Goal: Task Accomplishment & Management: Manage account settings

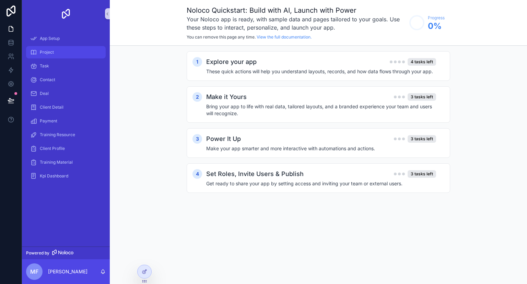
click at [56, 50] on div "Project" at bounding box center [65, 52] width 71 height 11
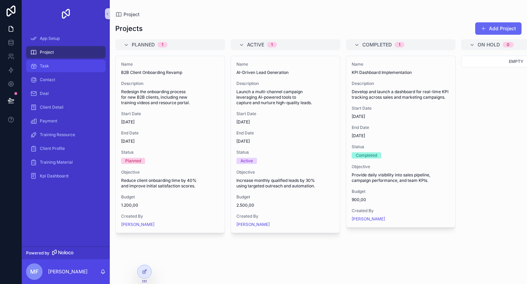
click at [65, 62] on div "Task" at bounding box center [65, 65] width 71 height 11
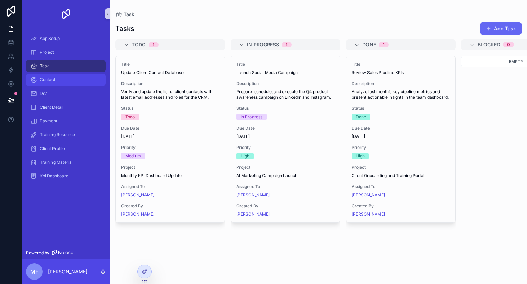
click at [61, 85] on link "Contact" at bounding box center [66, 79] width 80 height 12
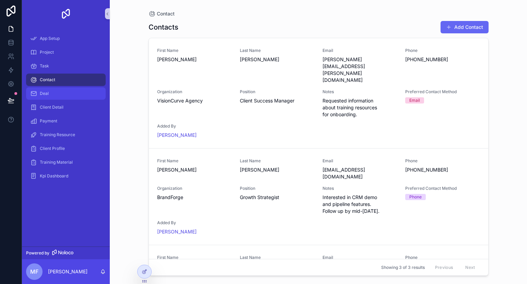
click at [60, 95] on div "Deal" at bounding box center [65, 93] width 71 height 11
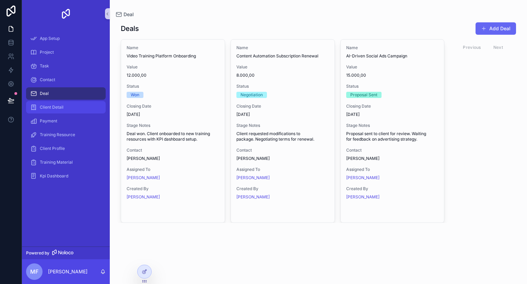
click at [58, 103] on div "Client Detail" at bounding box center [65, 107] width 71 height 11
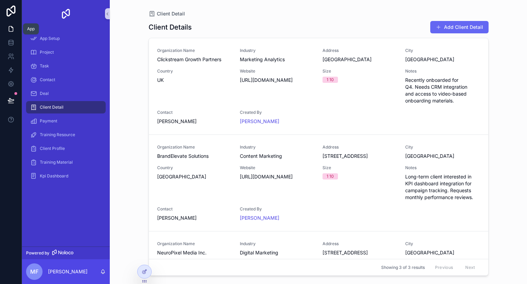
click at [11, 31] on icon at bounding box center [11, 28] width 7 height 7
click at [9, 42] on icon at bounding box center [11, 41] width 4 height 2
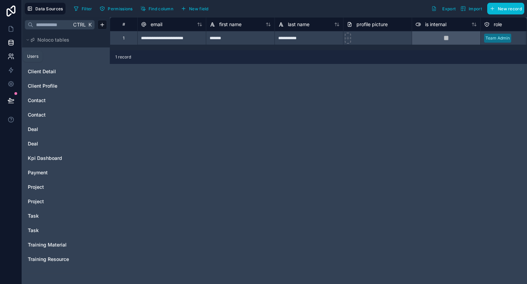
click at [10, 54] on icon at bounding box center [11, 56] width 7 height 7
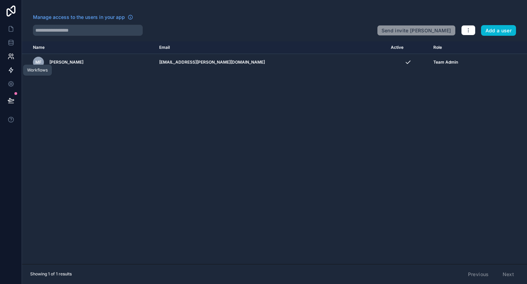
click at [14, 70] on icon at bounding box center [11, 70] width 7 height 7
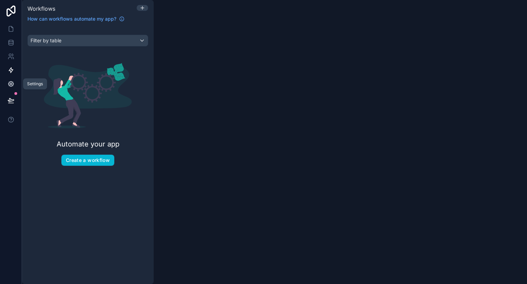
click at [12, 84] on icon at bounding box center [11, 84] width 2 height 2
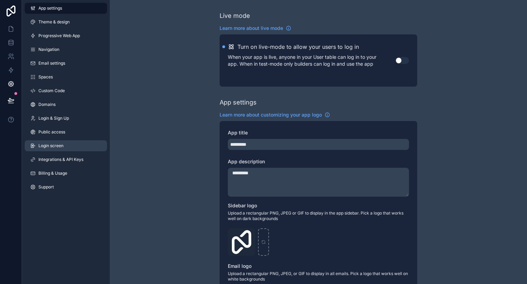
click at [60, 143] on span "Login screen" at bounding box center [50, 145] width 25 height 5
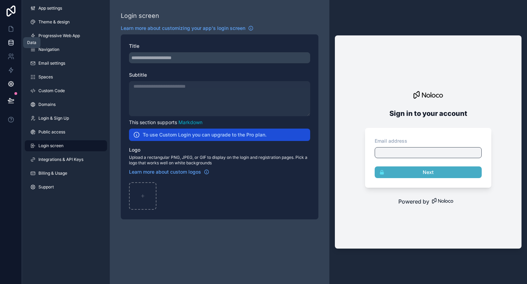
click at [9, 43] on icon at bounding box center [11, 42] width 4 height 3
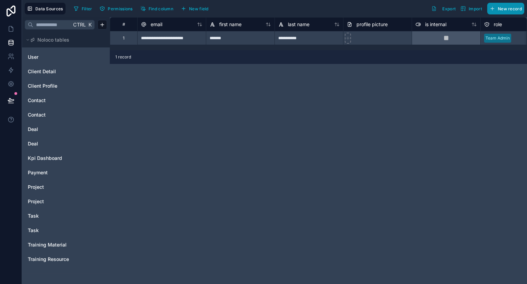
click at [503, 8] on span "New record" at bounding box center [510, 8] width 24 height 5
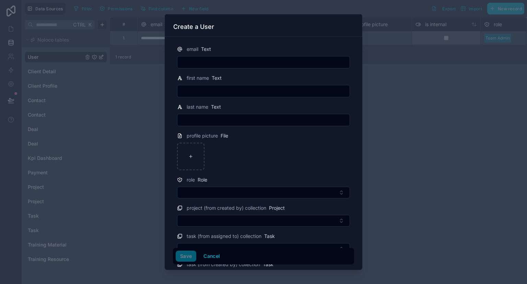
click at [220, 59] on input "text" at bounding box center [263, 62] width 172 height 10
type input "**********"
type input "*****"
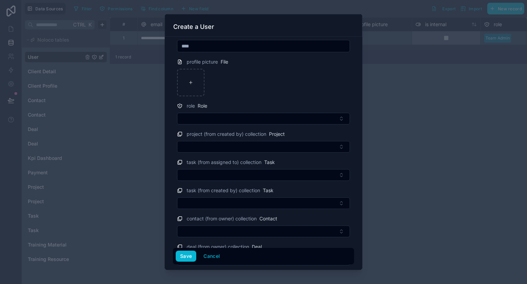
scroll to position [99, 0]
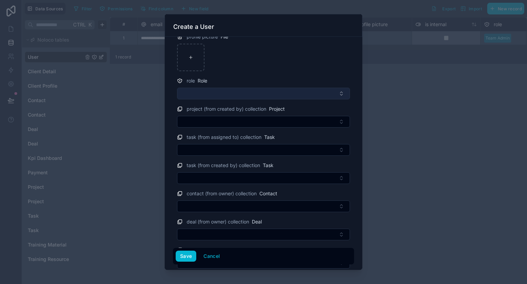
type input "****"
click at [291, 88] on button "Select Button" at bounding box center [263, 94] width 173 height 12
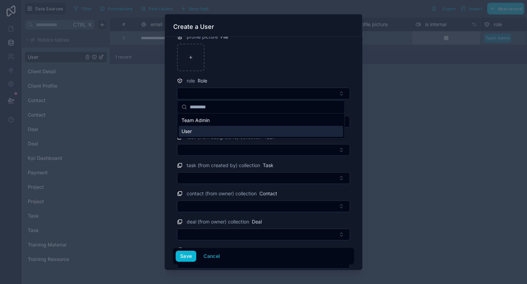
click at [234, 130] on div "User" at bounding box center [261, 131] width 164 height 11
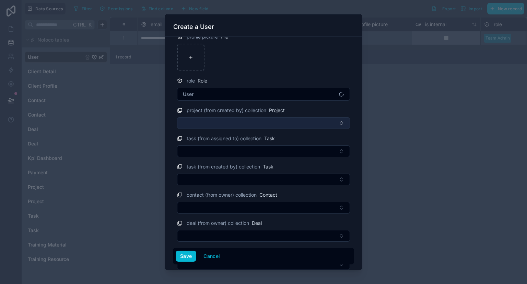
click at [294, 124] on button "Select Button" at bounding box center [263, 123] width 173 height 12
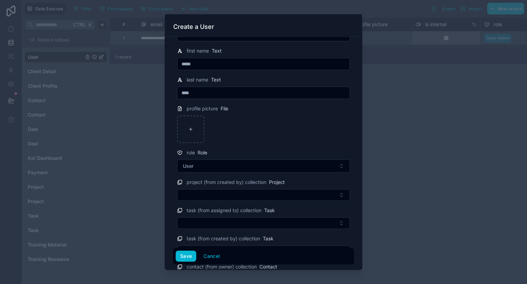
scroll to position [60, 0]
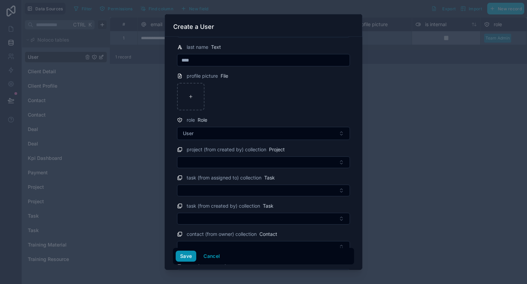
click at [188, 255] on button "Save" at bounding box center [186, 255] width 21 height 11
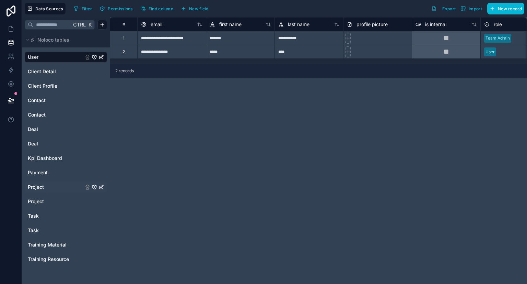
click at [44, 185] on link "Project" at bounding box center [56, 186] width 56 height 7
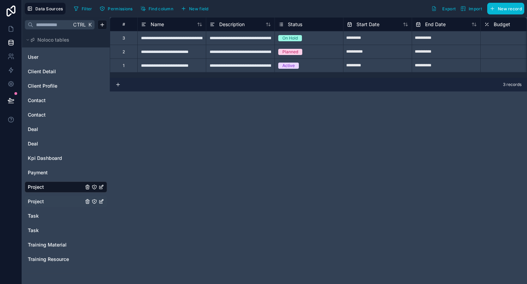
click at [46, 199] on link "Project" at bounding box center [56, 201] width 56 height 7
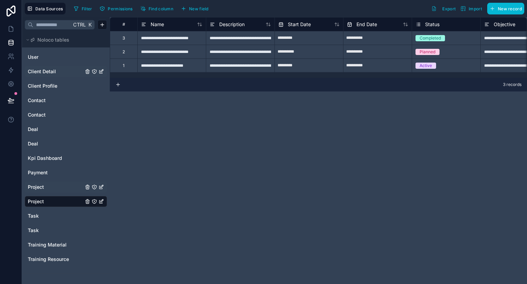
click at [53, 72] on span "Client Detail" at bounding box center [42, 71] width 28 height 7
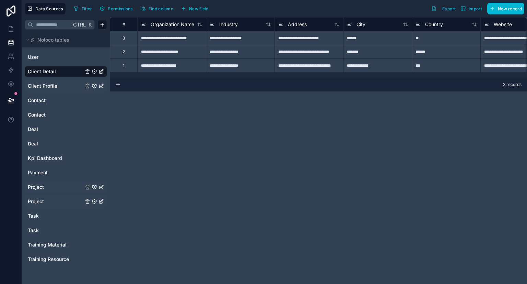
click at [54, 86] on span "Client Profile" at bounding box center [43, 85] width 30 height 7
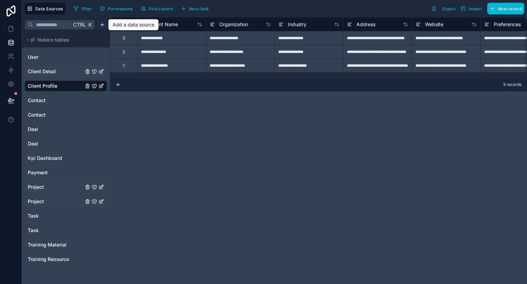
click at [102, 27] on html "**********" at bounding box center [263, 142] width 527 height 284
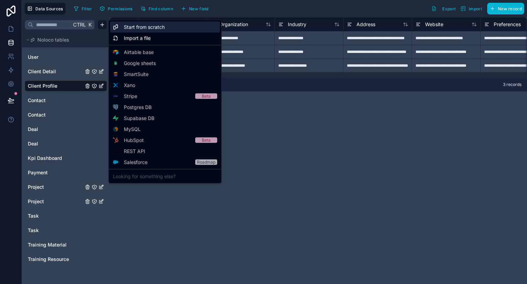
click at [155, 27] on span "Start from scratch" at bounding box center [144, 27] width 41 height 7
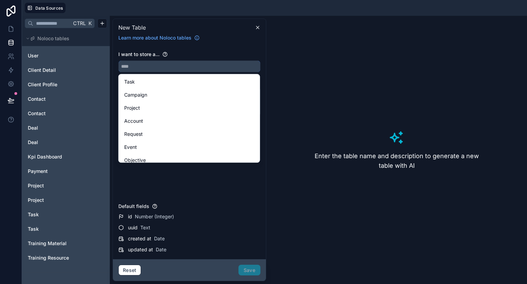
click at [148, 65] on input "text" at bounding box center [189, 66] width 141 height 11
click at [150, 64] on input "text" at bounding box center [189, 66] width 141 height 11
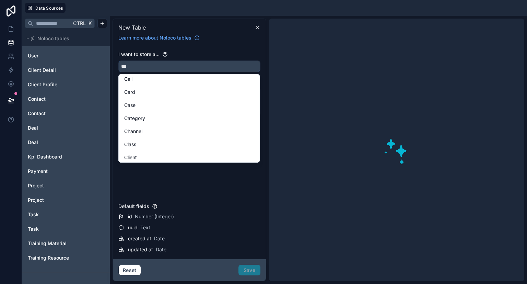
scroll to position [0, 0]
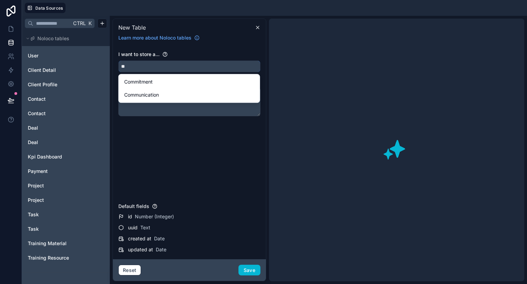
type input "*"
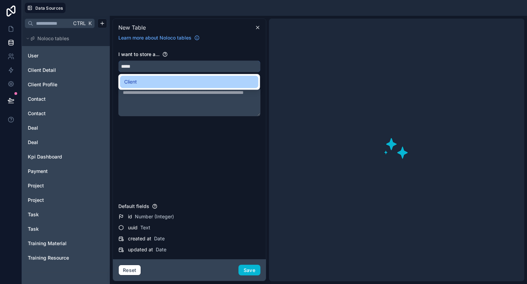
type input "*****"
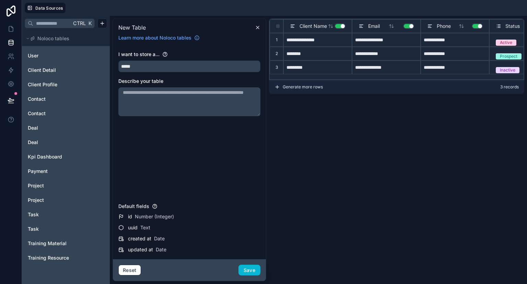
click at [165, 95] on textarea at bounding box center [189, 101] width 142 height 29
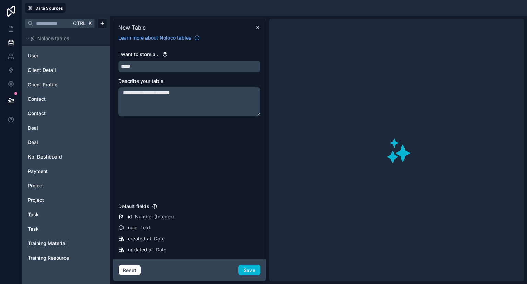
type textarea "**********"
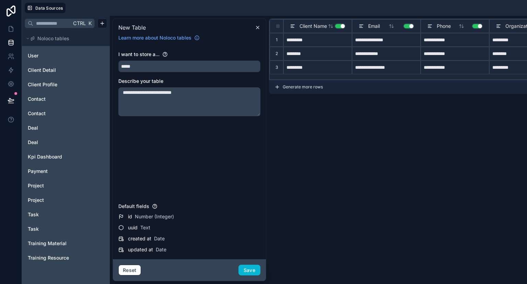
type input "**********"
type input "*********"
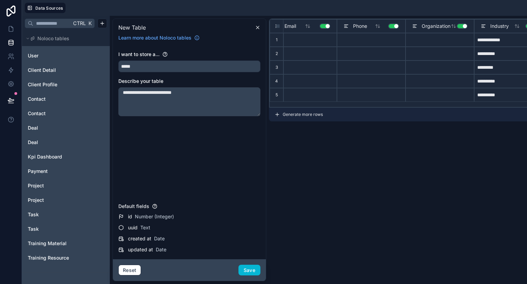
scroll to position [2, 0]
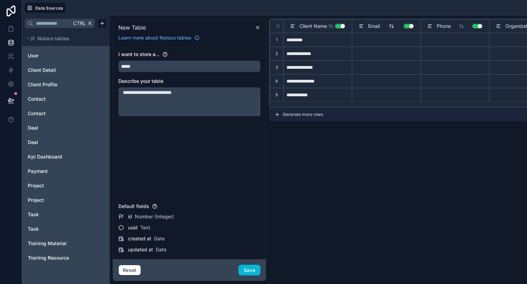
type textarea "**********"
click at [412, 28] on div "Email Use setting" at bounding box center [387, 26] width 56 height 8
click at [412, 26] on button "Use setting" at bounding box center [408, 25] width 11 height 5
click at [481, 27] on button "Use setting" at bounding box center [477, 25] width 11 height 5
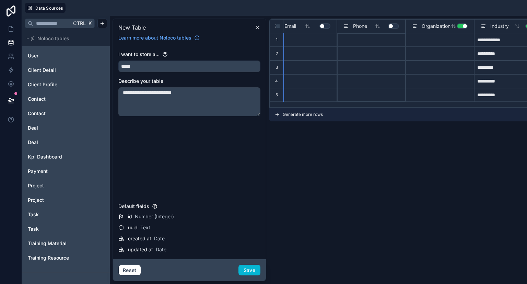
scroll to position [0, 0]
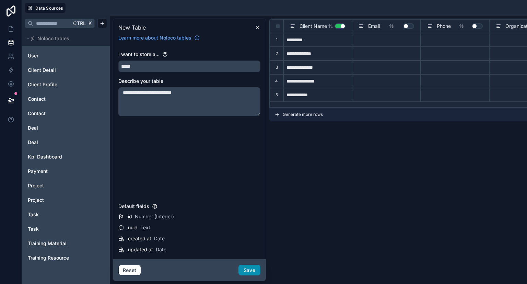
click at [250, 266] on button "Save" at bounding box center [250, 269] width 22 height 11
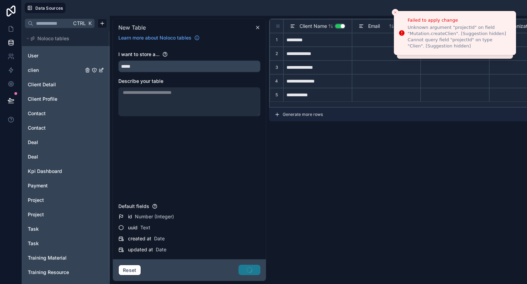
click at [39, 70] on link "clien" at bounding box center [56, 70] width 56 height 7
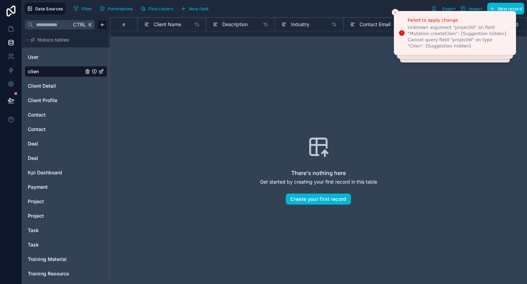
click at [101, 72] on icon "clien" at bounding box center [102, 70] width 3 height 3
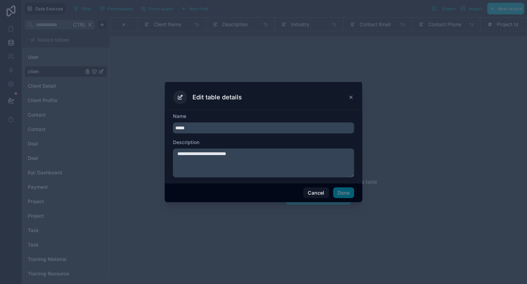
click at [192, 129] on input "*****" at bounding box center [263, 127] width 181 height 11
type input "******"
click at [345, 193] on button "Done" at bounding box center [343, 192] width 21 height 11
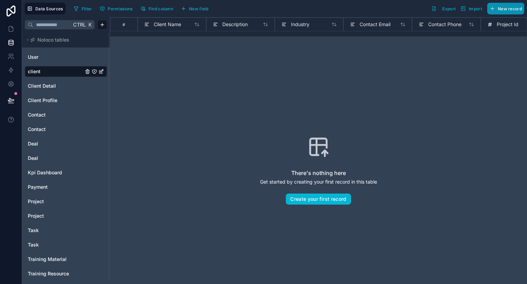
click at [508, 8] on span "New record" at bounding box center [510, 8] width 24 height 5
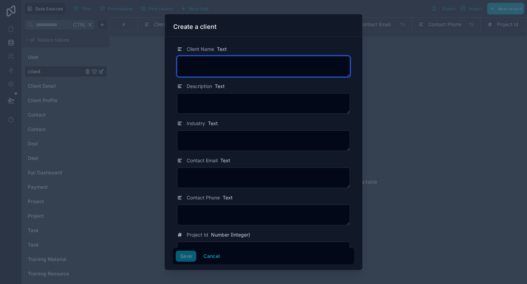
click at [254, 67] on textarea at bounding box center [263, 66] width 173 height 21
type textarea "*"
type textarea "***"
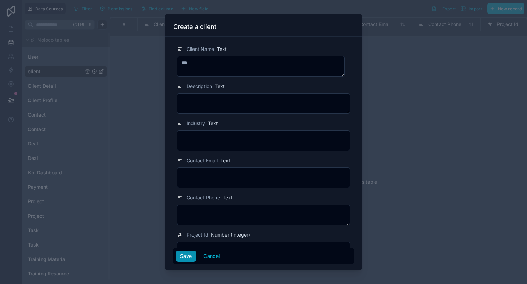
click at [188, 254] on button "Save" at bounding box center [186, 255] width 21 height 11
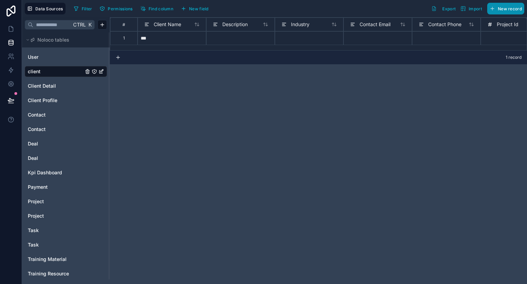
click at [505, 7] on span "New record" at bounding box center [510, 8] width 24 height 5
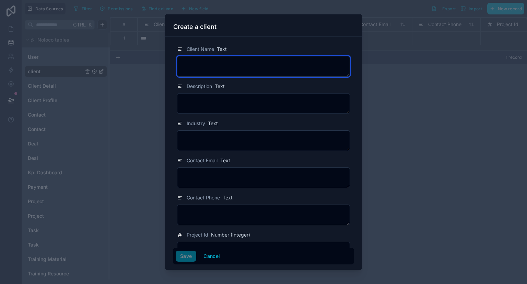
click at [211, 72] on textarea at bounding box center [263, 66] width 173 height 21
type textarea "****"
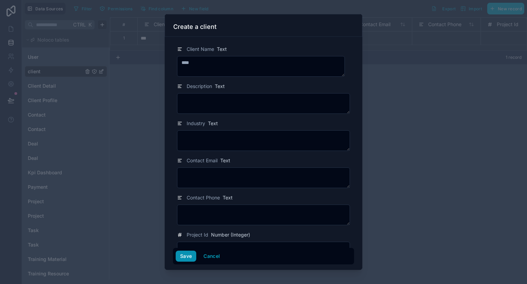
click at [194, 257] on button "Save" at bounding box center [186, 255] width 21 height 11
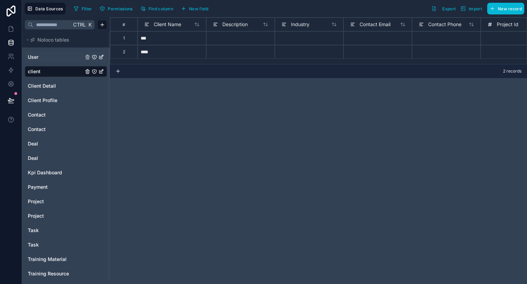
click at [53, 59] on link "User" at bounding box center [56, 57] width 56 height 7
click at [61, 57] on link "User" at bounding box center [56, 57] width 56 height 7
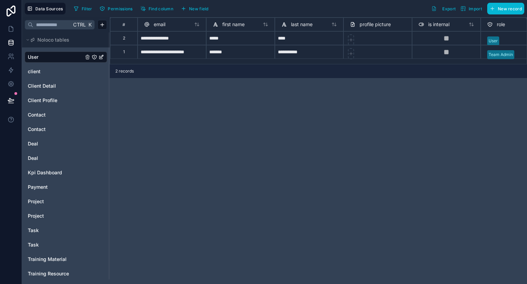
click at [101, 56] on icon "User" at bounding box center [102, 56] width 3 height 3
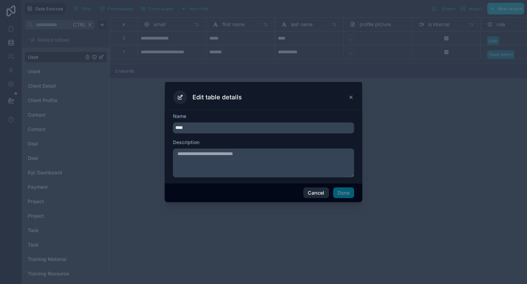
click at [316, 193] on button "Cancel" at bounding box center [315, 192] width 25 height 11
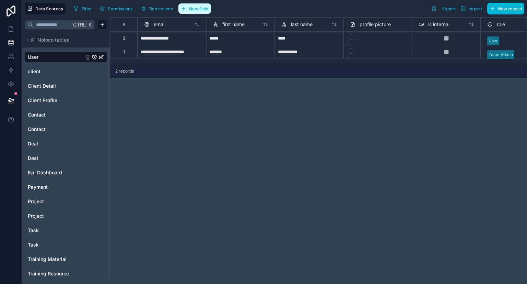
click at [187, 8] on button "New field" at bounding box center [195, 8] width 33 height 10
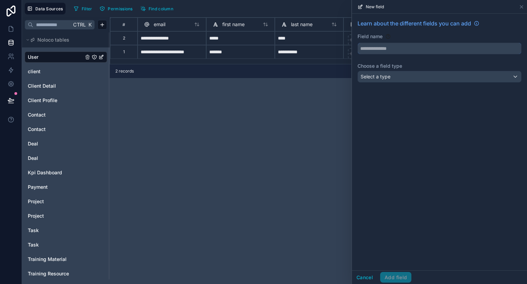
click at [396, 49] on input "text" at bounding box center [439, 48] width 163 height 11
type input "********"
click at [389, 74] on span "Select a type" at bounding box center [376, 76] width 30 height 6
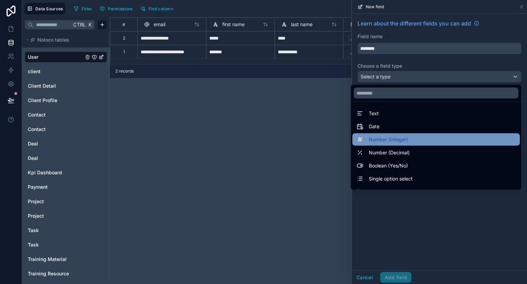
click at [421, 141] on div "Number (Integer)" at bounding box center [436, 139] width 159 height 8
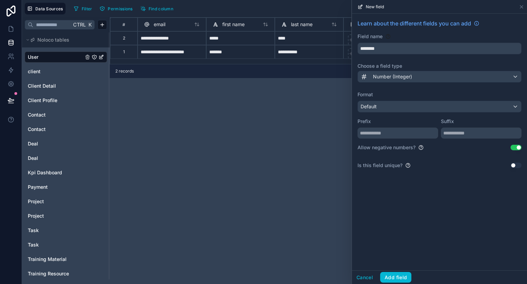
click at [519, 145] on button "Use setting" at bounding box center [516, 147] width 11 height 5
click at [389, 108] on div "Default" at bounding box center [439, 106] width 163 height 11
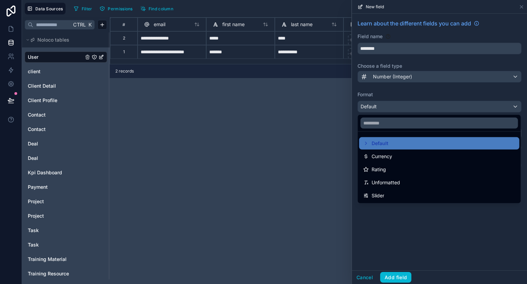
click at [389, 108] on div at bounding box center [439, 142] width 175 height 284
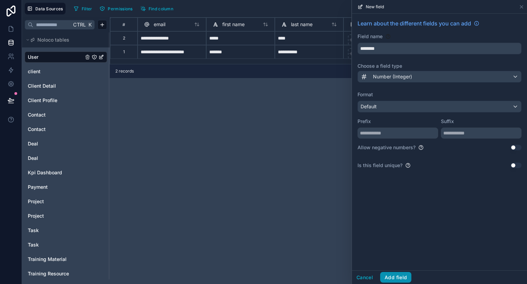
click at [397, 276] on button "Add field" at bounding box center [395, 277] width 31 height 11
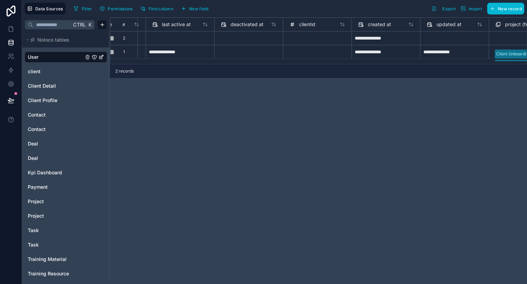
scroll to position [2, 540]
click at [319, 58] on div "**********" at bounding box center [318, 40] width 417 height 47
click at [317, 53] on div at bounding box center [319, 52] width 69 height 14
type input "*"
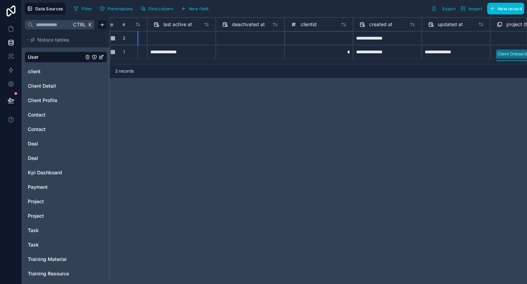
scroll to position [0, 540]
click at [330, 41] on div at bounding box center [319, 38] width 69 height 14
click at [330, 41] on input at bounding box center [319, 38] width 62 height 8
type input "*"
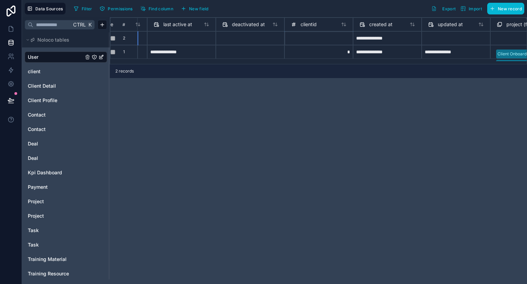
click at [294, 134] on div "**********" at bounding box center [318, 150] width 417 height 266
click at [326, 39] on div at bounding box center [319, 38] width 69 height 14
type input "*"
click at [311, 107] on div "**********" at bounding box center [318, 150] width 417 height 266
click at [11, 29] on icon at bounding box center [11, 28] width 7 height 7
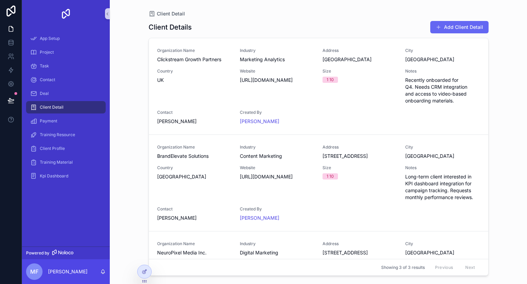
click at [70, 109] on div "Client Detail" at bounding box center [65, 107] width 71 height 11
click at [141, 268] on div at bounding box center [145, 271] width 14 height 13
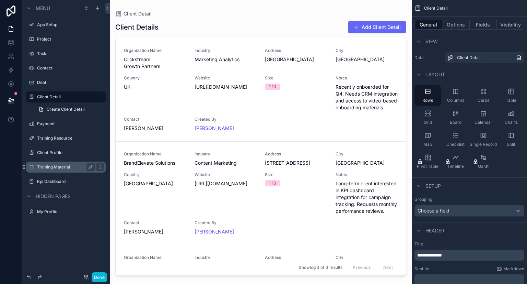
click at [54, 165] on label "Training Material" at bounding box center [64, 166] width 55 height 5
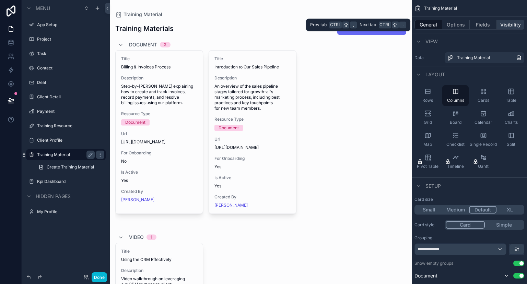
click at [507, 24] on button "Visibility" at bounding box center [510, 25] width 27 height 10
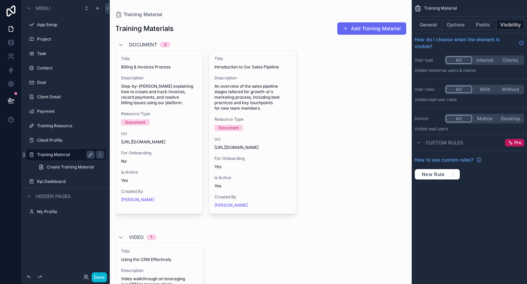
click at [512, 58] on button "Clients" at bounding box center [511, 60] width 26 height 8
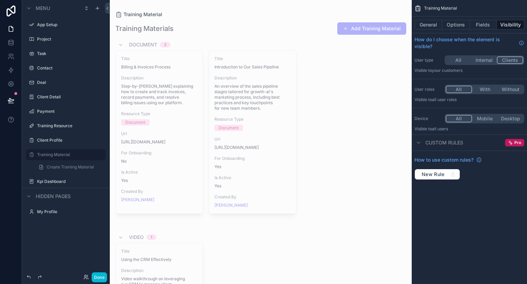
click at [459, 59] on button "All" at bounding box center [459, 60] width 26 height 8
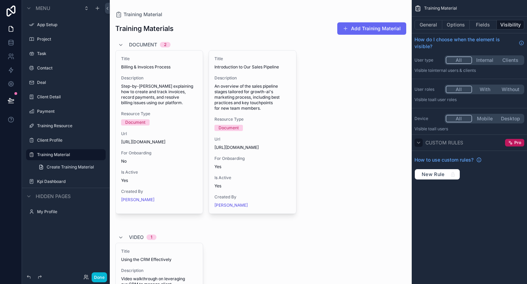
click at [419, 141] on icon "scrollable content" at bounding box center [418, 142] width 5 height 5
click at [419, 142] on icon "scrollable content" at bounding box center [418, 142] width 1 height 3
click at [459, 23] on button "Options" at bounding box center [456, 25] width 27 height 10
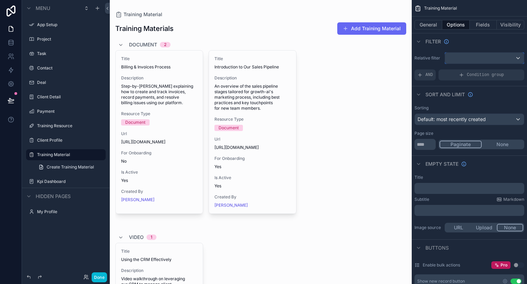
click at [514, 57] on div "scrollable content" at bounding box center [484, 58] width 79 height 11
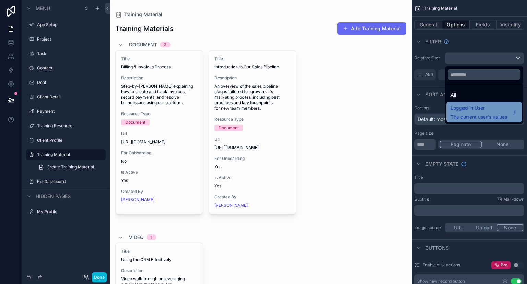
click at [493, 113] on span "The current user's values" at bounding box center [479, 116] width 57 height 7
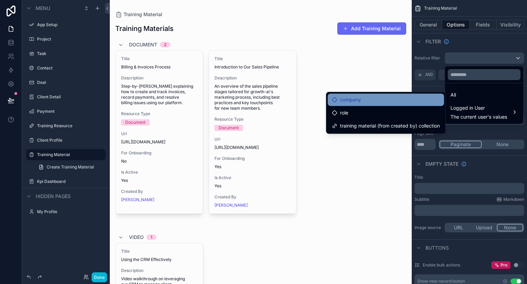
click at [414, 101] on div "company" at bounding box center [386, 99] width 108 height 8
click at [345, 100] on span "company" at bounding box center [350, 99] width 21 height 8
click at [369, 102] on div "company" at bounding box center [386, 99] width 108 height 8
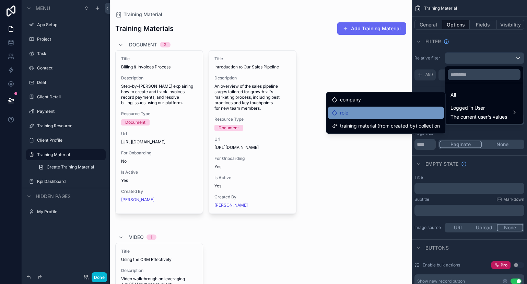
click at [370, 111] on div "role" at bounding box center [386, 112] width 108 height 8
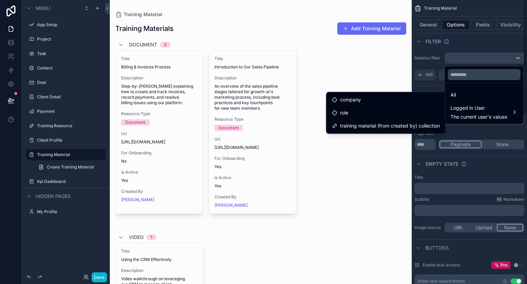
click at [473, 43] on div "scrollable content" at bounding box center [263, 142] width 527 height 284
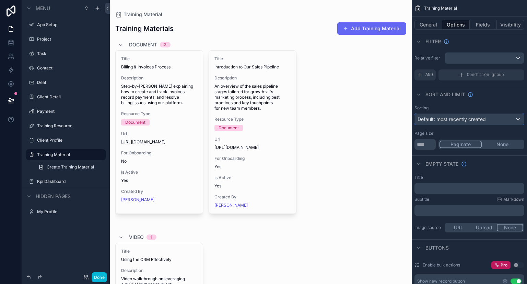
click at [500, 118] on div "Default: most recently created" at bounding box center [469, 119] width 109 height 11
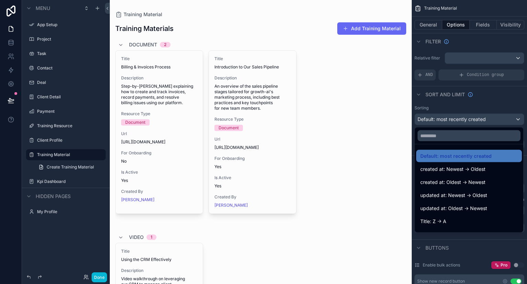
click at [499, 104] on div "scrollable content" at bounding box center [263, 142] width 527 height 284
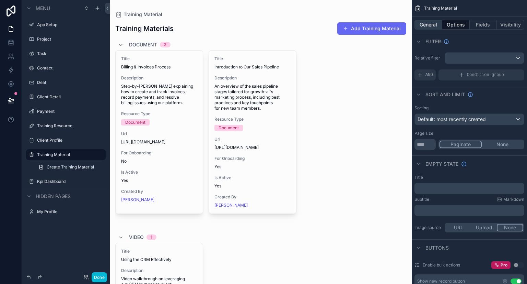
click at [428, 26] on button "General" at bounding box center [429, 25] width 28 height 10
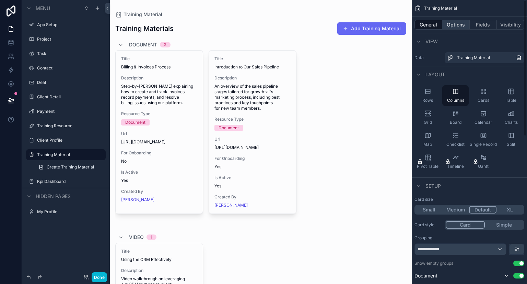
click at [455, 21] on button "Options" at bounding box center [456, 25] width 27 height 10
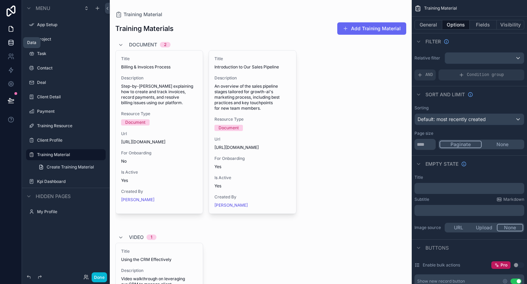
click at [8, 44] on icon at bounding box center [11, 42] width 7 height 7
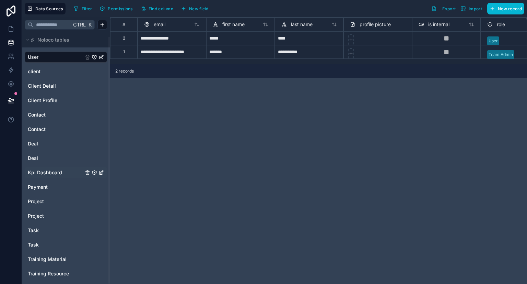
scroll to position [4, 0]
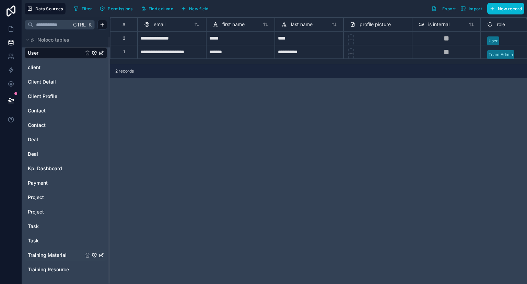
click at [50, 252] on span "Training Material" at bounding box center [47, 254] width 39 height 7
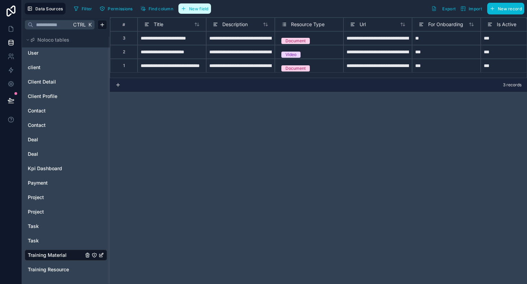
click at [200, 9] on span "New field" at bounding box center [199, 8] width 20 height 5
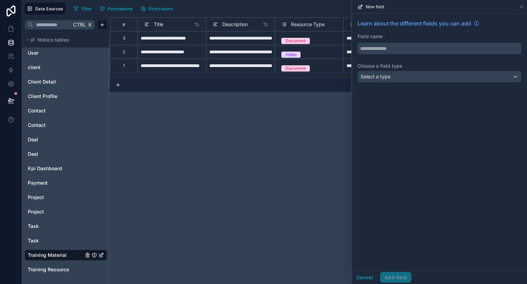
click at [390, 48] on input "text" at bounding box center [439, 48] width 163 height 11
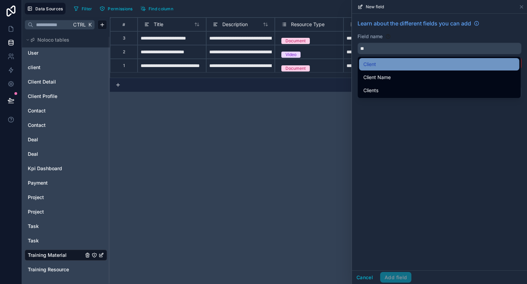
click at [382, 64] on div "Client" at bounding box center [440, 64] width 152 height 8
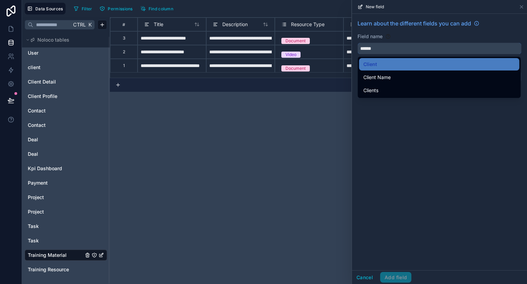
click at [387, 48] on input "******" at bounding box center [439, 48] width 163 height 11
type input "*"
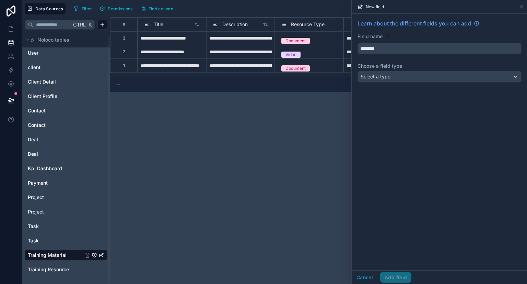
type input "********"
click at [385, 77] on span "Select a type" at bounding box center [376, 76] width 30 height 6
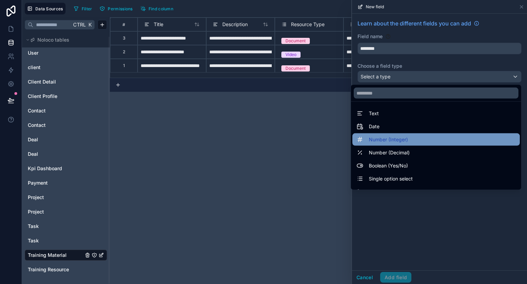
click at [409, 134] on div "Number (Integer)" at bounding box center [437, 139] width 168 height 12
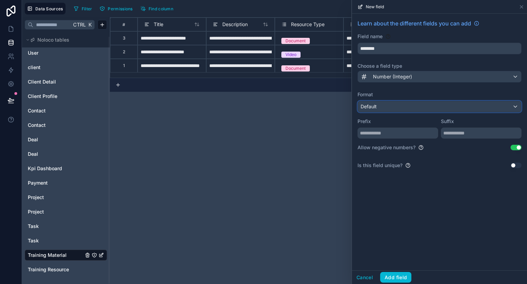
click at [418, 105] on div "Default" at bounding box center [439, 106] width 163 height 11
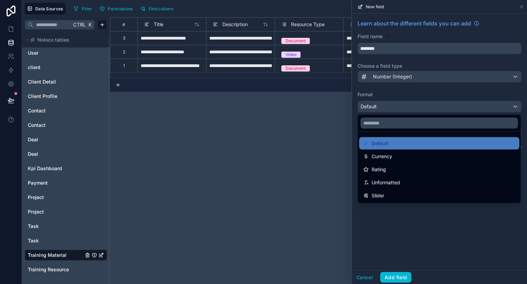
click at [418, 105] on div at bounding box center [439, 142] width 175 height 284
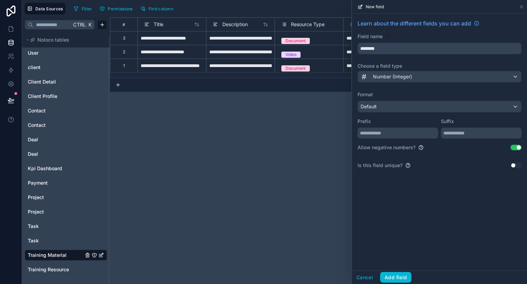
click at [519, 146] on button "Use setting" at bounding box center [516, 147] width 11 height 5
click at [394, 277] on button "Add field" at bounding box center [395, 277] width 31 height 11
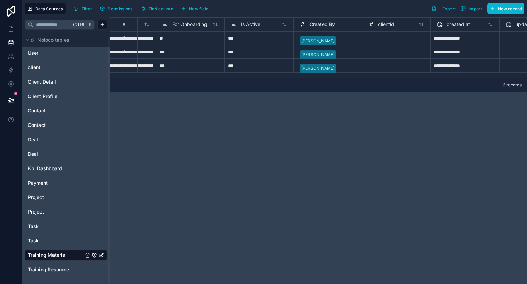
scroll to position [0, 256]
click at [399, 41] on div at bounding box center [396, 38] width 69 height 14
click at [399, 41] on input at bounding box center [396, 38] width 62 height 8
type input "*"
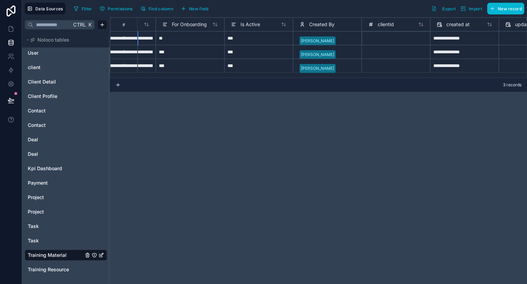
click at [409, 53] on div at bounding box center [396, 52] width 69 height 14
click at [411, 68] on div at bounding box center [396, 66] width 69 height 14
type input "*"
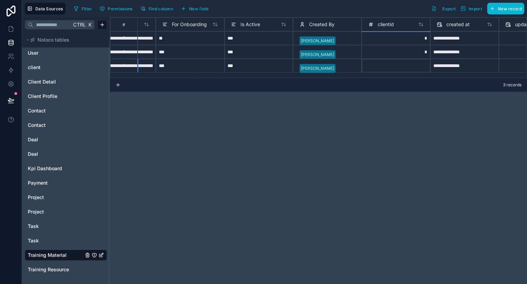
click at [403, 145] on div "**********" at bounding box center [318, 150] width 417 height 266
click at [11, 30] on icon at bounding box center [11, 28] width 7 height 7
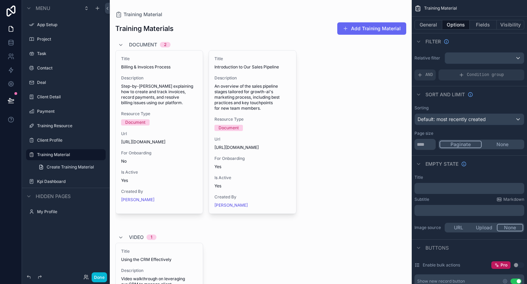
click at [359, 86] on div "scrollable content" at bounding box center [261, 264] width 302 height 529
click at [433, 22] on button "General" at bounding box center [429, 25] width 28 height 10
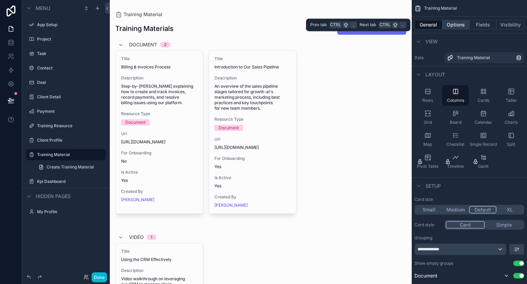
click at [452, 23] on button "Options" at bounding box center [456, 25] width 27 height 10
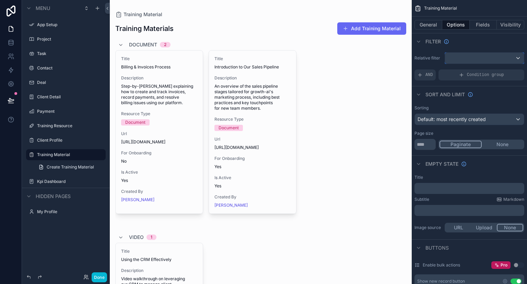
click at [520, 58] on div "scrollable content" at bounding box center [484, 58] width 79 height 11
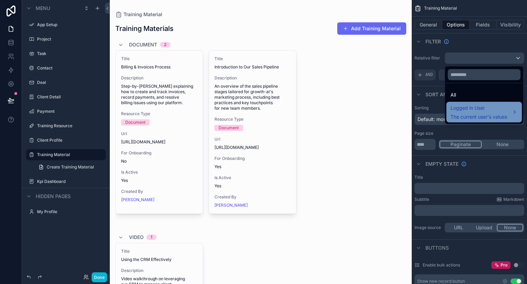
click at [467, 108] on span "Logged in User" at bounding box center [479, 108] width 57 height 8
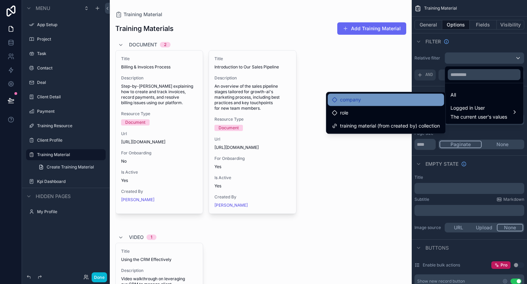
click at [353, 96] on span "company" at bounding box center [350, 99] width 21 height 8
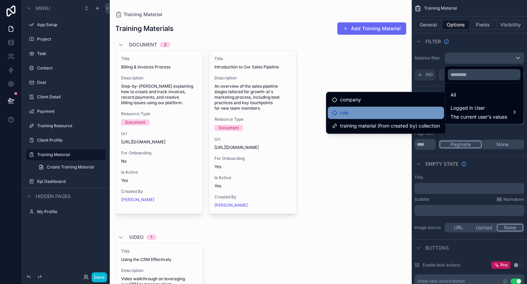
click at [345, 113] on span "role" at bounding box center [344, 112] width 8 height 8
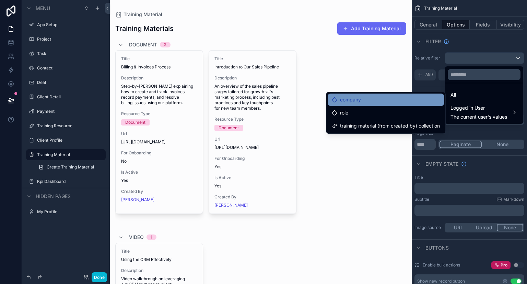
click at [344, 103] on span "company" at bounding box center [350, 99] width 21 height 8
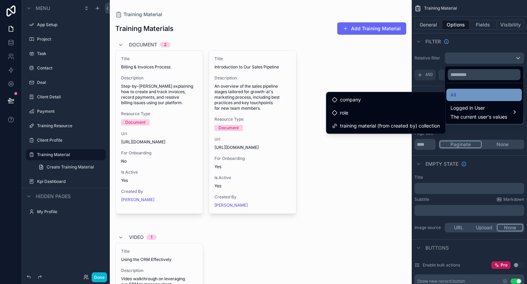
click at [460, 89] on div "All" at bounding box center [485, 95] width 76 height 12
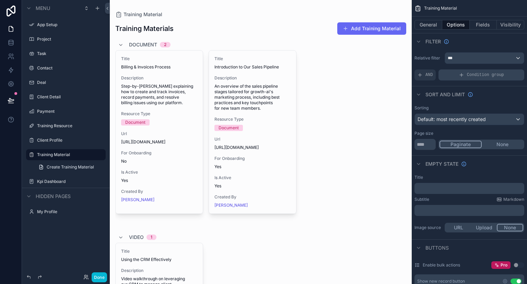
click at [460, 76] on icon "scrollable content" at bounding box center [461, 74] width 5 height 5
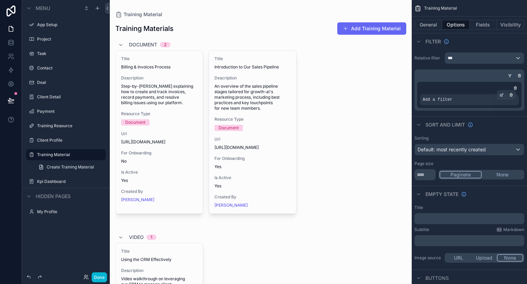
click at [459, 99] on div "Add a filter" at bounding box center [469, 99] width 99 height 11
click at [502, 96] on icon "scrollable content" at bounding box center [502, 95] width 4 height 4
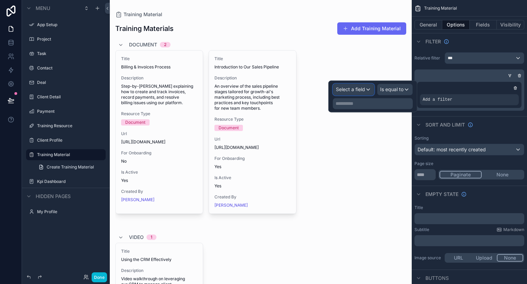
click at [366, 90] on div "Select a field" at bounding box center [353, 89] width 41 height 11
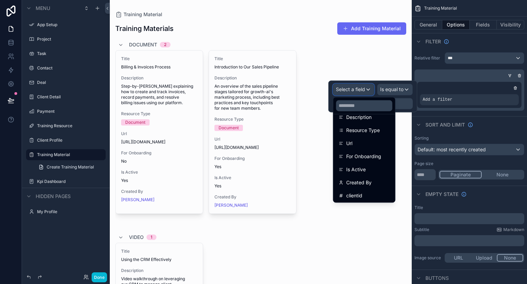
scroll to position [75, 0]
click at [361, 189] on div "clientid" at bounding box center [364, 194] width 59 height 12
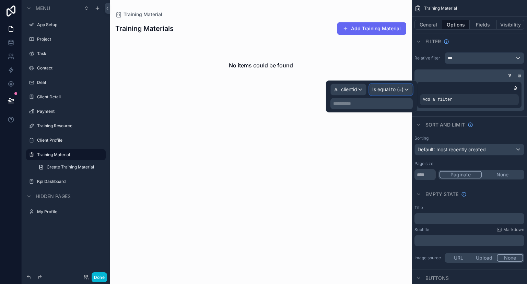
click at [398, 88] on span "Is equal to (=)" at bounding box center [387, 89] width 31 height 7
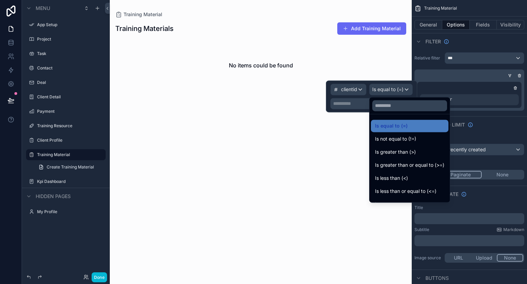
click at [398, 88] on div at bounding box center [371, 96] width 91 height 32
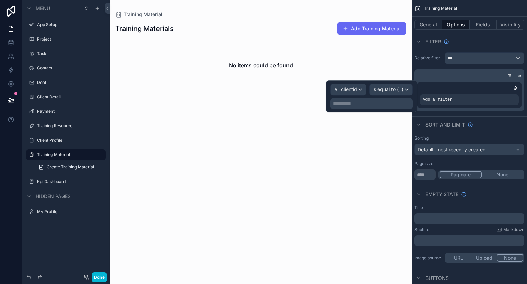
click at [378, 102] on p "**********" at bounding box center [372, 103] width 78 height 7
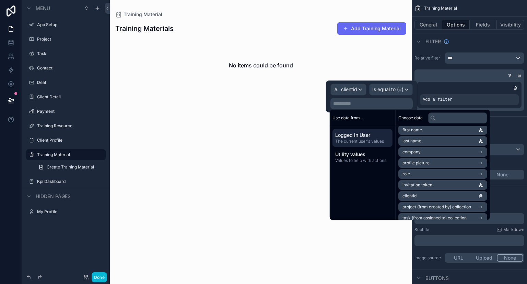
scroll to position [28, 0]
click at [414, 191] on span "clientid" at bounding box center [410, 192] width 14 height 5
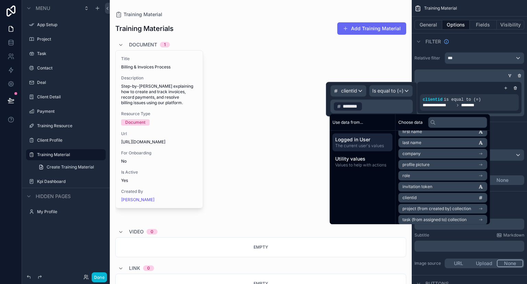
click at [324, 63] on div "Title Billing & Invoices Process Description Step-by-step guide explaining how …" at bounding box center [260, 135] width 291 height 170
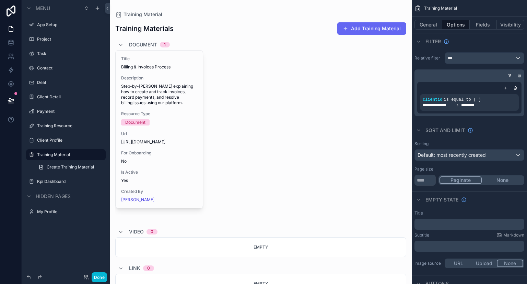
click at [372, 72] on div "Title Billing & Invoices Process Description Step-by-step guide explaining how …" at bounding box center [260, 135] width 291 height 170
click at [328, 108] on div "Title Billing & Invoices Process Description Step-by-step guide explaining how …" at bounding box center [260, 135] width 291 height 170
click at [42, 214] on label "My Profile" at bounding box center [64, 211] width 55 height 5
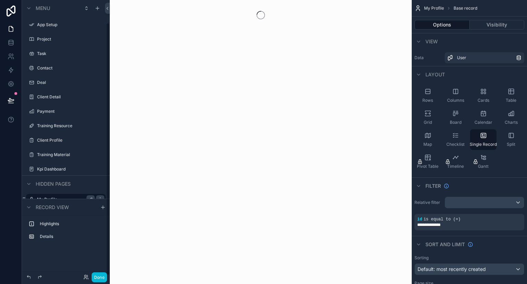
scroll to position [25, 0]
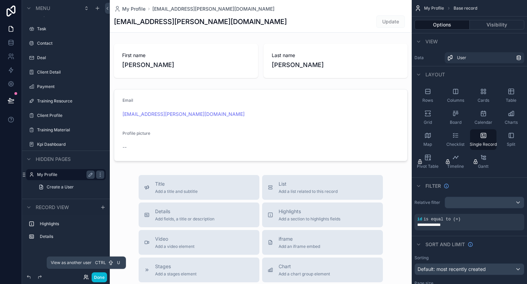
click at [87, 276] on icon at bounding box center [85, 276] width 5 height 5
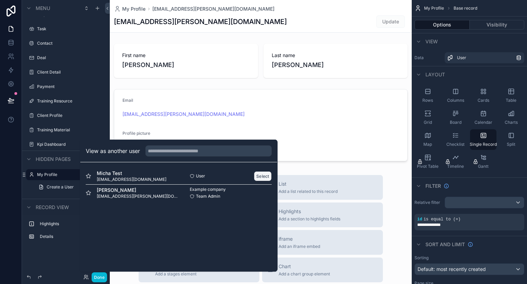
click at [265, 173] on button "Select" at bounding box center [263, 176] width 18 height 10
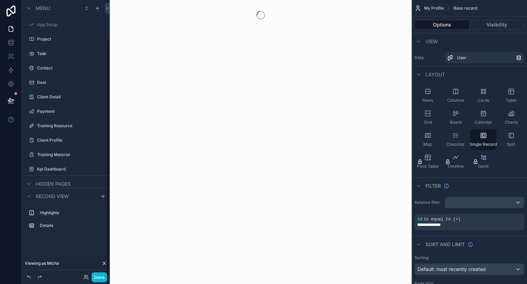
scroll to position [47, 0]
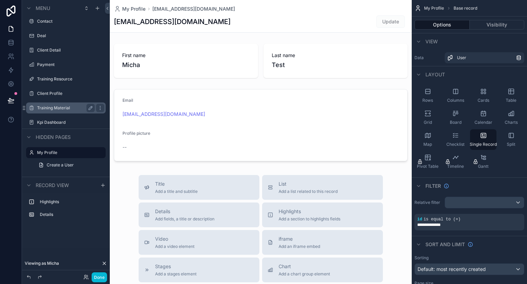
click at [52, 106] on label "Training Material" at bounding box center [64, 107] width 55 height 5
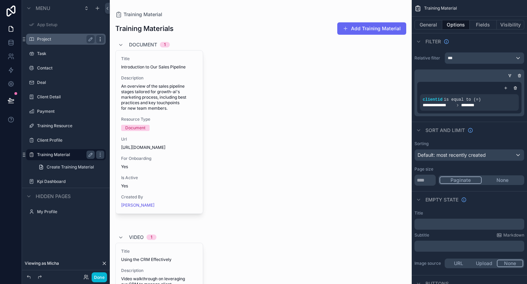
click at [102, 42] on icon "scrollable content" at bounding box center [100, 38] width 5 height 5
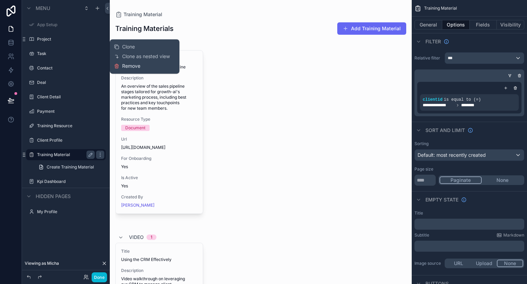
click at [129, 64] on span "Remove" at bounding box center [131, 65] width 18 height 7
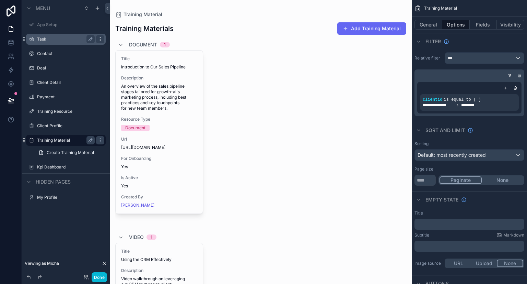
click at [98, 41] on icon "scrollable content" at bounding box center [100, 38] width 5 height 5
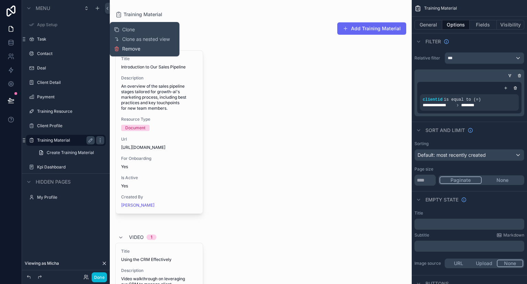
click at [126, 48] on span "Remove" at bounding box center [131, 48] width 18 height 7
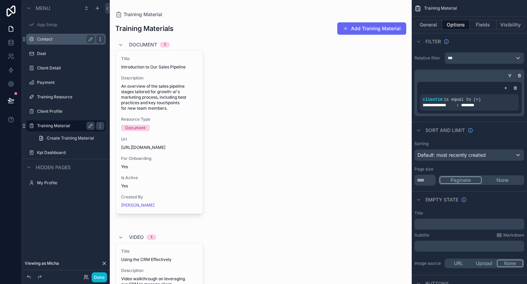
click at [101, 39] on icon "scrollable content" at bounding box center [100, 38] width 5 height 5
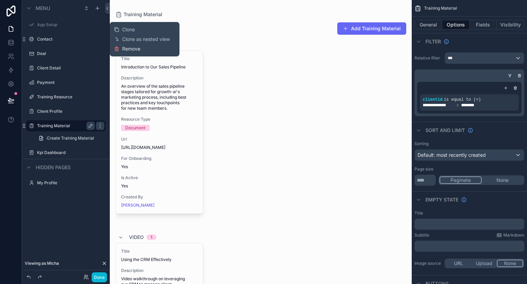
click at [125, 49] on span "Remove" at bounding box center [131, 48] width 18 height 7
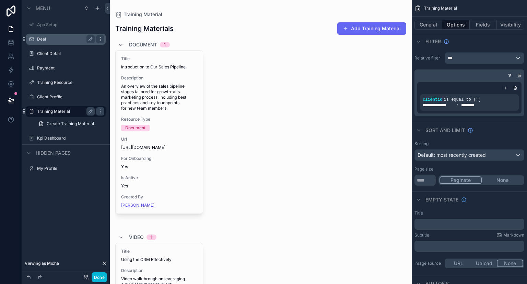
click at [102, 37] on icon "scrollable content" at bounding box center [100, 38] width 5 height 5
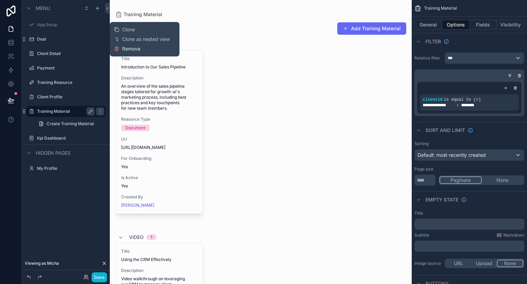
click at [119, 47] on button "Remove" at bounding box center [127, 48] width 26 height 7
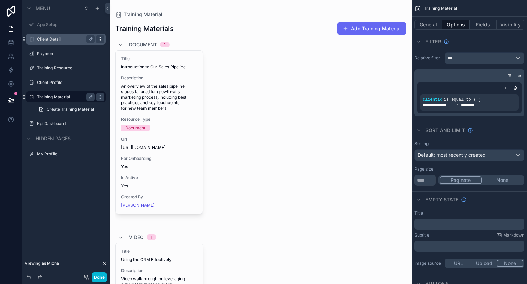
click at [101, 42] on div "scrollable content" at bounding box center [100, 39] width 8 height 8
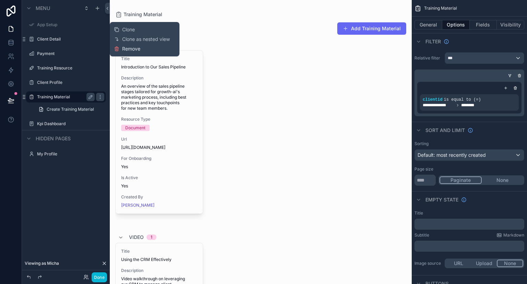
click at [122, 48] on button "Remove" at bounding box center [127, 48] width 26 height 7
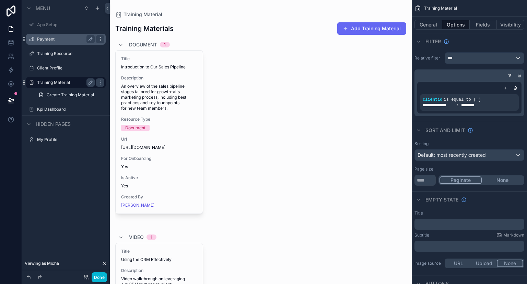
click at [100, 37] on icon "scrollable content" at bounding box center [100, 37] width 0 height 0
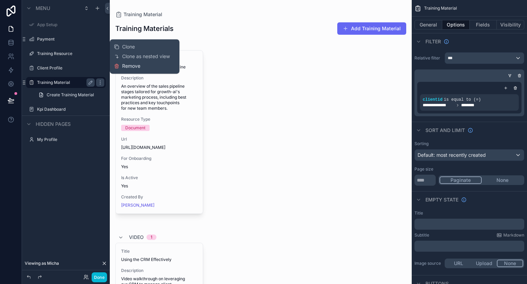
click at [124, 63] on span "Remove" at bounding box center [131, 65] width 18 height 7
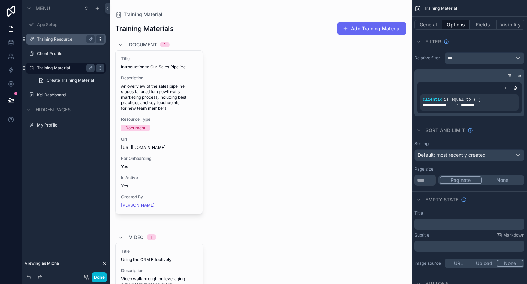
click at [100, 39] on icon "scrollable content" at bounding box center [100, 39] width 0 height 0
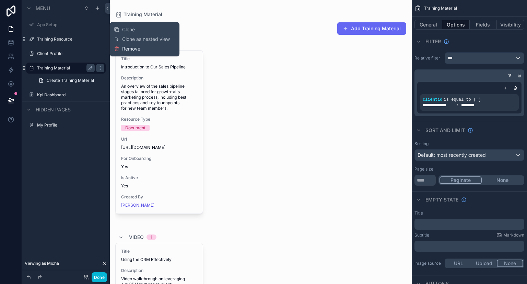
click at [122, 49] on span "Remove" at bounding box center [131, 48] width 18 height 7
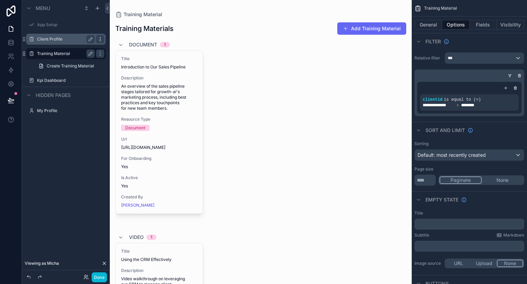
click at [100, 39] on icon "scrollable content" at bounding box center [100, 39] width 0 height 0
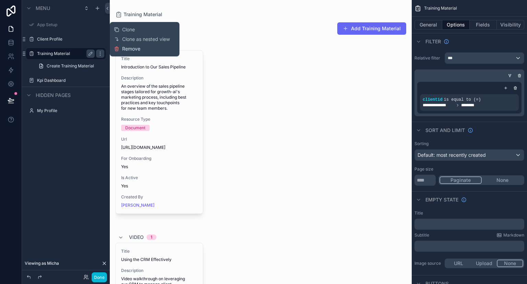
click at [128, 48] on span "Remove" at bounding box center [131, 48] width 18 height 7
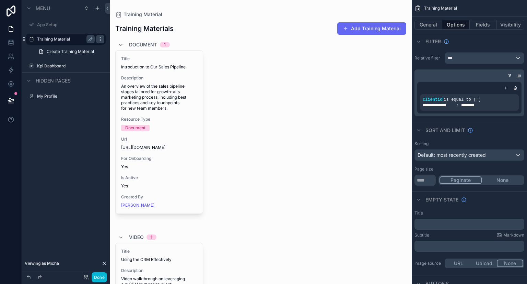
click at [100, 42] on icon "scrollable content" at bounding box center [100, 38] width 5 height 5
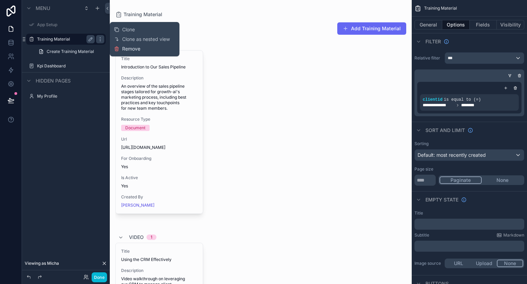
click at [126, 49] on span "Remove" at bounding box center [131, 48] width 18 height 7
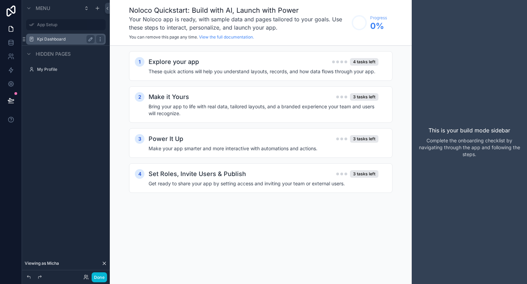
click at [58, 40] on label "Kpi Dashboard" at bounding box center [64, 38] width 55 height 5
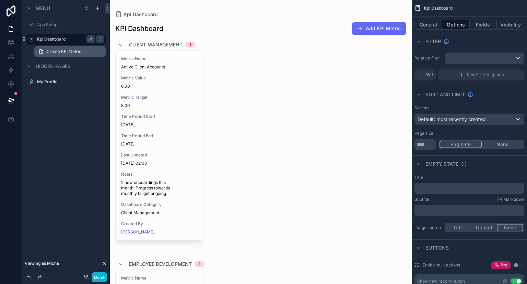
click at [73, 51] on span "Create KPI Metric" at bounding box center [64, 51] width 35 height 5
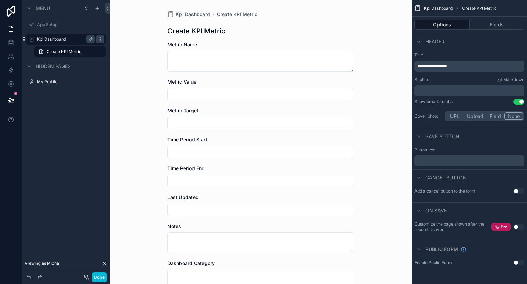
click at [234, 91] on input "scrollable content" at bounding box center [261, 94] width 186 height 10
click at [99, 53] on link "Create KPI Metric" at bounding box center [69, 51] width 71 height 11
click at [99, 39] on icon "scrollable content" at bounding box center [100, 38] width 5 height 5
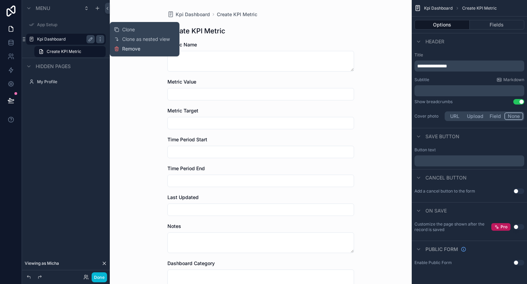
click at [117, 47] on icon at bounding box center [116, 47] width 1 height 1
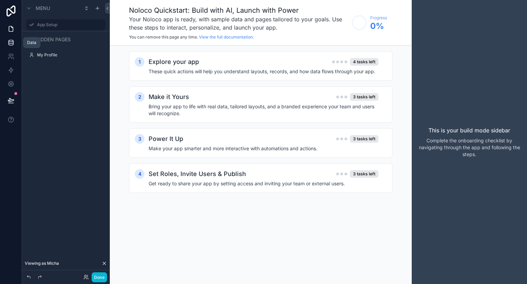
click at [14, 43] on icon at bounding box center [11, 42] width 7 height 7
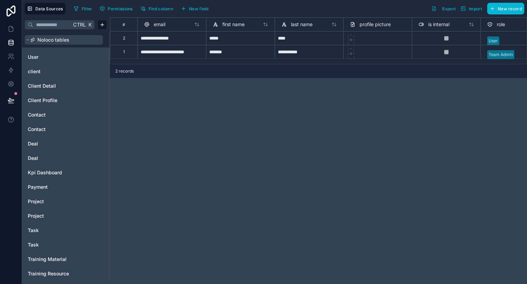
click at [27, 40] on icon at bounding box center [28, 40] width 4 height 4
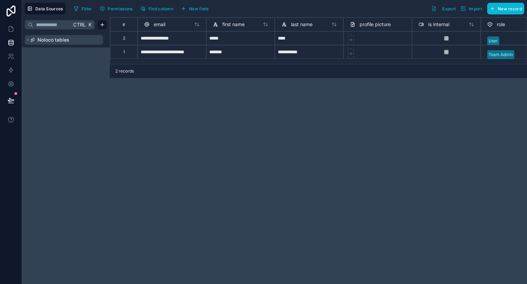
click at [28, 43] on button "Noloco tables" at bounding box center [64, 40] width 78 height 10
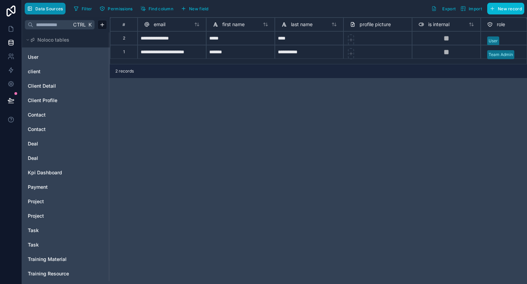
click at [49, 10] on span "Data Sources" at bounding box center [49, 8] width 28 height 5
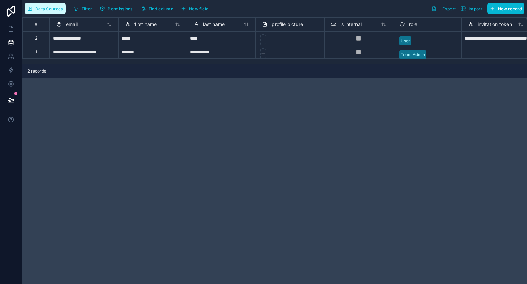
click at [49, 10] on span "Data Sources" at bounding box center [49, 8] width 28 height 5
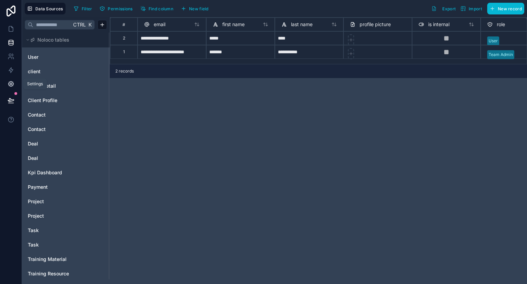
click at [15, 84] on link at bounding box center [11, 84] width 22 height 14
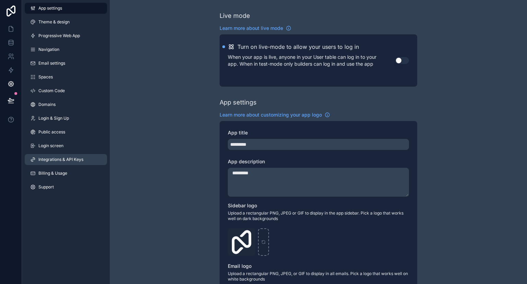
click at [82, 161] on span "Integrations & API Keys" at bounding box center [60, 159] width 45 height 5
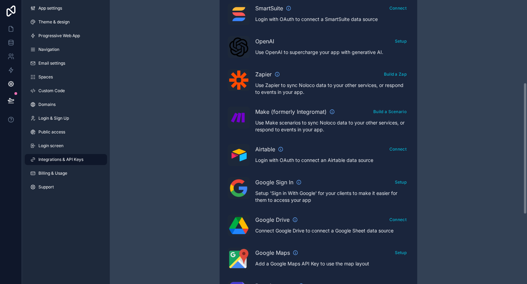
scroll to position [184, 0]
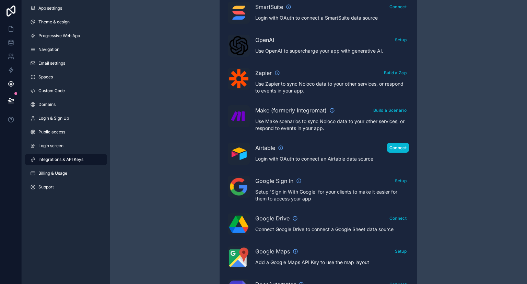
click at [402, 146] on button "Connect" at bounding box center [398, 147] width 22 height 10
click at [451, 55] on div "Integrations & API Keys Learn more about your API keys Your API keys allow you …" at bounding box center [318, 122] width 417 height 612
click at [461, 73] on div "Integrations & API Keys Learn more about your API keys Your API keys allow you …" at bounding box center [318, 122] width 417 height 612
click at [397, 146] on button "Connect" at bounding box center [398, 147] width 22 height 10
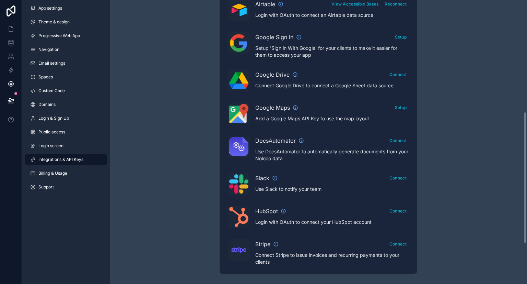
scroll to position [206, 0]
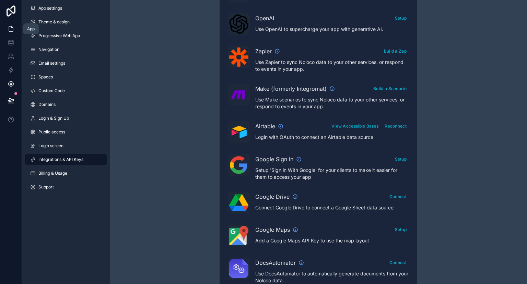
click at [12, 29] on icon at bounding box center [11, 28] width 7 height 7
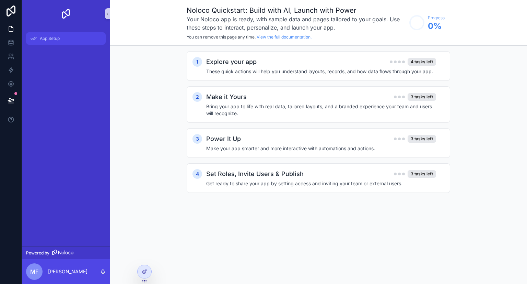
click at [57, 36] on span "App Setup" at bounding box center [50, 38] width 20 height 5
click at [288, 107] on h4 "Bring your app to life with real data, tailored layouts, and a branded experien…" at bounding box center [321, 110] width 230 height 14
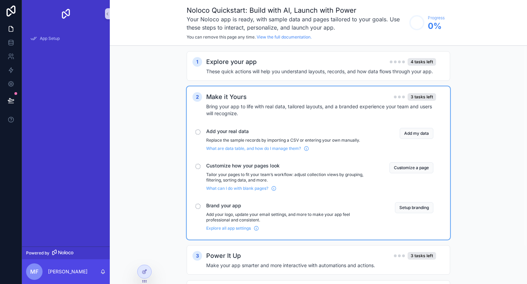
click at [221, 130] on span "Add your real data" at bounding box center [289, 131] width 167 height 7
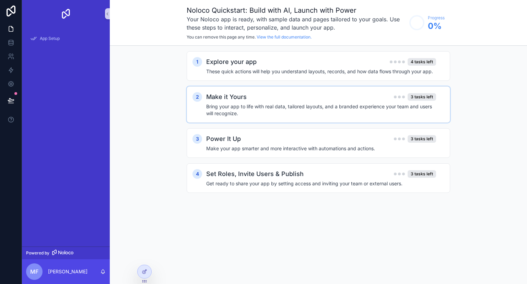
click at [331, 101] on div "Make it Yours 3 tasks left" at bounding box center [321, 97] width 230 height 10
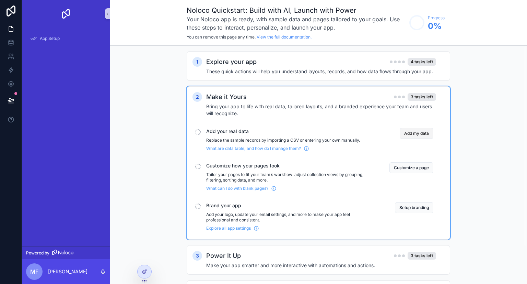
click at [405, 128] on button "Add my data" at bounding box center [417, 133] width 34 height 11
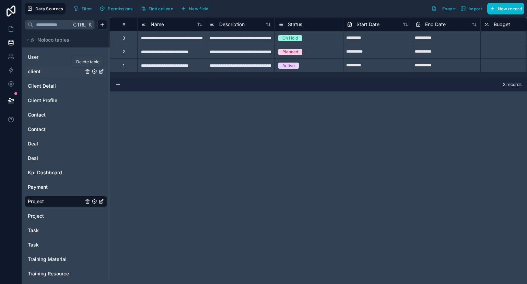
click at [88, 71] on icon "client" at bounding box center [87, 71] width 5 height 5
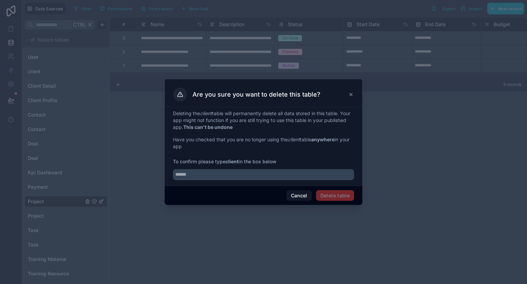
click at [352, 93] on icon at bounding box center [350, 94] width 5 height 5
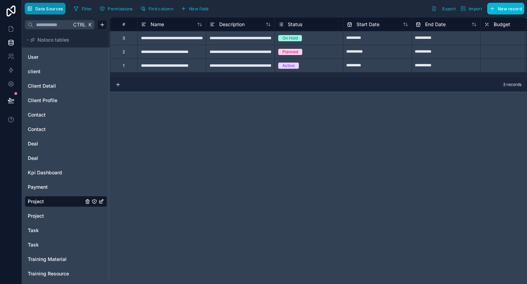
click at [49, 10] on span "Data Sources" at bounding box center [49, 8] width 28 height 5
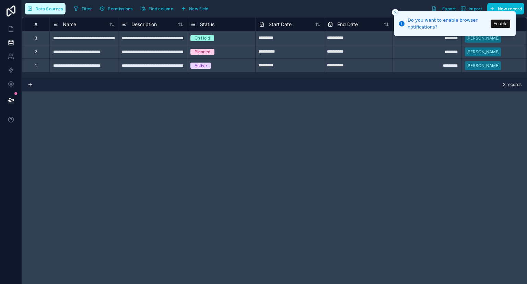
click at [50, 6] on span "Data Sources" at bounding box center [49, 8] width 28 height 5
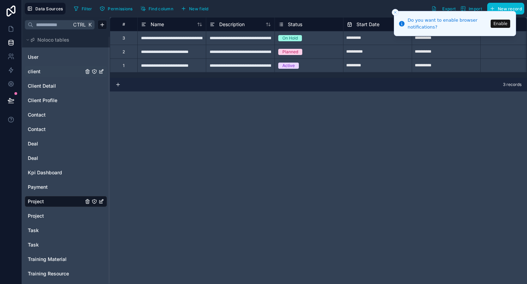
scroll to position [4, 0]
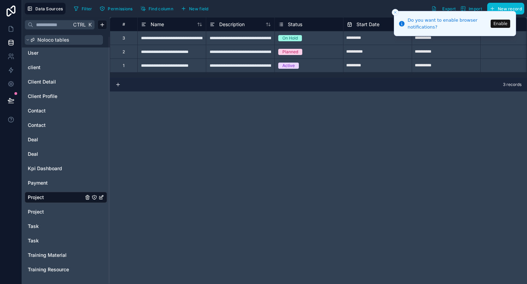
click at [27, 39] on icon at bounding box center [28, 40] width 4 height 4
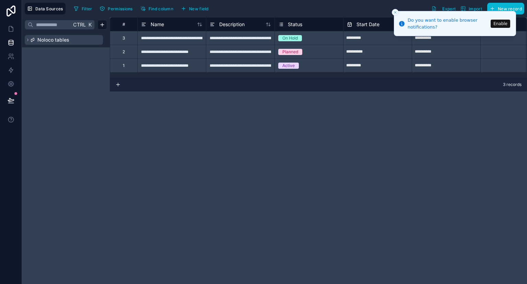
scroll to position [0, 0]
click at [105, 23] on html "**********" at bounding box center [263, 142] width 527 height 284
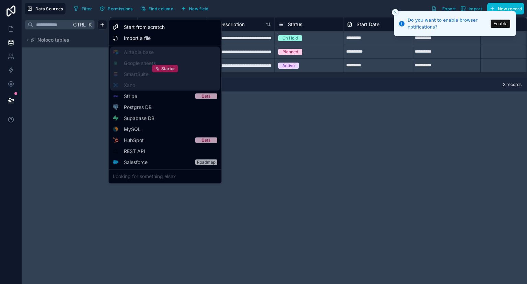
click at [169, 68] on span "Starter" at bounding box center [168, 68] width 14 height 5
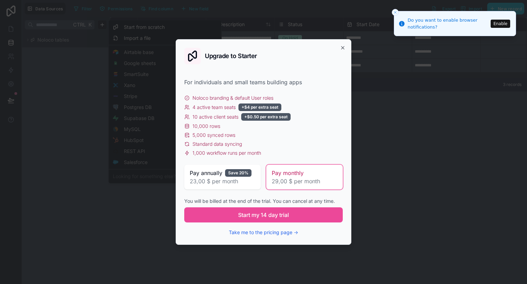
click at [286, 174] on span "Pay monthly" at bounding box center [288, 173] width 32 height 8
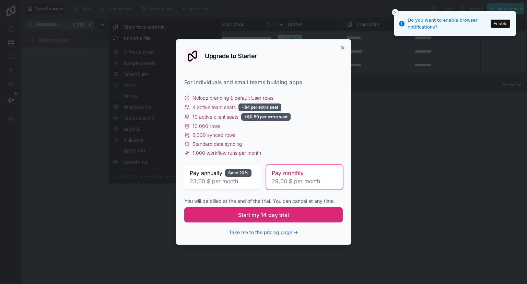
click at [275, 215] on span "Start my 14 day trial" at bounding box center [263, 214] width 51 height 8
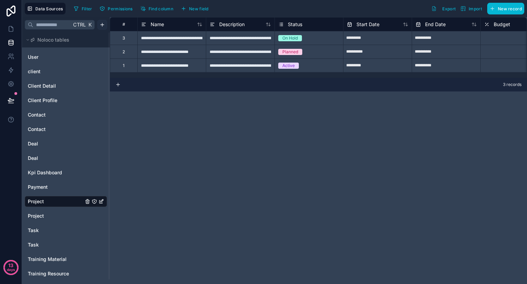
click at [102, 21] on html "**********" at bounding box center [263, 142] width 527 height 284
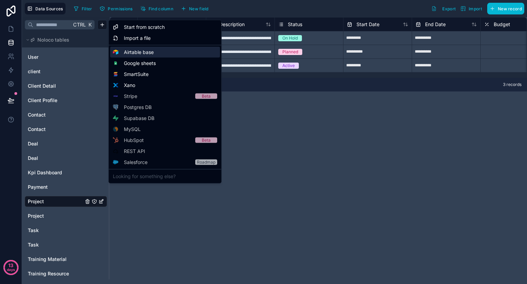
click at [138, 50] on span "Airtable base" at bounding box center [139, 52] width 30 height 7
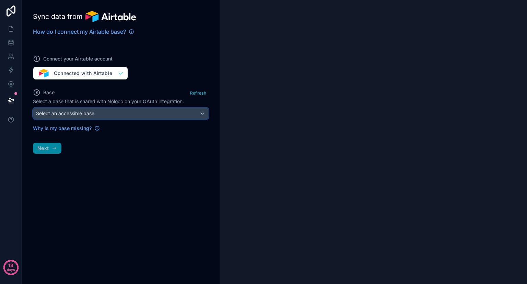
click at [103, 112] on div "Select an accessible base" at bounding box center [120, 113] width 175 height 11
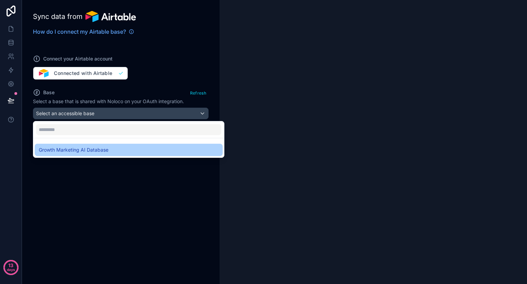
click at [92, 148] on span "Growth Marketing AI Database" at bounding box center [74, 150] width 70 height 8
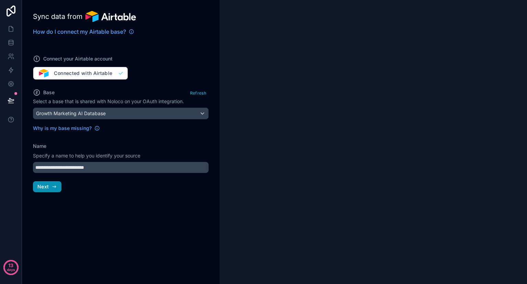
click at [51, 190] on button "Next" at bounding box center [47, 186] width 28 height 11
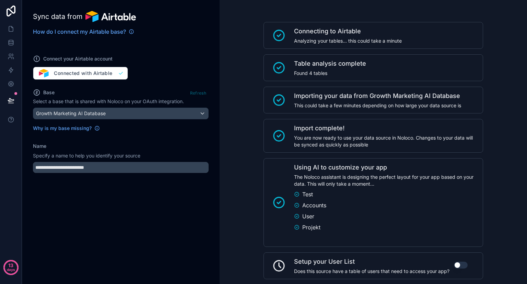
scroll to position [37, 0]
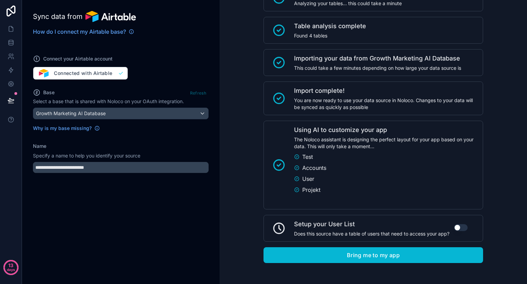
click at [455, 228] on button "Use setting" at bounding box center [461, 227] width 14 height 7
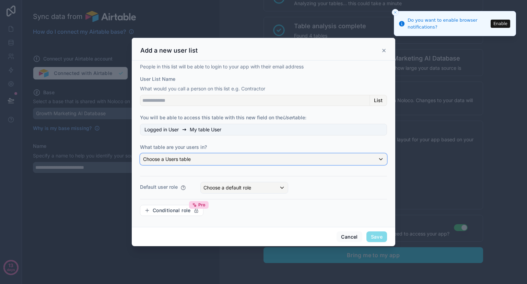
click at [225, 163] on div "Choose a Users table" at bounding box center [263, 158] width 247 height 11
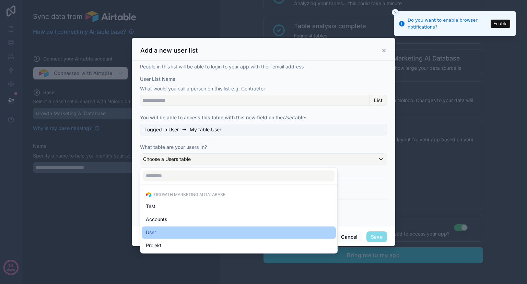
click at [200, 227] on div "User" at bounding box center [239, 232] width 194 height 12
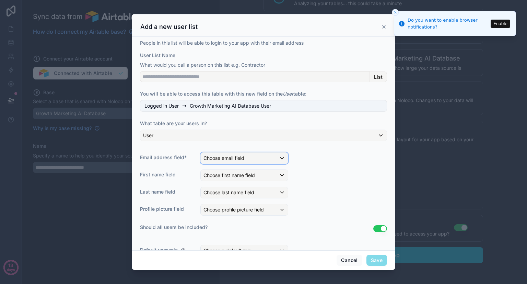
click at [260, 158] on div "Choose email field" at bounding box center [244, 157] width 87 height 11
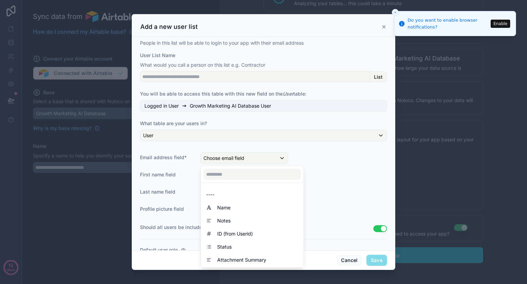
click at [260, 158] on div at bounding box center [264, 141] width 264 height 255
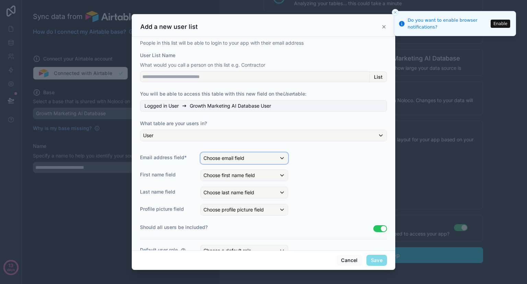
click at [278, 158] on div "Choose email field" at bounding box center [244, 157] width 87 height 11
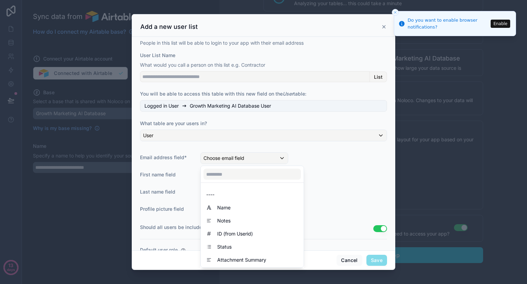
click at [316, 170] on div at bounding box center [264, 141] width 264 height 255
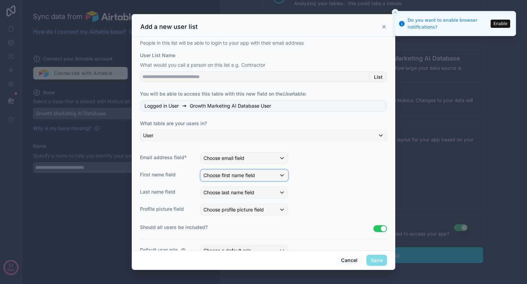
click at [271, 175] on div "Choose first name field" at bounding box center [244, 175] width 87 height 11
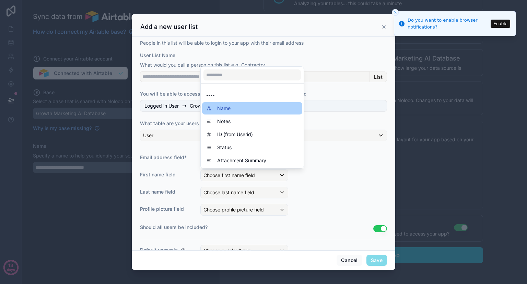
click at [252, 110] on div "Name" at bounding box center [252, 108] width 92 height 8
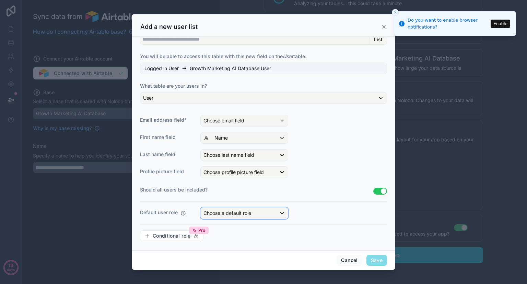
click at [272, 208] on div "Choose a default role" at bounding box center [244, 212] width 87 height 11
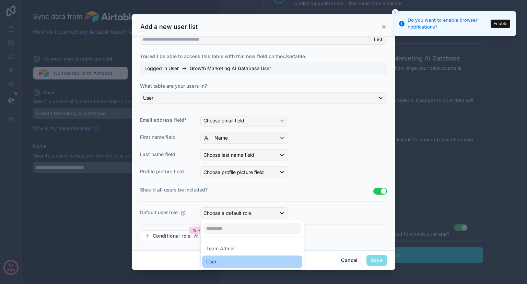
click at [240, 257] on div "User" at bounding box center [252, 261] width 92 height 8
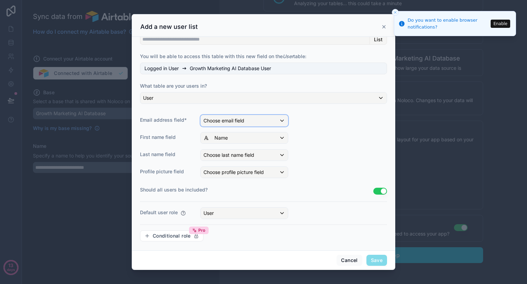
click at [253, 118] on div "Choose email field" at bounding box center [244, 120] width 87 height 11
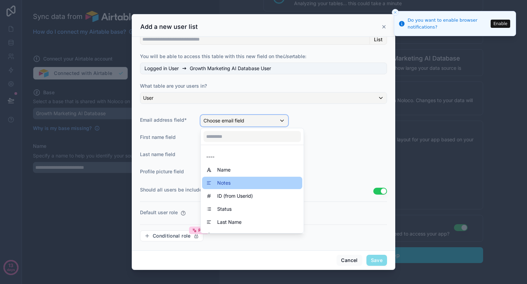
scroll to position [10, 0]
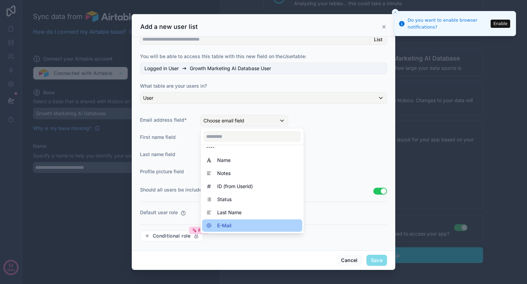
click at [248, 223] on div "E-Mail" at bounding box center [252, 225] width 92 height 8
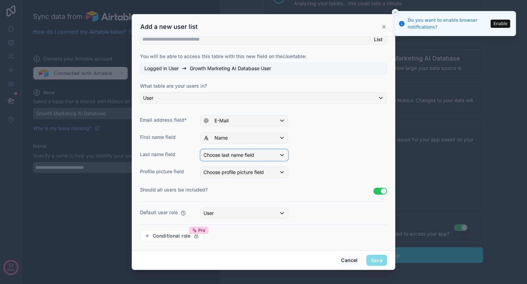
click at [265, 153] on div "Choose last name field" at bounding box center [244, 154] width 87 height 11
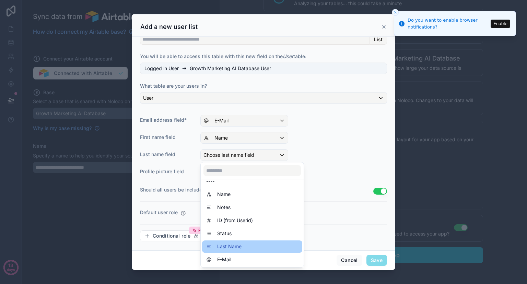
click at [244, 243] on div "Last Name" at bounding box center [252, 246] width 92 height 8
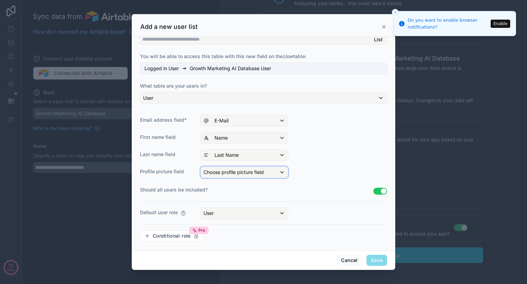
click at [265, 169] on div "Choose profile picture field" at bounding box center [244, 172] width 87 height 11
click at [265, 169] on div at bounding box center [264, 141] width 264 height 255
click at [249, 169] on span "Choose profile picture field" at bounding box center [234, 172] width 60 height 6
click at [283, 170] on div at bounding box center [264, 141] width 264 height 255
click at [283, 170] on div "Choose profile picture field" at bounding box center [244, 172] width 87 height 11
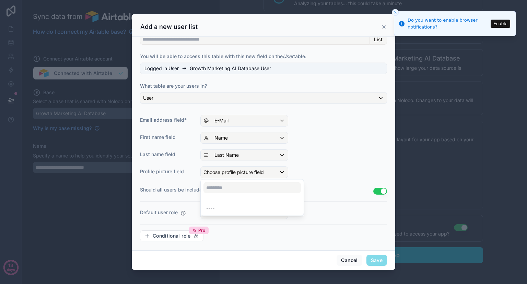
click at [258, 193] on div at bounding box center [252, 187] width 103 height 16
click at [305, 161] on div at bounding box center [264, 141] width 264 height 255
click at [215, 169] on span "Choose profile picture field" at bounding box center [234, 172] width 60 height 6
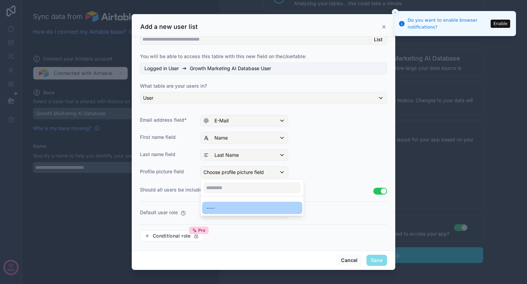
click at [218, 207] on div "----" at bounding box center [252, 208] width 92 height 8
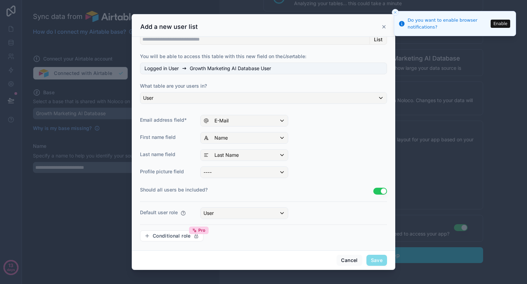
click at [375, 263] on span "Save" at bounding box center [377, 259] width 21 height 11
click at [375, 191] on button "Use setting" at bounding box center [381, 190] width 14 height 7
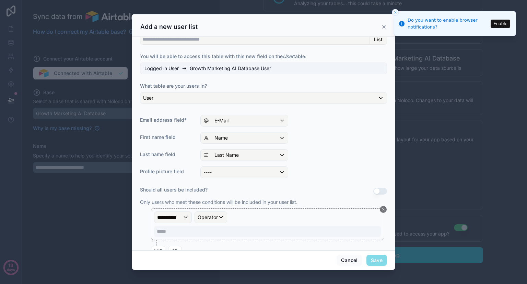
click at [375, 191] on button "Use setting" at bounding box center [381, 190] width 14 height 7
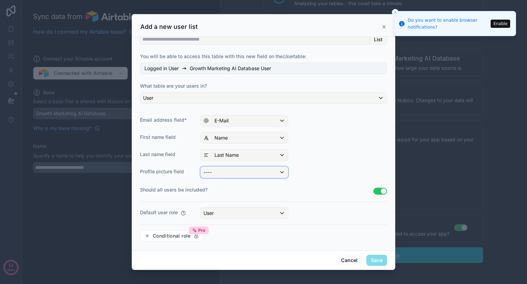
click at [229, 170] on div "----" at bounding box center [244, 172] width 87 height 11
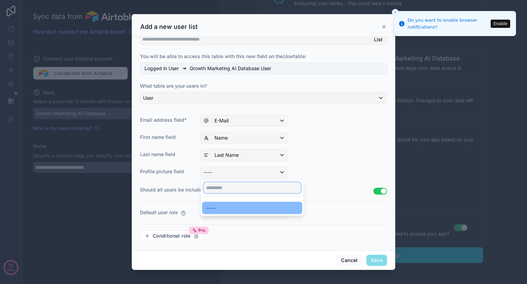
click at [226, 187] on input "text" at bounding box center [253, 187] width 98 height 11
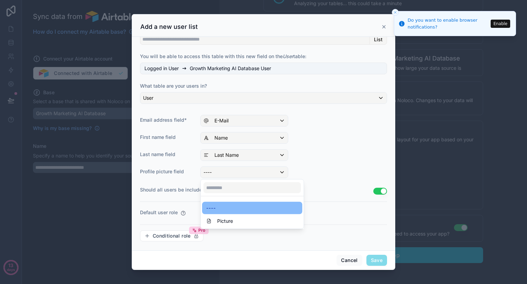
click at [258, 169] on div at bounding box center [264, 141] width 264 height 255
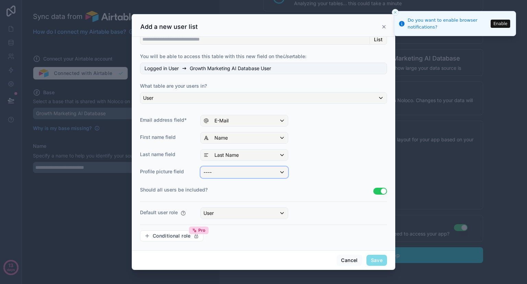
click at [279, 170] on div "----" at bounding box center [244, 172] width 87 height 11
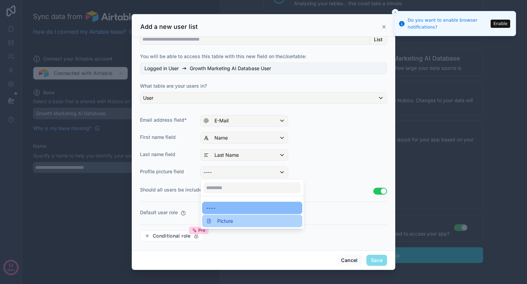
click at [233, 219] on div "Picture" at bounding box center [252, 221] width 92 height 8
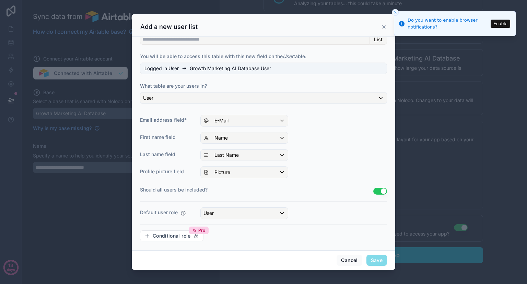
scroll to position [0, 0]
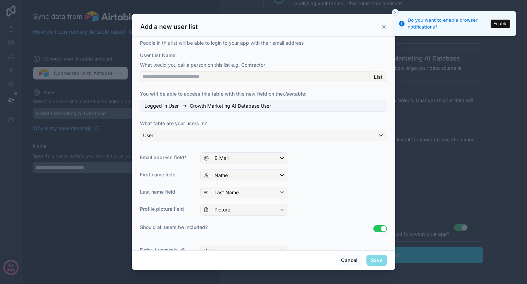
click at [379, 261] on span "Save" at bounding box center [377, 259] width 21 height 11
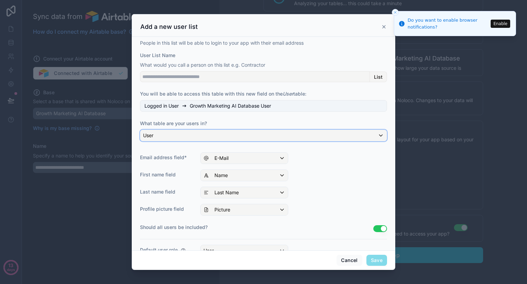
click at [218, 138] on div "User" at bounding box center [263, 135] width 247 height 11
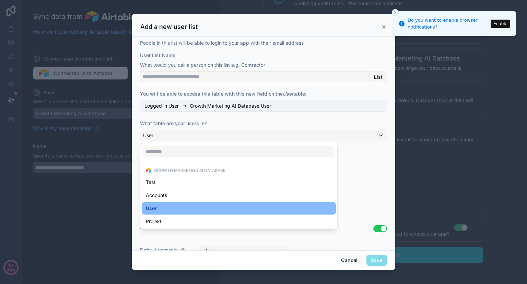
click at [218, 138] on div at bounding box center [264, 141] width 264 height 255
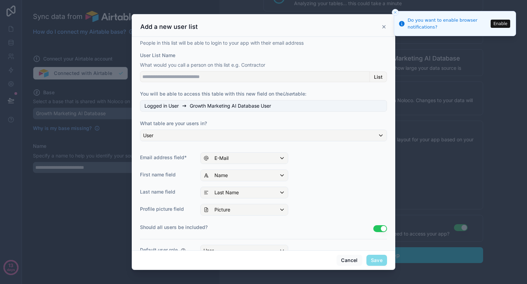
scroll to position [37, 0]
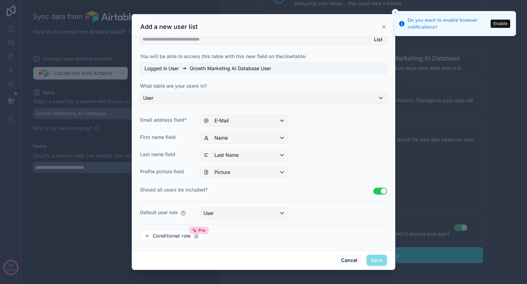
click at [376, 190] on button "Use setting" at bounding box center [381, 190] width 14 height 7
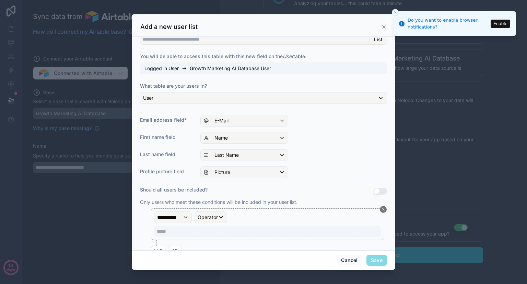
scroll to position [97, 0]
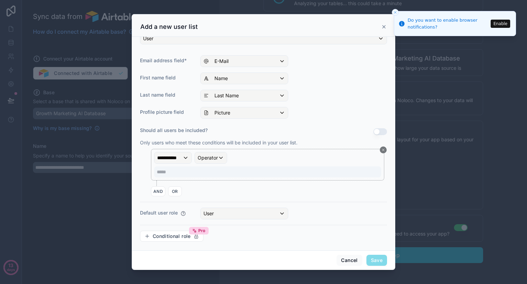
click at [374, 128] on button "Use setting" at bounding box center [381, 131] width 14 height 7
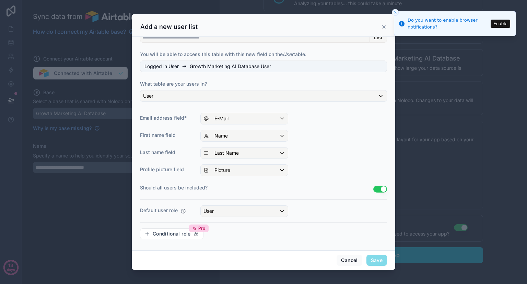
scroll to position [38, 0]
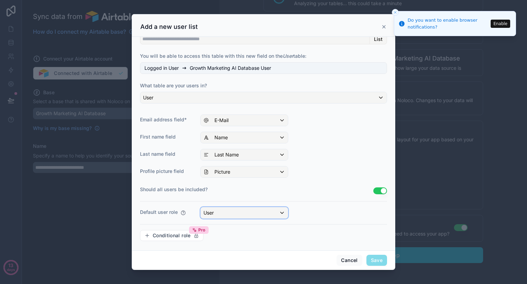
click at [218, 211] on div "User" at bounding box center [244, 212] width 87 height 11
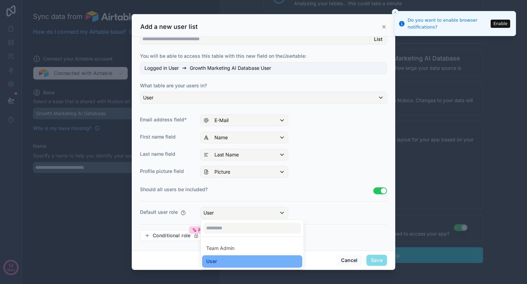
click at [226, 260] on div "User" at bounding box center [252, 261] width 92 height 8
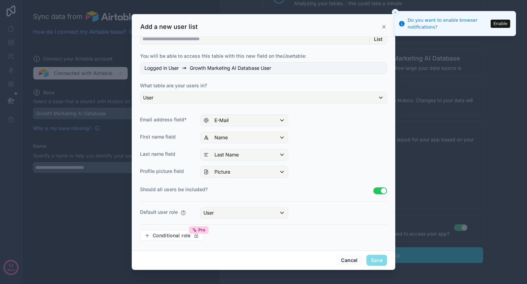
click at [374, 259] on span "Save" at bounding box center [377, 259] width 21 height 11
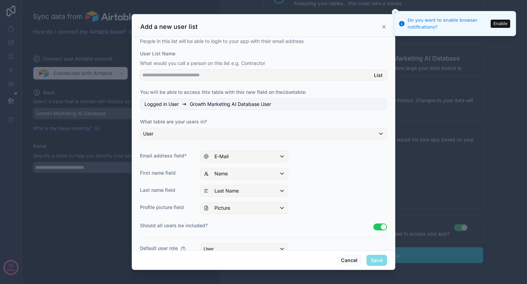
scroll to position [0, 0]
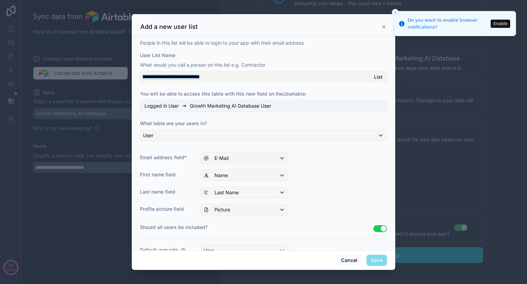
drag, startPoint x: 371, startPoint y: 77, endPoint x: 321, endPoint y: 72, distance: 50.4
click at [321, 72] on div "List" at bounding box center [263, 76] width 247 height 11
click at [321, 72] on input "User List Name" at bounding box center [255, 76] width 230 height 11
click at [282, 106] on div "Logged in User Growth Marketing AI Database User" at bounding box center [263, 106] width 247 height 12
click at [243, 127] on div "People in this list will be able to login to your app with their email address …" at bounding box center [263, 161] width 247 height 244
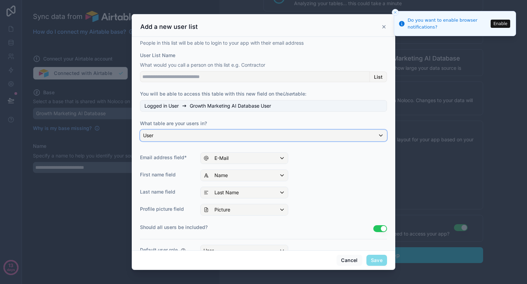
click at [243, 133] on div "User" at bounding box center [263, 135] width 247 height 11
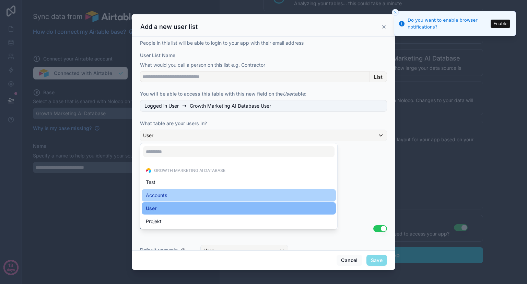
click at [229, 192] on div "Accounts" at bounding box center [239, 195] width 186 height 8
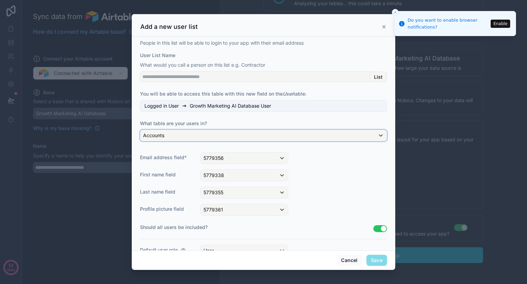
click at [224, 133] on div "Accounts" at bounding box center [263, 135] width 247 height 11
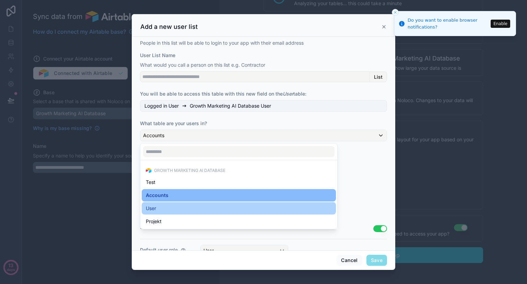
click at [200, 208] on div "User" at bounding box center [239, 208] width 186 height 8
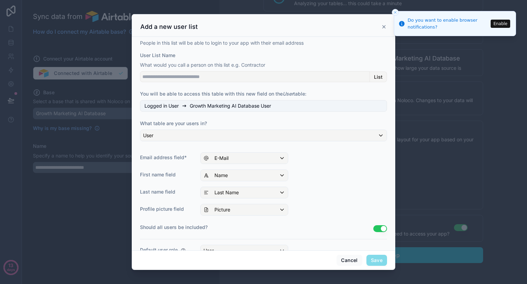
scroll to position [37, 0]
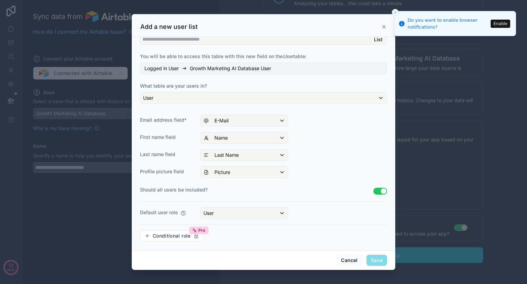
click at [378, 257] on span "Save" at bounding box center [377, 259] width 21 height 11
click at [345, 260] on button "Cancel" at bounding box center [349, 259] width 25 height 11
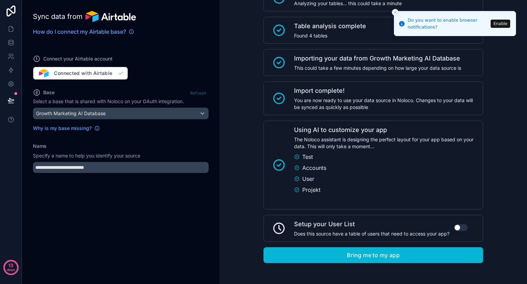
click at [457, 227] on button "Use setting" at bounding box center [461, 227] width 14 height 7
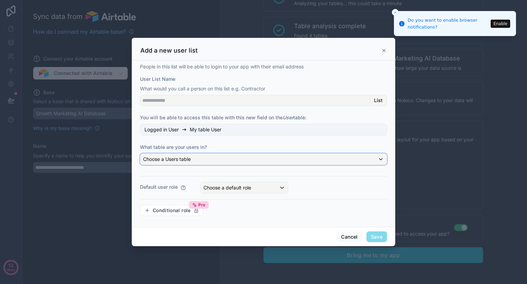
click at [235, 158] on div "Choose a Users table" at bounding box center [263, 158] width 247 height 11
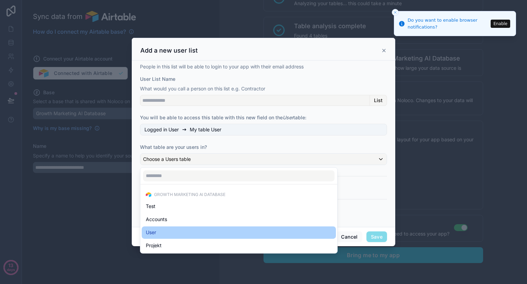
click at [208, 228] on div "User" at bounding box center [239, 232] width 186 height 8
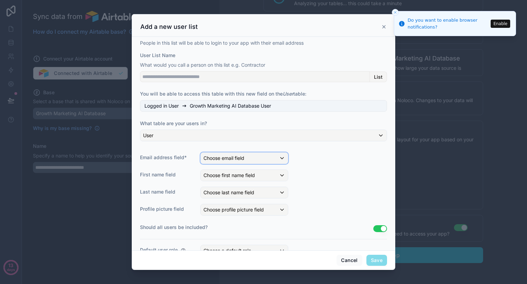
click at [255, 156] on div "Choose email field" at bounding box center [244, 157] width 87 height 11
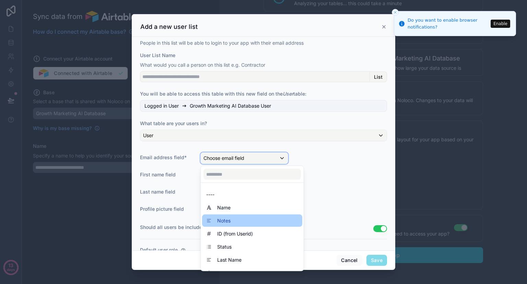
scroll to position [10, 0]
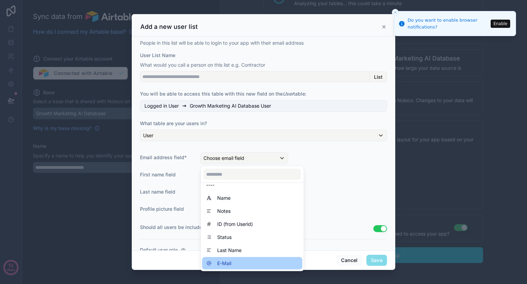
click at [239, 261] on div "E-Mail" at bounding box center [252, 263] width 92 height 8
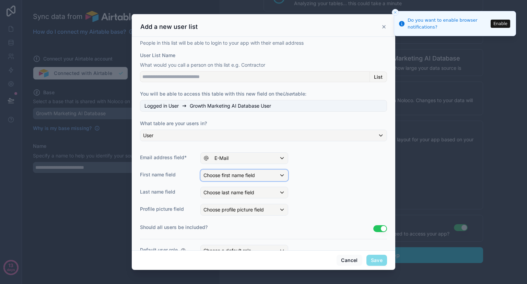
click at [240, 172] on span "Choose first name field" at bounding box center [229, 175] width 51 height 6
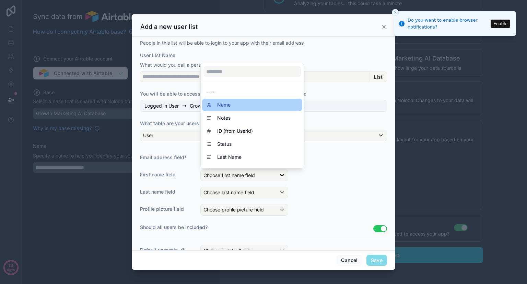
click at [236, 107] on div "Name" at bounding box center [252, 105] width 92 height 8
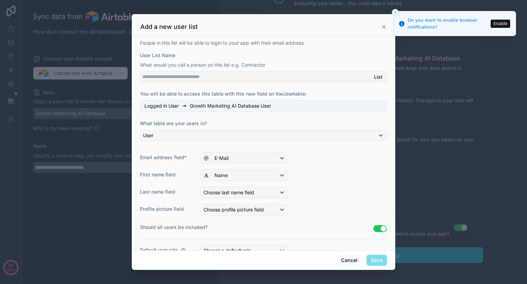
click at [238, 198] on div "People in this list will be able to login to your app with their email address …" at bounding box center [263, 161] width 247 height 244
click at [243, 191] on span "Choose last name field" at bounding box center [229, 192] width 51 height 6
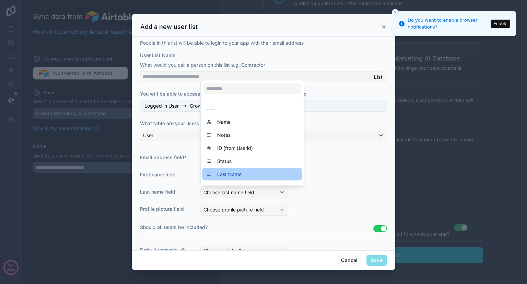
click at [240, 172] on span "Last Name" at bounding box center [229, 174] width 24 height 8
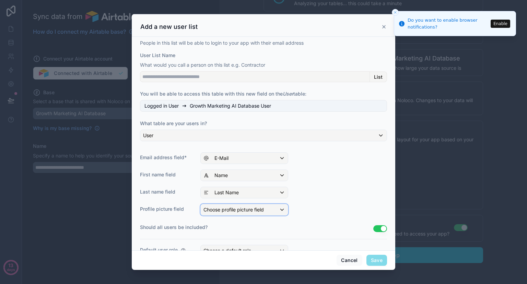
click at [238, 211] on span "Choose profile picture field" at bounding box center [234, 209] width 60 height 6
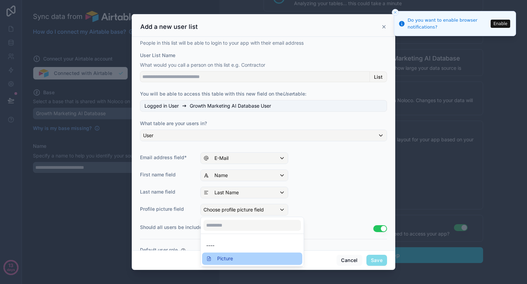
click at [239, 260] on div "Picture" at bounding box center [252, 258] width 92 height 8
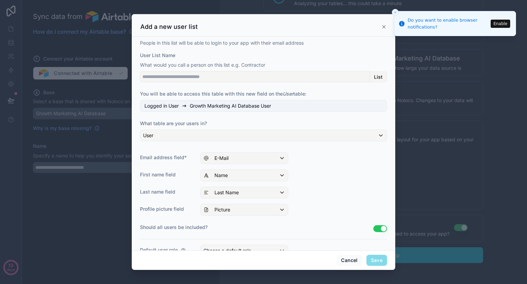
scroll to position [37, 0]
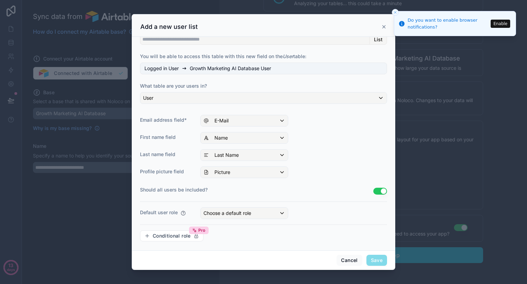
click at [374, 257] on span "Save" at bounding box center [377, 259] width 21 height 11
click at [346, 261] on button "Cancel" at bounding box center [349, 259] width 25 height 11
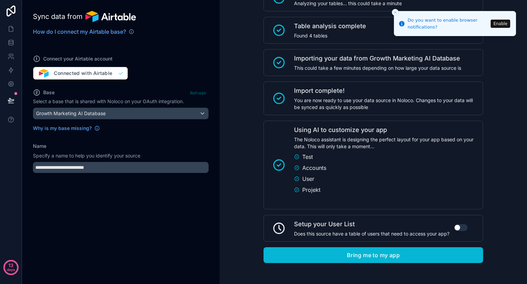
click at [458, 227] on button "Use setting" at bounding box center [461, 227] width 14 height 7
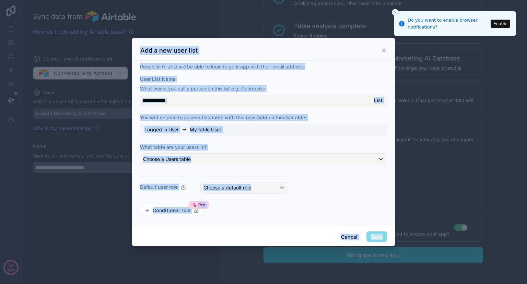
click at [287, 178] on div "People in this list will be able to login to your app with their email address …" at bounding box center [263, 142] width 247 height 158
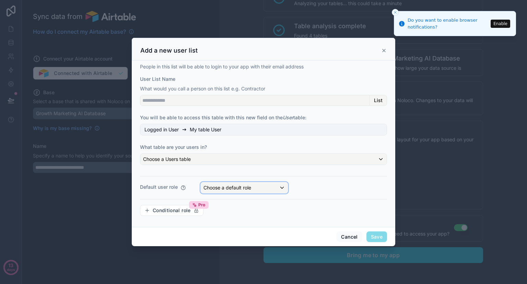
click at [261, 186] on div "Choose a default role" at bounding box center [244, 187] width 87 height 11
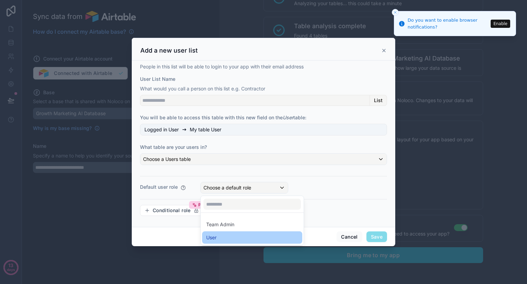
click at [244, 237] on div "User" at bounding box center [252, 237] width 92 height 8
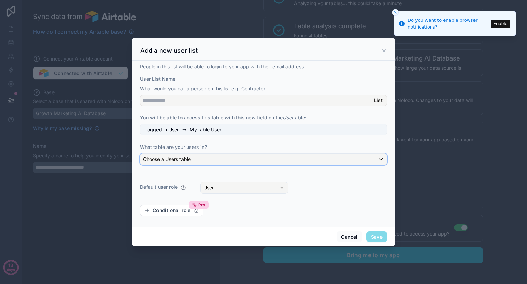
click at [233, 156] on div "Choose a Users table" at bounding box center [263, 158] width 247 height 11
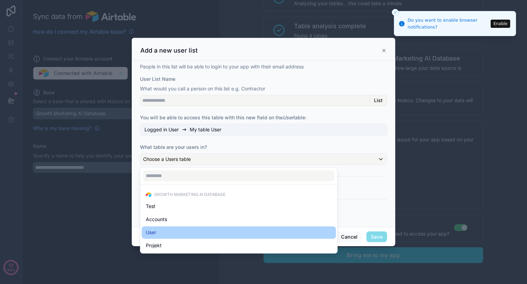
click at [203, 228] on div "User" at bounding box center [239, 232] width 186 height 8
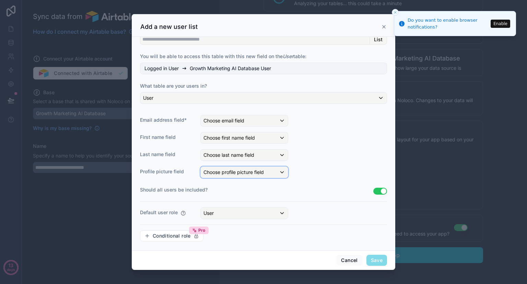
click at [248, 169] on span "Choose profile picture field" at bounding box center [234, 172] width 60 height 6
click at [251, 117] on div at bounding box center [264, 141] width 264 height 255
click at [248, 120] on div "Choose email field" at bounding box center [244, 120] width 87 height 11
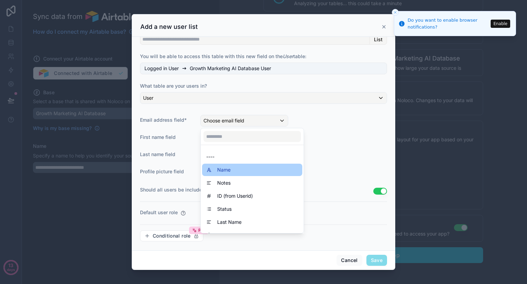
click at [237, 173] on div "Name" at bounding box center [252, 169] width 92 height 8
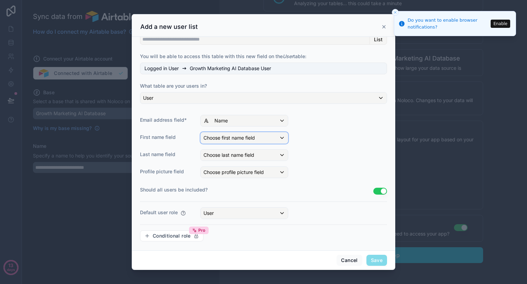
click at [239, 137] on span "Choose first name field" at bounding box center [229, 138] width 51 height 6
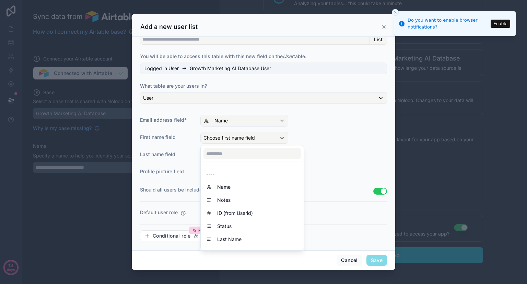
click at [240, 121] on div at bounding box center [264, 141] width 264 height 255
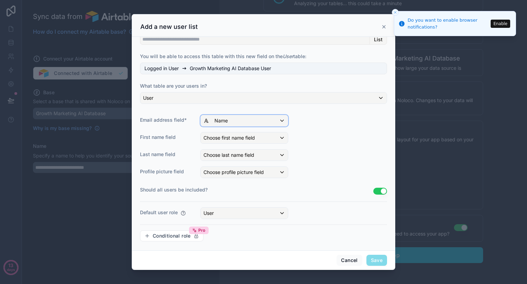
click at [240, 121] on div "Name" at bounding box center [244, 120] width 87 height 11
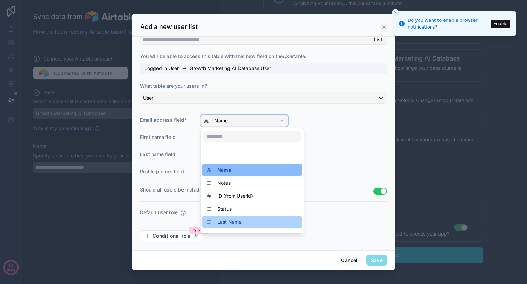
scroll to position [23, 0]
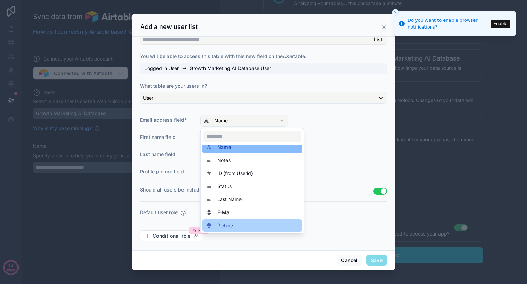
click at [237, 221] on div "Picture" at bounding box center [252, 225] width 92 height 8
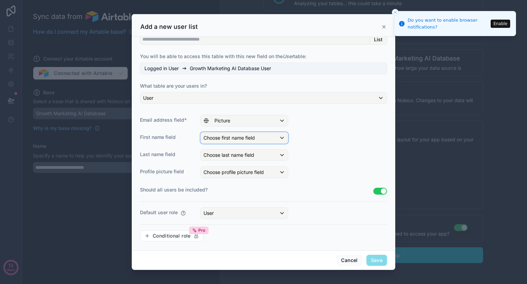
click at [239, 140] on span "Choose first name field" at bounding box center [229, 138] width 51 height 6
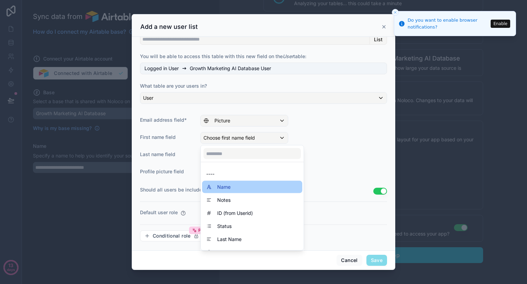
click at [231, 183] on div "Name" at bounding box center [252, 187] width 92 height 8
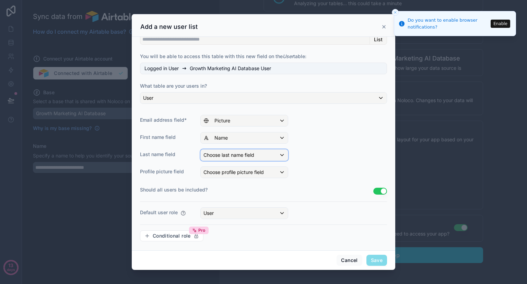
click at [239, 157] on span "Choose last name field" at bounding box center [229, 155] width 51 height 6
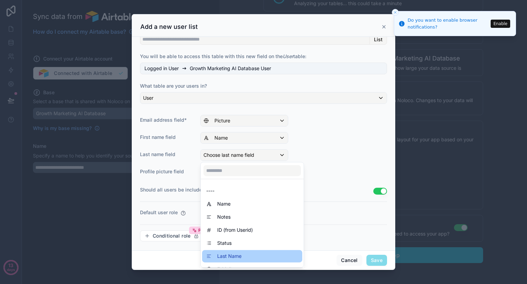
click at [234, 252] on span "Last Name" at bounding box center [229, 256] width 24 height 8
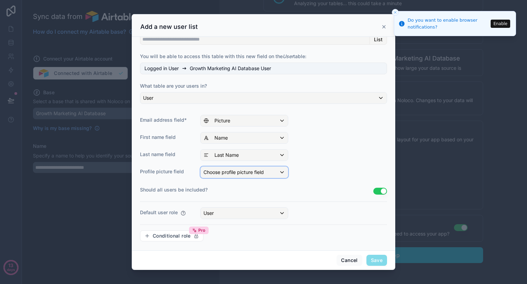
click at [244, 169] on span "Choose profile picture field" at bounding box center [234, 172] width 60 height 6
click at [219, 185] on input "text" at bounding box center [253, 187] width 98 height 11
click at [183, 194] on div at bounding box center [264, 141] width 264 height 255
click at [372, 260] on span "Save" at bounding box center [377, 259] width 21 height 11
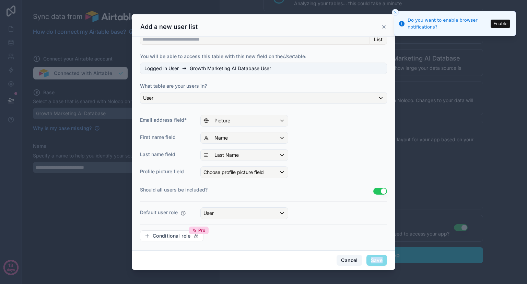
click at [347, 256] on button "Cancel" at bounding box center [349, 259] width 25 height 11
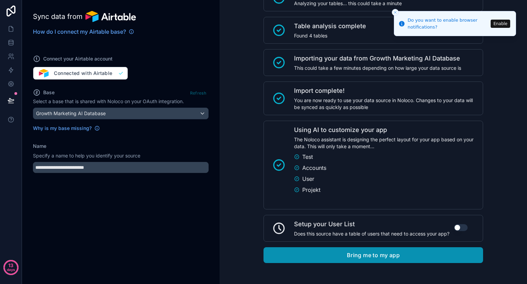
click at [394, 253] on button "Bring me to my app" at bounding box center [374, 255] width 220 height 16
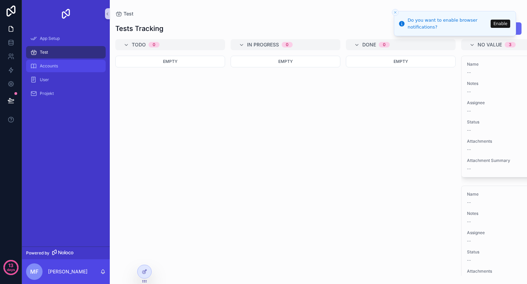
click at [80, 69] on div "Accounts" at bounding box center [65, 65] width 71 height 11
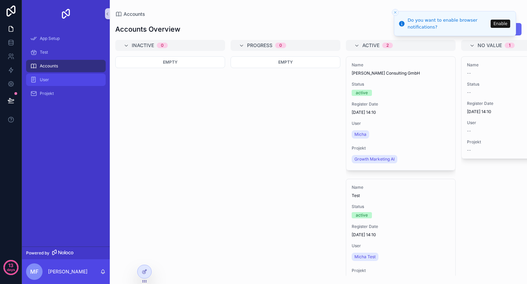
click at [76, 78] on div "User" at bounding box center [65, 79] width 71 height 11
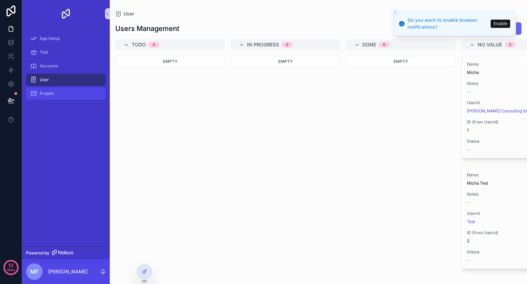
click at [70, 91] on div "Projekt" at bounding box center [65, 93] width 71 height 11
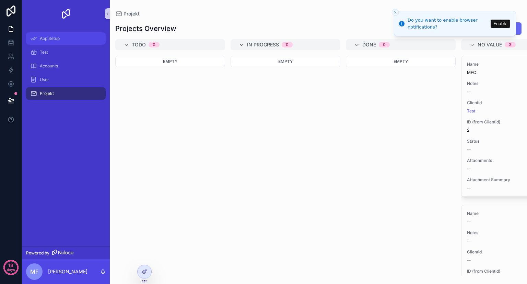
click at [70, 42] on div "App Setup" at bounding box center [65, 38] width 71 height 11
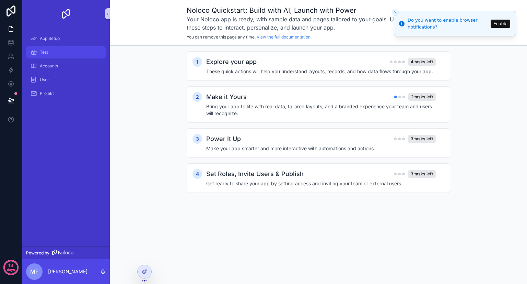
click at [69, 50] on div "Test" at bounding box center [65, 52] width 71 height 11
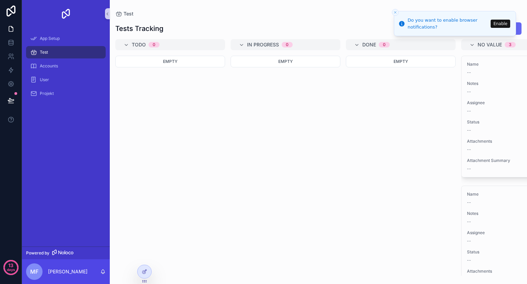
click at [100, 52] on div "Test" at bounding box center [65, 52] width 71 height 11
click at [392, 12] on button "Close toast" at bounding box center [395, 12] width 7 height 7
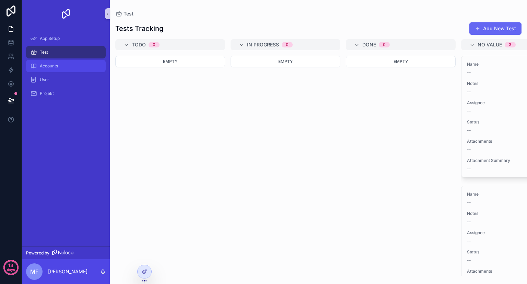
click at [89, 67] on div "Accounts" at bounding box center [65, 65] width 71 height 11
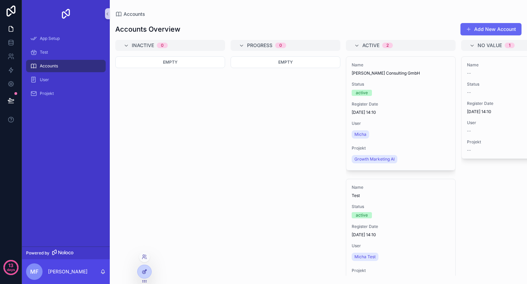
click at [146, 274] on icon at bounding box center [144, 270] width 5 height 5
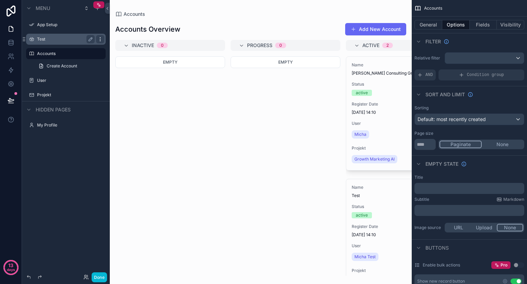
click at [101, 41] on icon "scrollable content" at bounding box center [100, 38] width 5 height 5
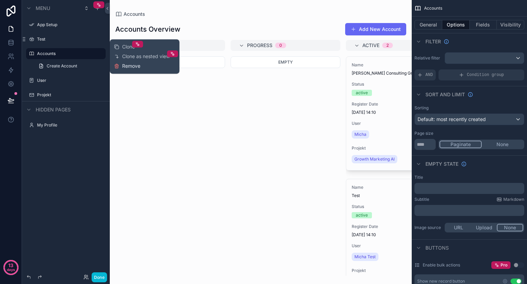
click at [133, 65] on span "Remove" at bounding box center [131, 65] width 18 height 7
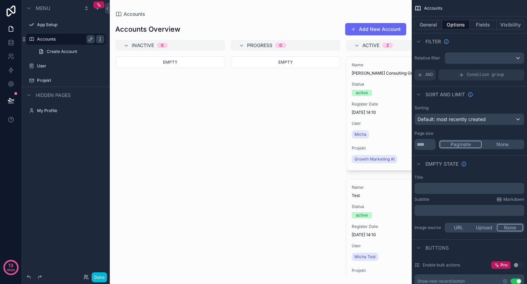
click at [98, 37] on icon "scrollable content" at bounding box center [100, 38] width 5 height 5
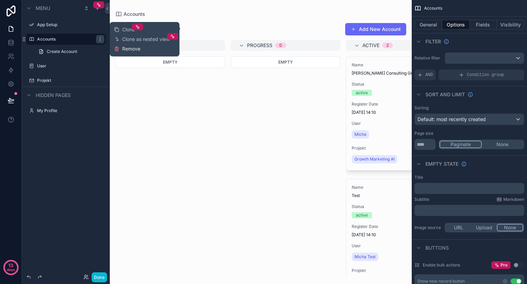
click at [125, 49] on span "Remove" at bounding box center [131, 48] width 18 height 7
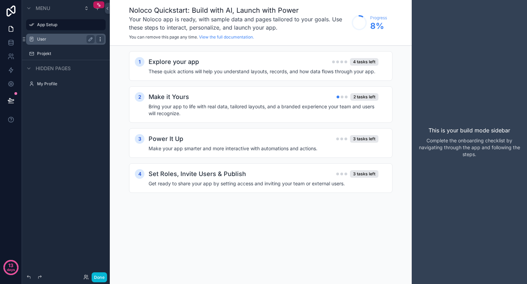
click at [98, 38] on icon "scrollable content" at bounding box center [100, 38] width 5 height 5
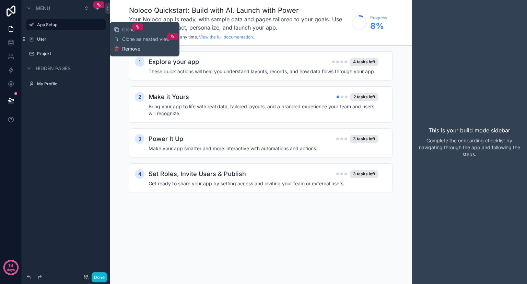
click at [120, 47] on button "Remove" at bounding box center [127, 48] width 26 height 7
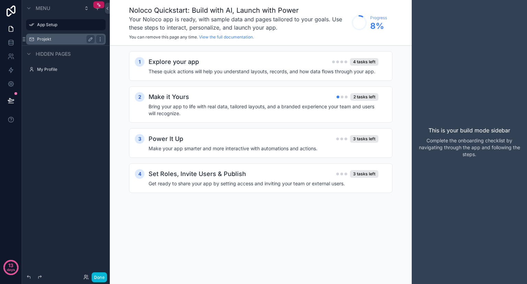
click at [71, 40] on label "Projekt" at bounding box center [64, 38] width 55 height 5
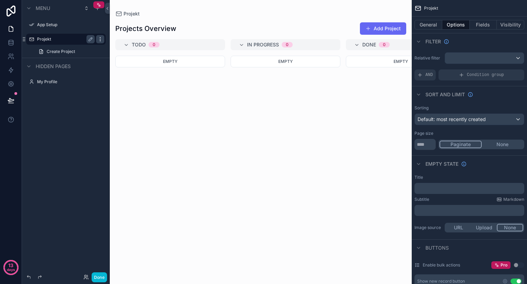
click at [101, 41] on icon "scrollable content" at bounding box center [100, 38] width 5 height 5
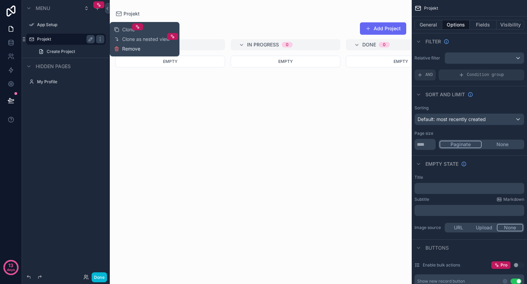
click at [126, 50] on span "Remove" at bounding box center [131, 48] width 18 height 7
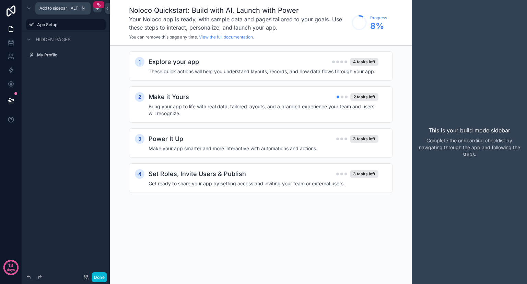
click at [99, 8] on icon "scrollable content" at bounding box center [97, 8] width 3 height 0
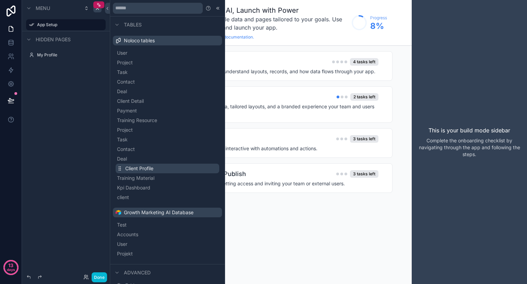
scroll to position [45, 0]
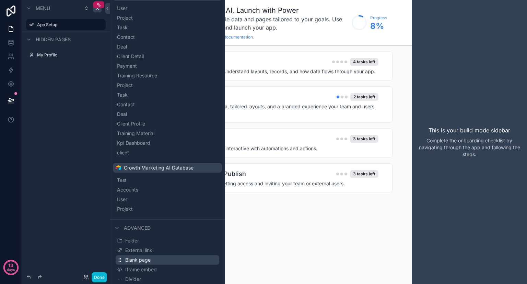
click at [147, 257] on span "Blank page" at bounding box center [137, 259] width 25 height 7
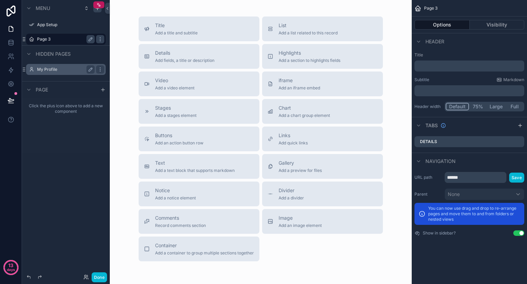
click at [47, 37] on label "Page 3" at bounding box center [64, 38] width 55 height 5
click at [88, 39] on icon "scrollable content" at bounding box center [90, 38] width 5 height 5
click at [55, 39] on input "******" at bounding box center [60, 39] width 47 height 8
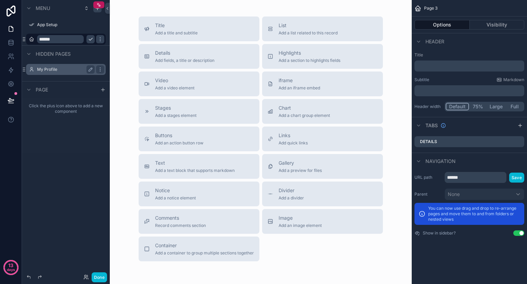
click at [55, 39] on input "******" at bounding box center [60, 39] width 47 height 8
type input "********"
click at [86, 39] on div "********" at bounding box center [66, 39] width 58 height 8
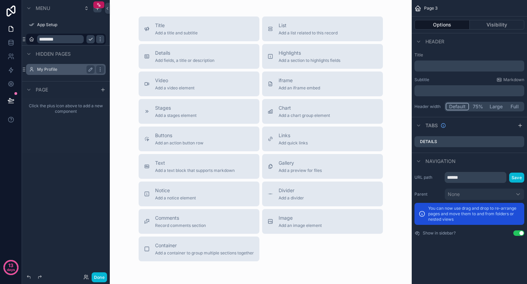
click at [91, 39] on icon "scrollable content" at bounding box center [90, 38] width 5 height 5
click at [169, 24] on span "Title" at bounding box center [176, 25] width 43 height 7
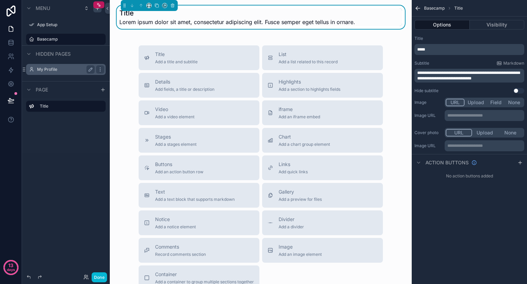
click at [131, 11] on h1 "Title" at bounding box center [237, 13] width 236 height 10
click at [424, 50] on span "*****" at bounding box center [421, 49] width 8 height 4
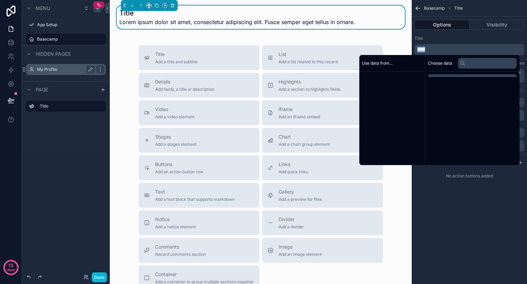
click at [424, 50] on span "*****" at bounding box center [421, 49] width 8 height 4
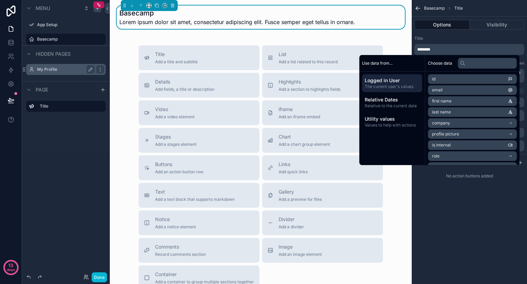
click at [446, 39] on div "Title" at bounding box center [470, 38] width 110 height 5
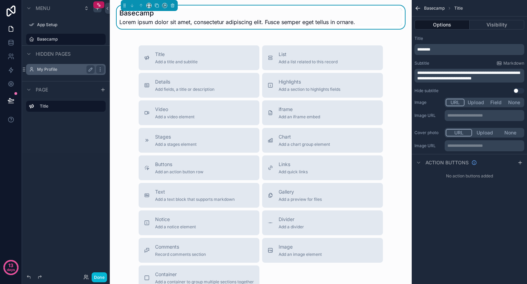
click at [449, 77] on span "**********" at bounding box center [468, 76] width 103 height 10
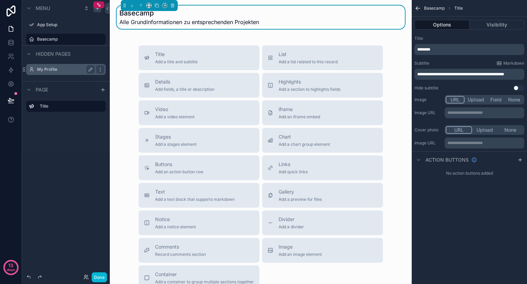
click at [468, 38] on div "Title" at bounding box center [470, 38] width 110 height 5
click at [391, 61] on div "Title Add a title and subtitle List Add a list related to this record Details A…" at bounding box center [260, 167] width 291 height 244
click at [355, 60] on div "List Add a list related to this record" at bounding box center [323, 58] width 110 height 14
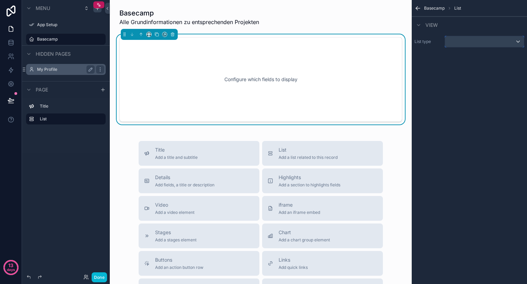
click at [461, 42] on div "scrollable content" at bounding box center [484, 41] width 79 height 11
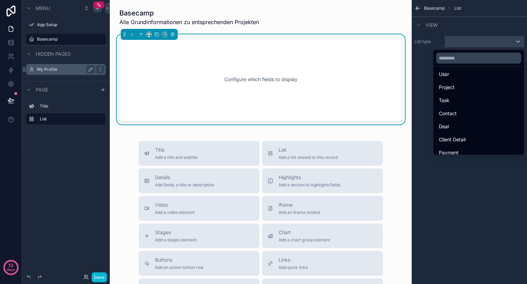
scroll to position [16, 0]
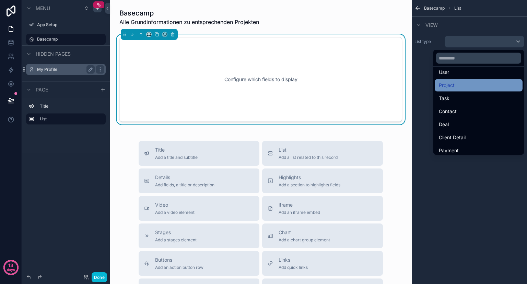
click at [446, 85] on span "Project" at bounding box center [447, 85] width 16 height 8
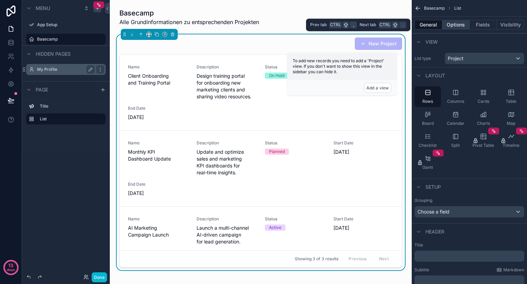
click at [459, 26] on button "Options" at bounding box center [456, 25] width 27 height 10
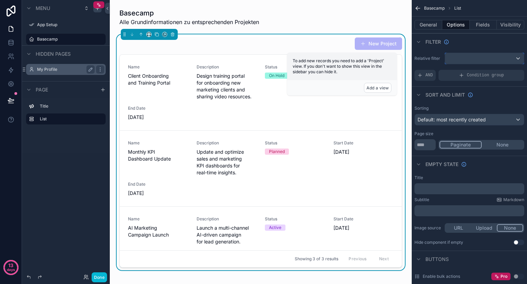
click at [488, 59] on div "scrollable content" at bounding box center [484, 58] width 79 height 11
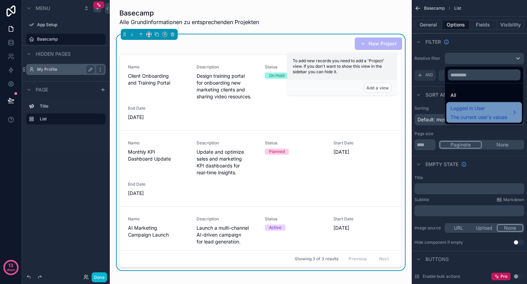
click at [483, 106] on span "Logged in User" at bounding box center [479, 108] width 57 height 8
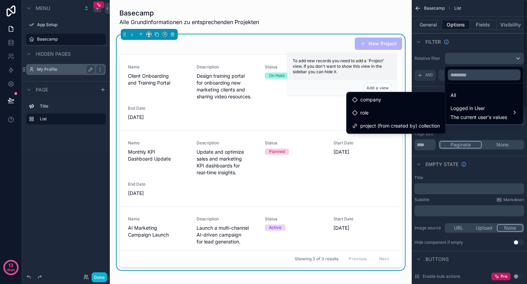
click at [481, 41] on div "scrollable content" at bounding box center [263, 142] width 527 height 284
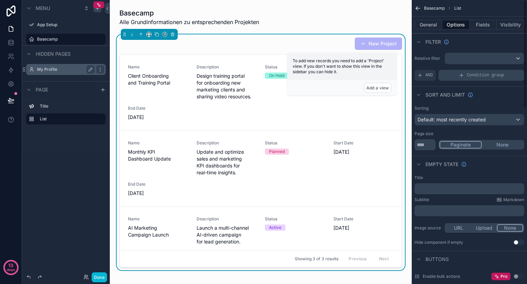
click at [481, 76] on span "Condition group" at bounding box center [485, 74] width 37 height 5
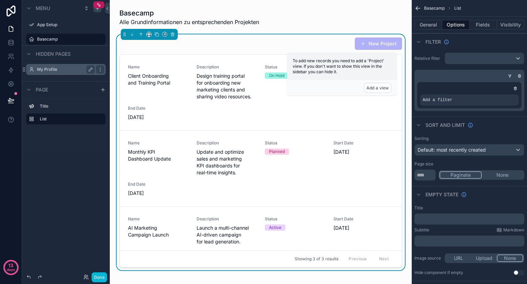
click at [475, 94] on div "Add a filter" at bounding box center [469, 99] width 99 height 11
click at [502, 96] on icon "scrollable content" at bounding box center [502, 95] width 4 height 4
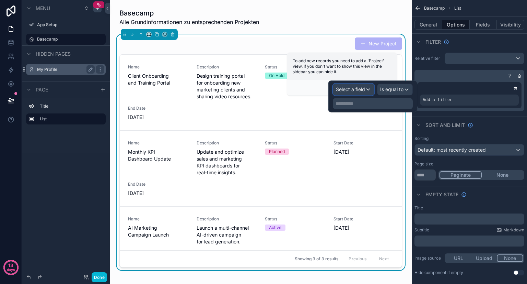
click at [365, 90] on span "Select a field" at bounding box center [350, 89] width 29 height 6
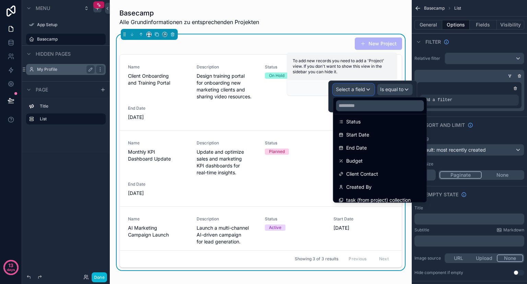
scroll to position [88, 0]
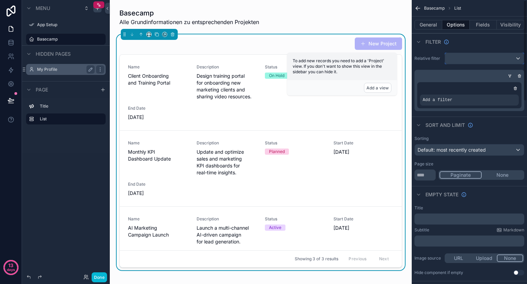
click at [463, 58] on div "scrollable content" at bounding box center [484, 58] width 79 height 11
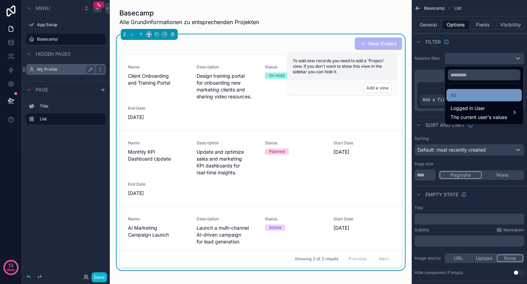
click at [475, 91] on div "All" at bounding box center [484, 95] width 67 height 8
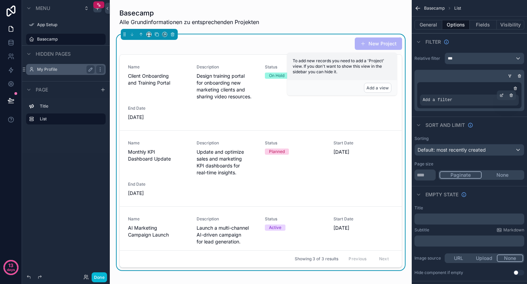
click at [479, 98] on div "Add a filter" at bounding box center [469, 99] width 99 height 11
click at [501, 94] on icon "scrollable content" at bounding box center [502, 95] width 4 height 4
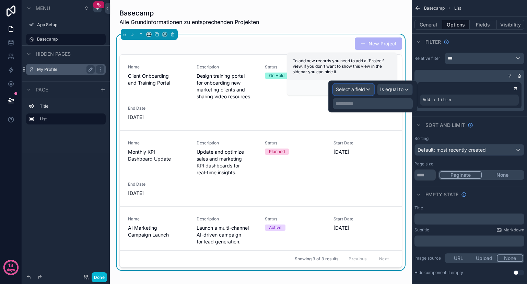
click at [368, 91] on div "Select a field" at bounding box center [353, 89] width 41 height 11
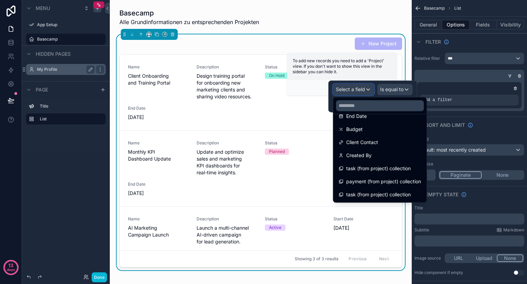
scroll to position [0, 0]
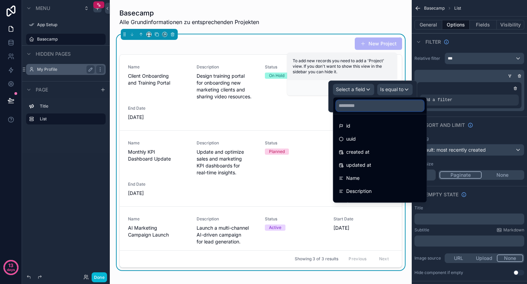
click at [375, 104] on input "text" at bounding box center [380, 105] width 88 height 11
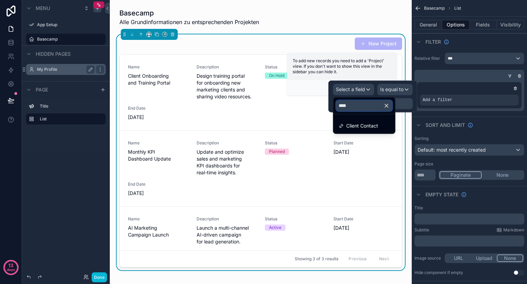
type input "****"
click at [391, 93] on div at bounding box center [373, 96] width 89 height 32
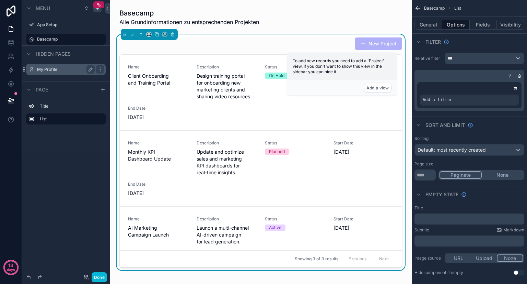
click at [508, 74] on icon "scrollable content" at bounding box center [510, 76] width 4 height 4
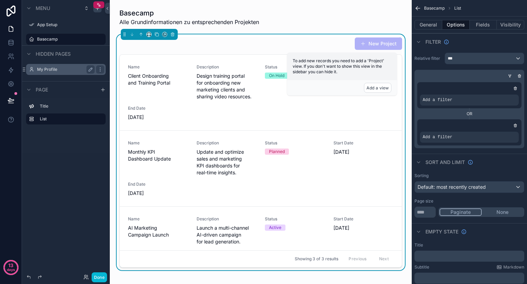
click at [510, 74] on icon "scrollable content" at bounding box center [510, 76] width 4 height 4
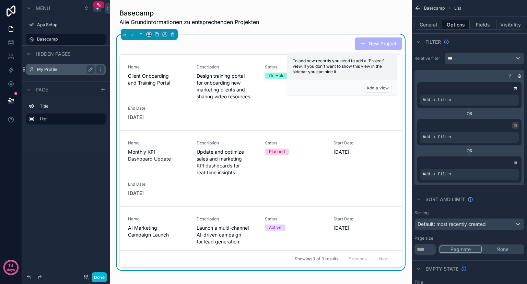
click at [516, 125] on icon "scrollable content" at bounding box center [516, 125] width 4 height 4
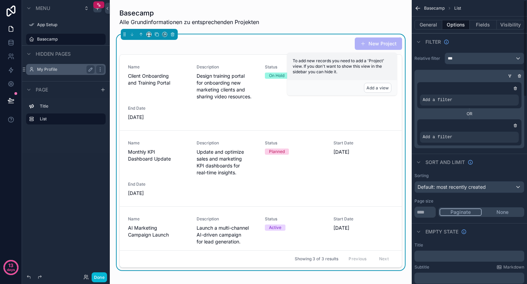
click at [516, 125] on icon "scrollable content" at bounding box center [516, 125] width 4 height 4
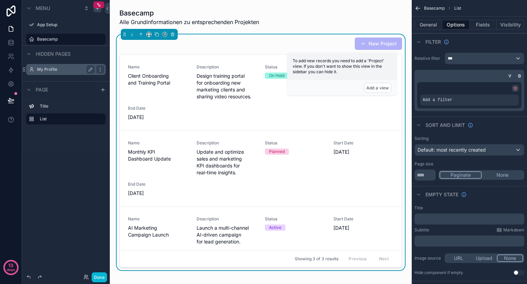
click at [515, 88] on icon "scrollable content" at bounding box center [516, 88] width 4 height 4
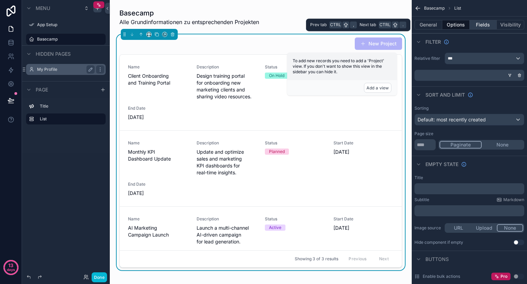
click at [486, 22] on button "Fields" at bounding box center [483, 25] width 27 height 10
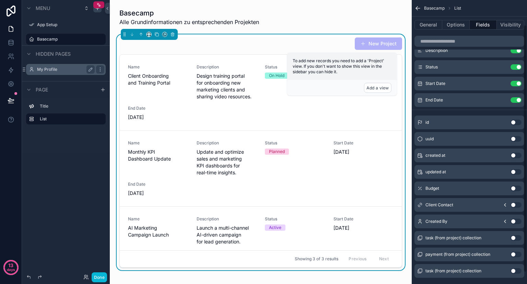
scroll to position [42, 0]
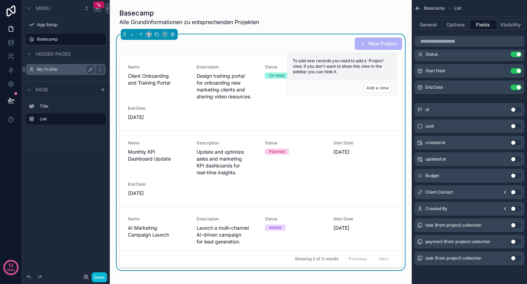
click at [515, 189] on button "Use setting" at bounding box center [516, 191] width 11 height 5
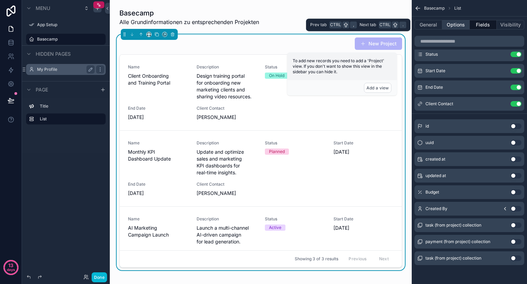
click at [457, 23] on button "Options" at bounding box center [456, 25] width 27 height 10
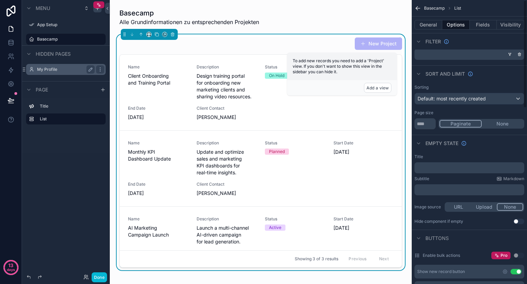
scroll to position [0, 0]
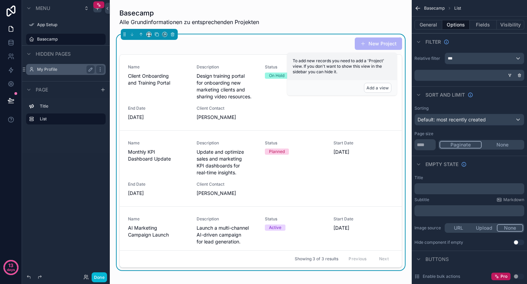
click at [501, 77] on div "scrollable content" at bounding box center [468, 75] width 110 height 11
click at [509, 76] on icon "scrollable content" at bounding box center [510, 75] width 4 height 4
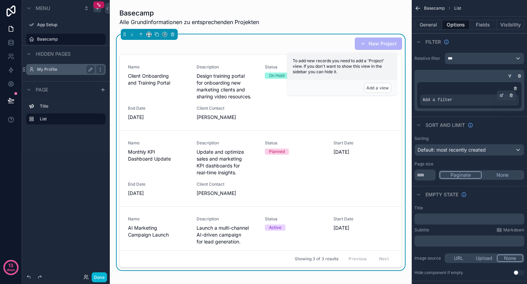
click at [476, 98] on div "Add a filter" at bounding box center [469, 99] width 99 height 11
click at [501, 93] on icon "scrollable content" at bounding box center [502, 95] width 4 height 4
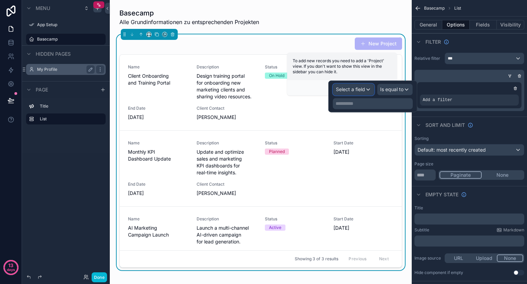
click at [369, 93] on div "Select a field" at bounding box center [353, 89] width 41 height 11
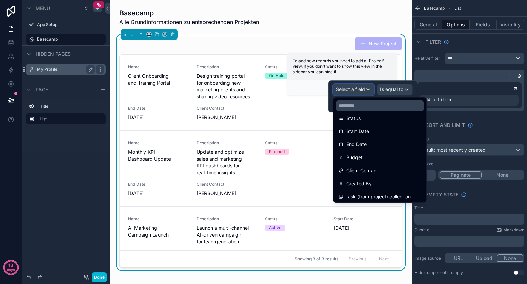
scroll to position [110, 0]
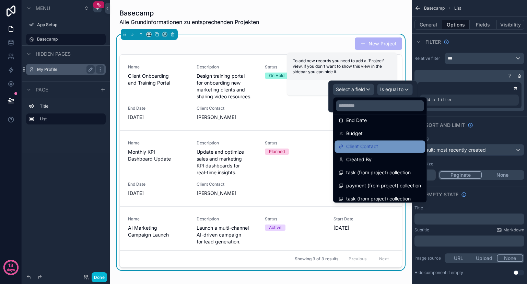
click at [378, 146] on span "Client Contact" at bounding box center [362, 146] width 32 height 8
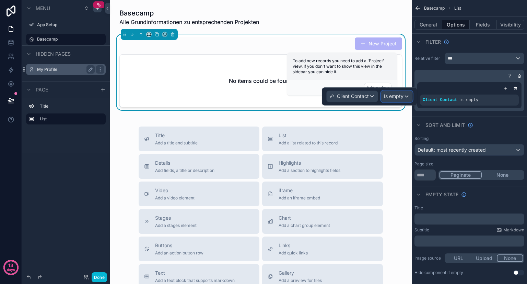
click at [398, 95] on span "Is empty" at bounding box center [394, 96] width 20 height 7
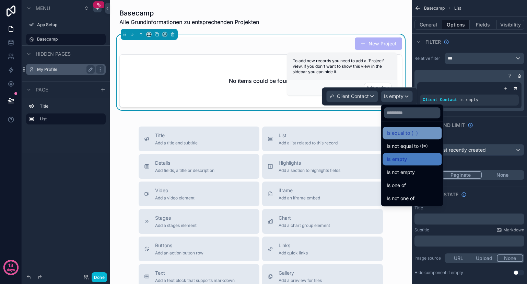
click at [418, 132] on span "Is equal to (=)" at bounding box center [402, 133] width 31 height 8
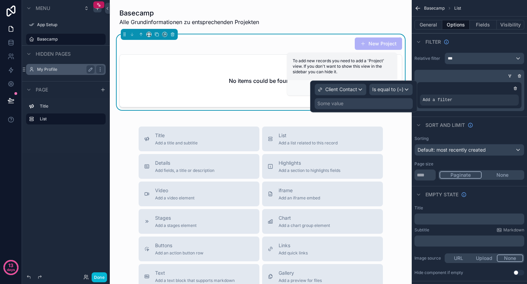
click at [359, 102] on div "Some value" at bounding box center [364, 103] width 98 height 11
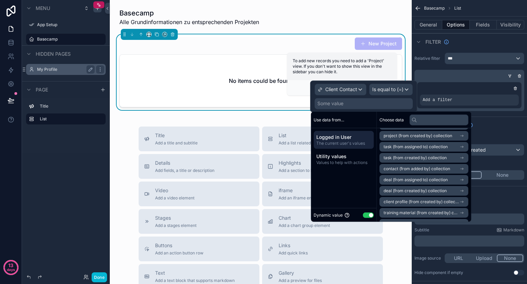
scroll to position [141, 0]
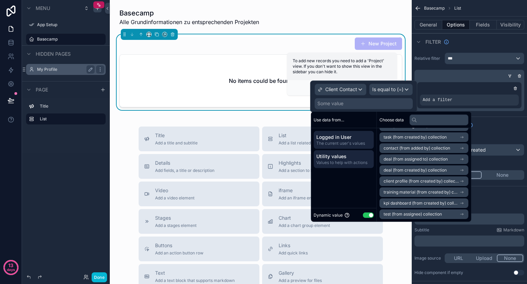
click at [353, 158] on span "Utility values" at bounding box center [344, 156] width 55 height 7
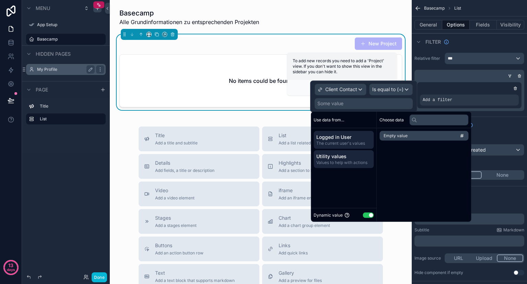
click at [360, 140] on span "The current user's values" at bounding box center [344, 142] width 55 height 5
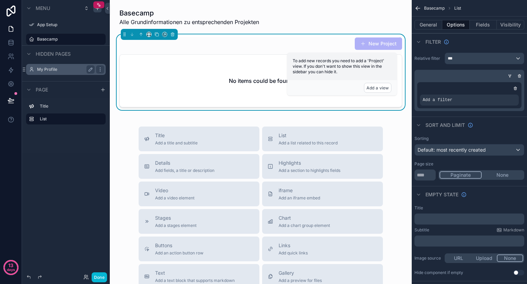
click at [84, 140] on div "Title List" at bounding box center [66, 125] width 88 height 55
click at [14, 42] on icon at bounding box center [11, 42] width 7 height 7
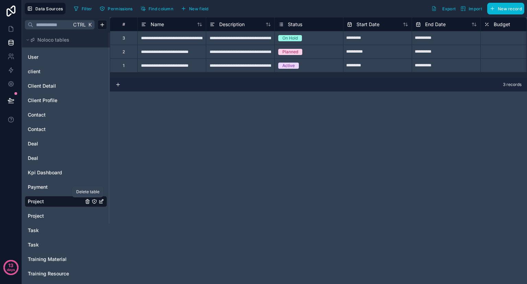
click at [88, 201] on icon "Project" at bounding box center [87, 200] width 5 height 5
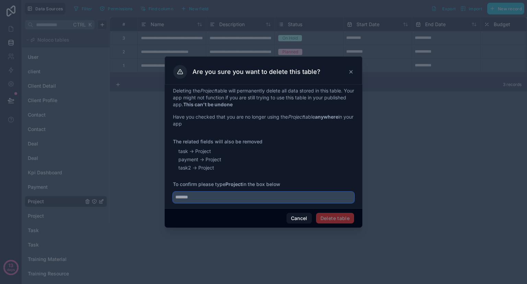
click at [200, 196] on input "text" at bounding box center [263, 197] width 181 height 11
type input "*******"
click at [335, 218] on button "Delete table" at bounding box center [335, 218] width 38 height 11
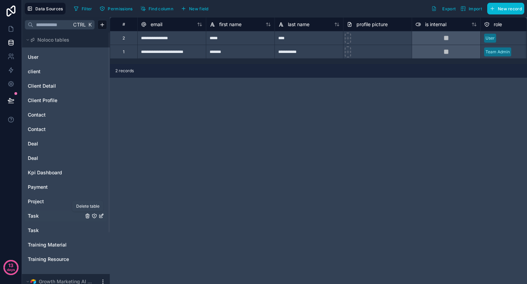
click at [88, 215] on icon "Task" at bounding box center [88, 215] width 0 height 1
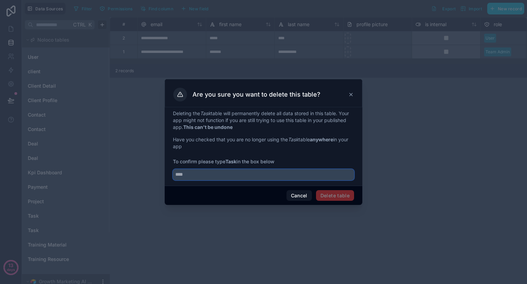
click at [251, 176] on input "text" at bounding box center [263, 174] width 181 height 11
type input "****"
click at [333, 192] on button "Delete table" at bounding box center [335, 195] width 38 height 11
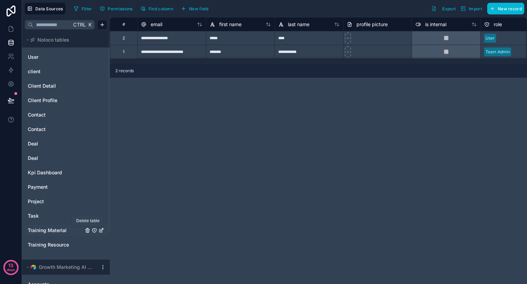
click at [89, 230] on icon "Training Material" at bounding box center [87, 229] width 5 height 5
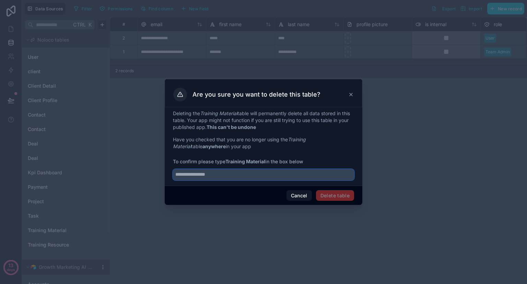
click at [245, 177] on input "text" at bounding box center [263, 174] width 181 height 11
type input "**********"
click at [348, 195] on button "Delete table" at bounding box center [335, 195] width 38 height 11
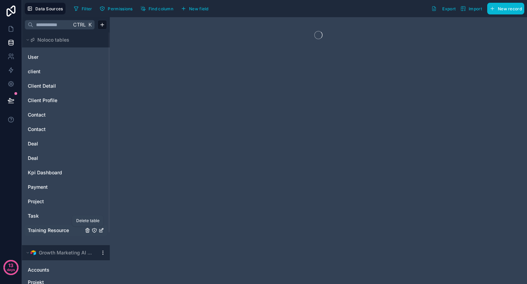
click at [90, 231] on icon "Training Resource" at bounding box center [87, 229] width 5 height 5
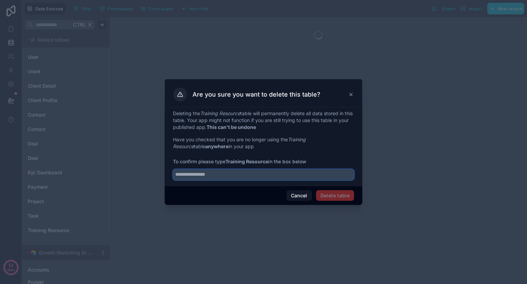
click at [253, 177] on input "text" at bounding box center [263, 174] width 181 height 11
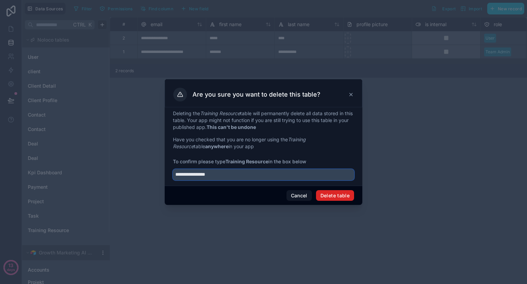
type input "**********"
click at [327, 192] on button "Delete table" at bounding box center [335, 195] width 38 height 11
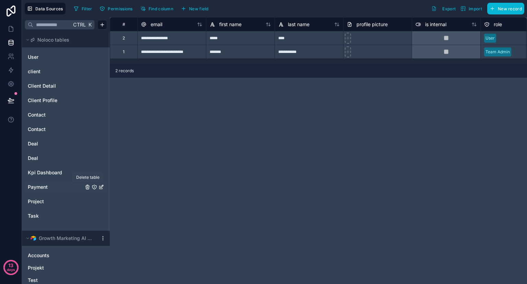
click at [89, 186] on icon "Payment" at bounding box center [87, 187] width 3 height 3
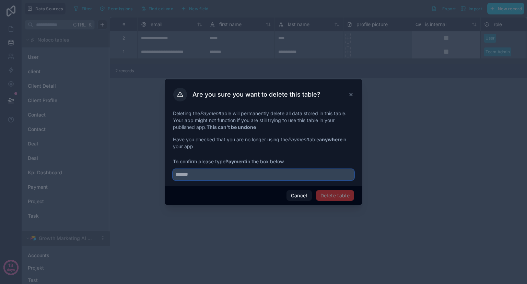
click at [259, 179] on input "text" at bounding box center [263, 174] width 181 height 11
type input "*******"
click at [333, 192] on button "Delete table" at bounding box center [335, 195] width 38 height 11
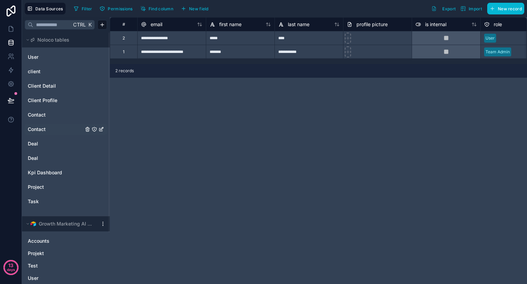
click at [91, 131] on div "Contact" at bounding box center [94, 128] width 19 height 5
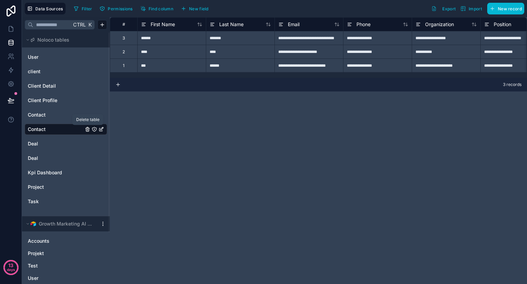
click at [86, 130] on icon "Contact" at bounding box center [87, 129] width 3 height 3
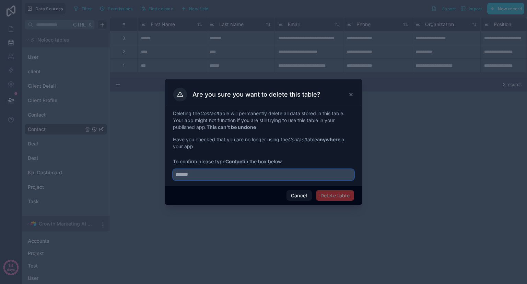
click at [262, 176] on input "text" at bounding box center [263, 174] width 181 height 11
type input "*******"
click at [328, 197] on button "Delete table" at bounding box center [335, 195] width 38 height 11
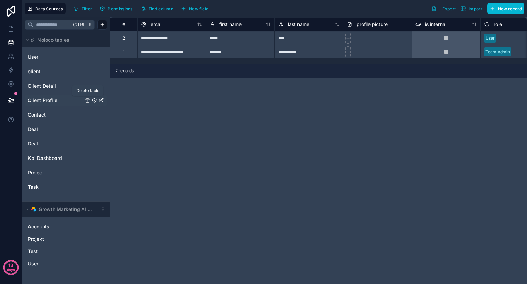
click at [85, 101] on icon "Client Profile" at bounding box center [87, 100] width 5 height 5
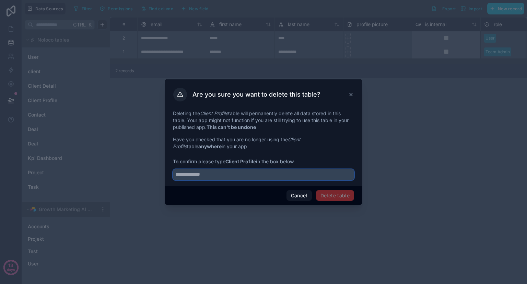
click at [248, 176] on input "text" at bounding box center [263, 174] width 181 height 11
type input "**********"
click at [339, 190] on button "Delete table" at bounding box center [335, 195] width 38 height 11
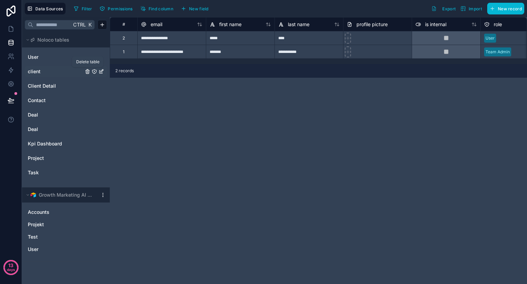
click at [88, 72] on icon "client" at bounding box center [87, 71] width 5 height 5
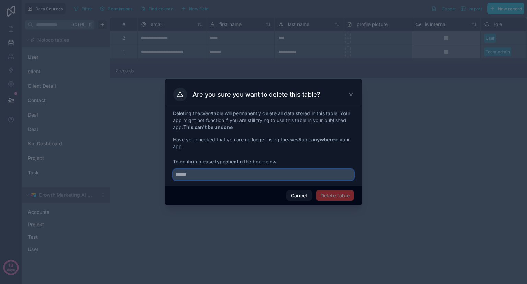
click at [216, 174] on input "text" at bounding box center [263, 174] width 181 height 11
type input "******"
click at [329, 193] on button "Delete table" at bounding box center [335, 195] width 38 height 11
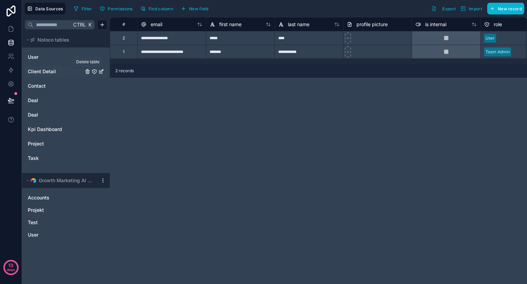
click at [88, 73] on icon "Client Detail" at bounding box center [87, 71] width 3 height 3
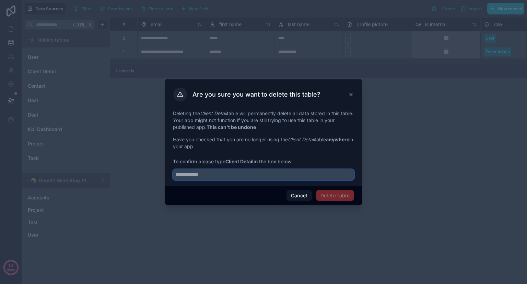
click at [286, 174] on input "text" at bounding box center [263, 174] width 181 height 11
type input "**********"
click at [342, 194] on button "Delete table" at bounding box center [335, 195] width 38 height 11
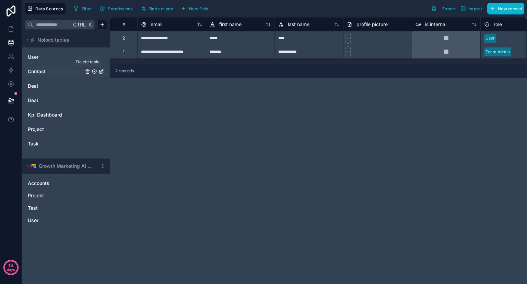
click at [85, 70] on icon "Contact" at bounding box center [87, 71] width 5 height 5
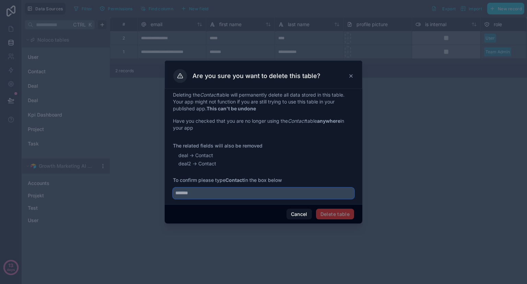
click at [232, 189] on input "text" at bounding box center [263, 192] width 181 height 11
type input "*******"
click at [338, 214] on button "Delete table" at bounding box center [335, 213] width 38 height 11
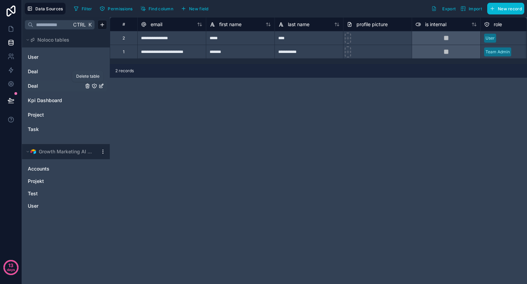
click at [87, 85] on icon "Deal" at bounding box center [87, 85] width 5 height 5
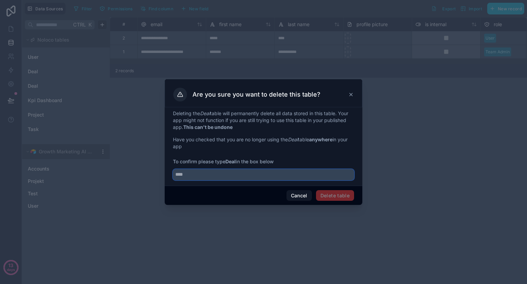
click at [228, 171] on input "text" at bounding box center [263, 174] width 181 height 11
type input "****"
click at [346, 190] on button "Delete table" at bounding box center [335, 195] width 38 height 11
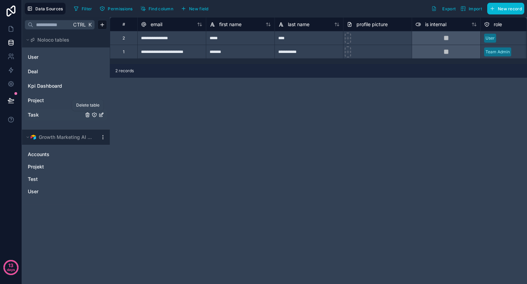
click at [89, 114] on icon "Task" at bounding box center [87, 114] width 5 height 5
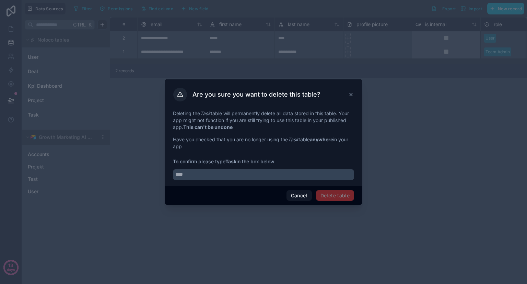
click at [194, 180] on div "Deleting the Task table will permanently delete all data stored in this table. …" at bounding box center [264, 146] width 198 height 78
click at [199, 173] on input "*" at bounding box center [263, 174] width 181 height 11
type input "****"
click at [339, 193] on button "Delete table" at bounding box center [335, 195] width 38 height 11
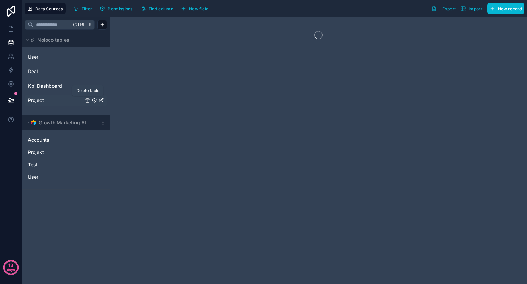
click at [89, 100] on icon "Project" at bounding box center [87, 100] width 3 height 3
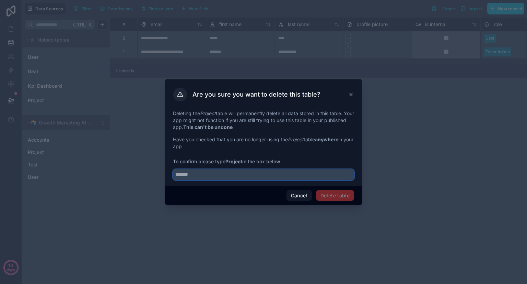
click at [196, 174] on input "text" at bounding box center [263, 174] width 181 height 11
type input "*******"
click at [335, 197] on button "Delete table" at bounding box center [335, 195] width 38 height 11
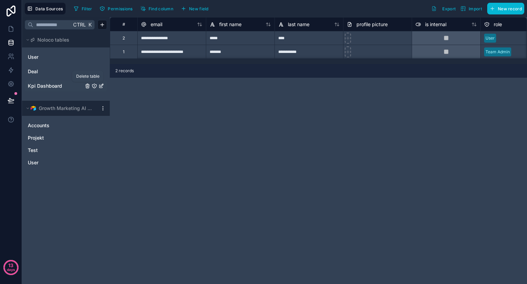
click at [89, 86] on icon "Kpi Dashboard" at bounding box center [87, 86] width 3 height 3
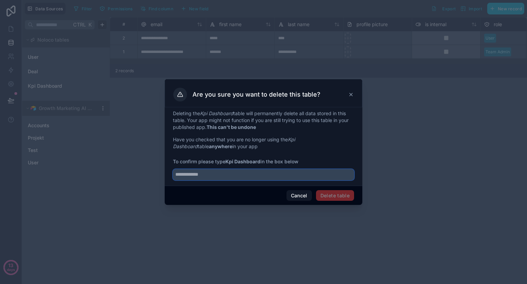
click at [247, 176] on input "text" at bounding box center [263, 174] width 181 height 11
type input "**********"
click at [347, 197] on button "Delete table" at bounding box center [335, 195] width 38 height 11
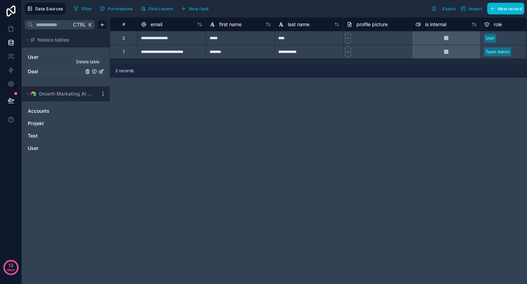
click at [88, 71] on icon "Deal" at bounding box center [87, 71] width 5 height 5
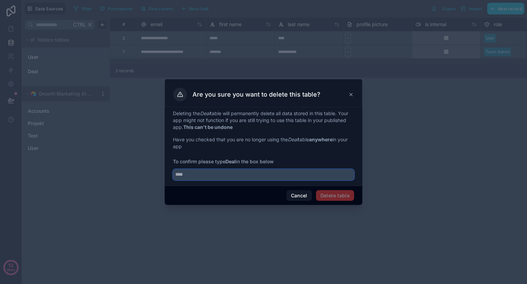
click at [221, 173] on input "text" at bounding box center [263, 174] width 181 height 11
type input "****"
click at [333, 193] on button "Delete table" at bounding box center [335, 195] width 38 height 11
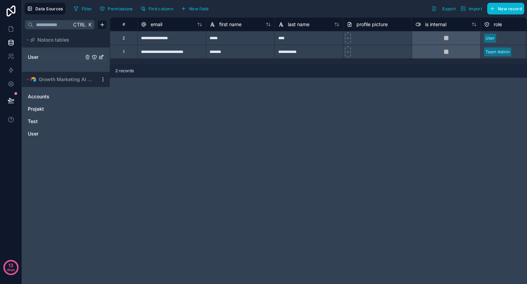
click at [54, 58] on link "User" at bounding box center [56, 57] width 56 height 7
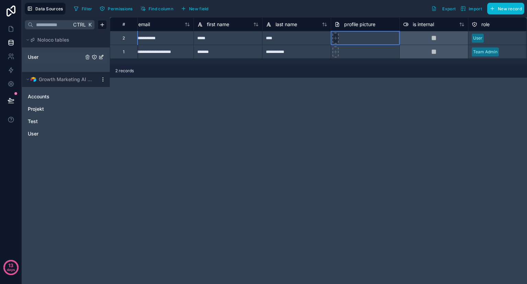
click at [336, 37] on icon at bounding box center [335, 38] width 5 height 5
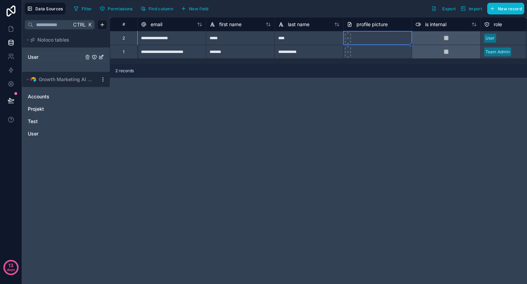
scroll to position [0, 0]
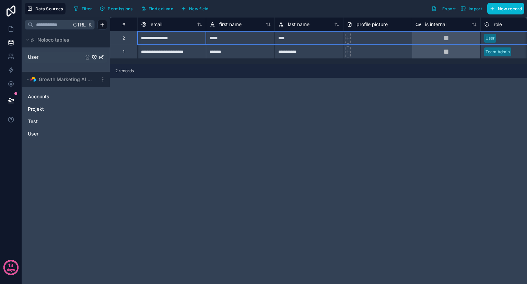
click at [129, 43] on div "2" at bounding box center [123, 38] width 27 height 14
drag, startPoint x: 128, startPoint y: 44, endPoint x: 121, endPoint y: 37, distance: 10.0
click at [121, 37] on div "2" at bounding box center [123, 38] width 27 height 14
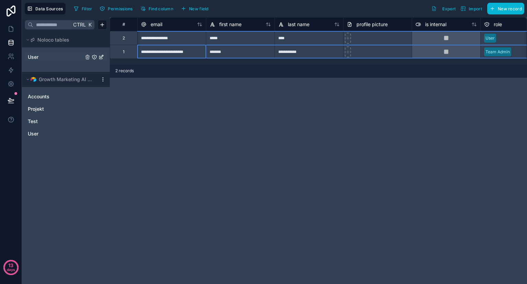
click at [127, 46] on div "1" at bounding box center [123, 52] width 27 height 14
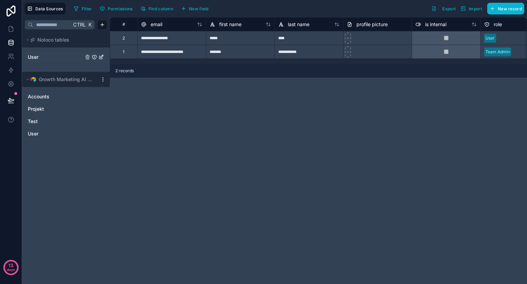
click at [125, 54] on div "1" at bounding box center [123, 52] width 27 height 14
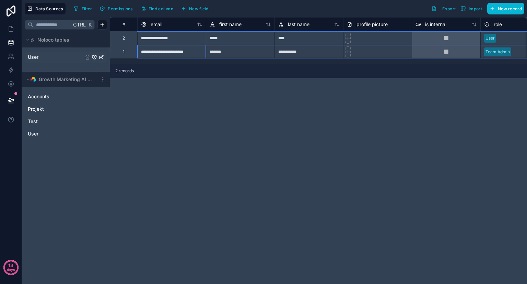
click at [96, 57] on div "User" at bounding box center [94, 56] width 19 height 5
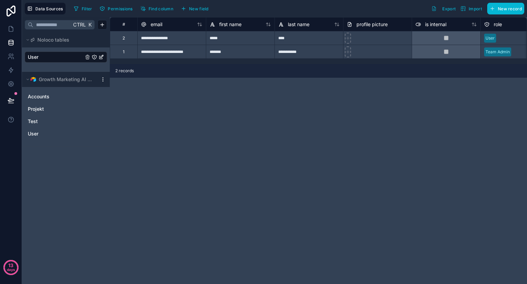
click at [96, 57] on icon "User" at bounding box center [94, 56] width 5 height 5
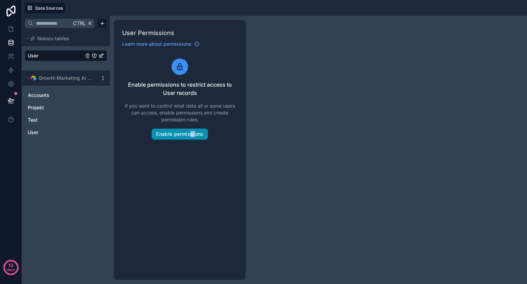
drag, startPoint x: 192, startPoint y: 142, endPoint x: 195, endPoint y: 135, distance: 7.7
click at [195, 135] on div "User Permissions Learn more about permissions Enable permissions to restrict ac…" at bounding box center [180, 150] width 132 height 260
click at [195, 135] on button "Enable permissions" at bounding box center [180, 133] width 56 height 11
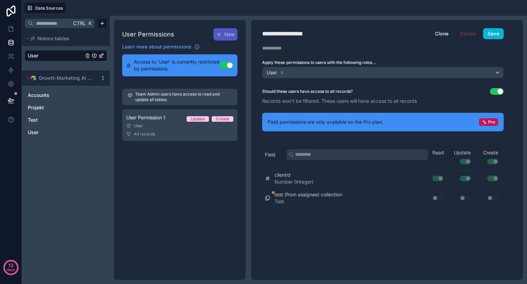
click at [227, 62] on button "Use setting" at bounding box center [227, 65] width 14 height 7
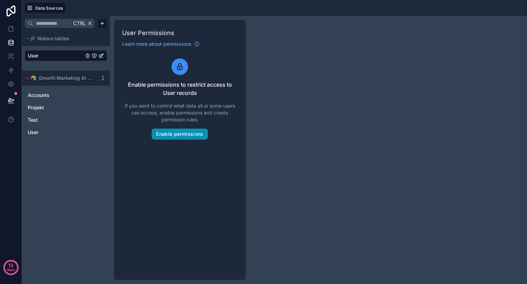
click at [187, 132] on button "Enable permissions" at bounding box center [180, 133] width 56 height 11
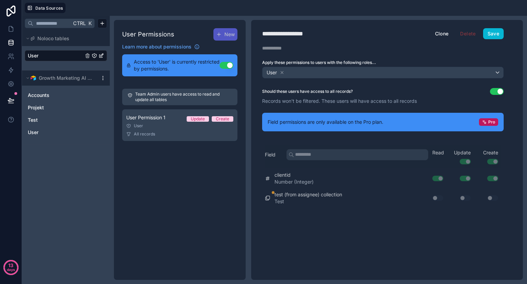
click at [497, 91] on button "Use setting" at bounding box center [497, 91] width 14 height 7
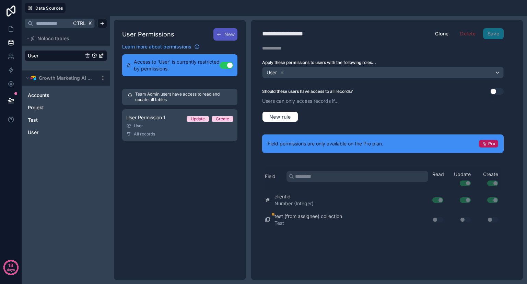
click at [497, 91] on button "Use setting" at bounding box center [497, 91] width 14 height 7
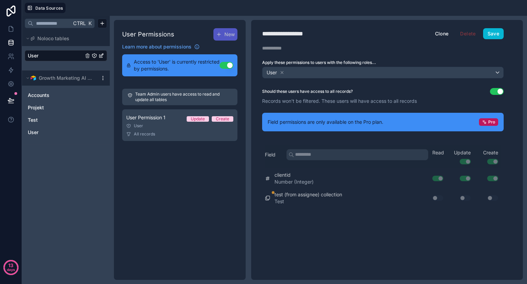
click at [188, 144] on div "Team Admin users have access to read and update all tables User Permission 1 Up…" at bounding box center [179, 114] width 115 height 60
click at [11, 31] on icon at bounding box center [11, 28] width 7 height 7
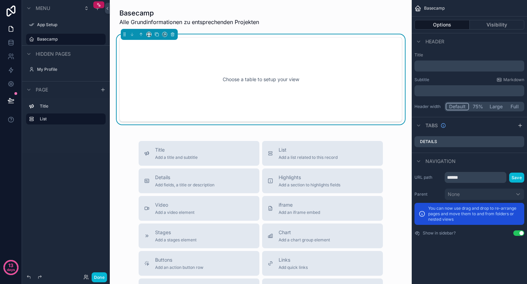
click at [340, 90] on div "Choose a table to setup your view" at bounding box center [261, 79] width 260 height 62
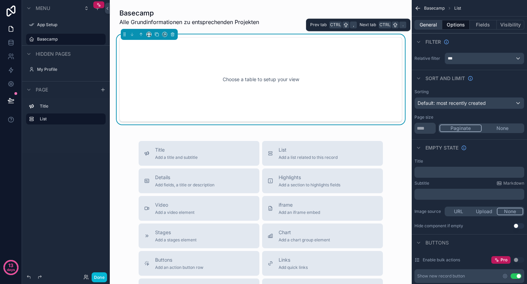
click at [430, 23] on button "General" at bounding box center [429, 25] width 28 height 10
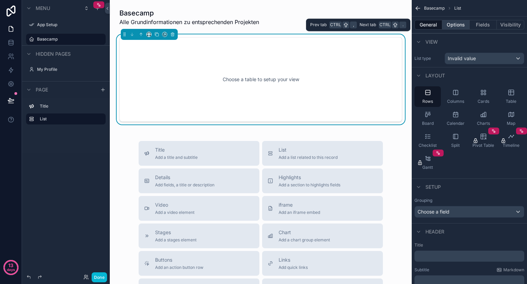
click at [451, 24] on button "Options" at bounding box center [456, 25] width 27 height 10
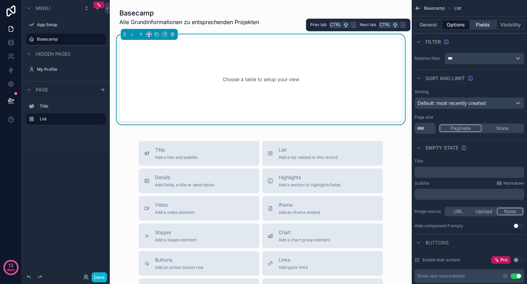
click at [483, 24] on button "Fields" at bounding box center [483, 25] width 27 height 10
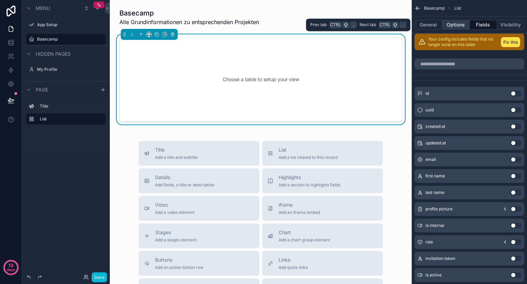
click at [460, 23] on button "Options" at bounding box center [456, 25] width 27 height 10
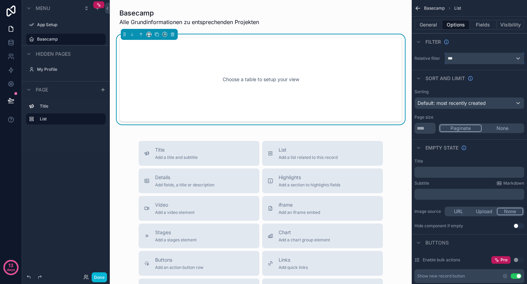
click at [464, 58] on div "***" at bounding box center [484, 58] width 79 height 11
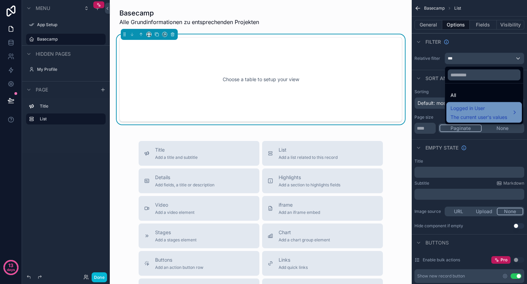
click at [475, 107] on span "Logged in User" at bounding box center [479, 108] width 57 height 8
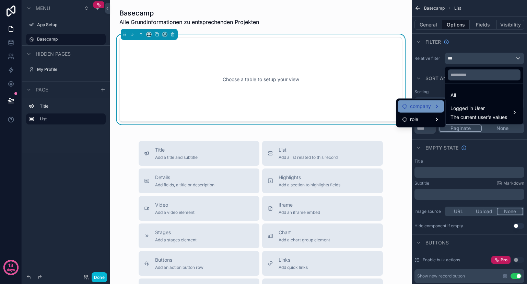
click at [432, 110] on div "company" at bounding box center [421, 106] width 38 height 8
click at [423, 120] on div "role" at bounding box center [421, 119] width 38 height 8
click at [467, 88] on ul "All Logged in User The current user's values" at bounding box center [484, 103] width 78 height 41
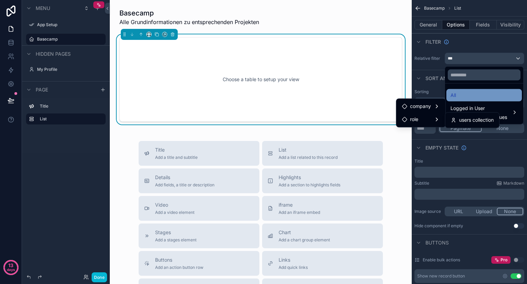
click at [464, 94] on div "All" at bounding box center [484, 95] width 67 height 8
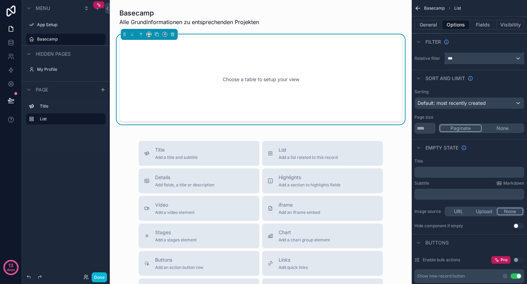
click at [519, 61] on div "***" at bounding box center [484, 58] width 79 height 11
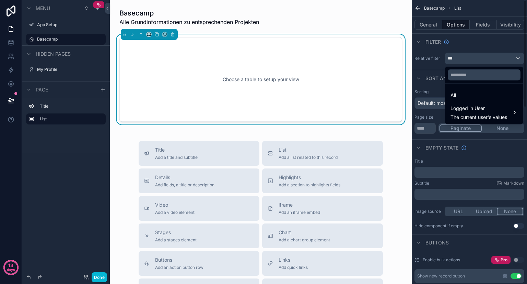
click at [432, 65] on div "scrollable content" at bounding box center [263, 142] width 527 height 284
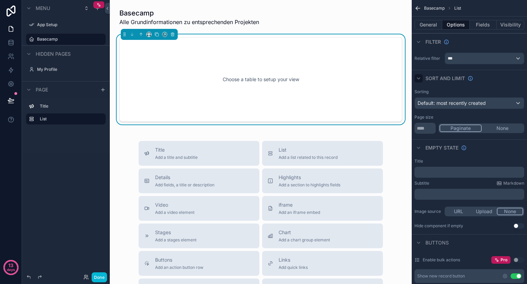
click at [417, 76] on icon "scrollable content" at bounding box center [418, 78] width 5 height 5
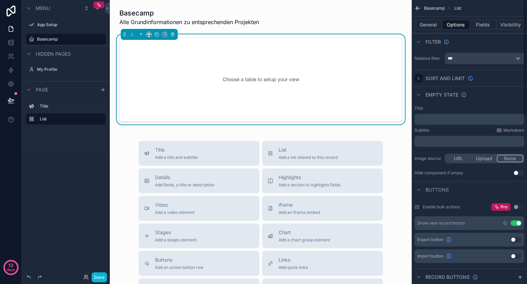
click at [417, 76] on icon "scrollable content" at bounding box center [418, 78] width 5 height 5
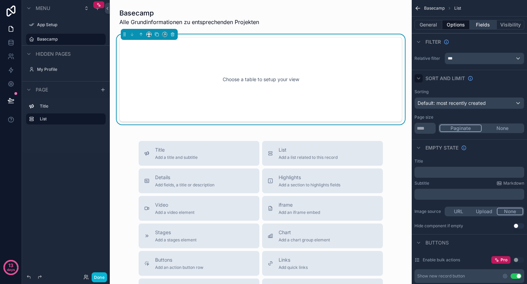
click at [482, 24] on button "Fields" at bounding box center [483, 25] width 27 height 10
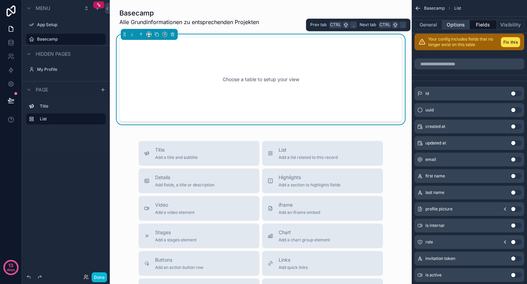
click at [458, 25] on button "Options" at bounding box center [456, 25] width 27 height 10
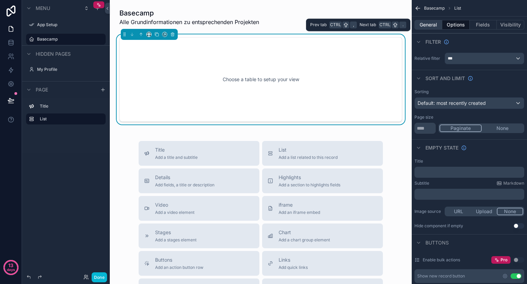
click at [426, 27] on button "General" at bounding box center [429, 25] width 28 height 10
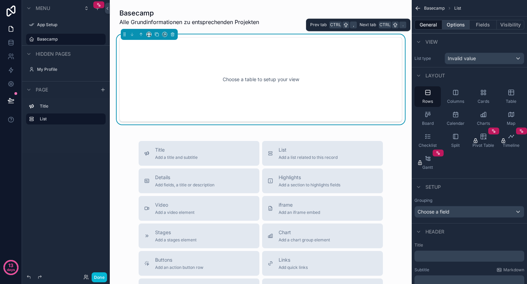
click at [451, 25] on button "Options" at bounding box center [456, 25] width 27 height 10
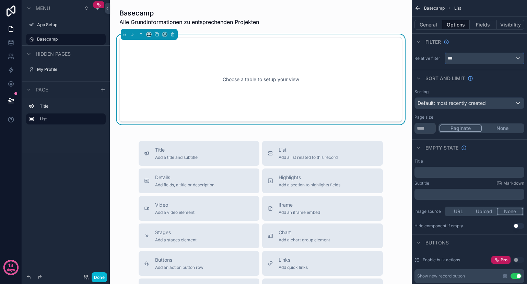
click at [459, 63] on div "***" at bounding box center [484, 58] width 79 height 11
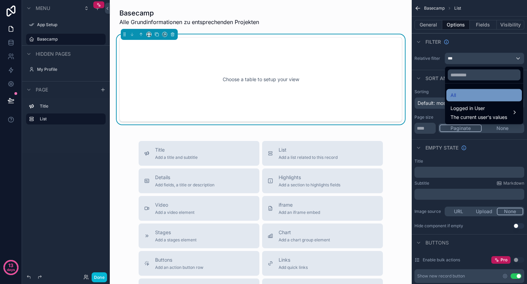
click at [460, 92] on div "All" at bounding box center [484, 95] width 67 height 8
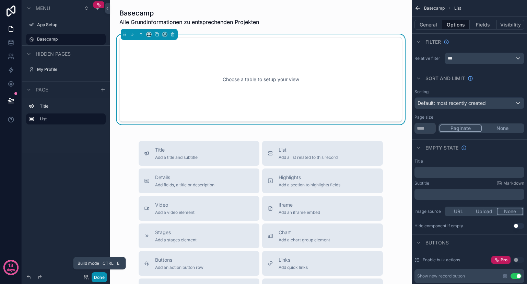
click at [99, 278] on button "Done" at bounding box center [99, 277] width 15 height 10
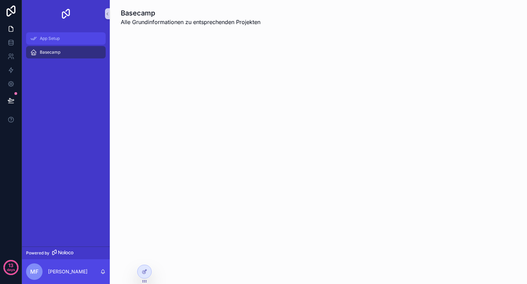
click at [55, 39] on span "App Setup" at bounding box center [50, 38] width 20 height 5
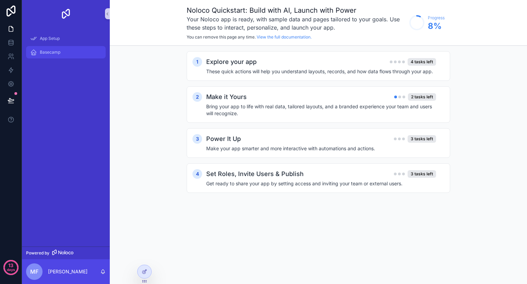
click at [60, 51] on span "Basecamp" at bounding box center [50, 51] width 21 height 5
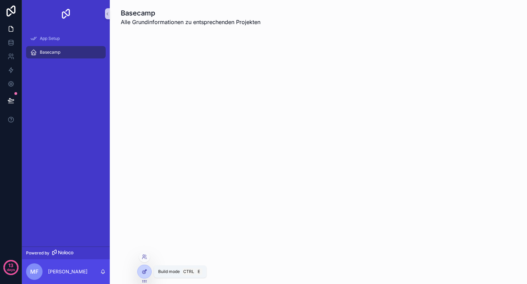
click at [146, 270] on icon at bounding box center [144, 270] width 5 height 5
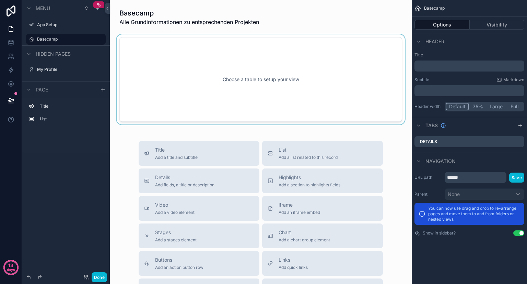
click at [334, 77] on div "scrollable content" at bounding box center [260, 79] width 291 height 90
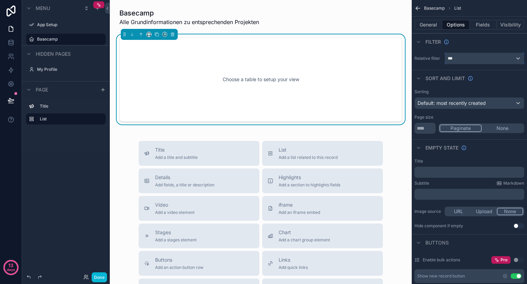
click at [464, 61] on div "***" at bounding box center [484, 58] width 79 height 11
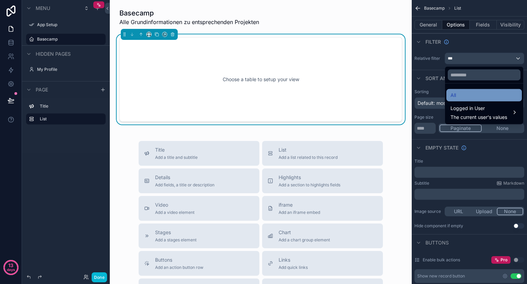
click at [465, 92] on div "All" at bounding box center [484, 95] width 67 height 8
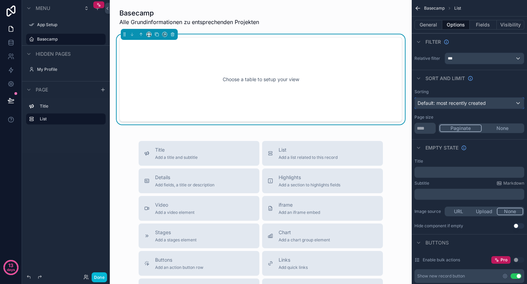
click at [460, 103] on span "Default: most recently created" at bounding box center [452, 103] width 68 height 6
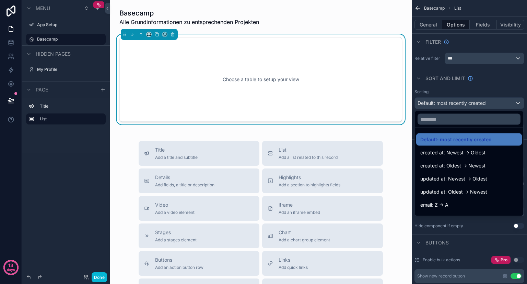
click at [460, 103] on div "scrollable content" at bounding box center [263, 142] width 527 height 284
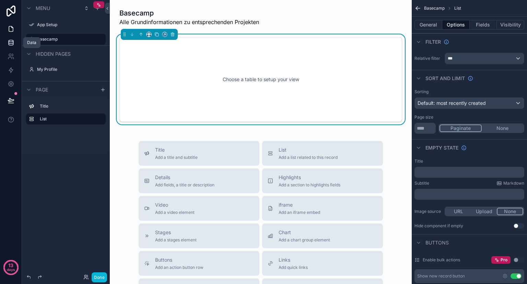
click at [8, 43] on icon at bounding box center [11, 42] width 7 height 7
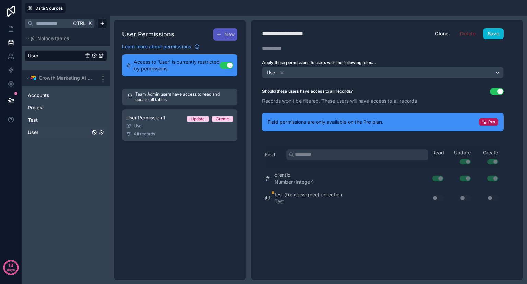
click at [47, 130] on link "User" at bounding box center [59, 132] width 62 height 7
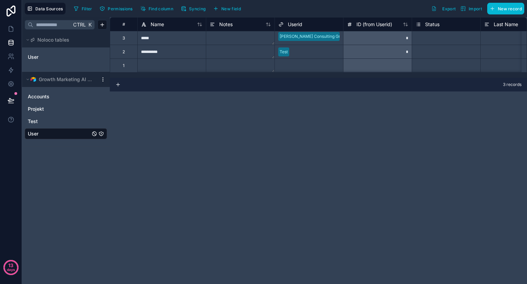
click at [102, 133] on icon "User" at bounding box center [101, 133] width 5 height 5
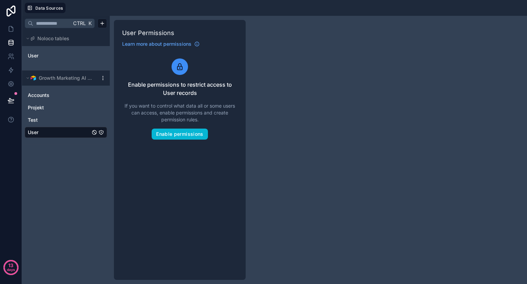
click at [102, 133] on icon "User" at bounding box center [101, 132] width 4 height 4
click at [70, 57] on link "User" at bounding box center [56, 55] width 56 height 7
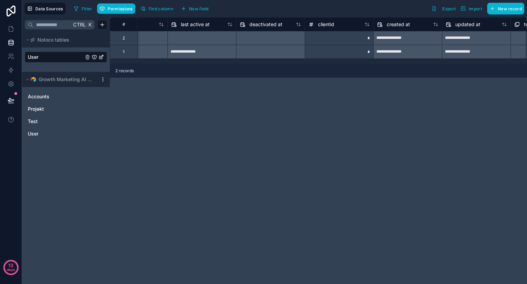
scroll to position [0, 520]
click at [352, 37] on div "*" at bounding box center [338, 38] width 69 height 14
click at [352, 37] on input "*" at bounding box center [339, 37] width 68 height 13
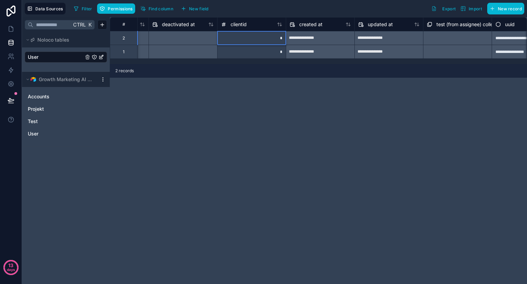
scroll to position [0, 640]
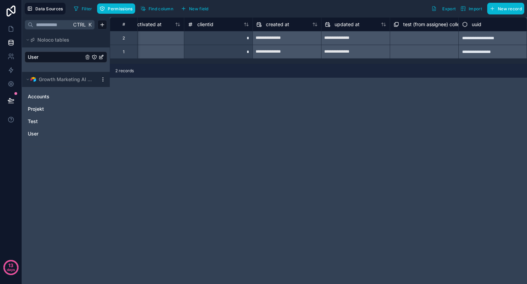
click at [101, 57] on icon "User" at bounding box center [102, 56] width 3 height 3
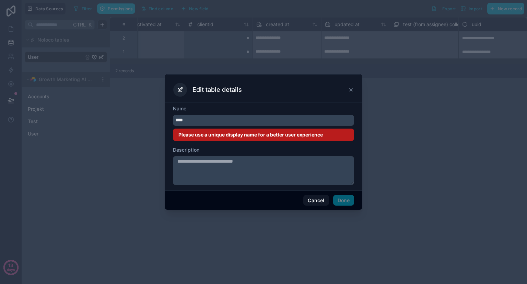
click at [351, 89] on icon at bounding box center [351, 89] width 3 height 3
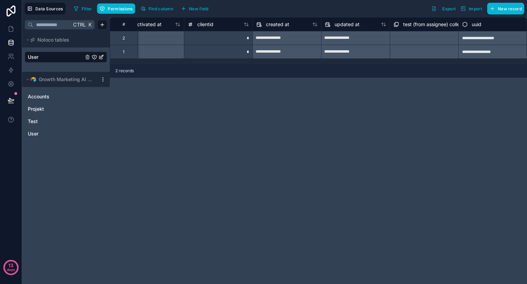
click at [100, 55] on icon "User" at bounding box center [101, 56] width 5 height 5
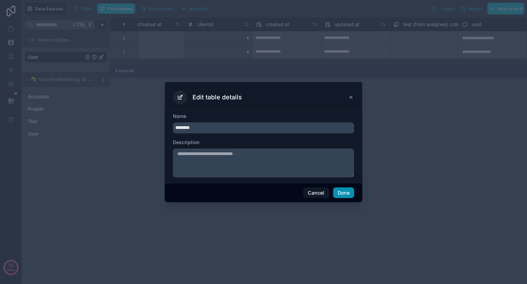
type input "********"
click at [340, 190] on button "Done" at bounding box center [343, 192] width 21 height 11
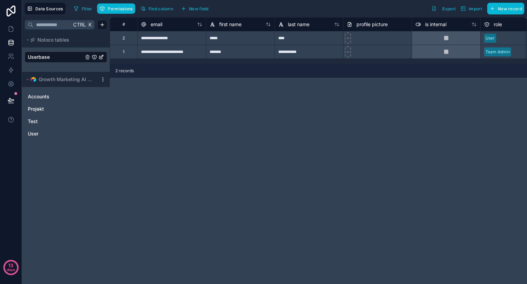
click at [95, 58] on icon "Userbase" at bounding box center [94, 56] width 5 height 5
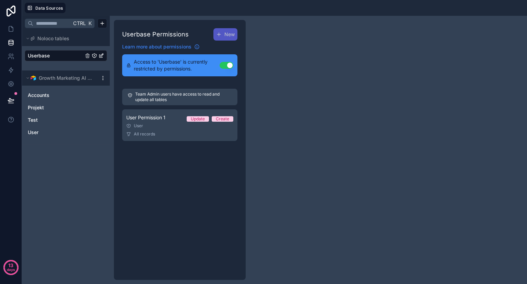
click at [194, 48] on link "Learn more about permissions" at bounding box center [161, 46] width 78 height 7
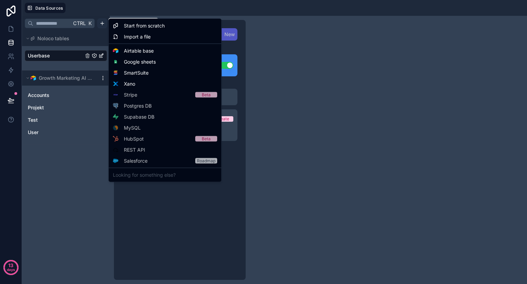
click at [100, 24] on html "13 days Data Sources Ctrl K Noloco tables Userbase Growth Marketing AI Database…" at bounding box center [263, 142] width 527 height 284
click at [147, 26] on span "Start from scratch" at bounding box center [144, 25] width 41 height 7
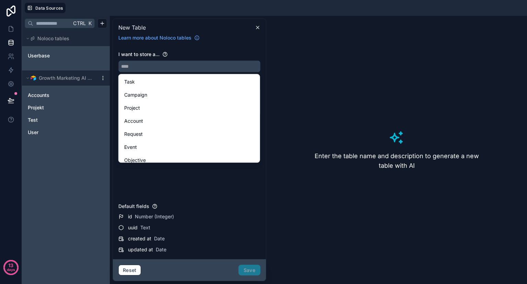
click at [141, 68] on input "text" at bounding box center [189, 66] width 141 height 11
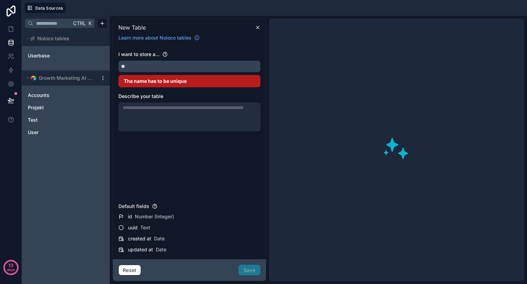
type input "*"
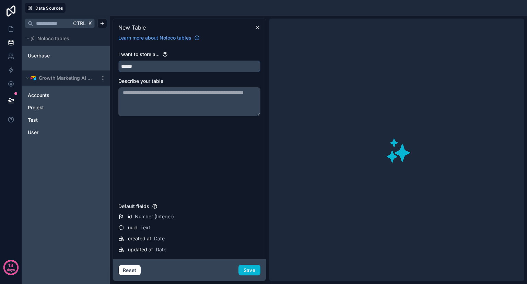
type input "******"
click at [161, 100] on textarea at bounding box center [189, 101] width 142 height 29
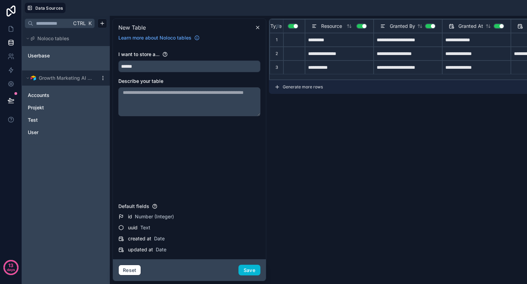
scroll to position [0, 47]
click at [93, 55] on icon "Userbase" at bounding box center [94, 55] width 5 height 5
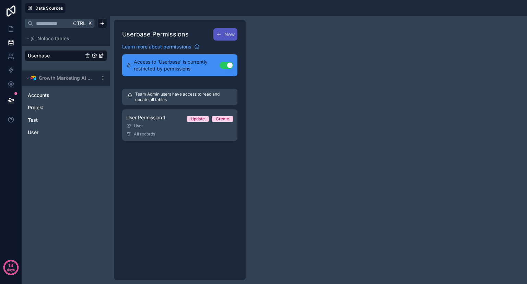
click at [225, 65] on button "Use setting" at bounding box center [227, 65] width 14 height 7
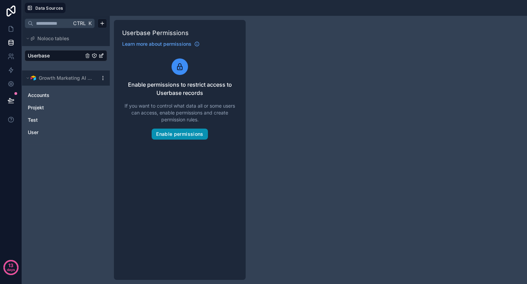
click at [204, 130] on button "Enable permissions" at bounding box center [180, 133] width 56 height 11
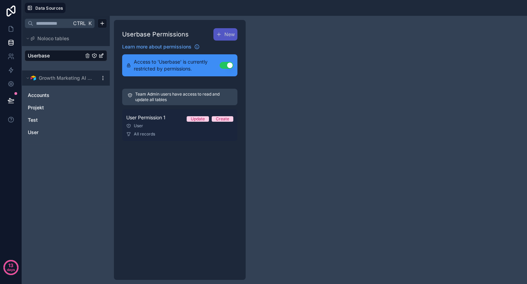
click at [173, 118] on div "User Permission 1 Update Create" at bounding box center [179, 117] width 107 height 8
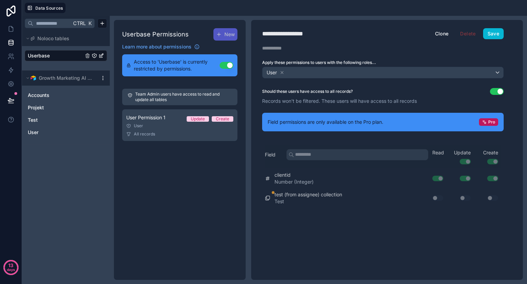
click at [501, 91] on button "Use setting" at bounding box center [497, 91] width 14 height 7
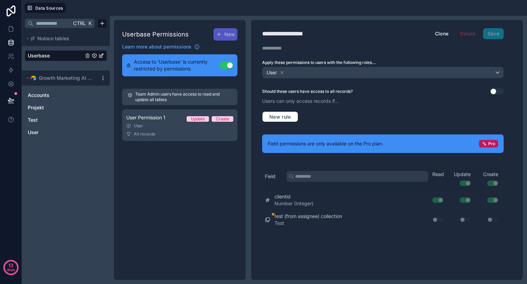
click at [501, 91] on button "Use setting" at bounding box center [497, 91] width 14 height 7
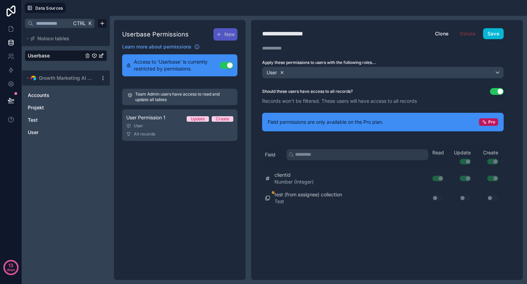
click at [282, 74] on icon at bounding box center [282, 72] width 5 height 5
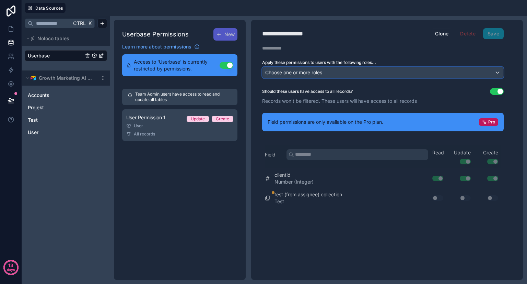
click at [449, 76] on div "Choose one or more roles" at bounding box center [383, 72] width 241 height 11
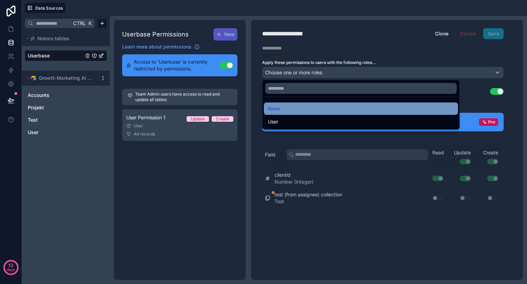
click at [372, 106] on div "None" at bounding box center [361, 108] width 186 height 8
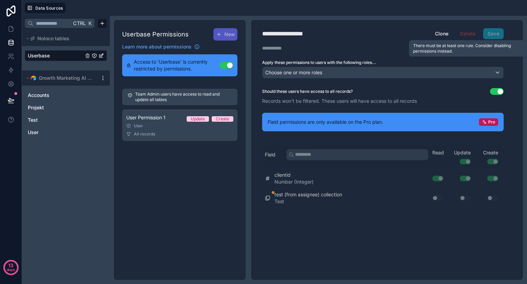
click at [468, 33] on span "Delete" at bounding box center [468, 33] width 24 height 11
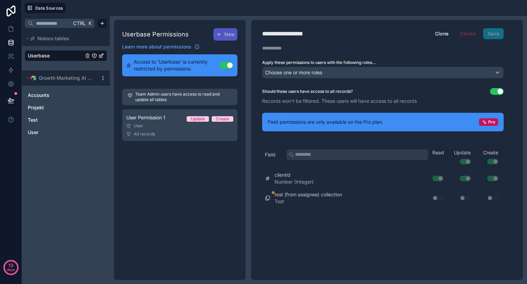
click at [502, 91] on button "Use setting" at bounding box center [497, 91] width 14 height 7
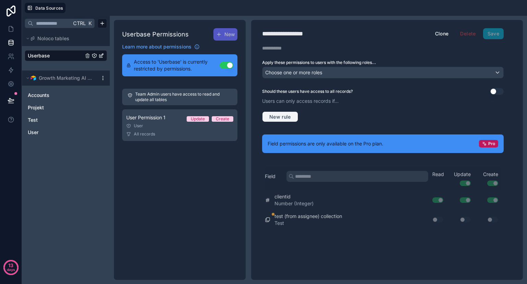
click at [280, 115] on span "New rule" at bounding box center [280, 117] width 27 height 6
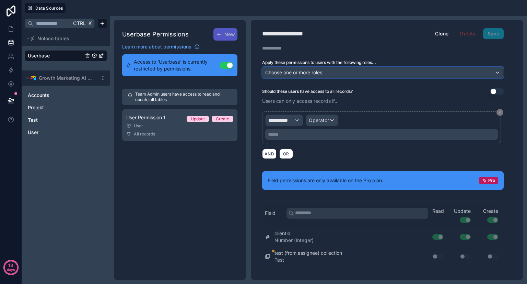
click at [342, 74] on div "Choose one or more roles" at bounding box center [383, 72] width 241 height 11
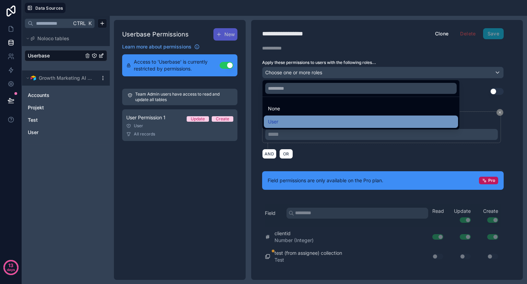
click at [326, 117] on div "User" at bounding box center [361, 121] width 194 height 12
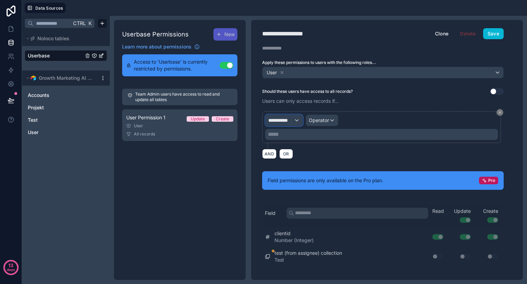
click at [295, 121] on div "**********" at bounding box center [284, 120] width 37 height 11
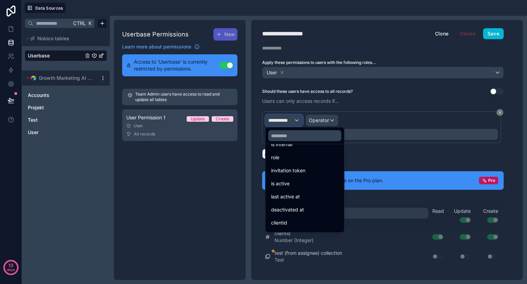
scroll to position [140, 0]
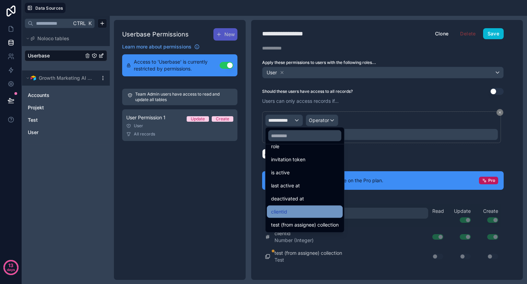
click at [291, 207] on div "clientid" at bounding box center [305, 211] width 68 height 8
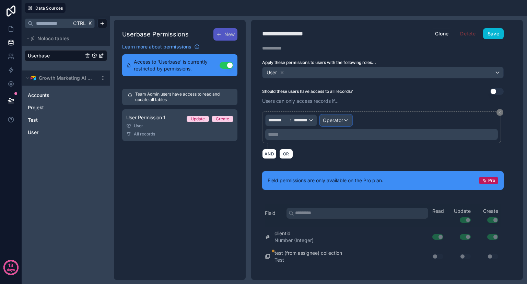
click at [341, 121] on span "Operator" at bounding box center [333, 120] width 20 height 6
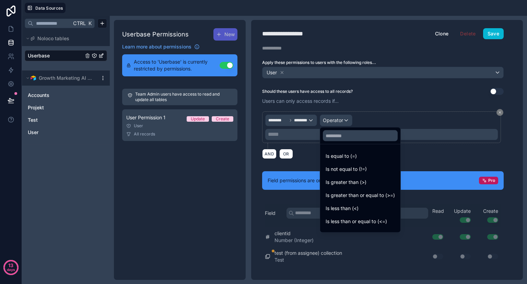
click at [391, 116] on div at bounding box center [263, 142] width 527 height 284
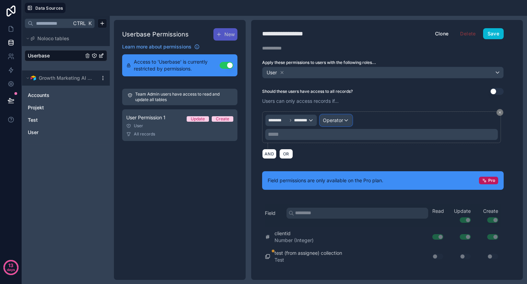
click at [334, 119] on span "Operator" at bounding box center [333, 120] width 20 height 6
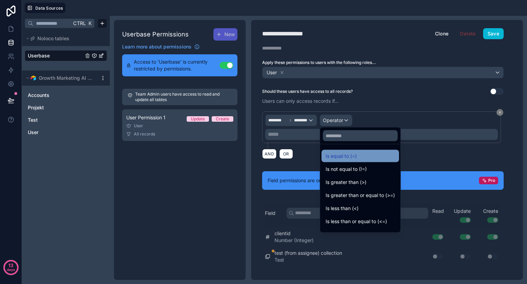
click at [344, 151] on div "Is equal to (=)" at bounding box center [361, 156] width 78 height 12
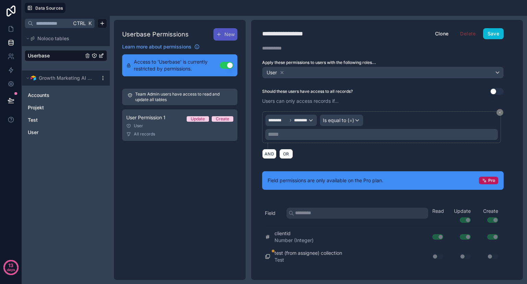
click at [345, 137] on p "***** ﻿" at bounding box center [382, 134] width 229 height 8
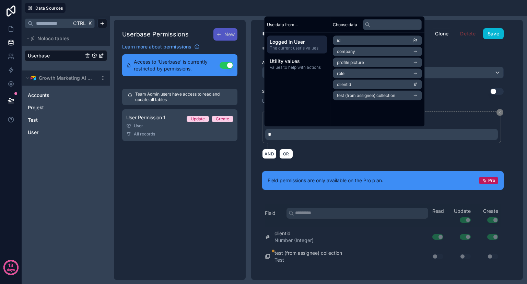
click at [463, 91] on div "Should these users have access to all records? Use setting" at bounding box center [383, 91] width 242 height 7
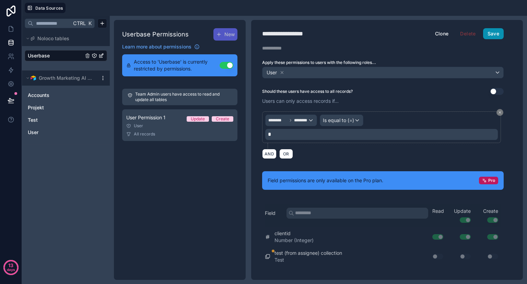
click at [491, 35] on button "Save" at bounding box center [493, 33] width 21 height 11
click at [282, 72] on icon at bounding box center [282, 72] width 5 height 5
click at [502, 111] on button at bounding box center [500, 112] width 7 height 7
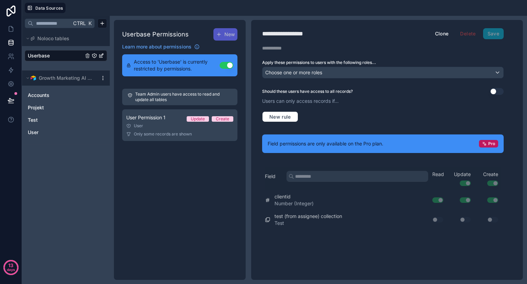
click at [496, 89] on button "Use setting" at bounding box center [497, 91] width 14 height 7
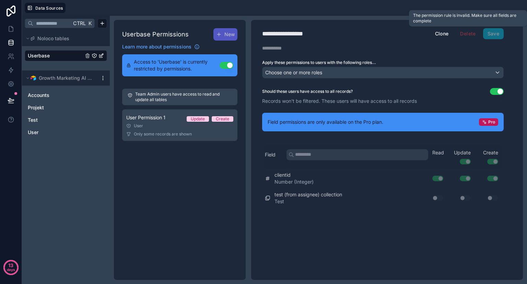
click at [494, 28] on span "Save" at bounding box center [493, 33] width 21 height 11
click at [9, 28] on icon at bounding box center [11, 28] width 4 height 5
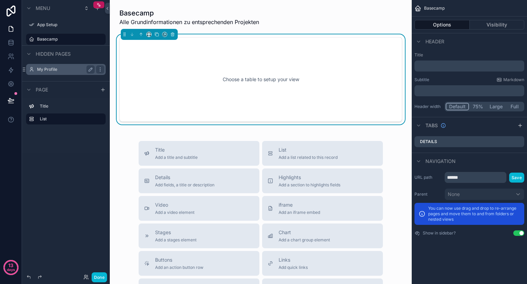
click at [68, 68] on label "My Profile" at bounding box center [64, 69] width 55 height 5
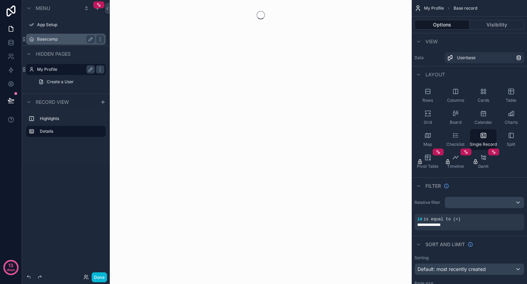
click at [59, 36] on label "Basecamp" at bounding box center [64, 38] width 55 height 5
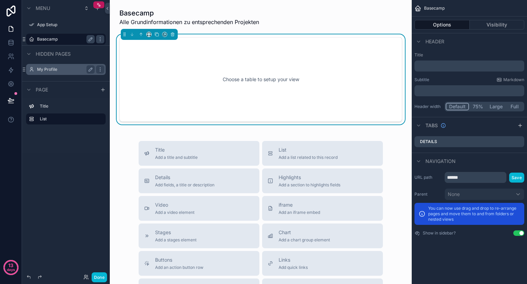
click at [333, 76] on div "Choose a table to setup your view" at bounding box center [261, 79] width 260 height 62
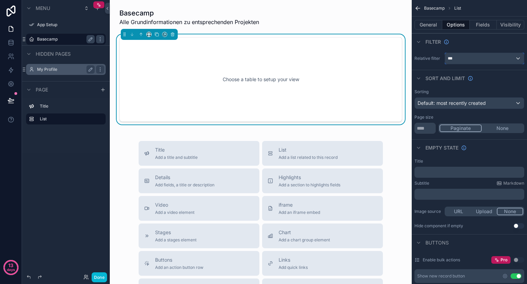
click at [461, 54] on div "***" at bounding box center [484, 58] width 79 height 11
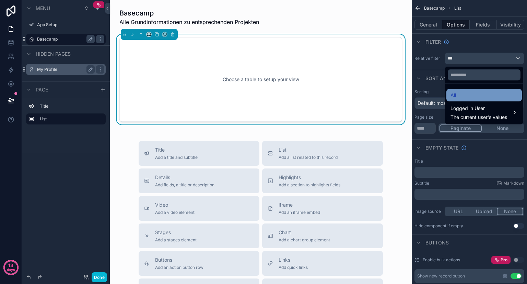
click at [464, 94] on div "All" at bounding box center [484, 95] width 67 height 8
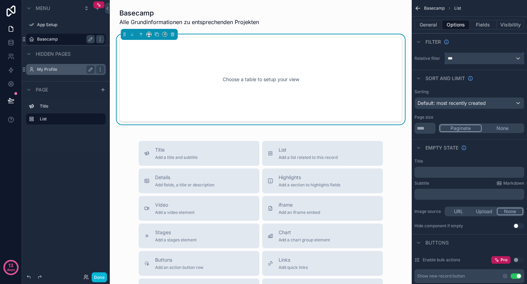
click at [456, 57] on div "***" at bounding box center [484, 58] width 79 height 11
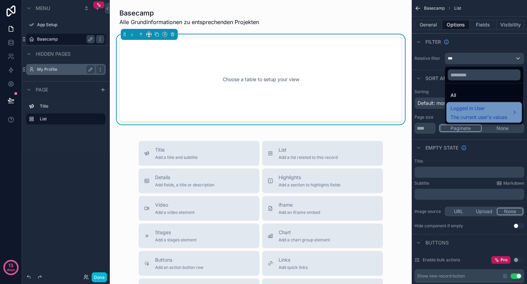
click at [469, 109] on span "Logged in User" at bounding box center [479, 108] width 57 height 8
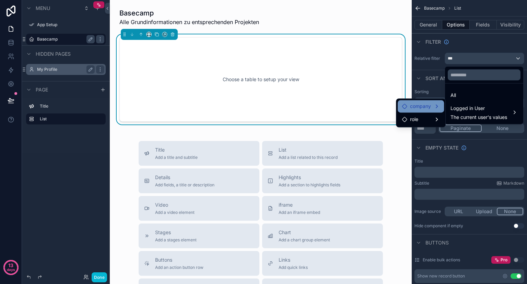
click at [433, 107] on div "company" at bounding box center [421, 106] width 38 height 8
click at [462, 105] on span "users collection" at bounding box center [476, 107] width 35 height 8
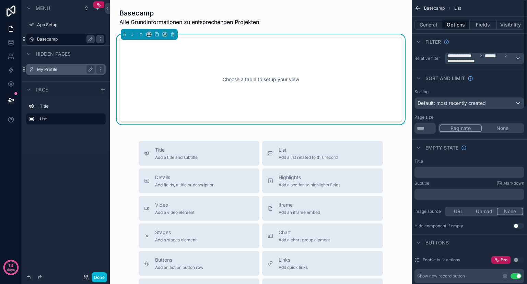
click at [419, 9] on icon "scrollable content" at bounding box center [418, 8] width 7 height 7
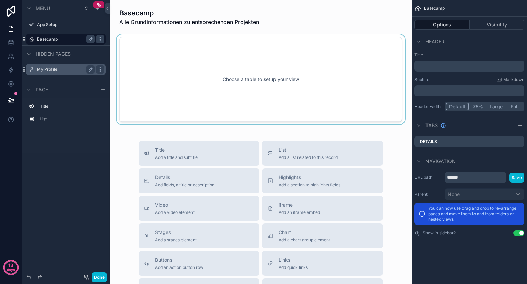
click at [258, 81] on div "scrollable content" at bounding box center [260, 79] width 291 height 90
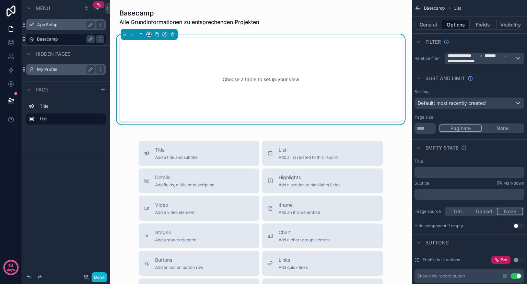
click at [51, 28] on div "App Setup" at bounding box center [66, 25] width 58 height 8
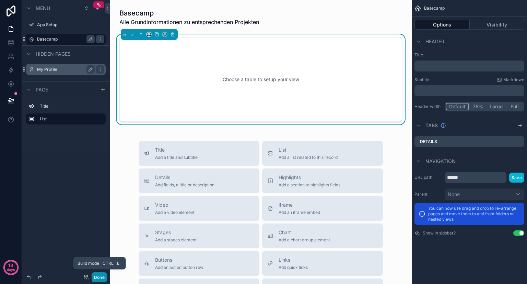
click at [98, 275] on button "Done" at bounding box center [99, 277] width 15 height 10
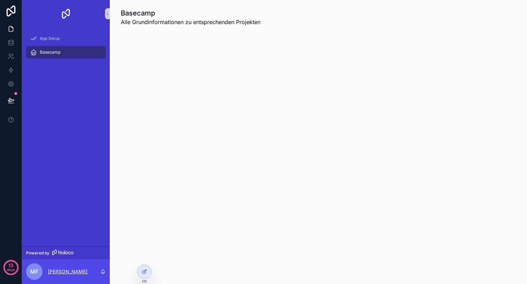
click at [88, 273] on p "[PERSON_NAME]" at bounding box center [67, 271] width 39 height 7
click at [181, 208] on div "Basecamp Alle Grundinformationen zu entsprechenden Projekten" at bounding box center [318, 142] width 417 height 284
click at [143, 271] on icon at bounding box center [144, 270] width 5 height 5
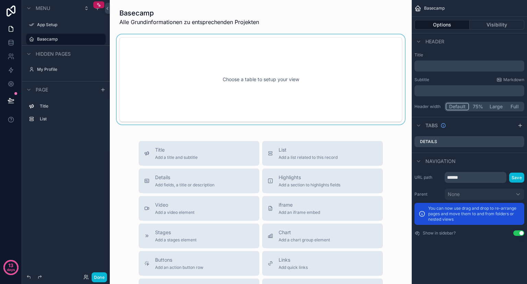
click at [260, 94] on div "scrollable content" at bounding box center [260, 79] width 291 height 90
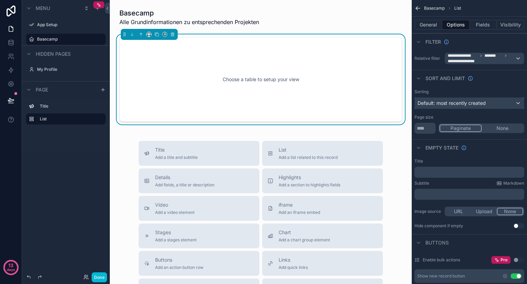
click at [471, 103] on span "Default: most recently created" at bounding box center [452, 103] width 68 height 6
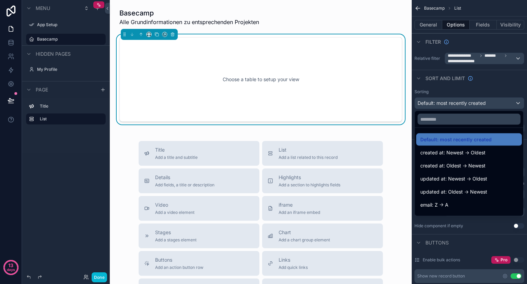
click at [471, 103] on div "scrollable content" at bounding box center [263, 142] width 527 height 284
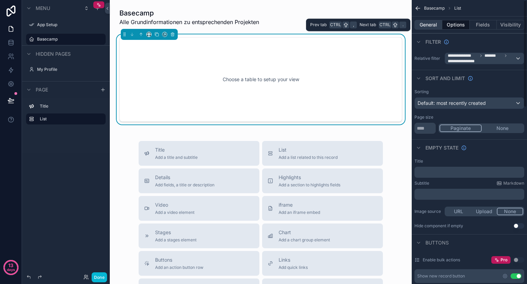
click at [428, 27] on button "General" at bounding box center [429, 25] width 28 height 10
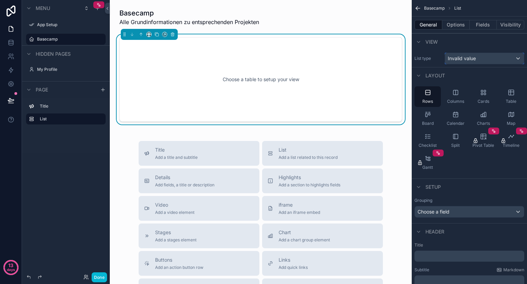
click at [467, 57] on span "Invalid value" at bounding box center [462, 58] width 28 height 7
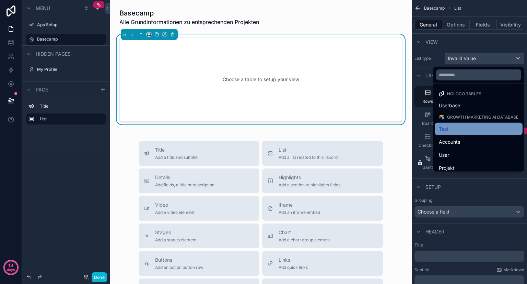
scroll to position [4, 0]
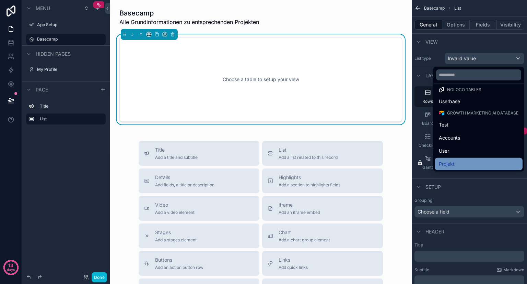
click at [453, 160] on div "Projekt" at bounding box center [479, 164] width 80 height 8
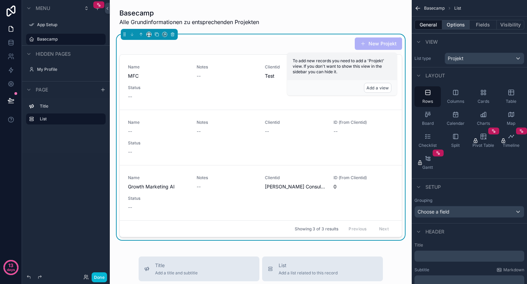
click at [454, 27] on button "Options" at bounding box center [456, 25] width 27 height 10
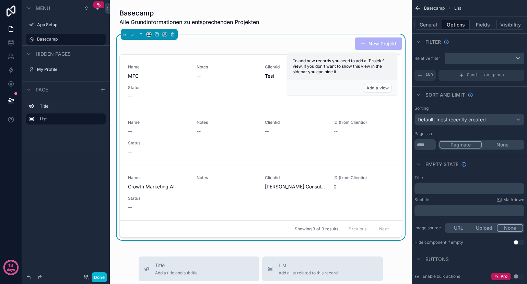
click at [490, 59] on div "scrollable content" at bounding box center [484, 58] width 79 height 11
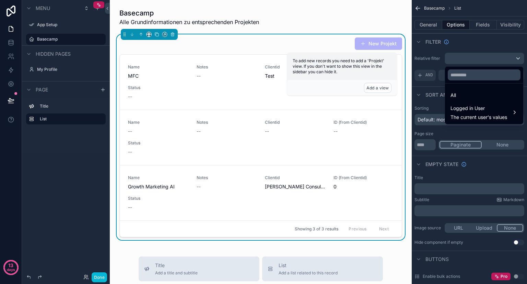
click at [482, 61] on div "scrollable content" at bounding box center [263, 142] width 527 height 284
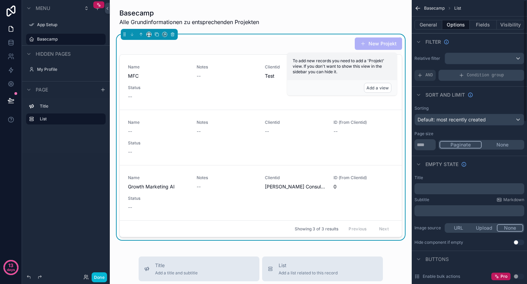
click at [469, 76] on span "Condition group" at bounding box center [485, 74] width 37 height 5
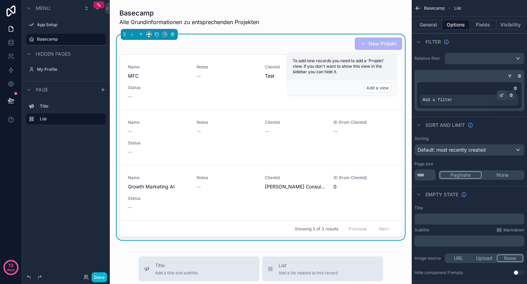
click at [502, 95] on icon "scrollable content" at bounding box center [503, 94] width 2 height 2
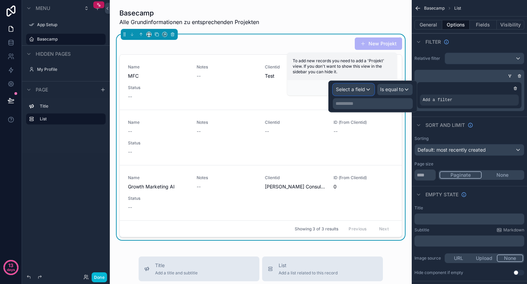
click at [362, 90] on span "Select a field" at bounding box center [350, 89] width 29 height 6
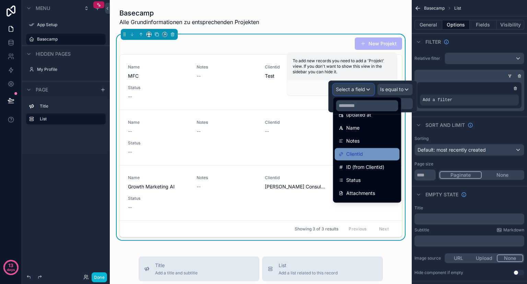
scroll to position [62, 0]
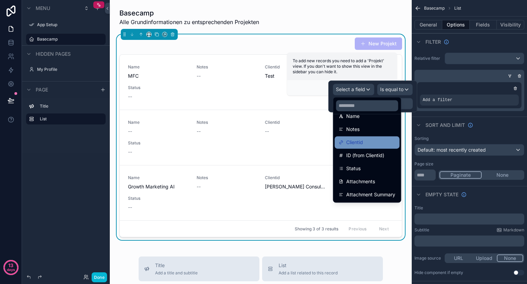
click at [361, 145] on span "Clientid" at bounding box center [354, 142] width 17 height 8
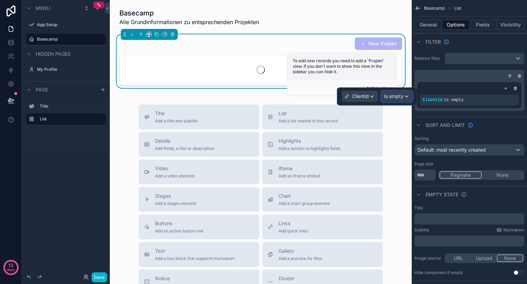
click at [397, 96] on span "Is empty" at bounding box center [394, 96] width 20 height 7
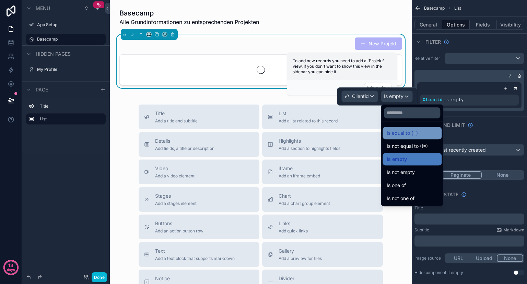
click at [405, 134] on span "Is equal to (=)" at bounding box center [402, 133] width 31 height 8
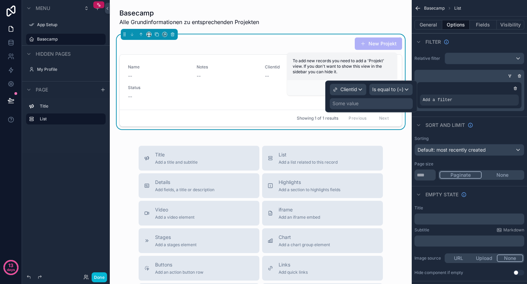
click at [373, 105] on div "Some value" at bounding box center [371, 103] width 83 height 11
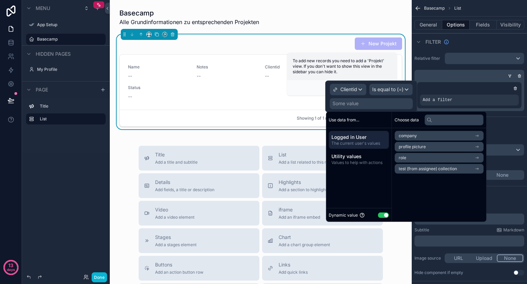
click at [425, 136] on li "company" at bounding box center [439, 136] width 89 height 10
click at [403, 134] on icon at bounding box center [401, 135] width 5 height 5
click at [479, 146] on icon "scrollable content" at bounding box center [477, 146] width 5 height 5
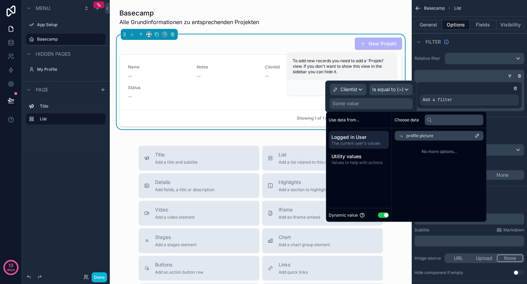
click at [402, 136] on icon at bounding box center [401, 135] width 3 height 3
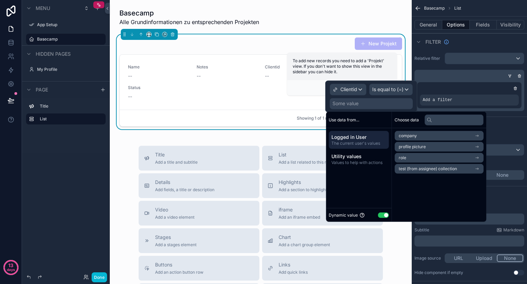
click at [417, 169] on span "test (from assignee) collection" at bounding box center [428, 168] width 58 height 5
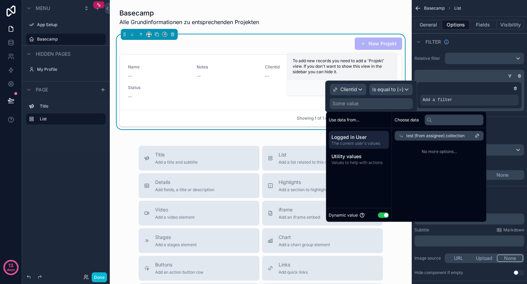
click at [402, 135] on icon at bounding box center [401, 135] width 5 height 5
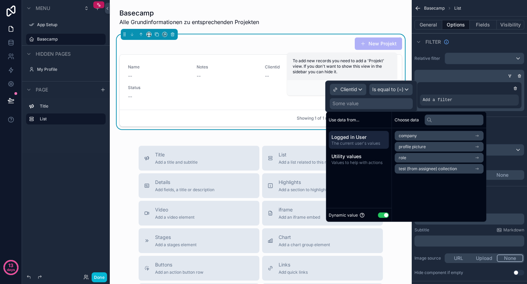
click at [404, 158] on span "role" at bounding box center [403, 157] width 8 height 5
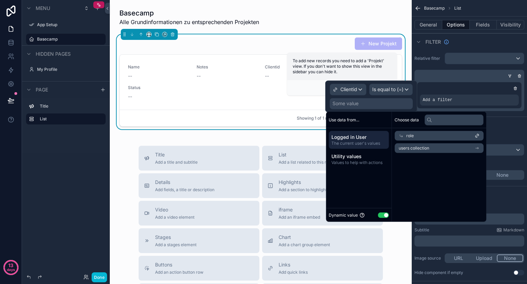
click at [401, 135] on icon at bounding box center [401, 135] width 5 height 5
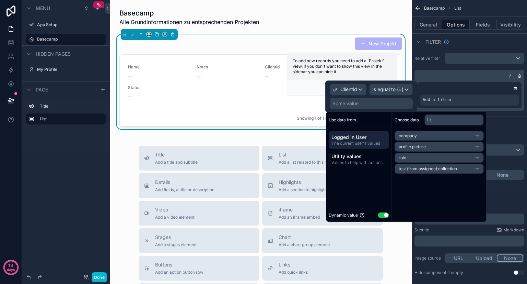
click at [406, 156] on span "role" at bounding box center [403, 157] width 8 height 5
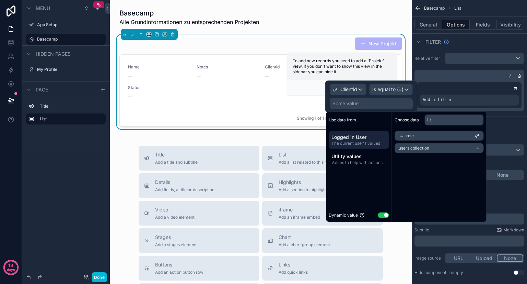
click at [480, 146] on icon "scrollable content" at bounding box center [477, 148] width 5 height 5
click at [400, 134] on icon at bounding box center [401, 135] width 5 height 5
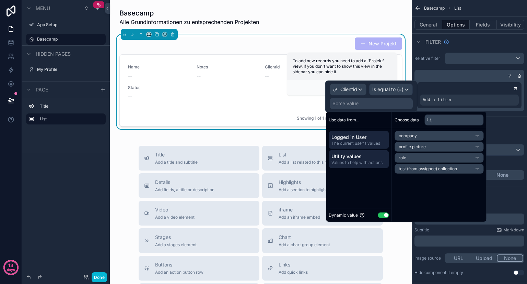
click at [363, 160] on span "Values to help with actions" at bounding box center [359, 162] width 55 height 5
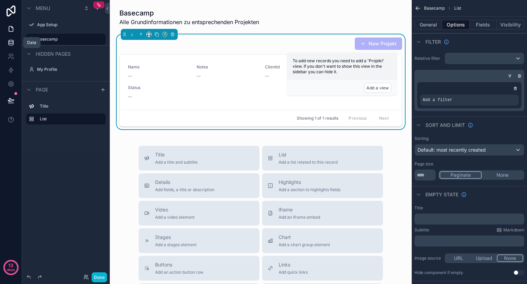
click at [13, 42] on icon at bounding box center [11, 42] width 4 height 3
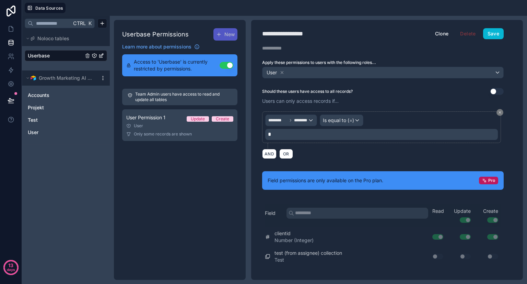
click at [62, 54] on link "Userbase" at bounding box center [56, 55] width 56 height 7
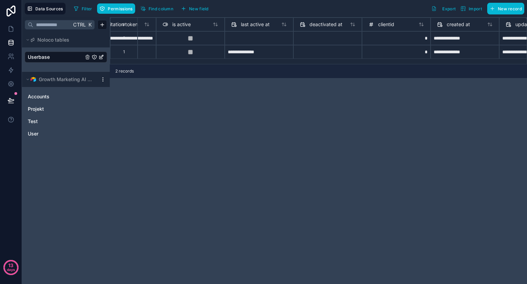
scroll to position [0, 461]
click at [393, 27] on span "clientid" at bounding box center [387, 24] width 16 height 7
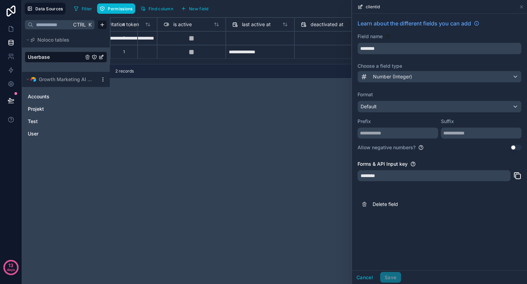
click at [418, 175] on div "********" at bounding box center [434, 175] width 153 height 11
click at [415, 74] on div "Number (Integer)" at bounding box center [439, 76] width 163 height 11
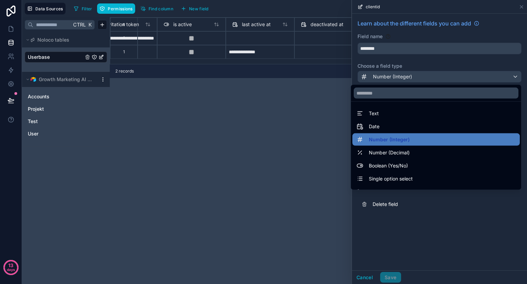
click at [415, 74] on div at bounding box center [439, 142] width 175 height 284
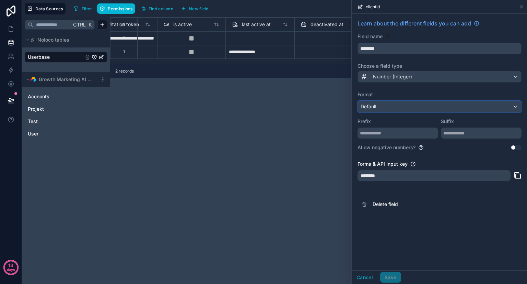
click at [413, 107] on div "Default" at bounding box center [439, 106] width 163 height 11
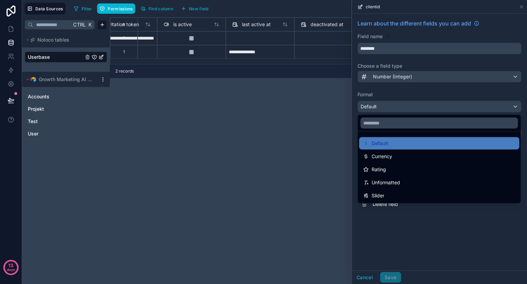
click at [415, 89] on div at bounding box center [439, 142] width 175 height 284
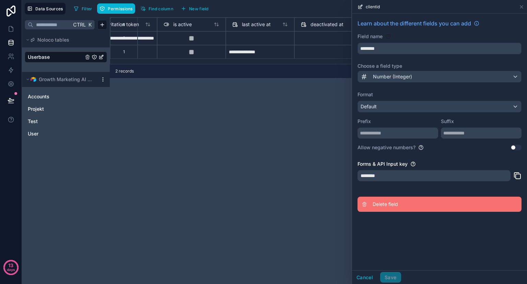
click at [386, 198] on button "Delete field" at bounding box center [440, 203] width 164 height 15
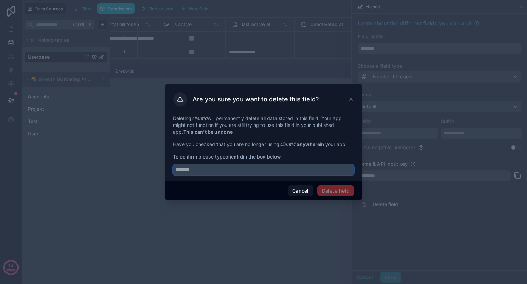
click at [271, 170] on input "text" at bounding box center [263, 169] width 181 height 11
type input "********"
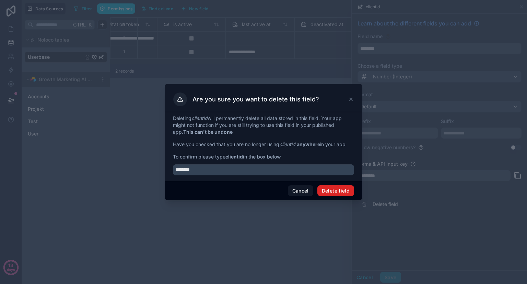
drag, startPoint x: 335, startPoint y: 184, endPoint x: 335, endPoint y: 189, distance: 4.5
click at [335, 189] on div "Cancel Delete field" at bounding box center [264, 191] width 198 height 20
click at [335, 189] on button "Delete field" at bounding box center [336, 190] width 37 height 11
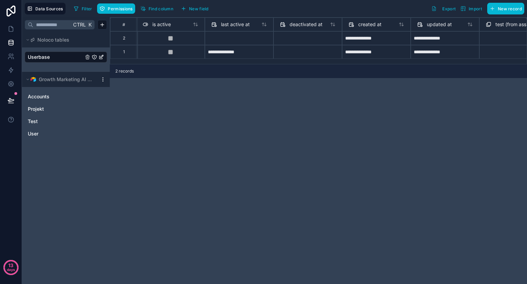
scroll to position [0, 577]
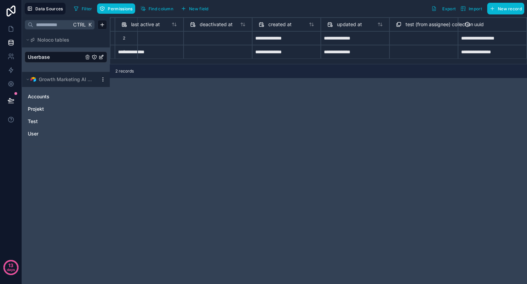
click at [447, 24] on span "test (from assignee) collection" at bounding box center [440, 24] width 68 height 7
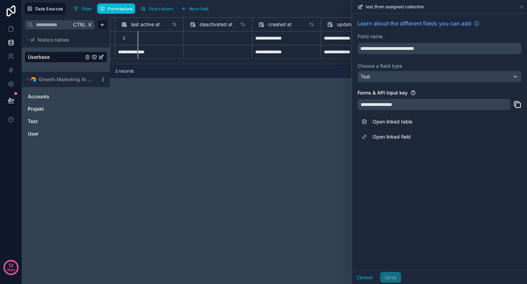
click at [290, 152] on div "**********" at bounding box center [318, 150] width 417 height 266
click at [521, 7] on icon at bounding box center [521, 6] width 3 height 3
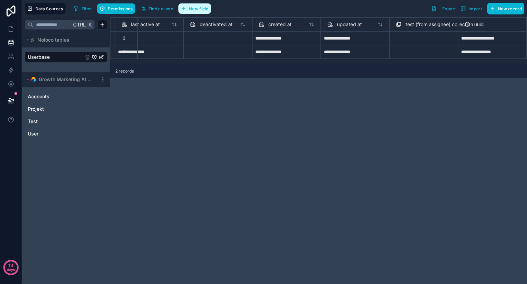
click at [195, 13] on button "New field" at bounding box center [195, 8] width 33 height 10
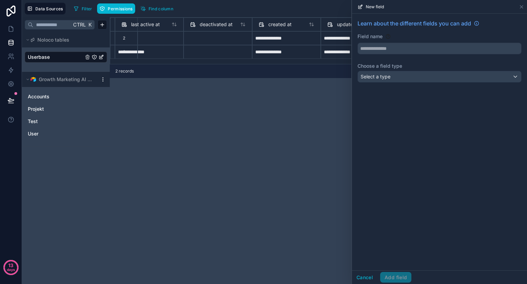
click at [407, 54] on div "Learn about the different fields you can add Field name Choose a field type Sel…" at bounding box center [439, 52] width 175 height 77
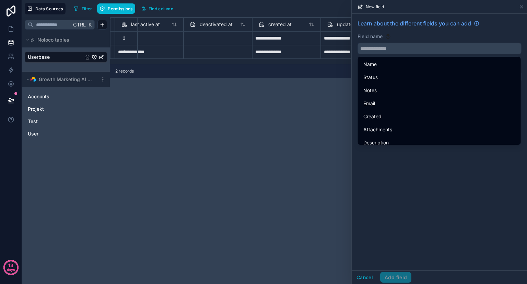
click at [414, 48] on input "text" at bounding box center [439, 48] width 163 height 11
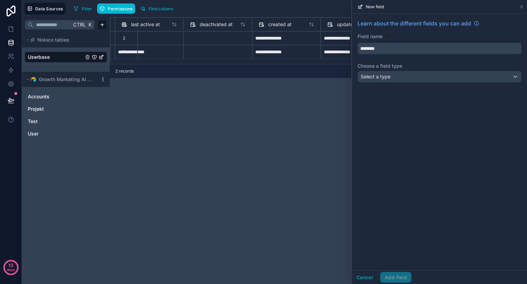
type input "********"
click at [395, 74] on div "Select a type" at bounding box center [439, 76] width 163 height 11
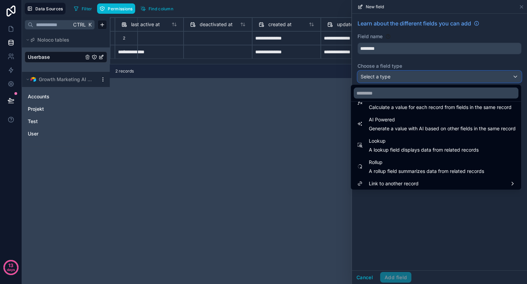
scroll to position [199, 0]
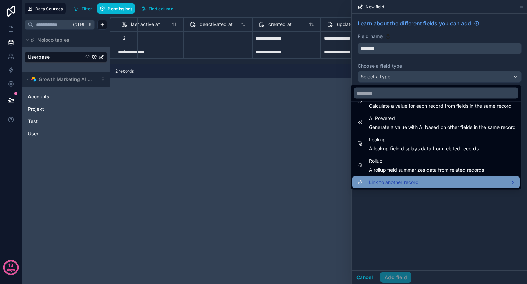
click at [406, 180] on span "Link to another record" at bounding box center [394, 182] width 50 height 8
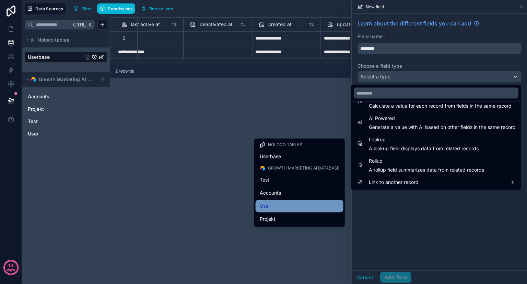
click at [291, 202] on div "User" at bounding box center [300, 206] width 80 height 8
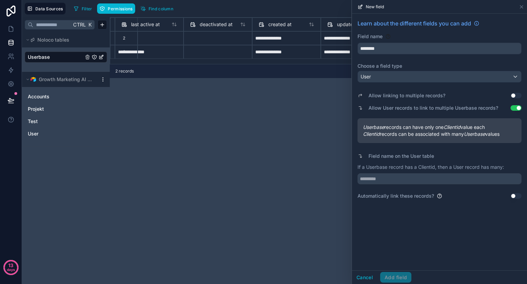
click at [515, 94] on button "Use setting" at bounding box center [516, 95] width 11 height 5
click at [512, 109] on button "Use setting" at bounding box center [516, 107] width 11 height 5
click at [402, 184] on input "text" at bounding box center [440, 178] width 164 height 11
click at [514, 198] on button "Use setting" at bounding box center [516, 195] width 11 height 5
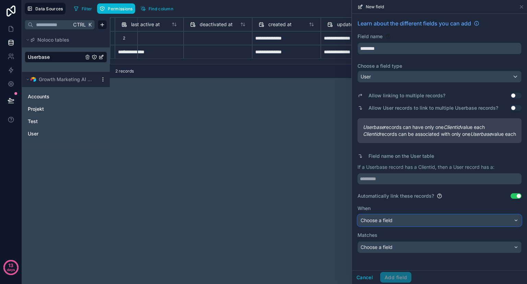
click at [441, 224] on div "Choose a field" at bounding box center [439, 220] width 163 height 11
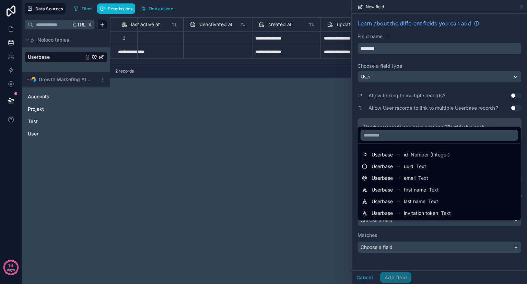
click at [400, 112] on div at bounding box center [439, 142] width 175 height 284
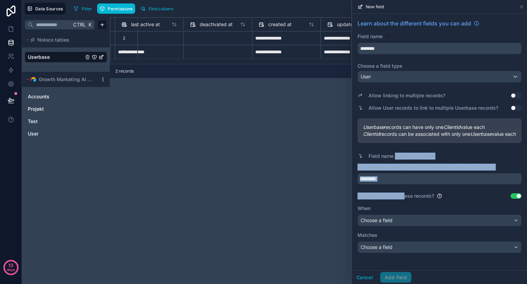
drag, startPoint x: 394, startPoint y: 162, endPoint x: 403, endPoint y: 198, distance: 37.2
click at [403, 198] on div "Allow linking to multiple records? Use setting Allow User records to link to mu…" at bounding box center [440, 169] width 164 height 168
click at [398, 170] on p "If a Userbase record has a Clientid, then a User record has a:" at bounding box center [440, 166] width 164 height 7
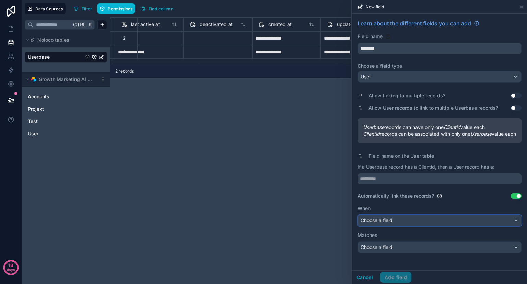
click at [408, 226] on div "Choose a field" at bounding box center [439, 220] width 163 height 11
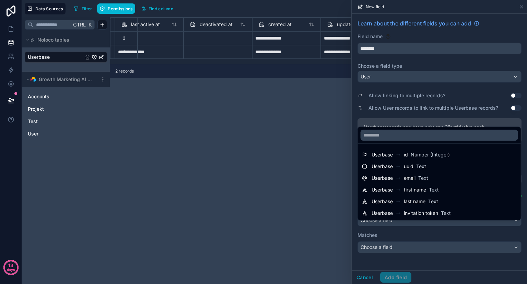
click at [426, 255] on div at bounding box center [439, 142] width 175 height 284
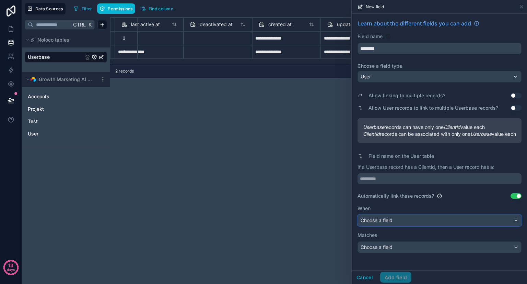
click at [425, 225] on div "Choose a field" at bounding box center [439, 220] width 163 height 11
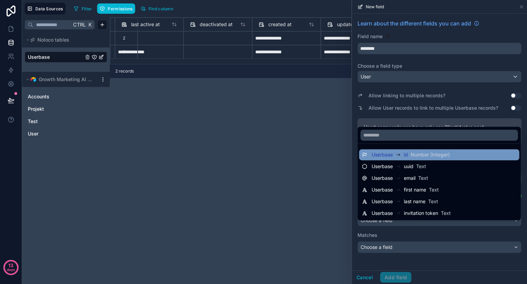
click at [395, 154] on div "Userbase" at bounding box center [388, 154] width 32 height 8
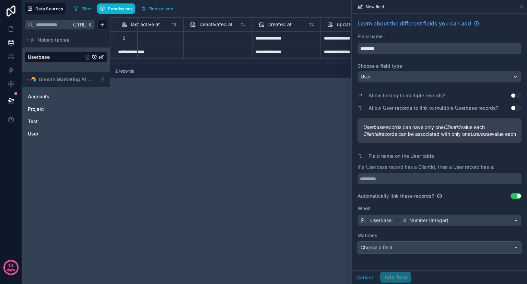
click at [413, 253] on div "Choose a field" at bounding box center [439, 247] width 163 height 11
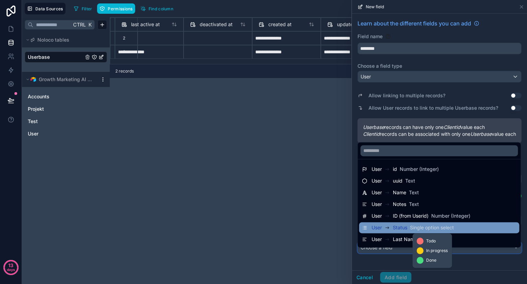
scroll to position [0, 0]
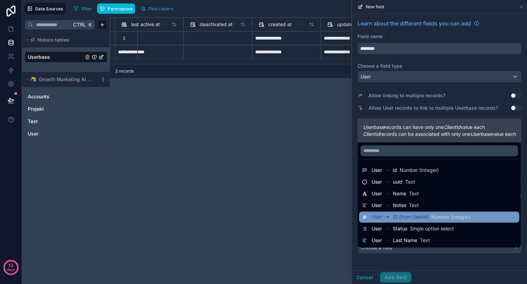
click at [427, 217] on span "ID (from Userid)" at bounding box center [411, 216] width 36 height 7
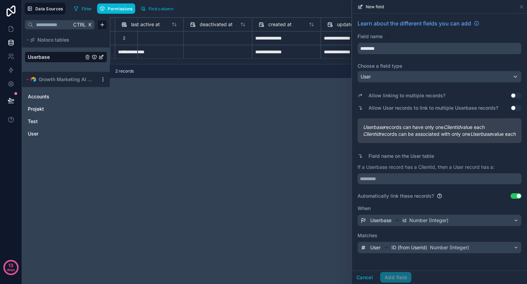
click at [519, 198] on button "Use setting" at bounding box center [516, 195] width 11 height 5
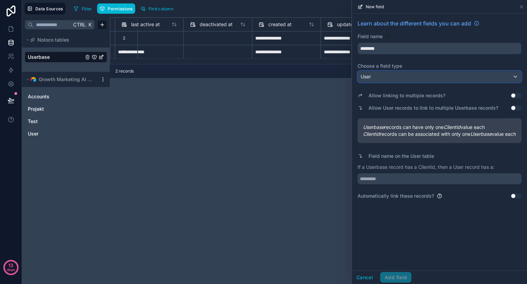
click at [429, 78] on div "User" at bounding box center [439, 76] width 163 height 11
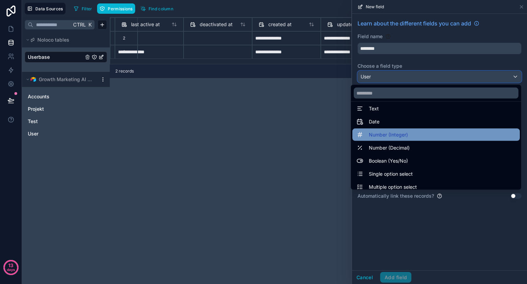
scroll to position [7, 0]
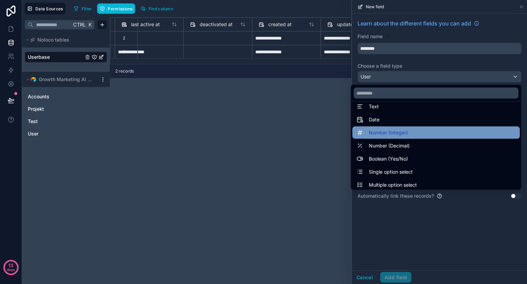
click at [419, 134] on div "Number (Integer)" at bounding box center [436, 132] width 159 height 8
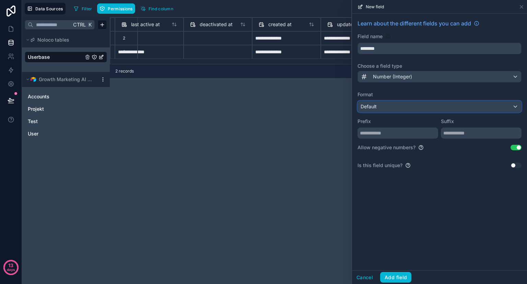
click at [459, 108] on div "Default" at bounding box center [439, 106] width 163 height 11
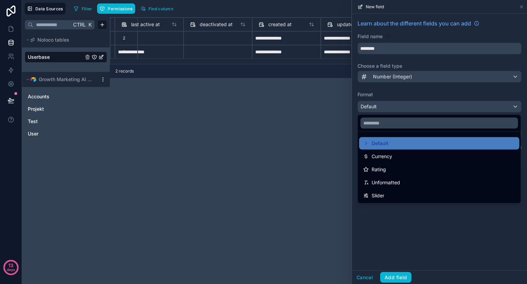
click at [439, 222] on div at bounding box center [439, 142] width 175 height 284
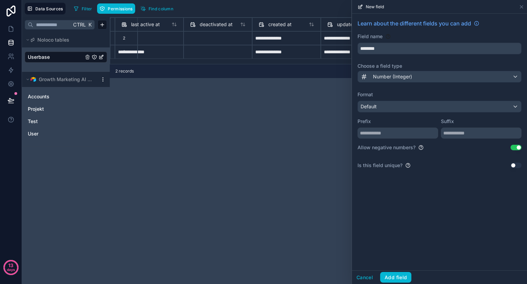
click at [515, 148] on button "Use setting" at bounding box center [516, 147] width 11 height 5
click at [517, 160] on div "Learn about the different fields you can add Field name ******** Choose a field…" at bounding box center [439, 97] width 175 height 166
click at [516, 163] on button "Use setting" at bounding box center [516, 164] width 11 height 5
click at [400, 76] on span "Number (Integer)" at bounding box center [392, 76] width 39 height 7
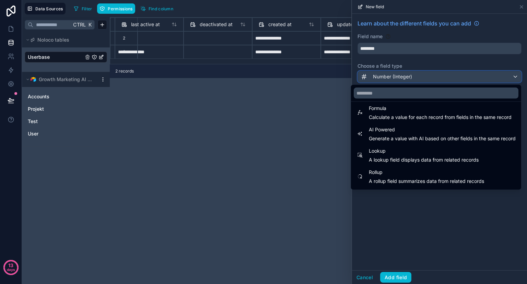
scroll to position [199, 0]
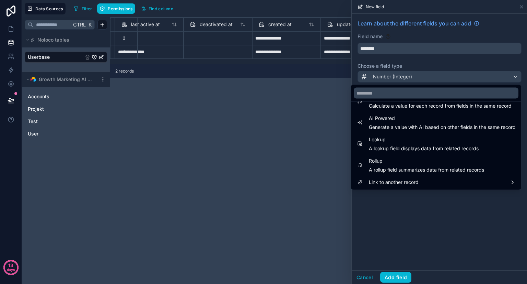
click at [436, 215] on div at bounding box center [439, 142] width 175 height 284
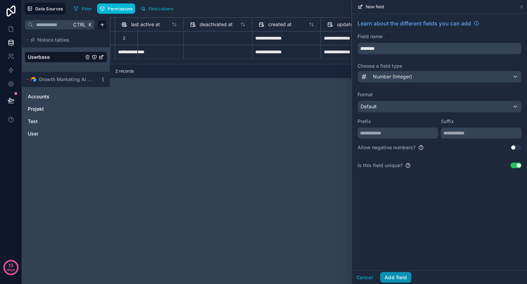
click at [397, 275] on button "Add field" at bounding box center [395, 277] width 31 height 11
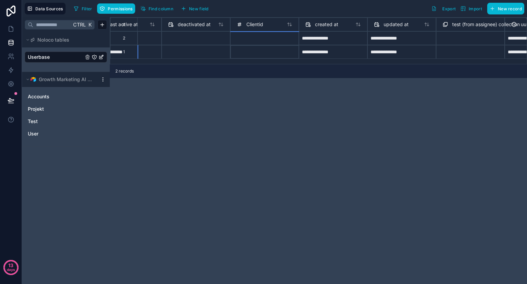
scroll to position [0, 594]
click at [243, 54] on div at bounding box center [264, 52] width 69 height 14
type input "*"
click at [247, 53] on input "*" at bounding box center [264, 52] width 62 height 8
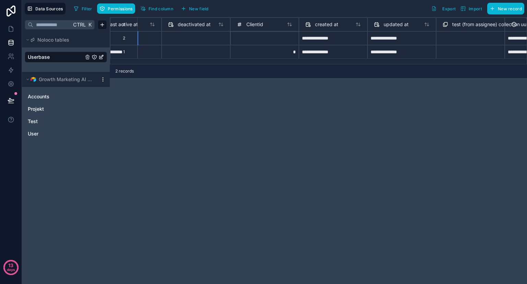
type input "*"
click at [266, 37] on div "*" at bounding box center [264, 38] width 69 height 14
type input "*"
click at [234, 104] on div "**********" at bounding box center [318, 150] width 417 height 266
click at [7, 30] on link at bounding box center [11, 29] width 22 height 14
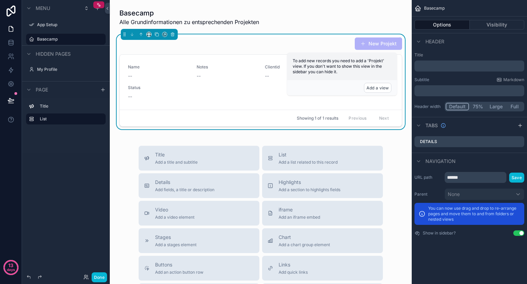
click at [325, 85] on div "Add a view" at bounding box center [342, 87] width 110 height 15
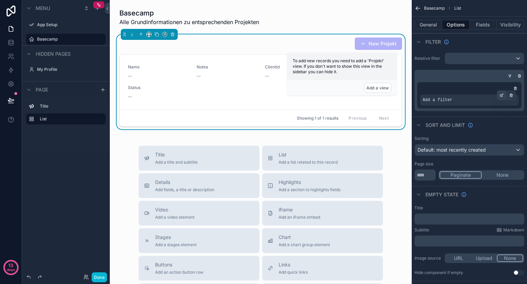
click at [501, 95] on icon "scrollable content" at bounding box center [502, 95] width 4 height 4
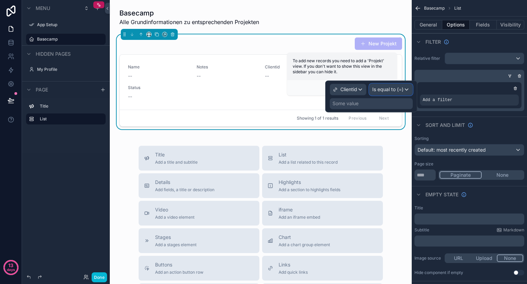
click at [380, 90] on span "Is equal to (=)" at bounding box center [387, 89] width 31 height 7
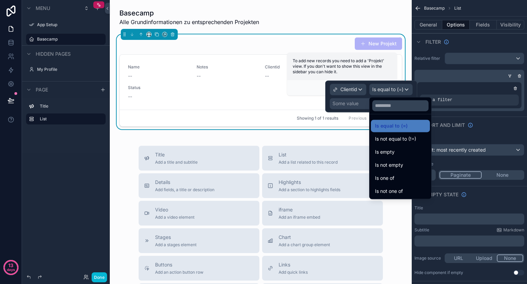
click at [357, 103] on div at bounding box center [371, 96] width 92 height 32
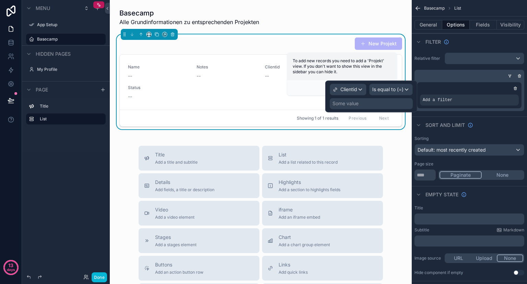
click at [357, 103] on div "Some value" at bounding box center [346, 103] width 26 height 7
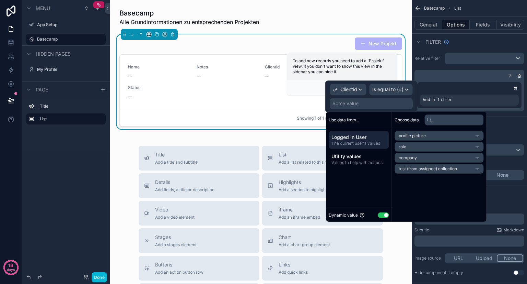
click at [387, 215] on button "Use setting" at bounding box center [383, 214] width 11 height 5
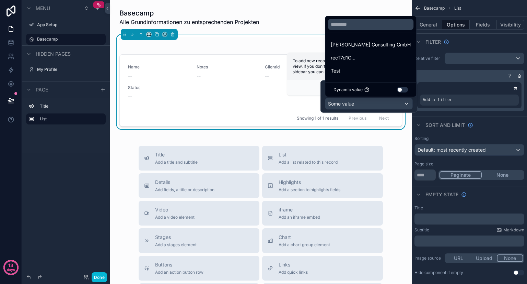
click at [406, 89] on button "Use setting" at bounding box center [402, 89] width 11 height 5
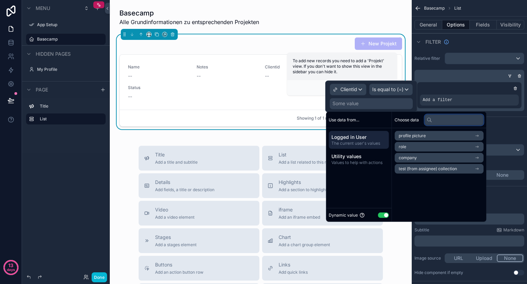
click at [443, 121] on input "text" at bounding box center [454, 119] width 59 height 11
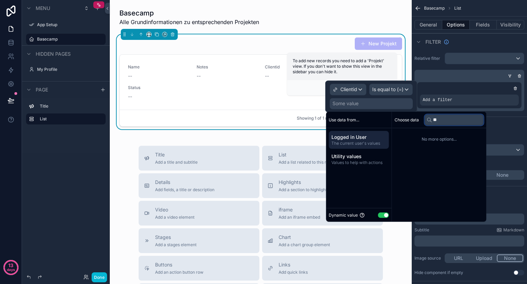
type input "*"
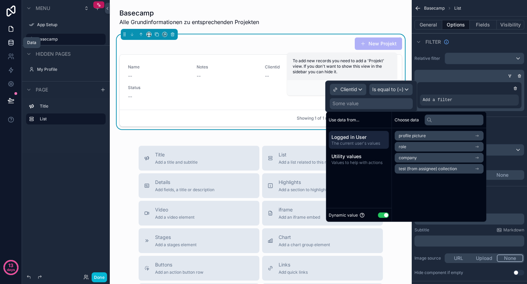
click at [10, 38] on link at bounding box center [11, 43] width 22 height 14
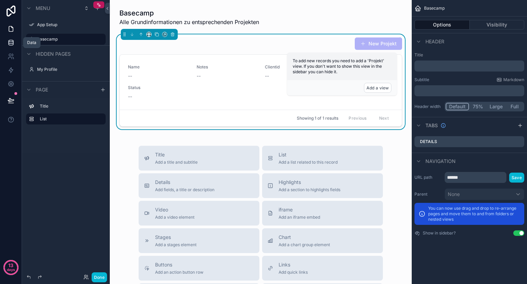
click at [13, 42] on icon at bounding box center [11, 42] width 7 height 7
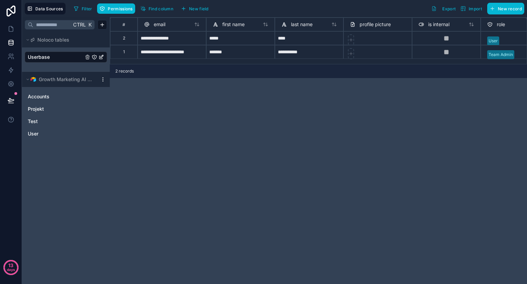
click at [103, 60] on div "Userbase" at bounding box center [66, 56] width 82 height 11
click at [102, 58] on icon "Userbase" at bounding box center [101, 56] width 5 height 5
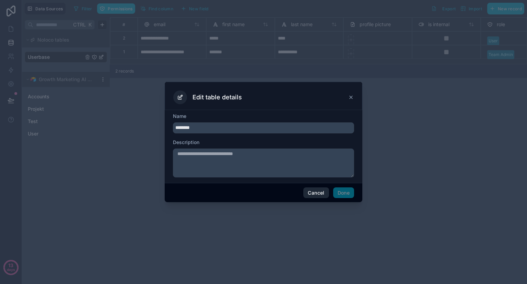
click at [318, 190] on button "Cancel" at bounding box center [315, 192] width 25 height 11
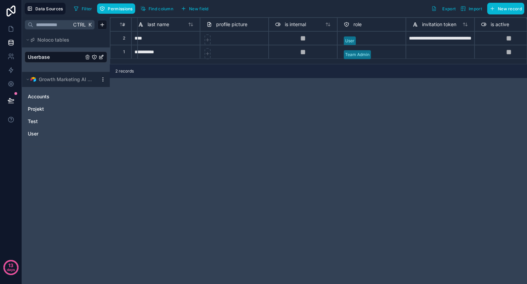
scroll to position [0, 144]
click at [125, 13] on button "Permissions" at bounding box center [116, 8] width 38 height 10
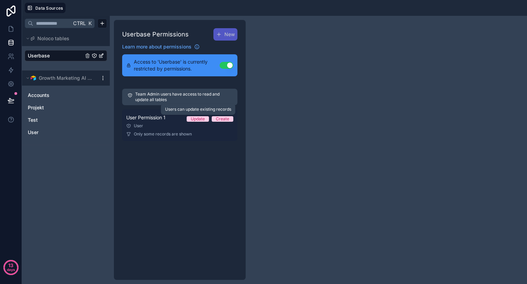
click at [196, 120] on div "Update" at bounding box center [198, 118] width 14 height 5
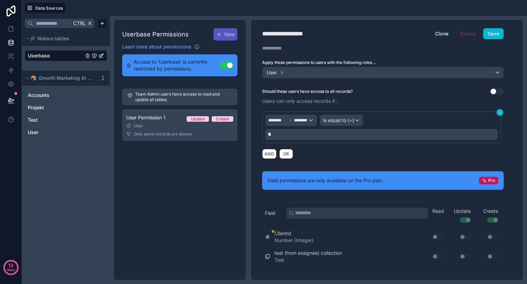
click at [503, 112] on button at bounding box center [500, 112] width 7 height 7
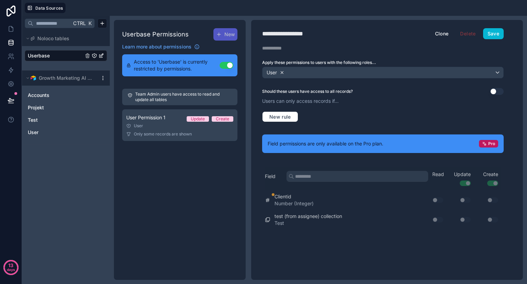
click at [280, 72] on icon at bounding box center [282, 72] width 5 height 5
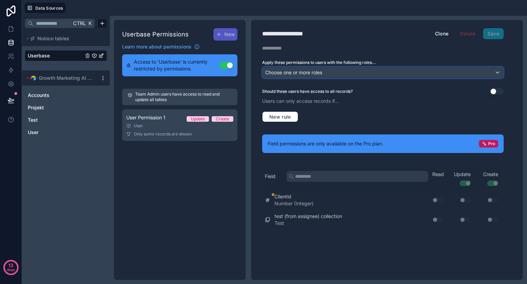
click at [383, 72] on div "Choose one or more roles" at bounding box center [383, 72] width 241 height 11
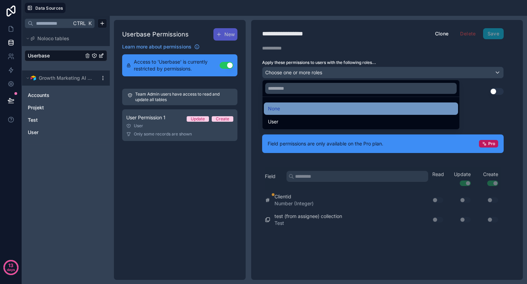
click at [367, 107] on div "None" at bounding box center [361, 108] width 186 height 8
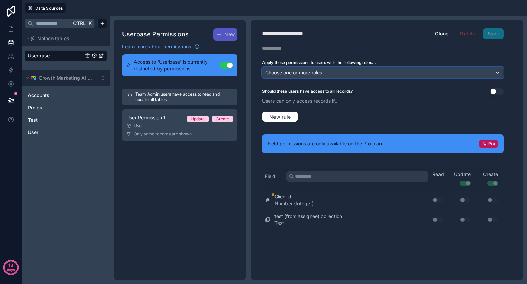
click at [386, 68] on div "Choose one or more roles" at bounding box center [383, 72] width 241 height 11
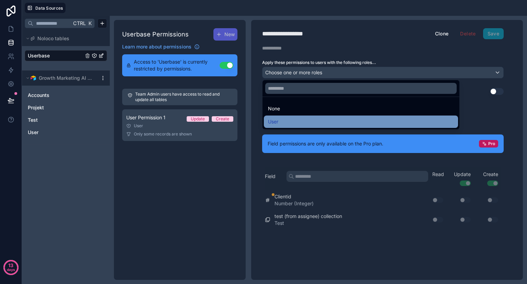
click at [353, 123] on div "User" at bounding box center [361, 121] width 186 height 8
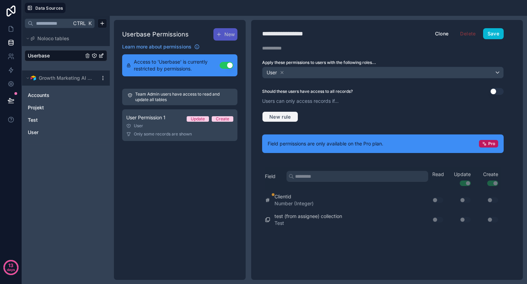
click at [290, 115] on span "New rule" at bounding box center [280, 117] width 27 height 6
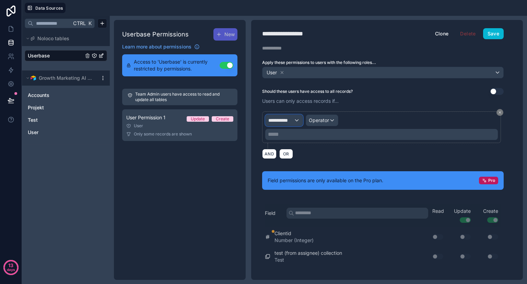
click at [297, 121] on div "**********" at bounding box center [284, 120] width 37 height 11
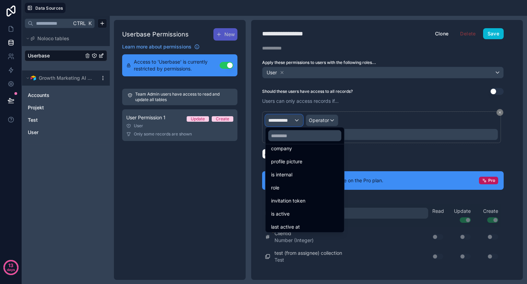
scroll to position [106, 0]
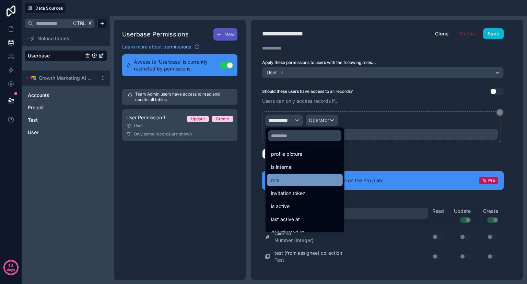
click at [308, 178] on div "role" at bounding box center [305, 180] width 68 height 8
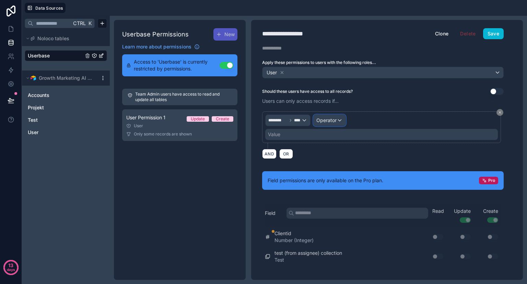
click at [334, 119] on span "Operator" at bounding box center [327, 120] width 20 height 6
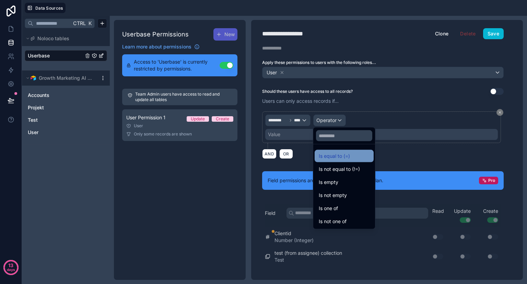
click at [345, 155] on span "Is equal to (=)" at bounding box center [334, 156] width 31 height 8
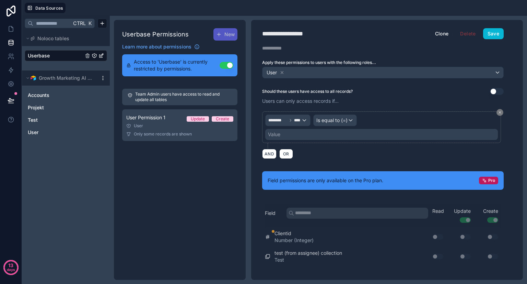
click at [333, 134] on div "Value" at bounding box center [381, 134] width 233 height 11
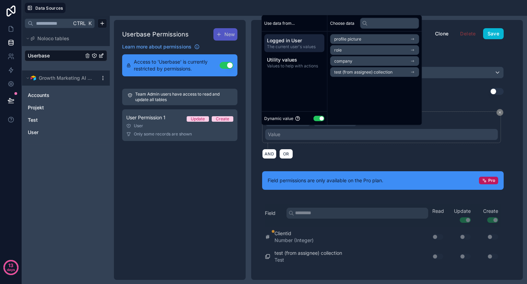
click at [415, 48] on icon "scrollable content" at bounding box center [412, 50] width 5 height 5
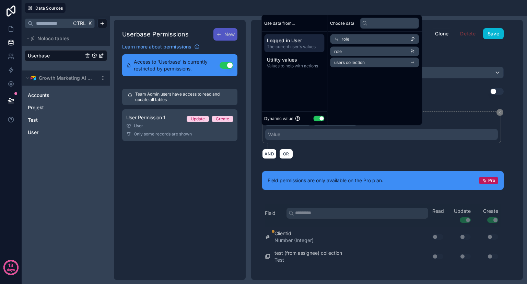
click at [415, 62] on icon "scrollable content" at bounding box center [412, 62] width 5 height 5
click at [415, 39] on icon at bounding box center [412, 39] width 5 height 5
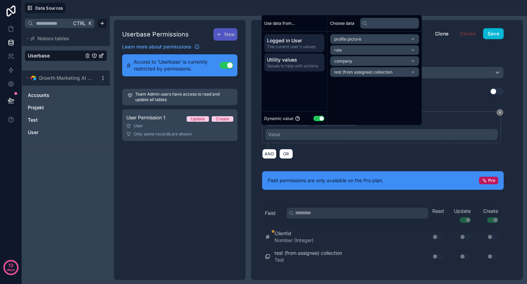
click at [308, 70] on div "Utility values Values to help with actions" at bounding box center [294, 63] width 60 height 18
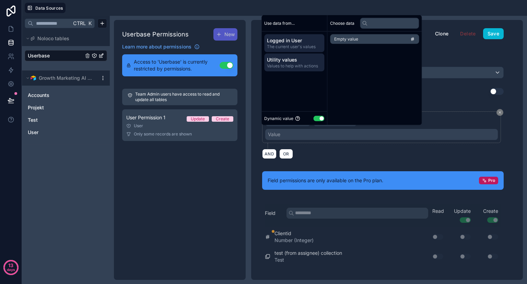
click at [295, 48] on span "The current user's values" at bounding box center [294, 46] width 55 height 5
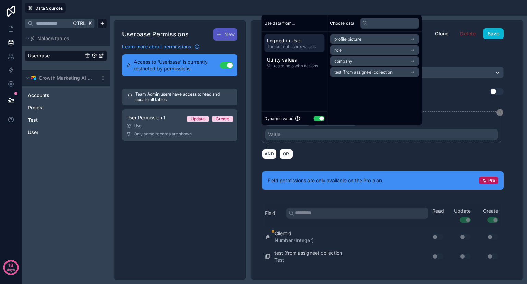
click at [367, 49] on li "role" at bounding box center [374, 50] width 89 height 10
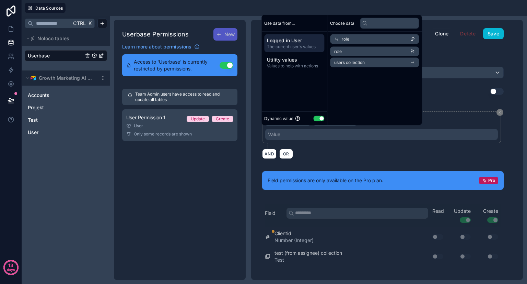
click at [348, 52] on li "role" at bounding box center [374, 52] width 89 height 10
click at [414, 51] on icon "scrollable content" at bounding box center [412, 51] width 3 height 2
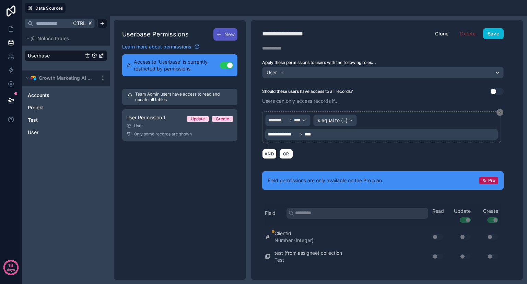
click at [366, 150] on div "AND OR" at bounding box center [383, 153] width 242 height 10
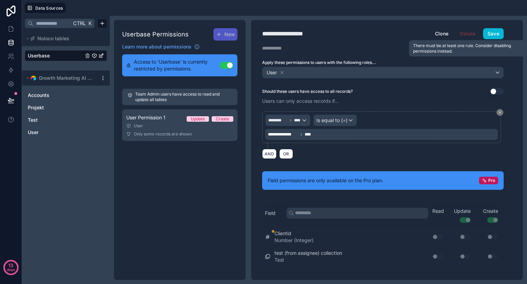
click at [469, 33] on span "Delete" at bounding box center [468, 33] width 24 height 11
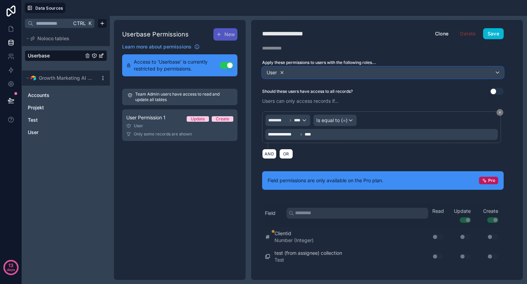
drag, startPoint x: 279, startPoint y: 72, endPoint x: 282, endPoint y: 72, distance: 3.5
click at [282, 72] on div "User" at bounding box center [275, 72] width 19 height 8
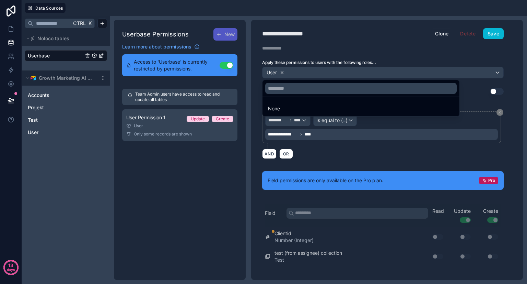
click at [282, 72] on div at bounding box center [263, 142] width 527 height 284
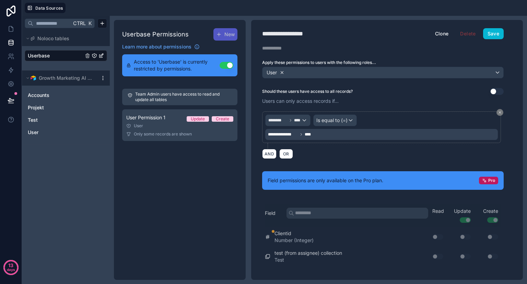
click at [282, 72] on icon at bounding box center [282, 72] width 5 height 5
click at [498, 90] on button "Use setting" at bounding box center [497, 91] width 14 height 7
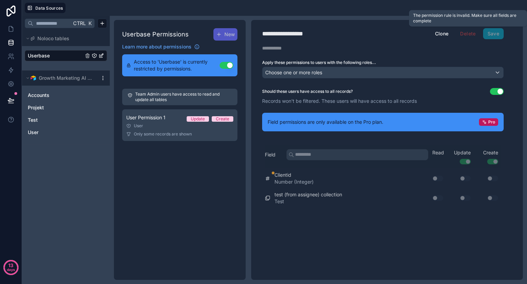
click at [490, 34] on span "Save" at bounding box center [493, 33] width 21 height 11
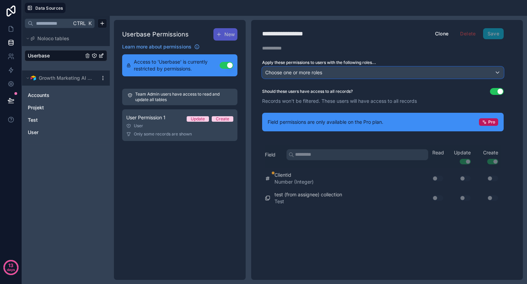
click at [460, 74] on div "Choose one or more roles" at bounding box center [383, 72] width 241 height 11
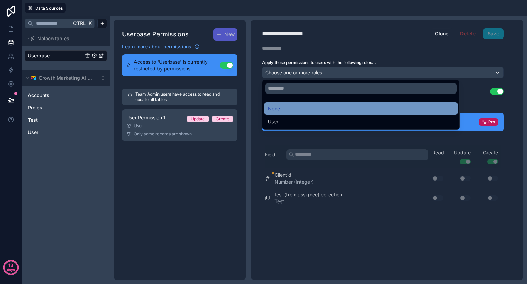
click at [424, 107] on div "None" at bounding box center [361, 108] width 186 height 8
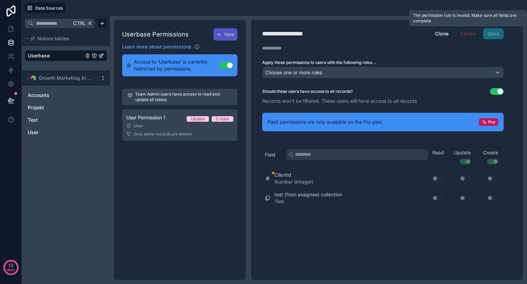
click at [491, 31] on span "Save" at bounding box center [493, 33] width 21 height 11
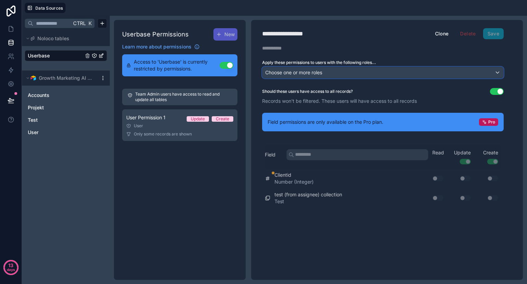
click at [434, 69] on div "Choose one or more roles" at bounding box center [383, 72] width 241 height 11
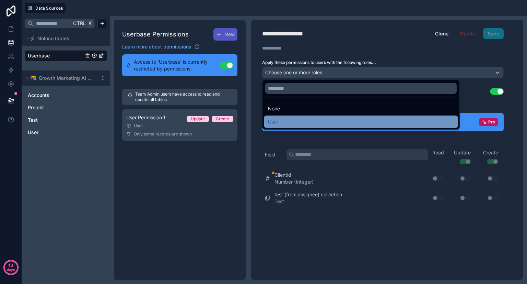
click at [407, 119] on div "User" at bounding box center [361, 121] width 186 height 8
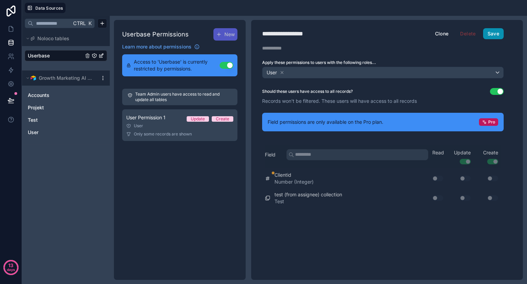
click at [488, 33] on button "Save" at bounding box center [493, 33] width 21 height 11
click at [44, 133] on link "User" at bounding box center [59, 132] width 62 height 7
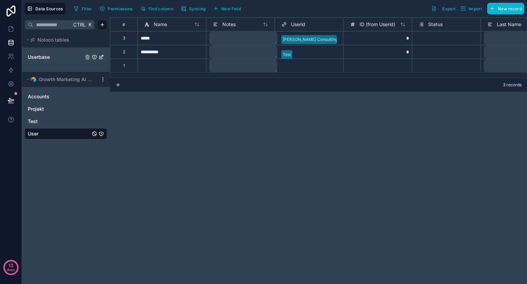
click at [45, 54] on span "Userbase" at bounding box center [39, 57] width 22 height 7
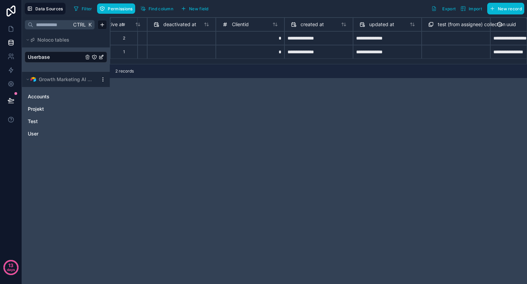
scroll to position [0, 645]
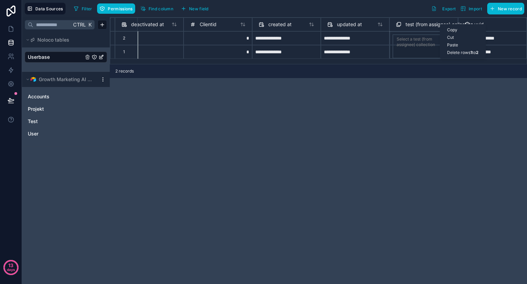
click at [455, 51] on div "Delete rows 1 to 2" at bounding box center [462, 53] width 45 height 8
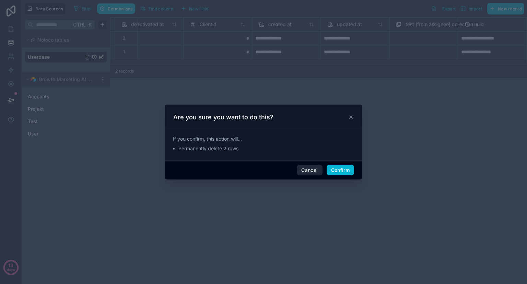
click at [314, 170] on button "Cancel" at bounding box center [309, 169] width 25 height 11
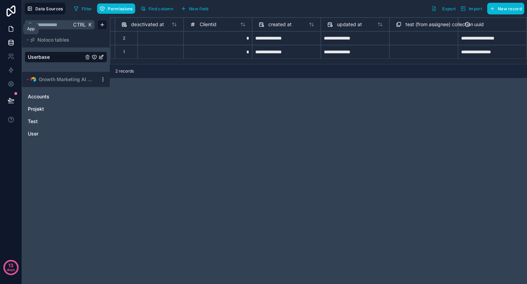
click at [10, 29] on icon at bounding box center [11, 28] width 7 height 7
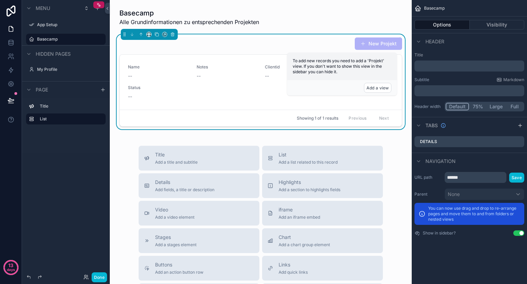
click at [335, 77] on div "To add new records you need to add a 'Projekt' view. If you don't want to show …" at bounding box center [342, 66] width 110 height 27
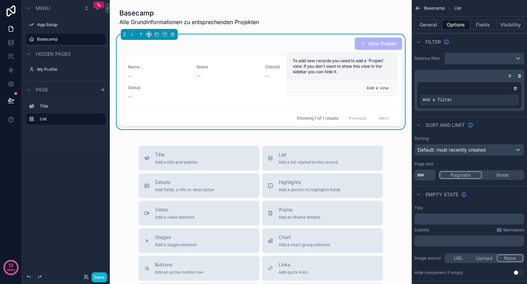
click at [507, 60] on div "scrollable content" at bounding box center [484, 58] width 79 height 11
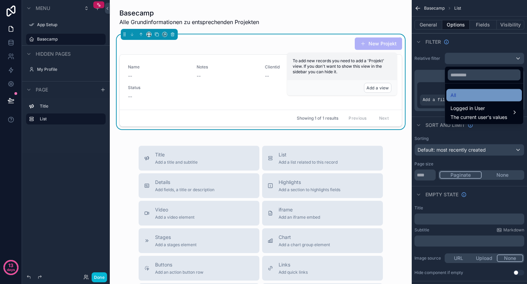
click at [472, 96] on div "All" at bounding box center [484, 95] width 67 height 8
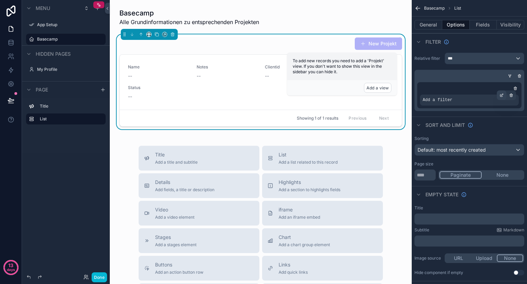
click at [503, 93] on icon "scrollable content" at bounding box center [502, 95] width 4 height 4
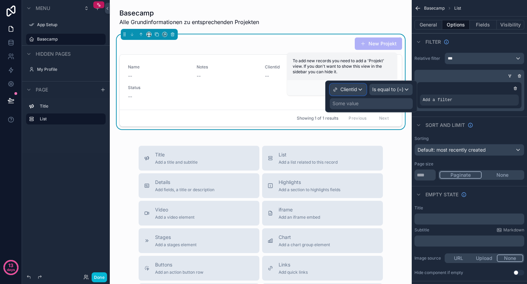
click at [354, 92] on span "Clientid" at bounding box center [349, 89] width 17 height 7
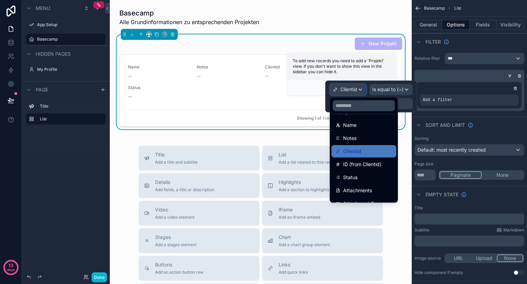
scroll to position [55, 0]
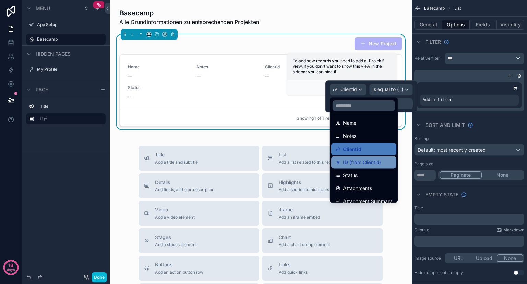
click at [373, 158] on span "ID (from Clientid)" at bounding box center [362, 162] width 38 height 8
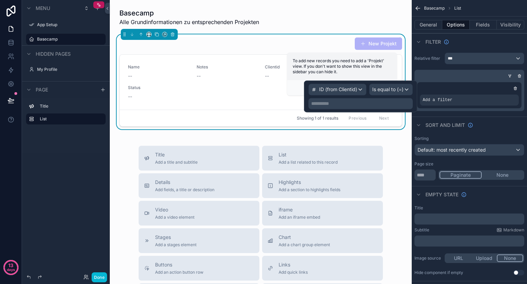
click at [363, 101] on p "**********" at bounding box center [361, 103] width 100 height 7
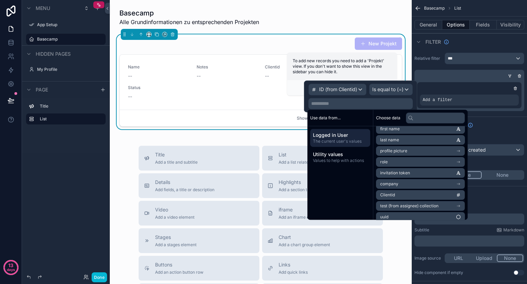
scroll to position [32, 0]
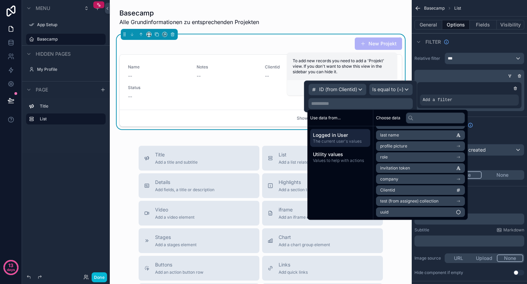
click at [414, 188] on li "Clientid" at bounding box center [420, 190] width 89 height 10
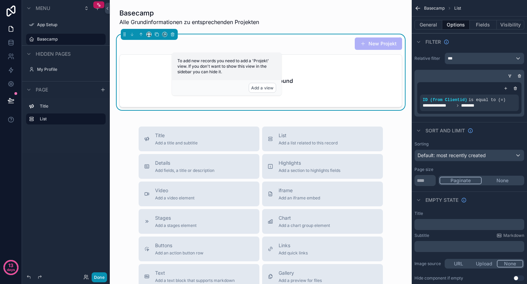
click at [106, 272] on button "Done" at bounding box center [99, 277] width 15 height 10
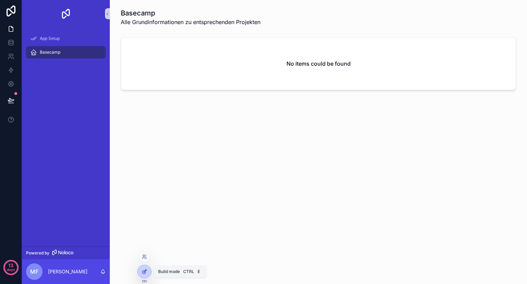
click at [144, 270] on icon at bounding box center [143, 271] width 3 height 3
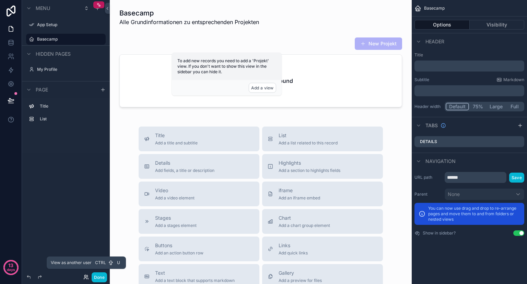
click at [86, 279] on icon at bounding box center [85, 276] width 5 height 5
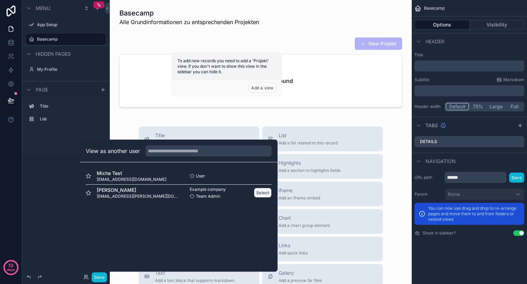
click at [261, 192] on button "Select" at bounding box center [263, 192] width 18 height 10
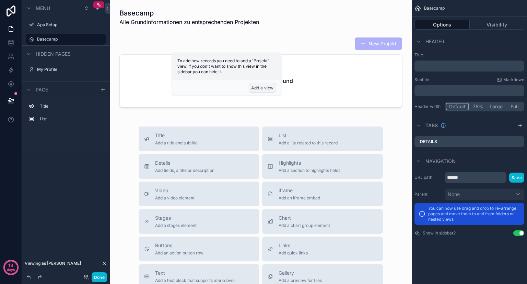
click at [260, 89] on button "Add a view" at bounding box center [262, 88] width 27 height 10
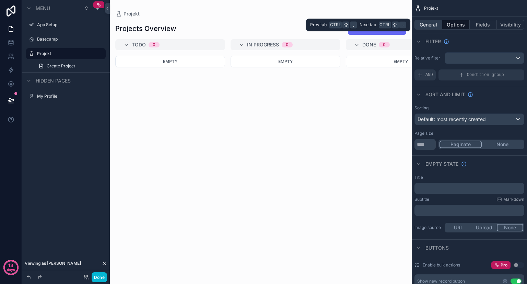
click at [426, 24] on button "General" at bounding box center [429, 25] width 28 height 10
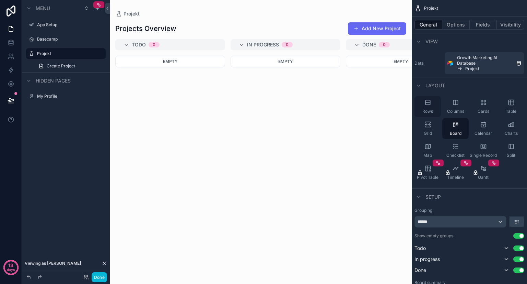
click at [428, 108] on span "Rows" at bounding box center [428, 110] width 11 height 5
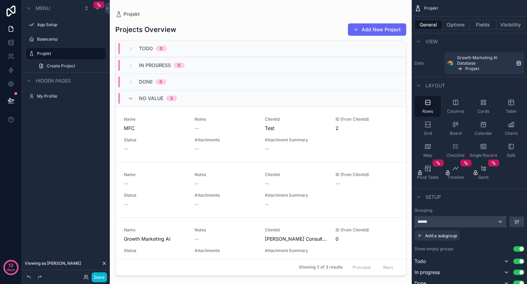
click at [479, 224] on div "******" at bounding box center [460, 221] width 91 height 11
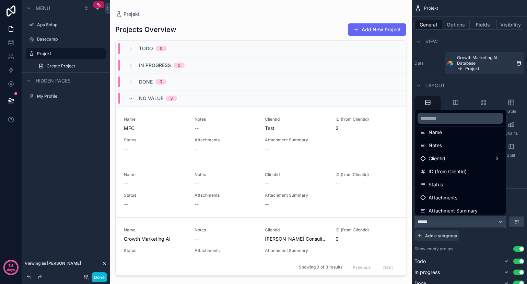
scroll to position [44, 0]
click at [515, 199] on div "scrollable content" at bounding box center [263, 142] width 527 height 284
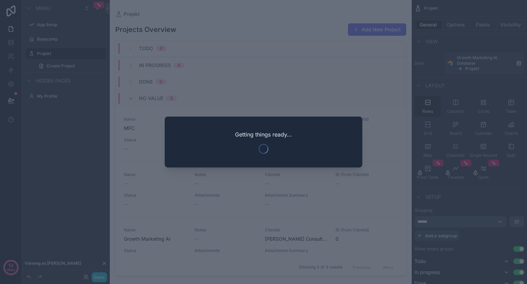
click at [516, 256] on div at bounding box center [263, 142] width 527 height 284
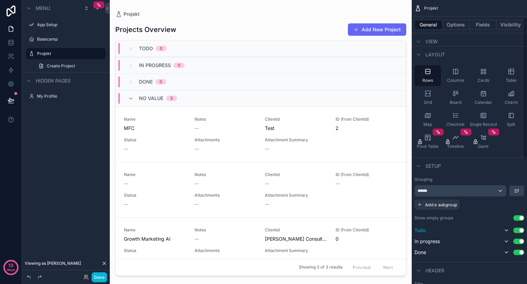
scroll to position [35, 0]
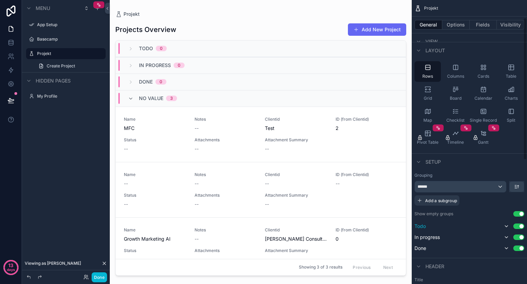
click at [520, 225] on button "Use setting" at bounding box center [519, 225] width 11 height 5
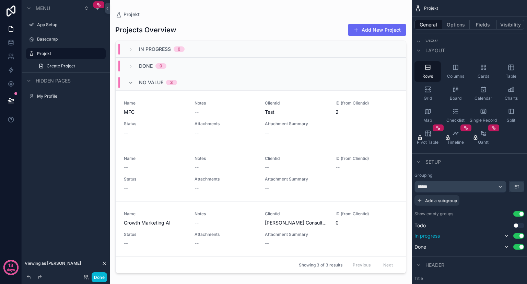
click at [520, 231] on div "Use setting" at bounding box center [514, 235] width 22 height 8
click at [521, 236] on button "Use setting" at bounding box center [519, 235] width 11 height 5
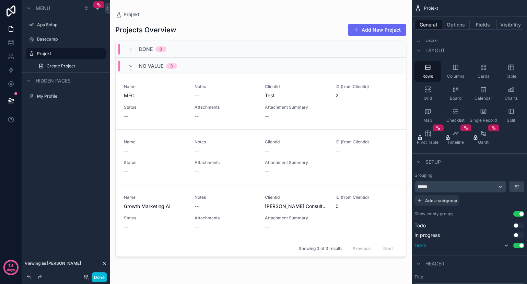
click at [522, 246] on button "Use setting" at bounding box center [519, 244] width 11 height 5
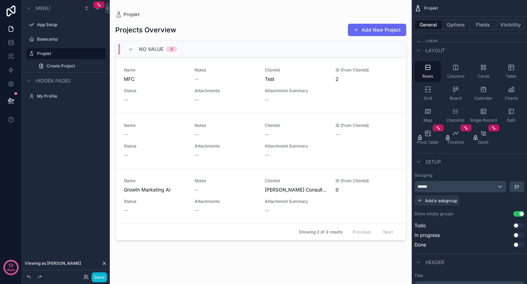
click at [519, 216] on button "Use setting" at bounding box center [519, 213] width 11 height 5
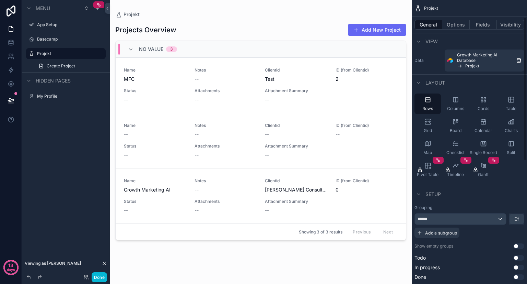
scroll to position [0, 0]
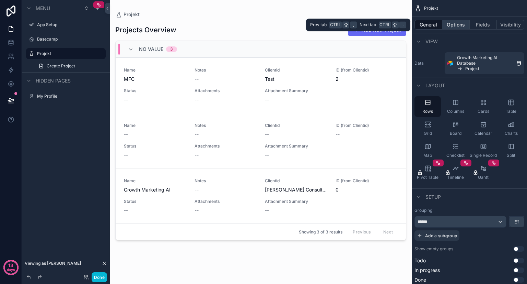
click at [456, 24] on button "Options" at bounding box center [456, 25] width 27 height 10
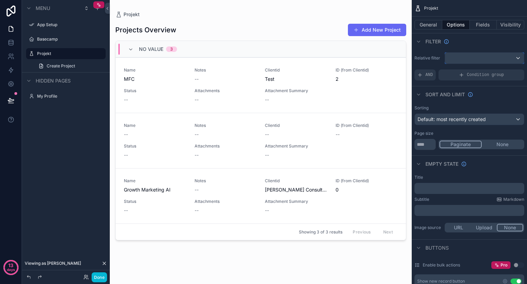
click at [462, 58] on div "scrollable content" at bounding box center [484, 58] width 79 height 11
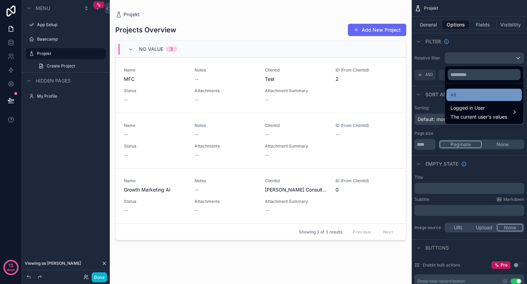
click at [464, 96] on div "All" at bounding box center [484, 95] width 67 height 8
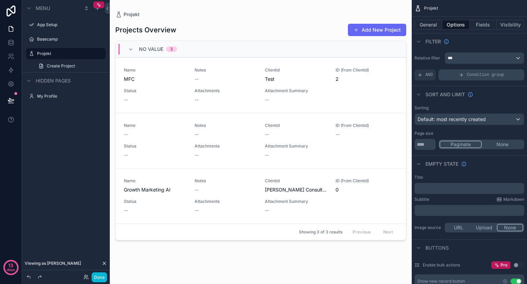
click at [457, 76] on div "Condition group" at bounding box center [482, 74] width 86 height 11
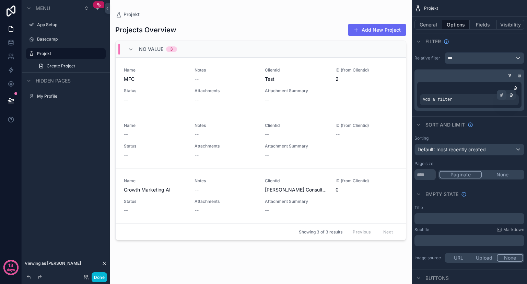
click at [503, 95] on icon "scrollable content" at bounding box center [502, 95] width 4 height 4
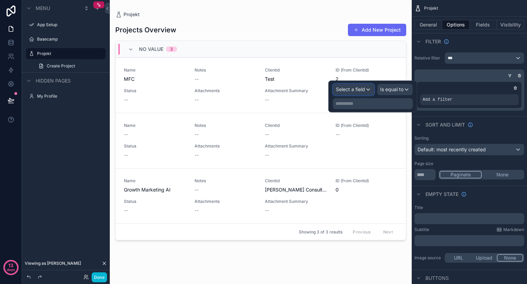
click at [360, 91] on span "Select a field" at bounding box center [350, 89] width 29 height 6
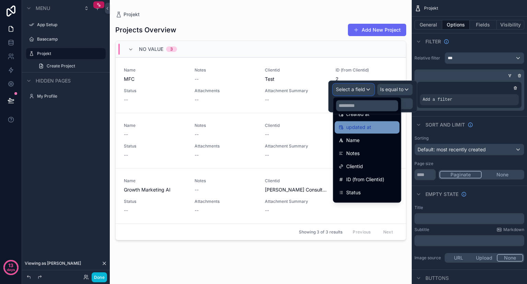
scroll to position [46, 0]
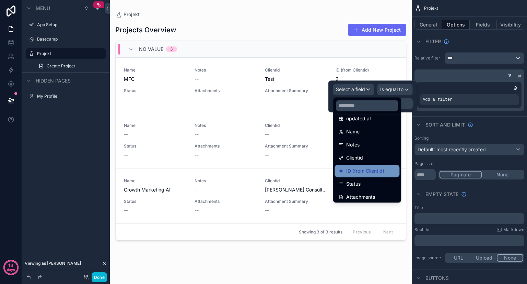
click at [366, 172] on span "ID (from Clientid)" at bounding box center [365, 171] width 38 height 8
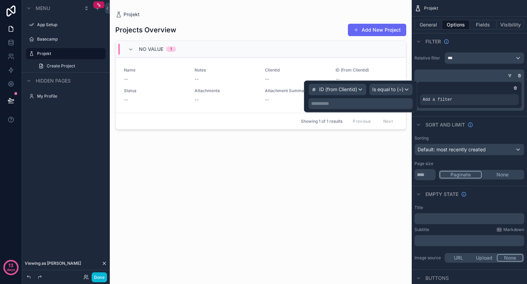
click at [374, 106] on p "**********" at bounding box center [361, 103] width 100 height 7
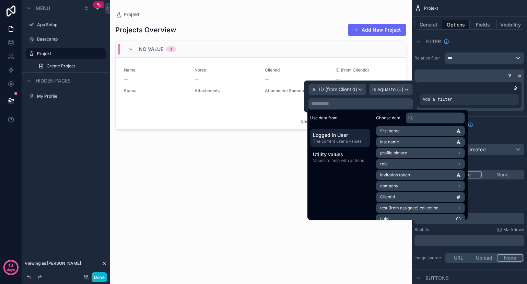
scroll to position [32, 0]
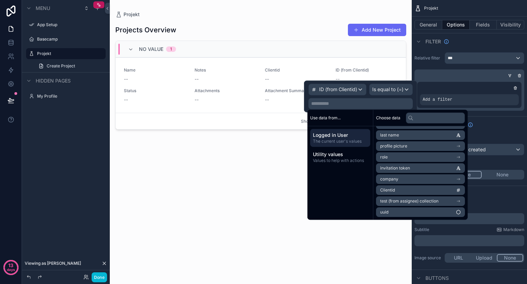
click at [400, 188] on li "Clientid" at bounding box center [420, 190] width 89 height 10
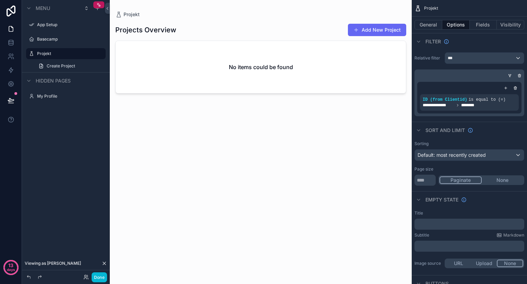
click at [260, 115] on div "scrollable content" at bounding box center [261, 137] width 302 height 275
click at [99, 272] on button "Done" at bounding box center [99, 277] width 15 height 10
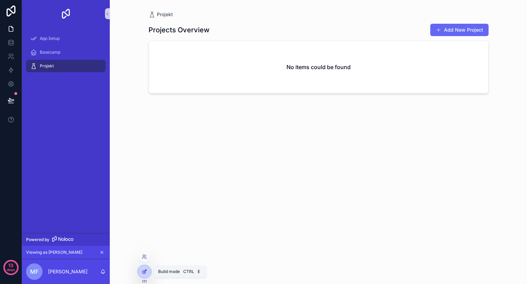
click at [144, 276] on div at bounding box center [145, 271] width 14 height 13
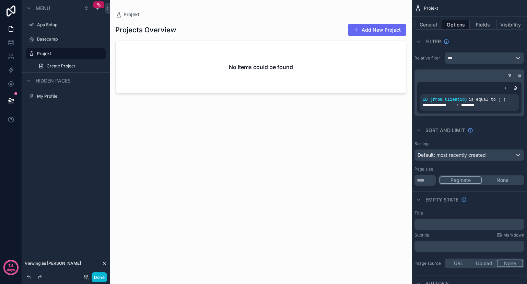
click at [103, 263] on icon at bounding box center [104, 262] width 5 height 5
click at [87, 280] on div "Done" at bounding box center [93, 277] width 27 height 10
click at [87, 276] on icon at bounding box center [85, 276] width 5 height 5
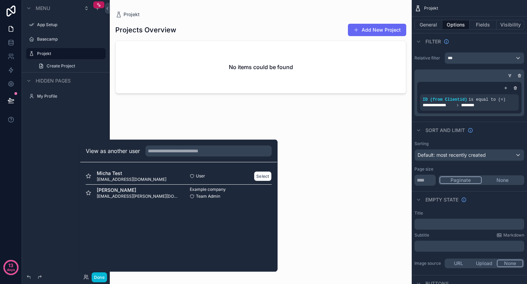
click at [154, 176] on div "Micha Test micha@neuziel.de" at bounding box center [132, 176] width 93 height 12
click at [258, 172] on button "Select" at bounding box center [263, 176] width 18 height 10
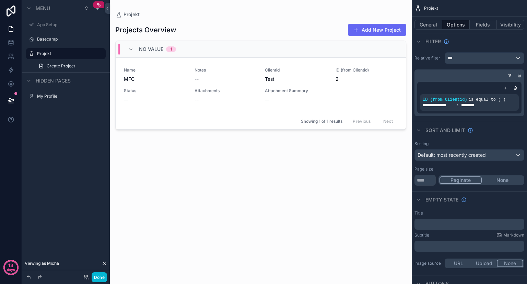
click at [211, 80] on div "scrollable content" at bounding box center [261, 137] width 302 height 275
click at [233, 90] on span "Attachments" at bounding box center [226, 90] width 62 height 5
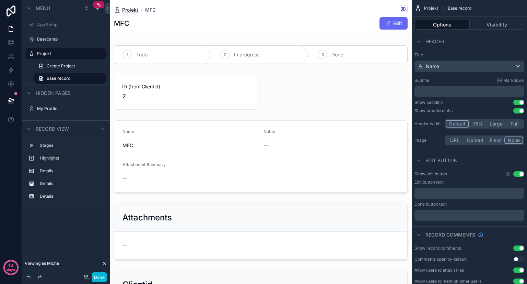
click at [130, 10] on span "Projekt" at bounding box center [130, 10] width 16 height 7
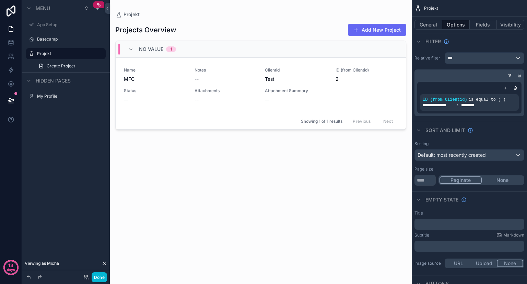
click at [84, 260] on div "Viewing as Micha" at bounding box center [66, 263] width 88 height 14
click at [88, 277] on icon at bounding box center [88, 277] width 1 height 1
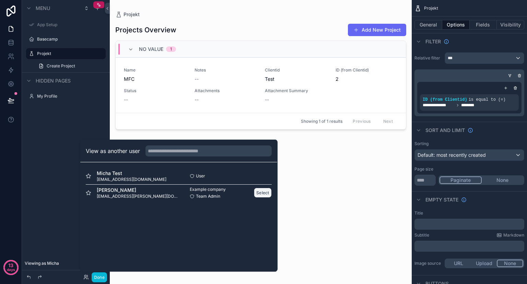
click at [261, 194] on button "Select" at bounding box center [263, 192] width 18 height 10
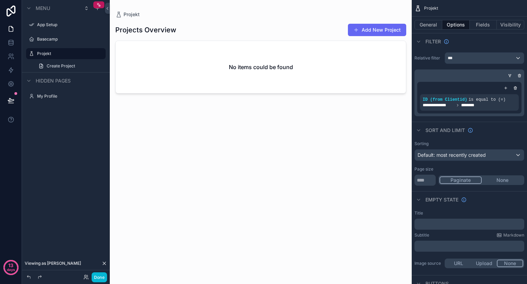
click at [288, 67] on h2 "No items could be found" at bounding box center [261, 67] width 64 height 8
click at [496, 96] on div "scrollable content" at bounding box center [493, 95] width 10 height 10
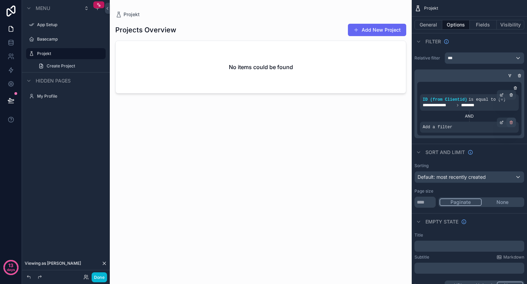
click at [511, 121] on icon "scrollable content" at bounding box center [511, 121] width 1 height 1
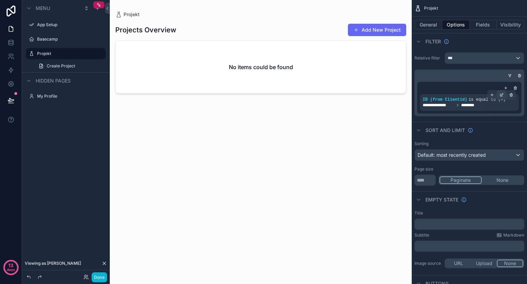
click at [503, 94] on icon "scrollable content" at bounding box center [502, 95] width 4 height 4
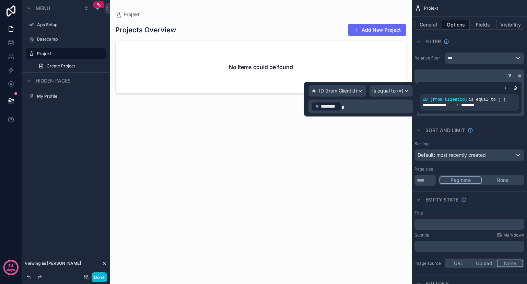
click at [378, 109] on p "﻿ ******** ﻿" at bounding box center [361, 106] width 100 height 11
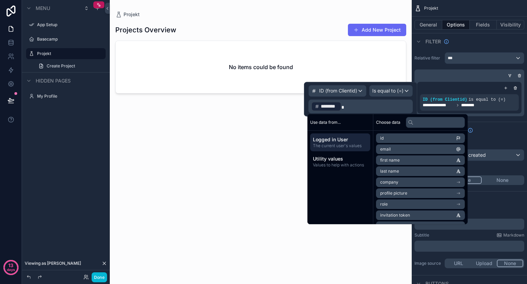
scroll to position [21, 0]
click at [417, 204] on li "Clientid" at bounding box center [420, 205] width 89 height 10
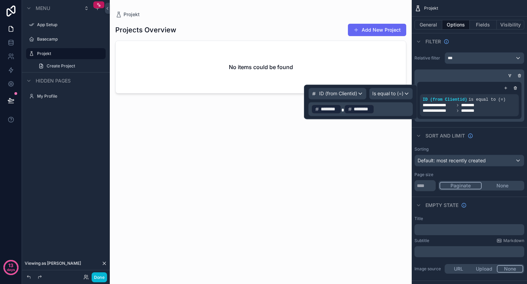
click at [375, 108] on p "﻿ ******** ﻿ ******** ﻿ ﻿" at bounding box center [361, 108] width 100 height 11
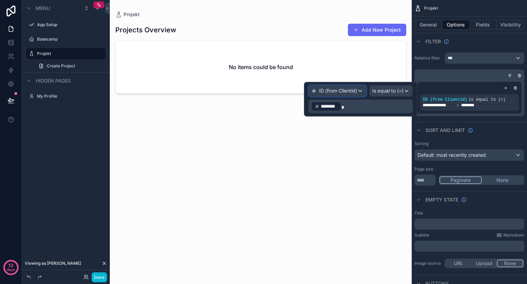
click at [344, 91] on span "ID (from Clientid)" at bounding box center [338, 90] width 38 height 7
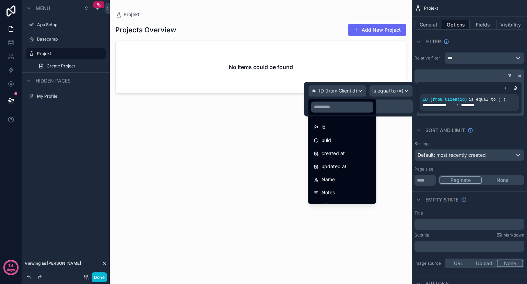
click at [336, 58] on div "No items could be found" at bounding box center [261, 67] width 290 height 52
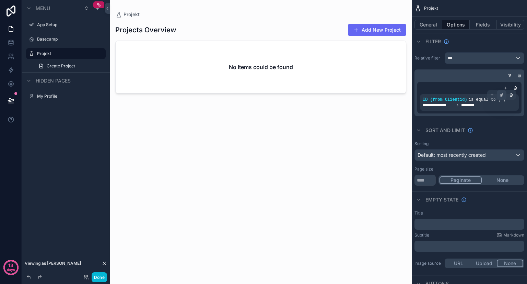
click at [500, 93] on icon "scrollable content" at bounding box center [502, 95] width 4 height 4
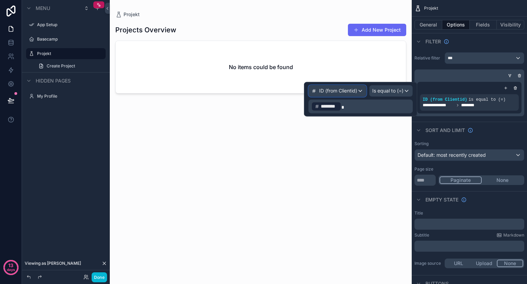
click at [358, 90] on div "ID (from Clientid)" at bounding box center [337, 90] width 57 height 11
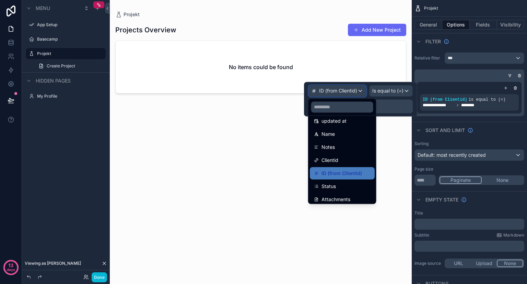
scroll to position [45, 0]
click at [339, 160] on div "Clientid" at bounding box center [342, 160] width 57 height 8
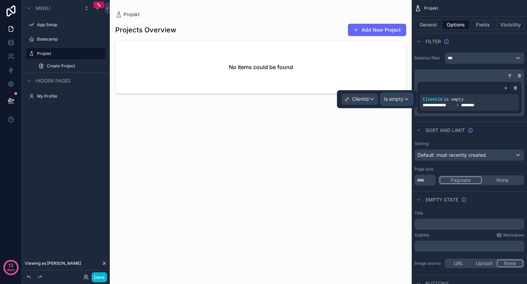
click at [395, 100] on span "Is empty" at bounding box center [394, 98] width 20 height 7
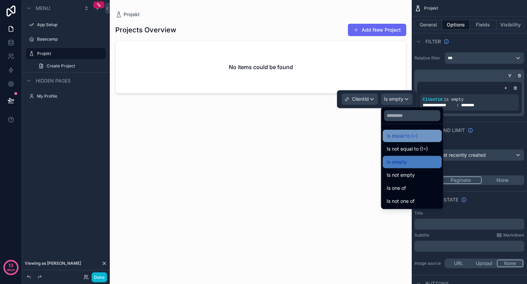
click at [410, 136] on span "Is equal to (=)" at bounding box center [402, 135] width 31 height 8
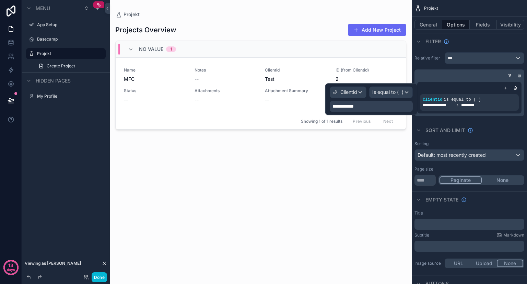
click at [372, 104] on div "**********" at bounding box center [371, 106] width 83 height 11
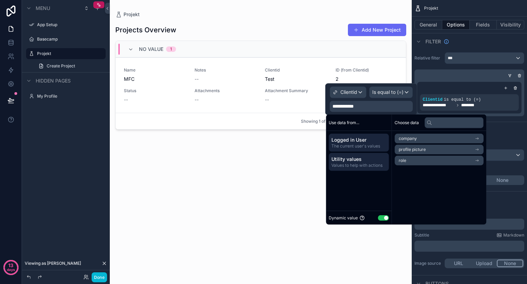
click at [378, 161] on span "Utility values" at bounding box center [359, 159] width 55 height 7
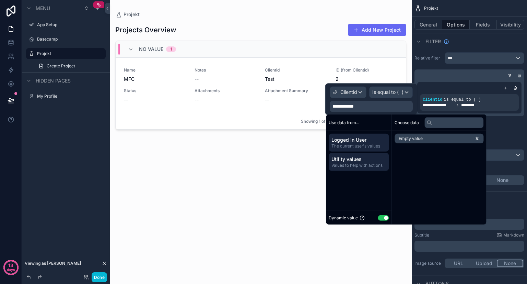
click at [369, 142] on span "Logged in User" at bounding box center [359, 139] width 55 height 7
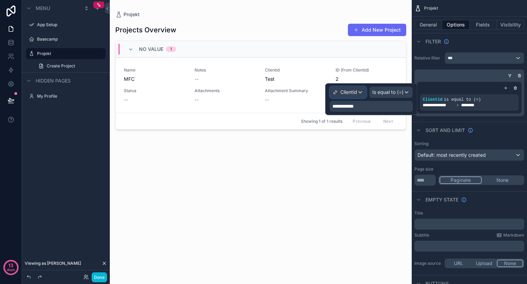
click at [356, 91] on span "Clientid" at bounding box center [349, 92] width 17 height 7
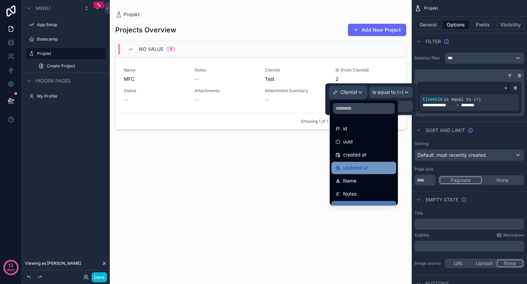
scroll to position [62, 0]
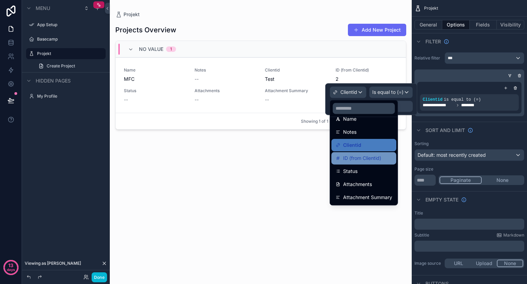
click at [369, 159] on span "ID (from Clientid)" at bounding box center [362, 158] width 38 height 8
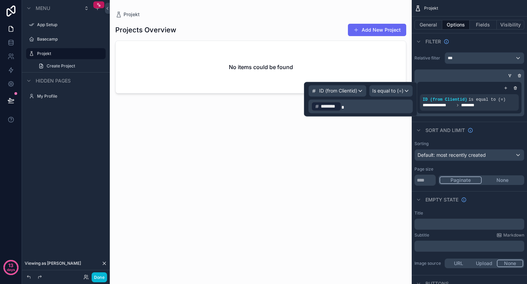
click at [368, 104] on p "﻿ ******** ﻿" at bounding box center [361, 106] width 100 height 11
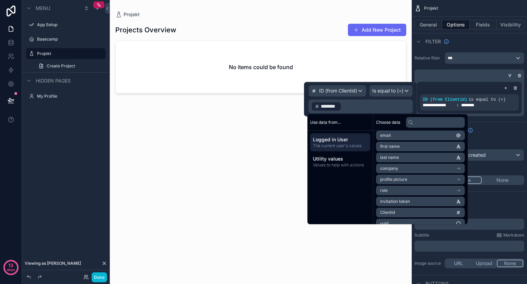
scroll to position [0, 0]
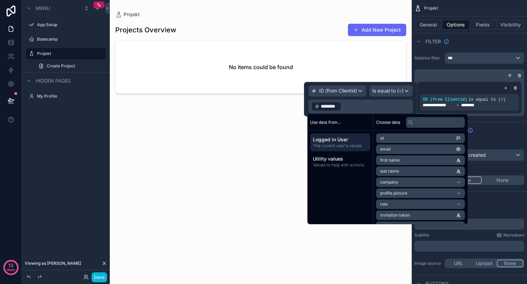
click at [394, 136] on li "id" at bounding box center [420, 138] width 89 height 10
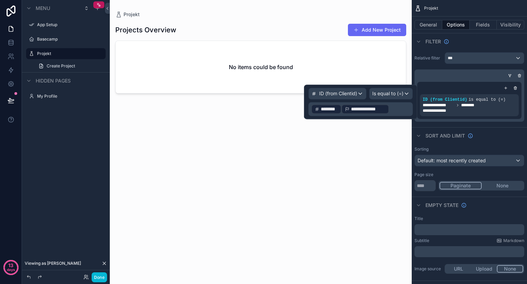
click at [389, 109] on p "**********" at bounding box center [361, 108] width 100 height 11
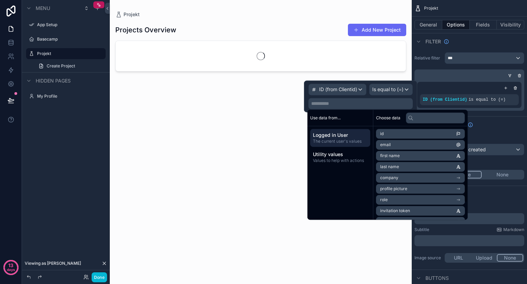
scroll to position [21, 0]
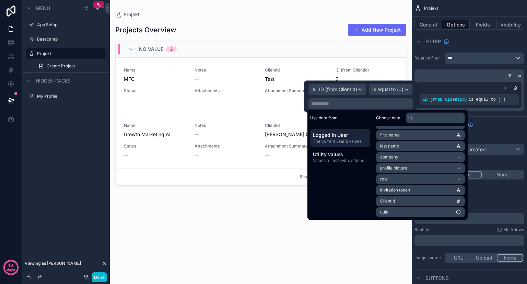
click at [398, 201] on li "Clientid" at bounding box center [420, 201] width 89 height 10
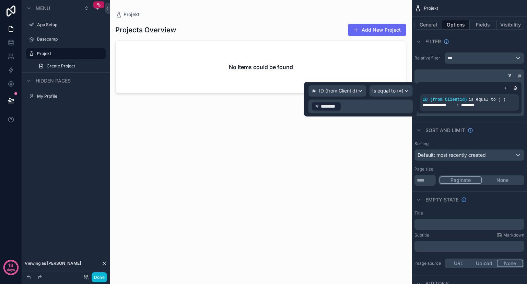
click at [360, 110] on p "﻿ ******** ﻿ ﻿" at bounding box center [361, 106] width 100 height 11
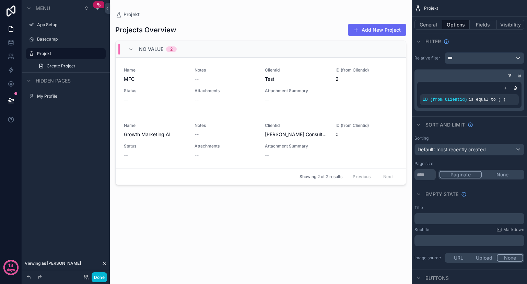
click at [265, 204] on div "Projects Overview Add New Project No value 2 Name MFC Notes -- Clientid Test ID…" at bounding box center [260, 146] width 291 height 257
click at [9, 43] on icon at bounding box center [11, 44] width 4 height 3
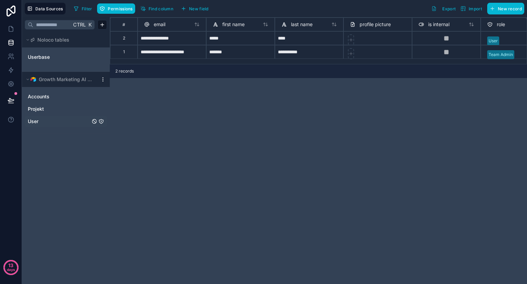
click at [51, 119] on link "User" at bounding box center [59, 121] width 62 height 7
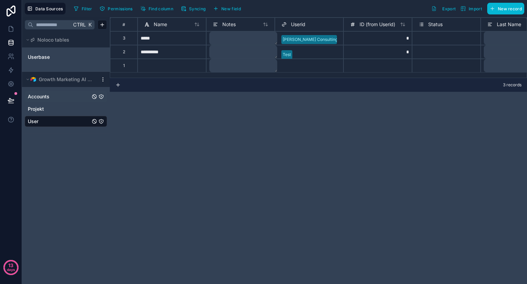
click at [53, 96] on link "Accounts" at bounding box center [59, 96] width 62 height 7
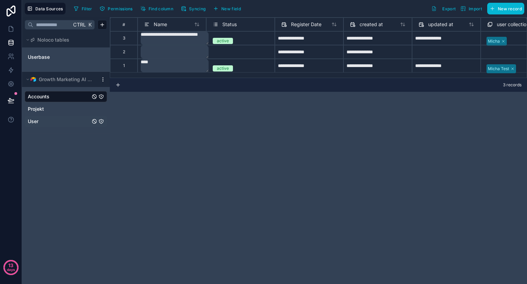
click at [164, 113] on div "**********" at bounding box center [318, 150] width 417 height 266
click at [169, 52] on textarea at bounding box center [175, 51] width 68 height 13
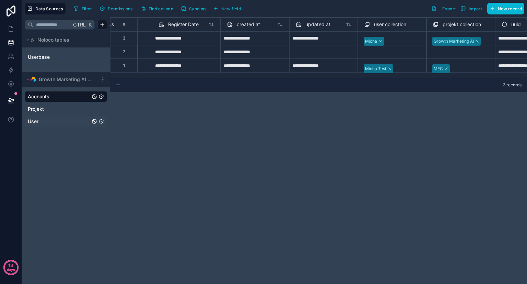
scroll to position [0, 165]
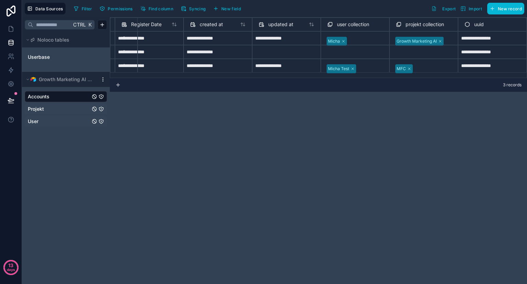
click at [76, 106] on link "Projekt" at bounding box center [59, 108] width 62 height 7
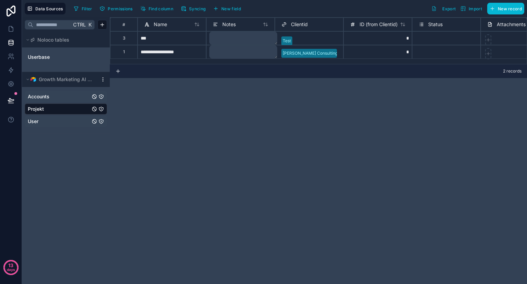
click at [59, 118] on link "User" at bounding box center [59, 121] width 62 height 7
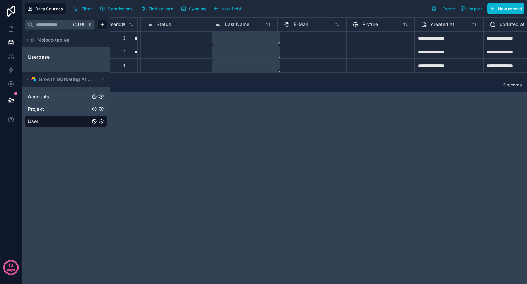
scroll to position [0, 371]
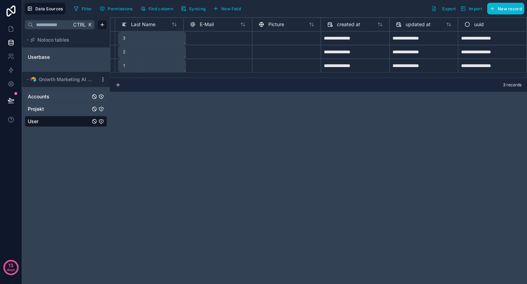
click at [398, 135] on div "**********" at bounding box center [318, 150] width 417 height 266
click at [7, 31] on link at bounding box center [11, 29] width 22 height 14
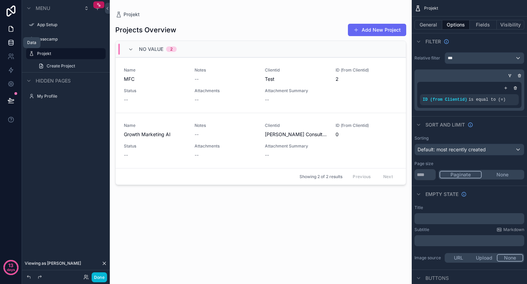
click at [12, 45] on icon at bounding box center [11, 44] width 4 height 3
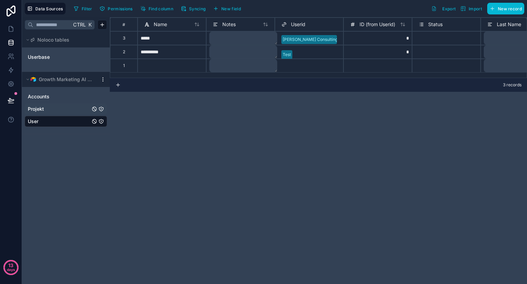
click at [62, 108] on link "Projekt" at bounding box center [59, 108] width 62 height 7
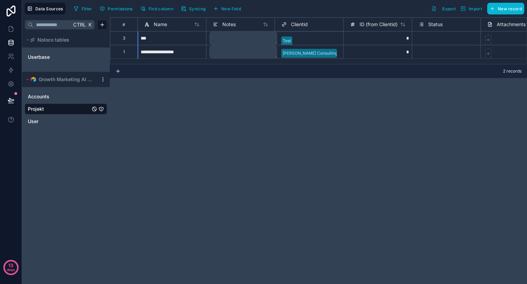
click at [299, 26] on span "Clientid" at bounding box center [299, 24] width 17 height 7
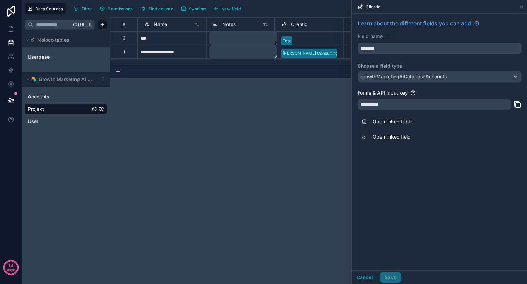
click at [374, 101] on div "**********" at bounding box center [434, 104] width 153 height 11
click at [311, 116] on div "**********" at bounding box center [318, 150] width 417 height 266
click at [525, 4] on div "Clientid" at bounding box center [439, 7] width 175 height 14
click at [523, 9] on icon at bounding box center [521, 6] width 5 height 5
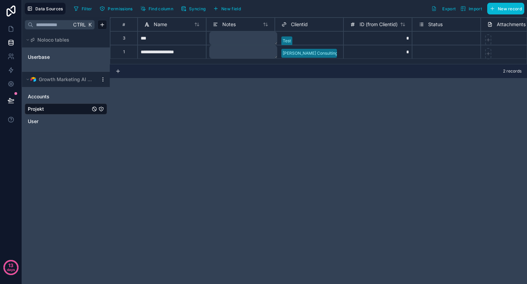
click at [394, 53] on div "*" at bounding box center [378, 52] width 69 height 14
click at [54, 118] on link "User" at bounding box center [59, 121] width 62 height 7
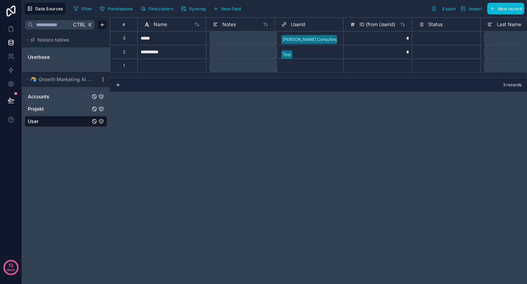
click at [38, 99] on span "Accounts" at bounding box center [39, 96] width 22 height 7
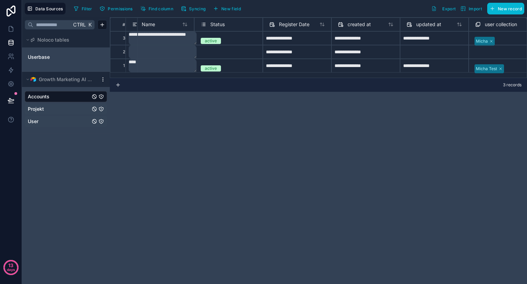
scroll to position [2, 0]
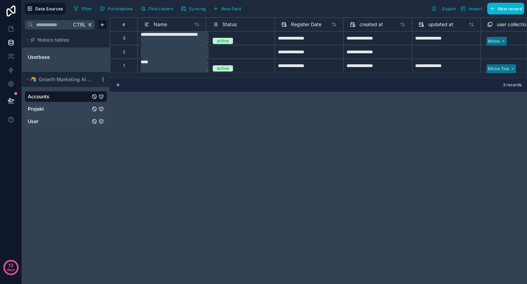
click at [264, 107] on div "**********" at bounding box center [318, 150] width 417 height 266
click at [229, 45] on div "Select a Status" at bounding box center [240, 52] width 69 height 14
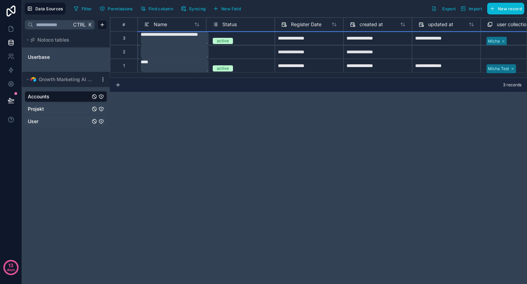
click at [129, 50] on div "2" at bounding box center [123, 52] width 27 height 14
click at [148, 79] on div "Delete row" at bounding box center [146, 79] width 35 height 8
type input "**********"
type textarea "****"
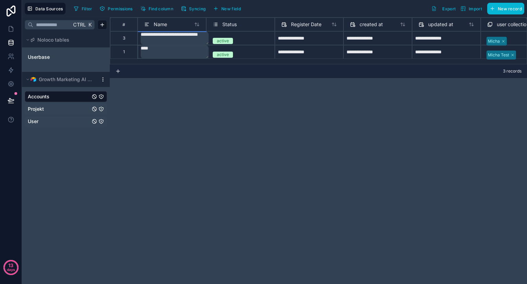
click at [166, 109] on div "**********" at bounding box center [318, 150] width 417 height 266
click at [145, 85] on div "**********" at bounding box center [318, 150] width 417 height 266
click at [47, 58] on span "Userbase" at bounding box center [39, 57] width 22 height 7
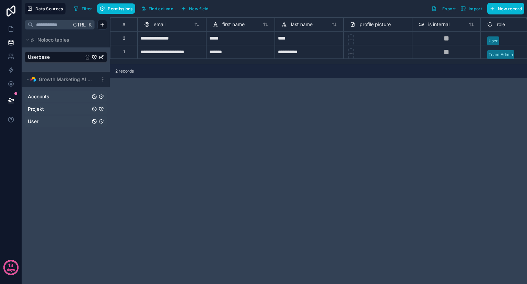
click at [56, 97] on link "Accounts" at bounding box center [59, 96] width 62 height 7
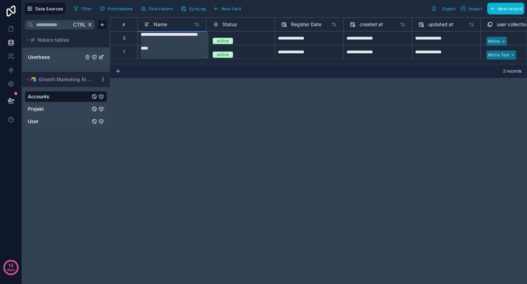
click at [152, 49] on textarea "****" at bounding box center [175, 51] width 68 height 13
click at [152, 49] on textarea "****" at bounding box center [175, 72] width 68 height 55
click at [183, 82] on div "**********" at bounding box center [318, 150] width 417 height 266
click at [167, 23] on span "Name" at bounding box center [160, 24] width 13 height 7
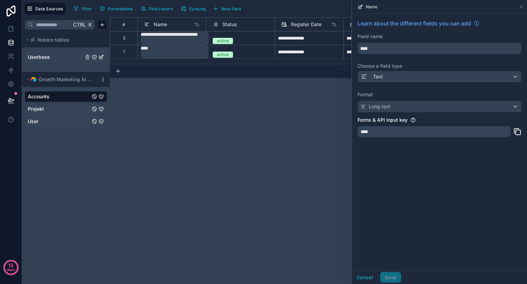
click at [371, 125] on div "Forms & API Input key ****" at bounding box center [440, 128] width 164 height 25
click at [309, 172] on div "**********" at bounding box center [318, 150] width 417 height 266
click at [521, 8] on icon at bounding box center [521, 6] width 5 height 5
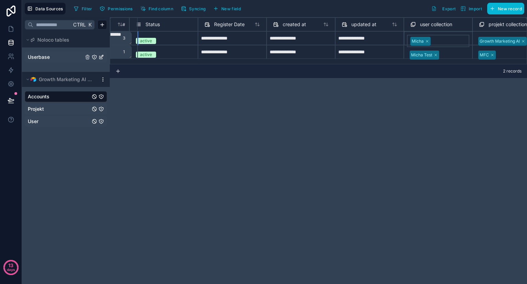
scroll to position [0, 77]
click at [437, 38] on div at bounding box center [449, 41] width 33 height 7
click at [437, 42] on div at bounding box center [449, 41] width 33 height 7
click at [389, 104] on div "**********" at bounding box center [318, 150] width 417 height 266
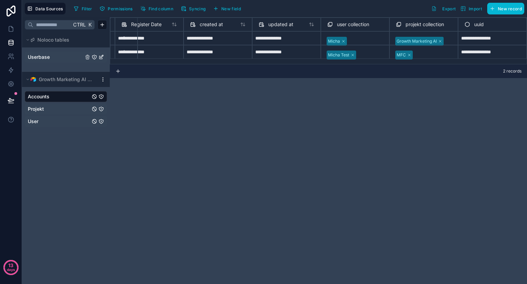
click at [45, 110] on link "Projekt" at bounding box center [59, 108] width 62 height 7
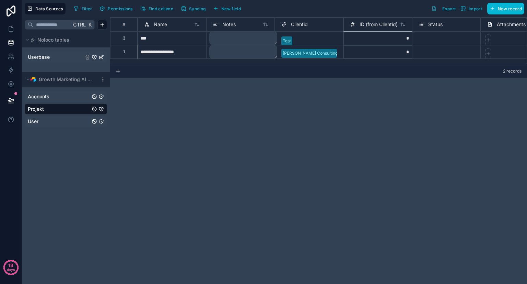
click at [401, 48] on div "*" at bounding box center [378, 52] width 69 height 14
click at [405, 50] on div "*" at bounding box center [378, 52] width 69 height 14
click at [405, 52] on div "*" at bounding box center [378, 52] width 69 height 14
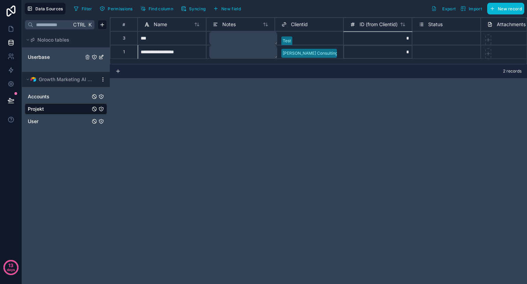
click at [405, 52] on div "*" at bounding box center [378, 52] width 69 height 14
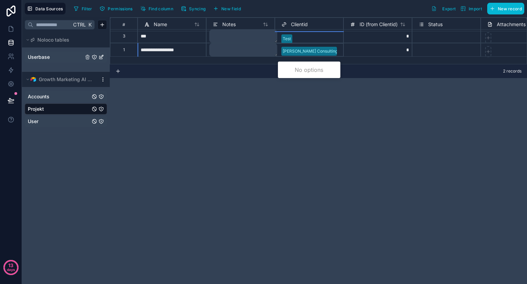
click at [340, 50] on div "[PERSON_NAME] Consulting GmbH" at bounding box center [309, 56] width 62 height 20
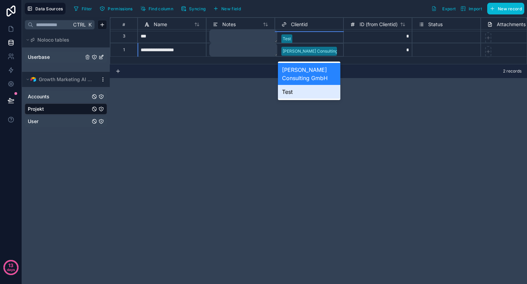
click at [310, 89] on div "Test" at bounding box center [309, 92] width 62 height 14
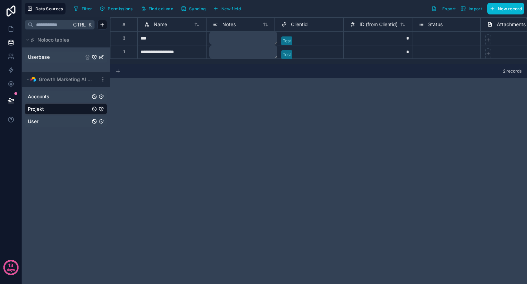
click at [348, 93] on div "**********" at bounding box center [318, 150] width 417 height 266
click at [322, 51] on div at bounding box center [316, 54] width 42 height 7
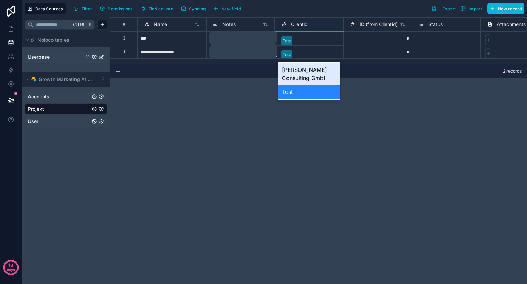
click at [299, 72] on div "[PERSON_NAME] Consulting GmbH" at bounding box center [309, 74] width 62 height 22
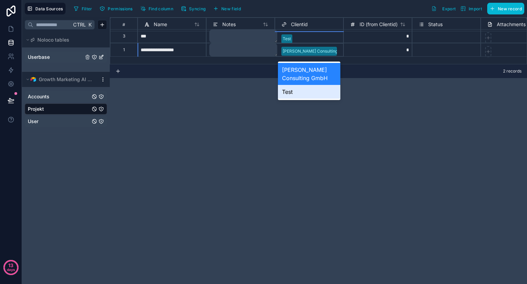
click at [303, 91] on div "Test" at bounding box center [309, 92] width 62 height 14
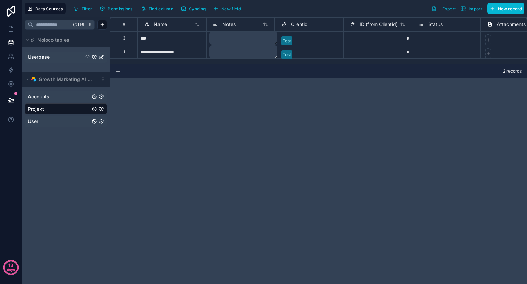
click at [55, 99] on link "Accounts" at bounding box center [59, 96] width 62 height 7
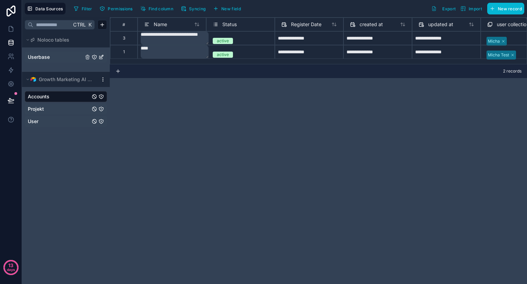
click at [53, 107] on link "Projekt" at bounding box center [59, 108] width 62 height 7
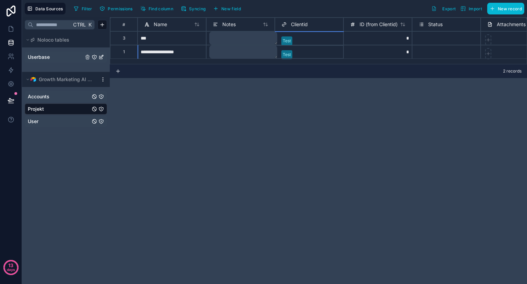
click at [309, 56] on div at bounding box center [316, 54] width 42 height 7
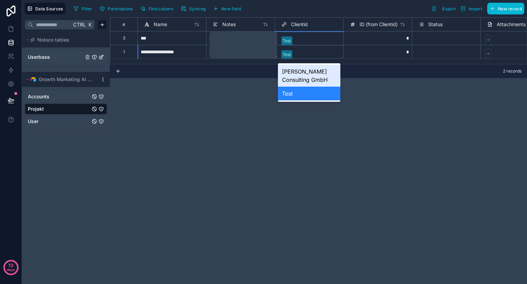
click at [299, 51] on div at bounding box center [316, 54] width 42 height 7
click at [299, 70] on div "[PERSON_NAME] Consulting GmbH" at bounding box center [309, 76] width 62 height 22
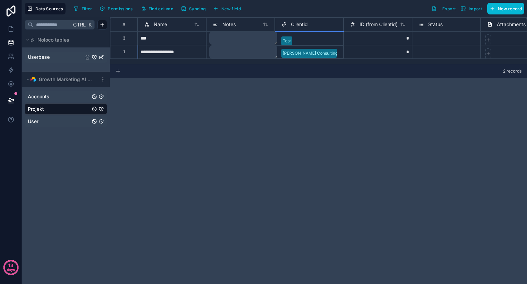
click at [62, 93] on link "Accounts" at bounding box center [59, 96] width 62 height 7
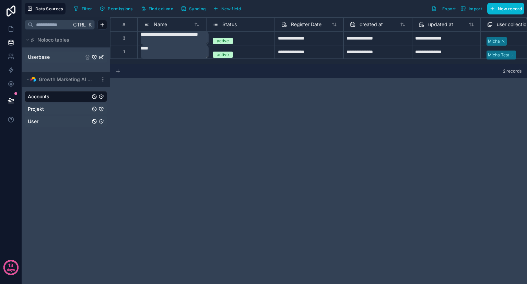
click at [56, 106] on link "Projekt" at bounding box center [59, 108] width 62 height 7
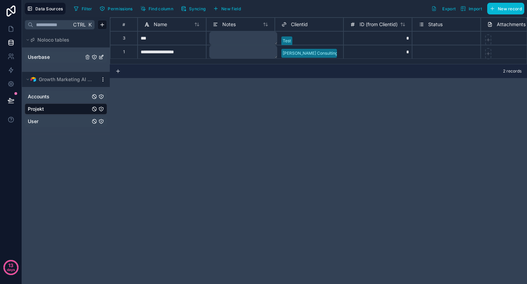
click at [161, 98] on div "**********" at bounding box center [318, 150] width 417 height 266
click at [12, 32] on link at bounding box center [11, 29] width 22 height 14
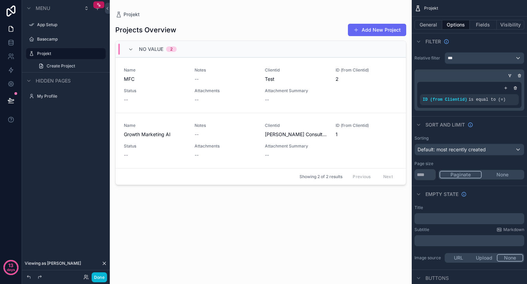
click at [147, 48] on span "No value" at bounding box center [151, 49] width 24 height 7
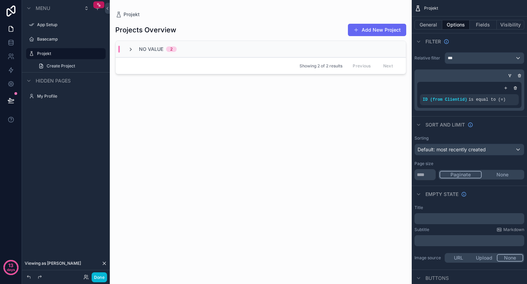
click at [133, 47] on icon "scrollable content" at bounding box center [130, 49] width 5 height 5
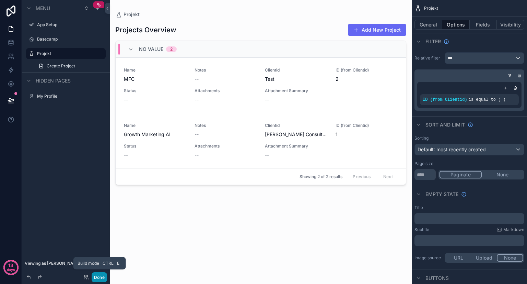
click at [96, 278] on button "Done" at bounding box center [99, 277] width 15 height 10
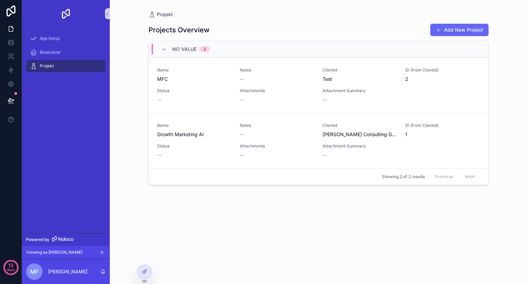
click at [90, 252] on div "Viewing as Michael" at bounding box center [66, 252] width 80 height 8
click at [103, 253] on icon "scrollable content" at bounding box center [102, 252] width 2 height 2
click at [11, 45] on icon at bounding box center [11, 44] width 4 height 3
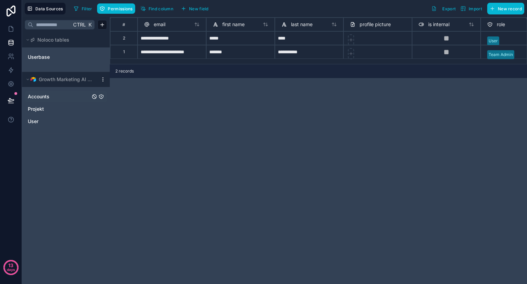
click at [57, 95] on link "Accounts" at bounding box center [59, 96] width 62 height 7
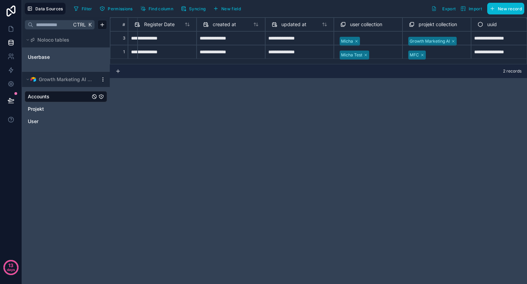
scroll to position [0, 147]
click at [33, 124] on div "User" at bounding box center [66, 121] width 82 height 11
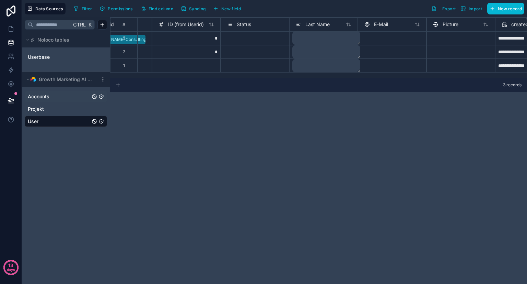
scroll to position [0, 194]
click at [54, 107] on link "Projekt" at bounding box center [59, 108] width 62 height 7
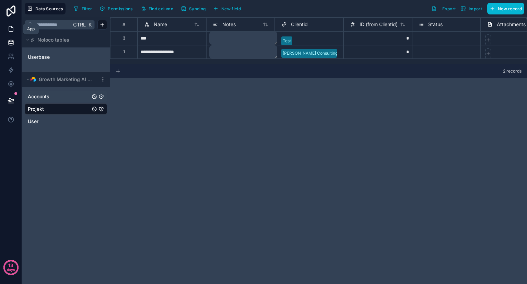
click at [11, 27] on icon at bounding box center [11, 26] width 1 height 1
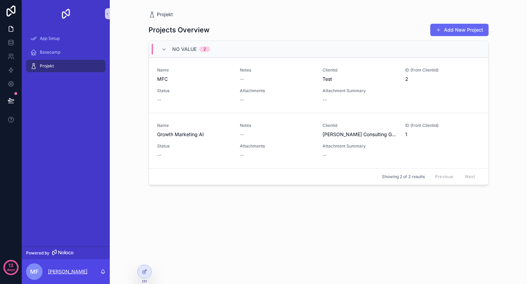
click at [80, 273] on p "[PERSON_NAME]" at bounding box center [67, 271] width 39 height 7
click at [146, 272] on icon at bounding box center [143, 271] width 3 height 3
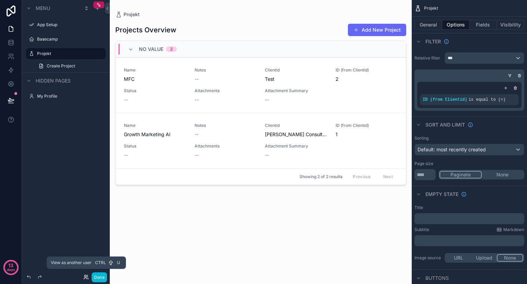
click at [86, 276] on icon at bounding box center [85, 276] width 2 height 2
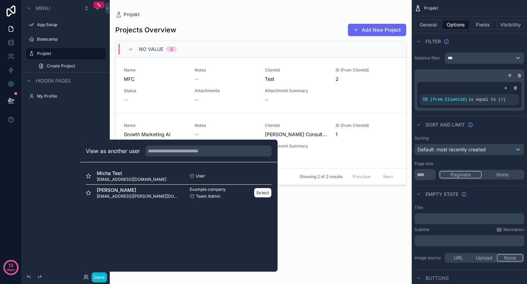
click at [155, 189] on div "[PERSON_NAME] [EMAIL_ADDRESS][PERSON_NAME][DOMAIN_NAME]" at bounding box center [132, 192] width 93 height 12
click at [262, 194] on button "Select" at bounding box center [263, 192] width 18 height 10
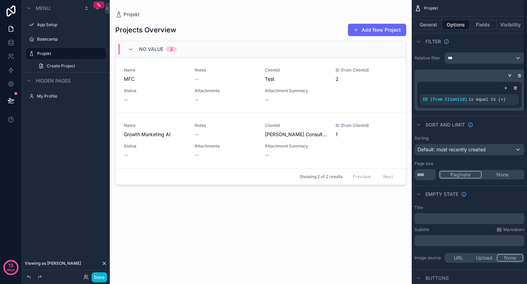
click at [448, 90] on div "scrollable content" at bounding box center [469, 87] width 99 height 7
click at [504, 100] on div "ID (from Clientid) is equal to (=)" at bounding box center [469, 99] width 93 height 5
click at [503, 96] on icon "scrollable content" at bounding box center [502, 95] width 2 height 2
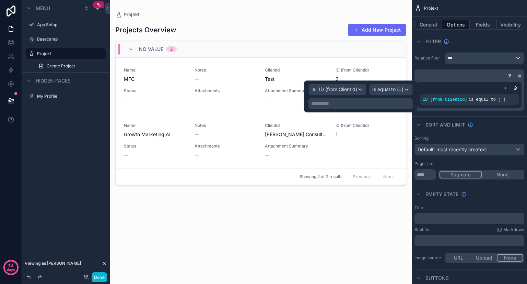
click at [353, 107] on div "**********" at bounding box center [361, 103] width 104 height 11
click at [358, 103] on p "**********" at bounding box center [361, 103] width 100 height 7
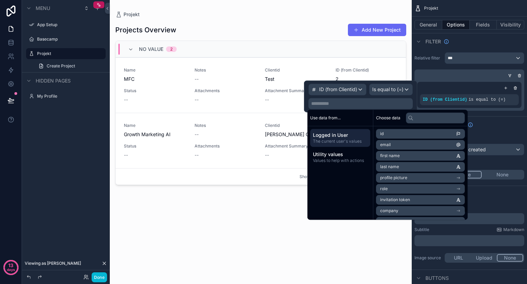
scroll to position [21, 0]
click at [393, 199] on span "Clientid" at bounding box center [387, 200] width 15 height 5
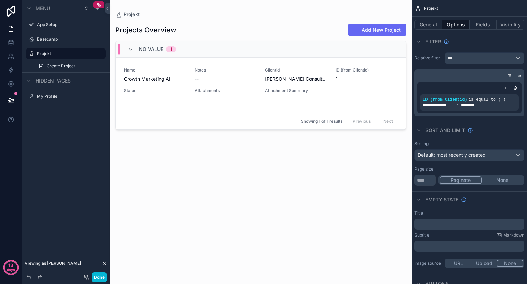
click at [194, 220] on div "scrollable content" at bounding box center [261, 137] width 302 height 275
click at [101, 278] on button "Done" at bounding box center [99, 277] width 15 height 10
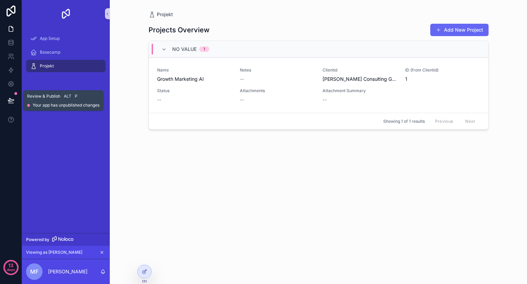
click at [10, 96] on button at bounding box center [10, 100] width 15 height 19
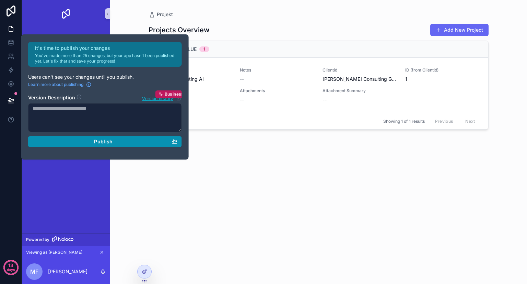
click at [109, 140] on span "Publish" at bounding box center [103, 141] width 19 height 6
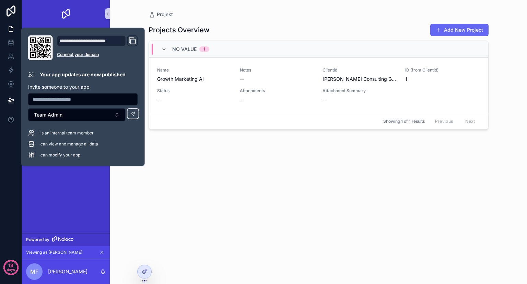
click at [102, 42] on div "**********" at bounding box center [91, 40] width 69 height 11
click at [159, 186] on div "Projects Overview Add New Project No value 1 Name Growth Marketing AI Notes -- …" at bounding box center [319, 146] width 340 height 257
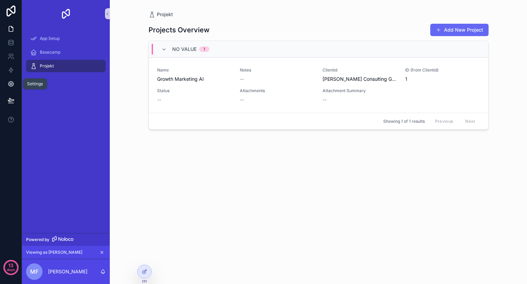
click at [11, 81] on icon at bounding box center [10, 83] width 5 height 5
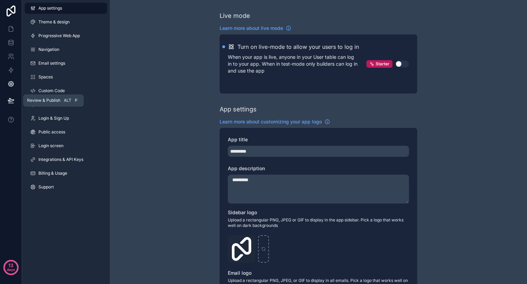
click at [11, 100] on icon at bounding box center [11, 100] width 7 height 7
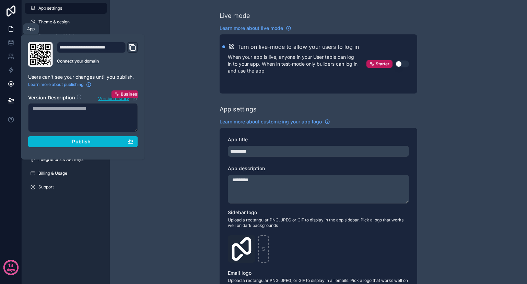
click at [11, 28] on icon at bounding box center [11, 28] width 7 height 7
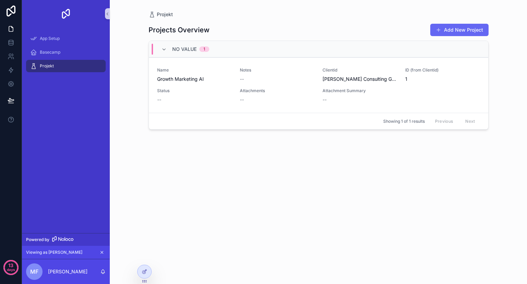
click at [66, 254] on div "Viewing as [PERSON_NAME]" at bounding box center [66, 252] width 80 height 8
click at [102, 253] on icon "scrollable content" at bounding box center [102, 252] width 5 height 5
click at [144, 271] on icon at bounding box center [144, 270] width 5 height 5
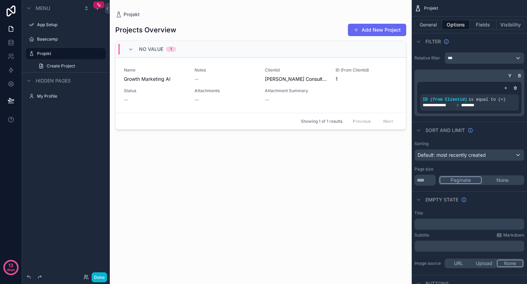
click at [85, 273] on div "Done" at bounding box center [93, 277] width 27 height 10
click at [85, 276] on icon at bounding box center [85, 276] width 5 height 5
click at [49, 131] on div "Menu App Setup Basecamp Projekt Create Project Hidden pages My Profile" at bounding box center [66, 137] width 88 height 275
click at [11, 83] on icon at bounding box center [11, 83] width 7 height 7
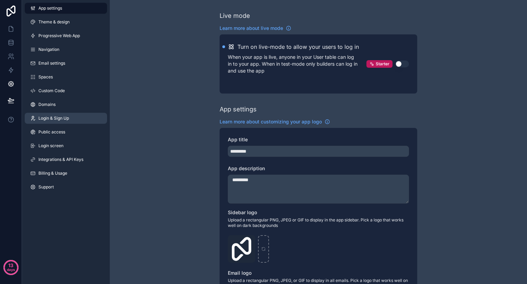
click at [77, 116] on link "Login & Sign Up" at bounding box center [66, 118] width 82 height 11
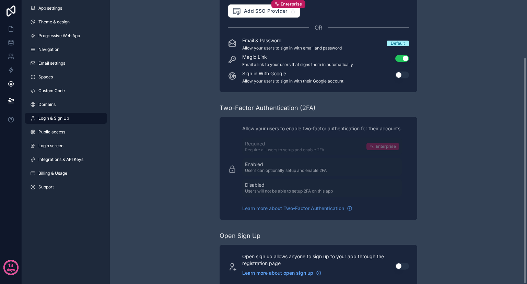
scroll to position [72, 0]
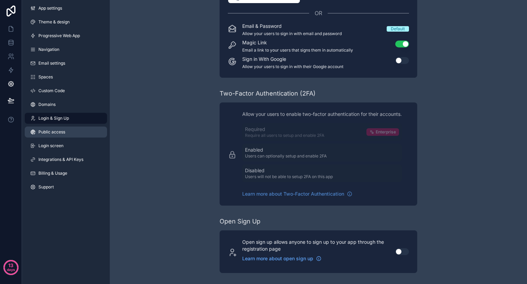
click at [73, 136] on link "Public access" at bounding box center [66, 131] width 82 height 11
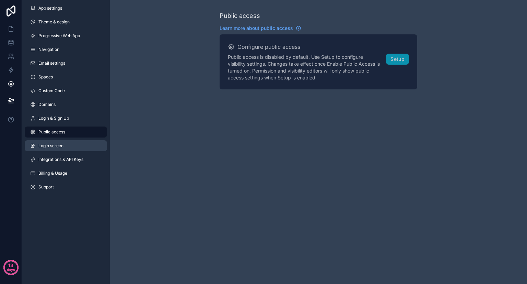
click at [48, 146] on span "Login screen" at bounding box center [50, 145] width 25 height 5
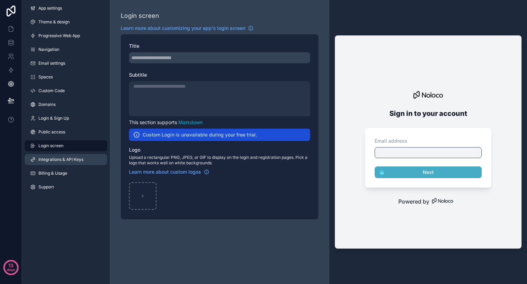
click at [72, 161] on span "Integrations & API Keys" at bounding box center [60, 159] width 45 height 5
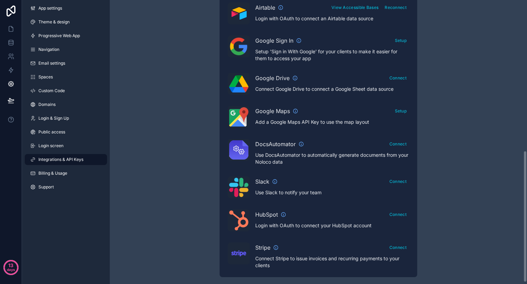
scroll to position [328, 0]
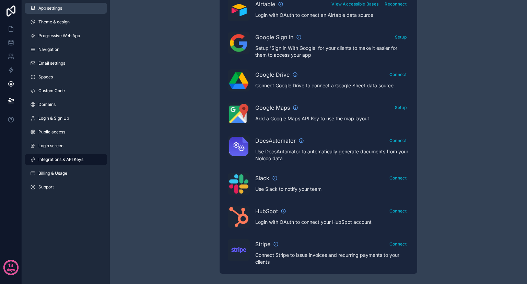
click at [54, 9] on span "App settings" at bounding box center [50, 7] width 24 height 5
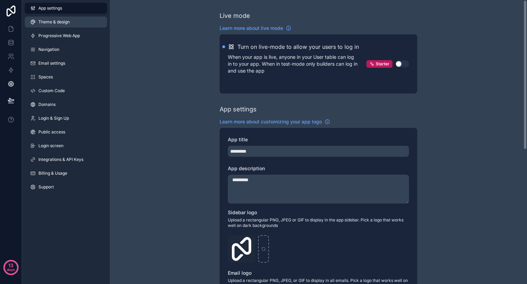
click at [64, 24] on span "Theme & design" at bounding box center [53, 21] width 31 height 5
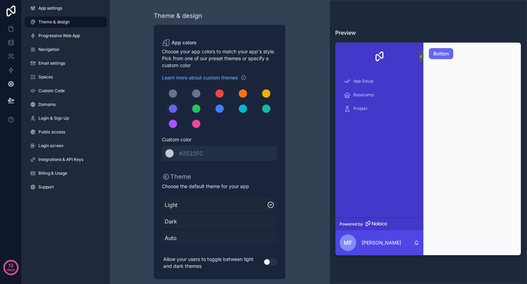
scroll to position [6, 0]
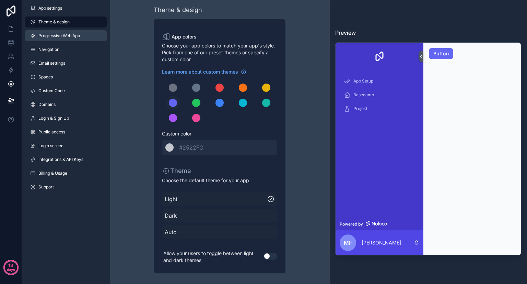
click at [61, 33] on span "Progressive Web App" at bounding box center [59, 35] width 42 height 5
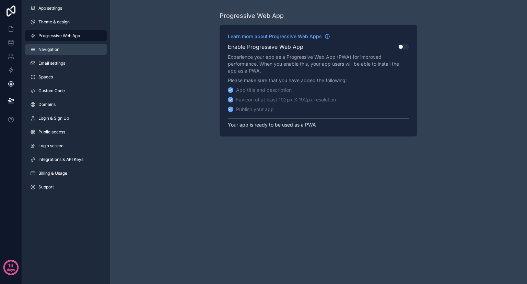
click at [70, 47] on link "Navigation" at bounding box center [66, 49] width 82 height 11
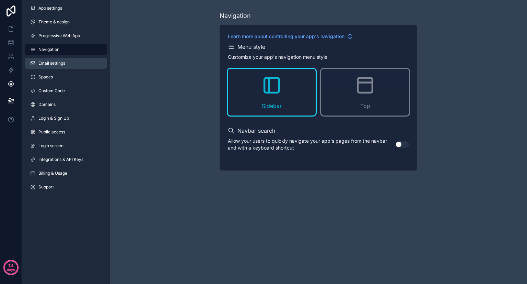
click at [81, 68] on link "Email settings" at bounding box center [66, 63] width 82 height 11
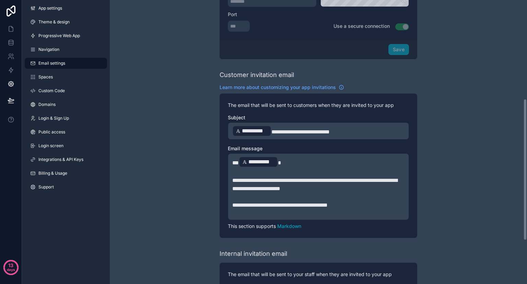
scroll to position [285, 0]
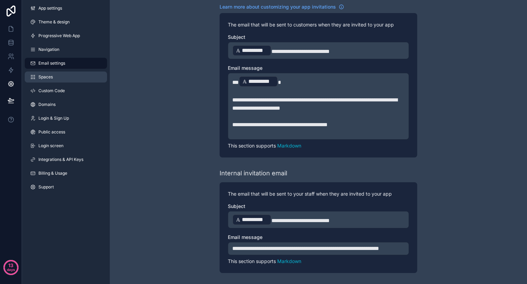
click at [83, 79] on link "Spaces" at bounding box center [66, 76] width 82 height 11
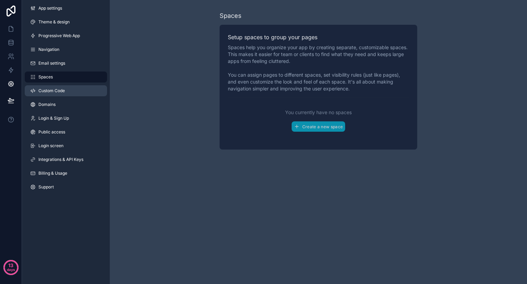
click at [63, 88] on span "Custom Code" at bounding box center [51, 90] width 26 height 5
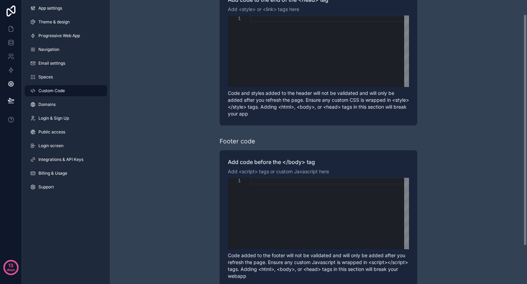
scroll to position [64, 0]
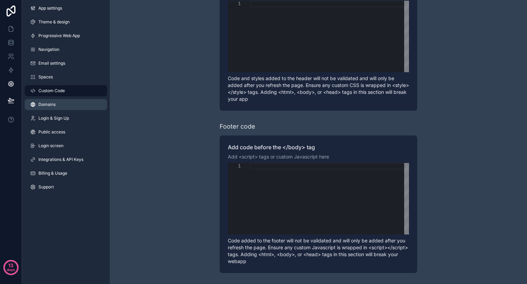
click at [74, 107] on link "Domains" at bounding box center [66, 104] width 82 height 11
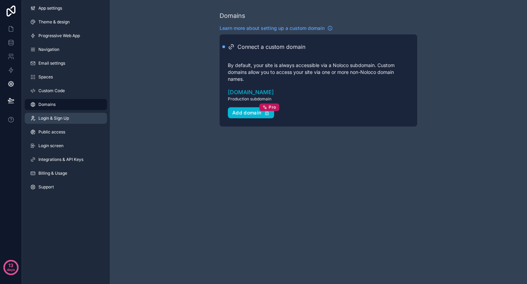
click at [62, 118] on span "Login & Sign Up" at bounding box center [53, 117] width 31 height 5
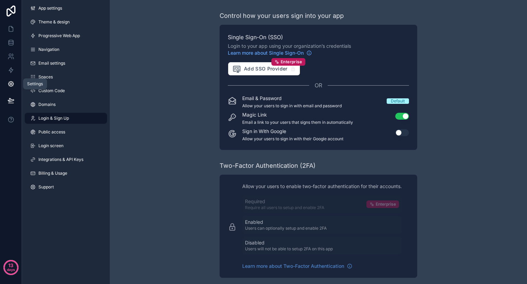
click at [13, 84] on icon at bounding box center [10, 83] width 5 height 5
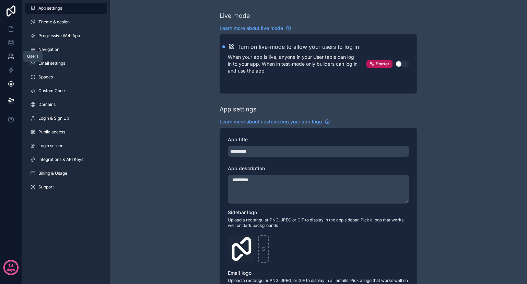
click at [11, 58] on icon at bounding box center [11, 56] width 7 height 7
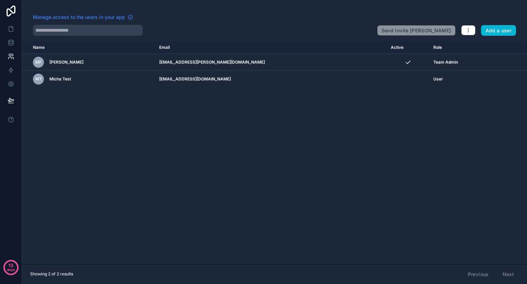
click at [91, 19] on span "Manage access to the users in your app" at bounding box center [79, 17] width 92 height 7
click at [11, 37] on link at bounding box center [11, 43] width 22 height 14
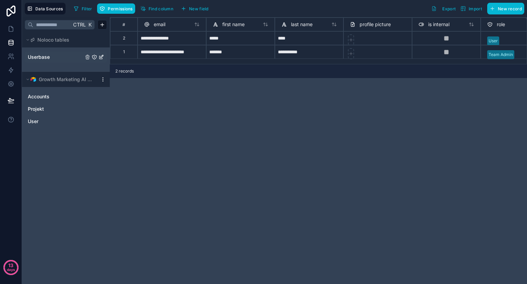
click at [42, 57] on span "Userbase" at bounding box center [39, 57] width 22 height 7
click at [37, 120] on span "User" at bounding box center [33, 121] width 11 height 7
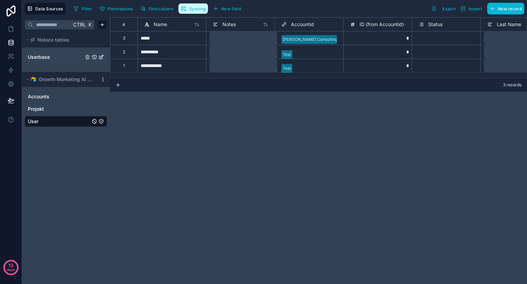
click at [196, 10] on span "Syncing" at bounding box center [197, 8] width 16 height 5
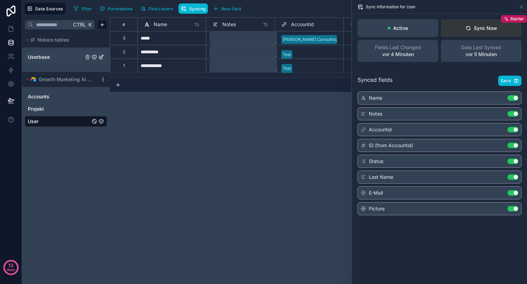
click at [475, 29] on div "Sync Now" at bounding box center [482, 28] width 32 height 7
click at [43, 58] on span "Userbase" at bounding box center [39, 57] width 22 height 7
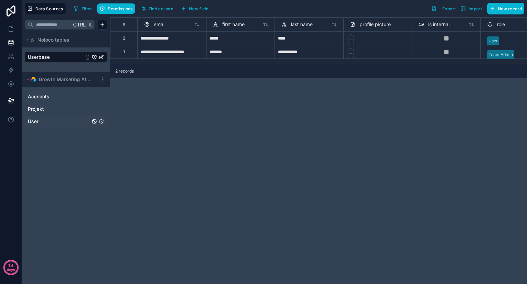
click at [52, 116] on div "User" at bounding box center [66, 121] width 82 height 11
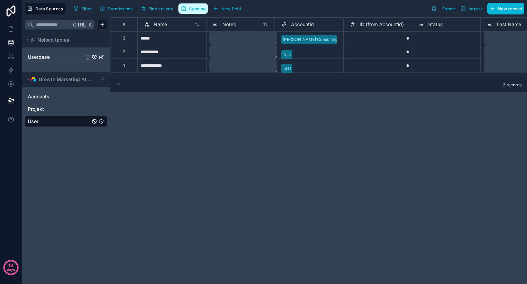
click at [189, 8] on span "Syncing" at bounding box center [197, 8] width 16 height 5
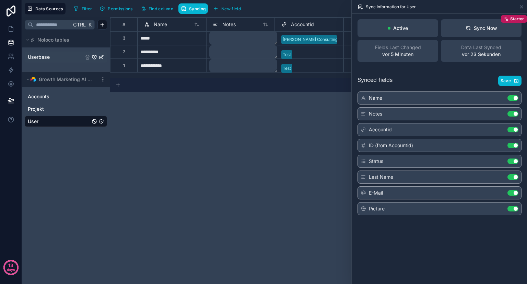
click at [309, 135] on div "**********" at bounding box center [318, 150] width 417 height 266
click at [151, 136] on div "**********" at bounding box center [318, 150] width 417 height 266
click at [520, 7] on icon at bounding box center [521, 6] width 5 height 5
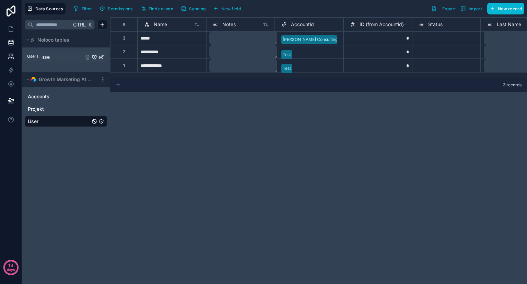
click at [10, 53] on icon at bounding box center [11, 56] width 7 height 7
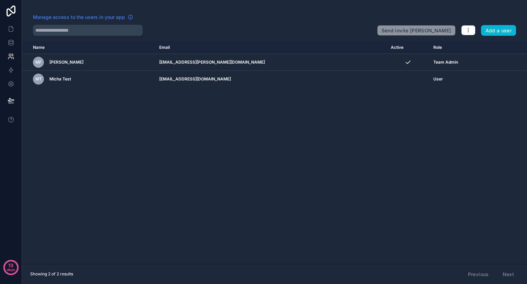
click at [107, 15] on span "Manage access to the users in your app" at bounding box center [79, 17] width 92 height 7
click at [468, 33] on icon "button" at bounding box center [468, 29] width 5 height 5
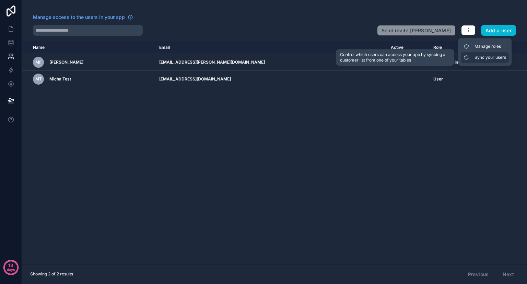
click at [476, 55] on link "Sync your users" at bounding box center [485, 57] width 48 height 11
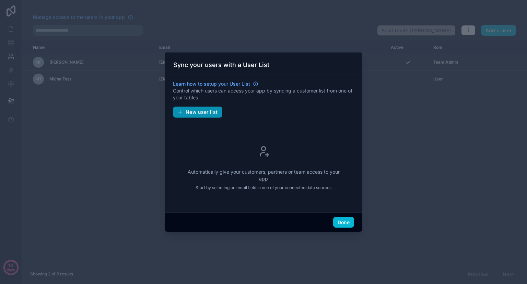
click at [204, 112] on span "New user list" at bounding box center [202, 112] width 32 height 6
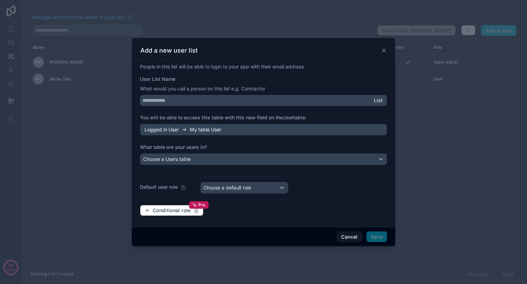
click at [231, 129] on div "Logged in User My table User" at bounding box center [263, 130] width 247 height 12
click at [218, 156] on div "Choose a Users table" at bounding box center [263, 158] width 247 height 11
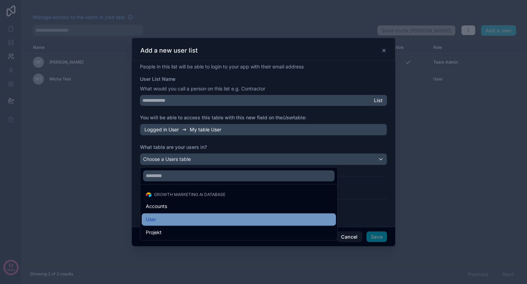
click at [180, 215] on div "User" at bounding box center [239, 219] width 186 height 8
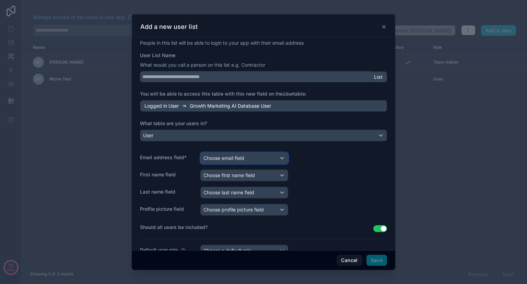
click at [261, 158] on div "Choose email field" at bounding box center [244, 157] width 87 height 11
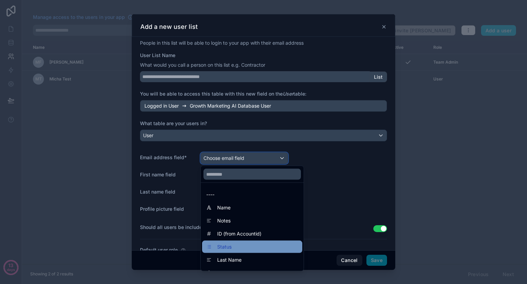
scroll to position [23, 0]
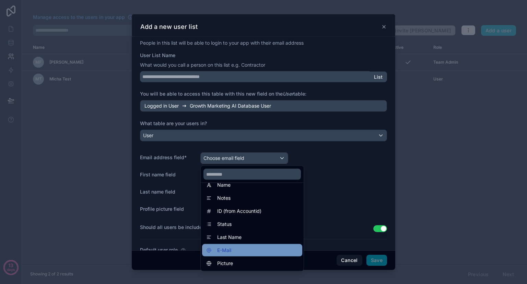
click at [240, 250] on div "E-Mail" at bounding box center [252, 250] width 92 height 8
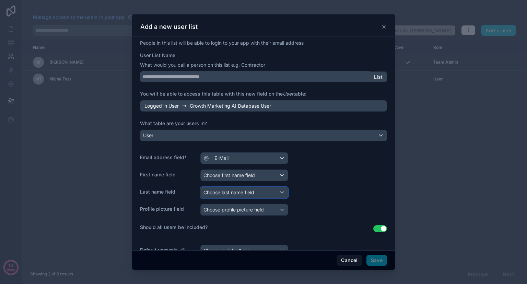
click at [244, 191] on span "Choose last name field" at bounding box center [229, 192] width 51 height 6
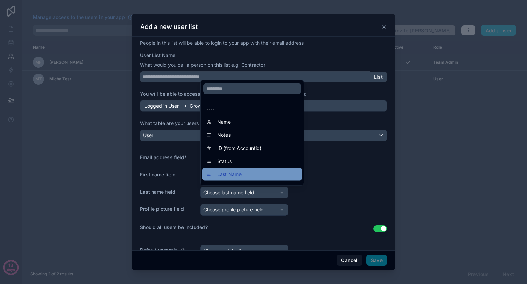
click at [242, 169] on div "Last Name" at bounding box center [252, 174] width 100 height 12
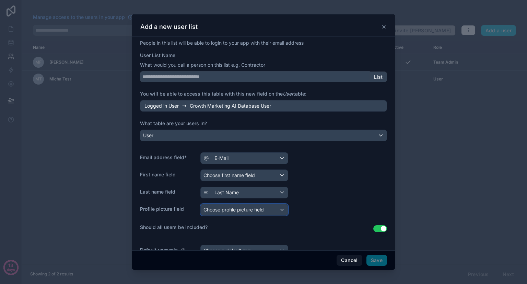
click at [234, 212] on div "Choose profile picture field" at bounding box center [244, 209] width 87 height 11
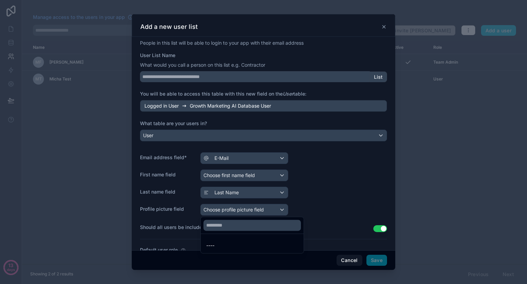
click at [243, 175] on div at bounding box center [264, 141] width 264 height 255
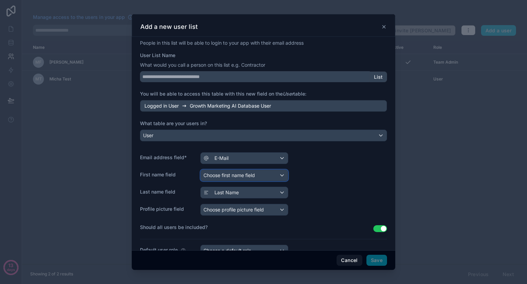
click at [243, 175] on span "Choose first name field" at bounding box center [229, 175] width 51 height 6
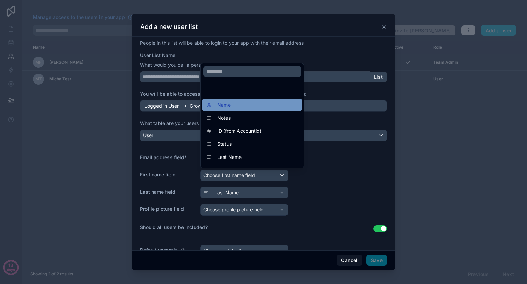
click at [236, 103] on div "Name" at bounding box center [252, 105] width 92 height 8
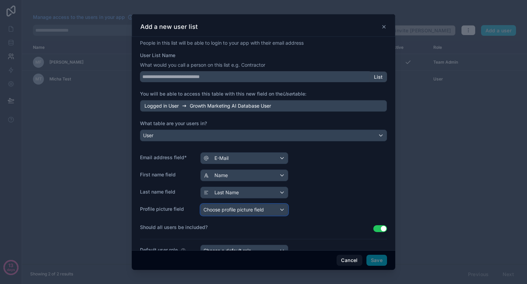
click at [249, 206] on span "Choose profile picture field" at bounding box center [234, 209] width 60 height 6
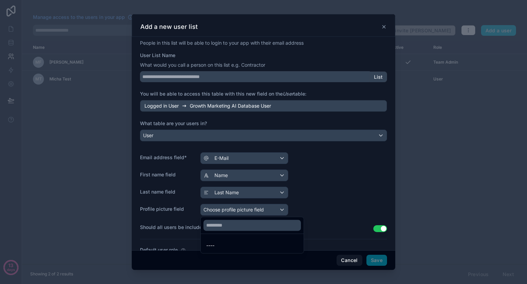
click at [382, 186] on div at bounding box center [264, 141] width 264 height 255
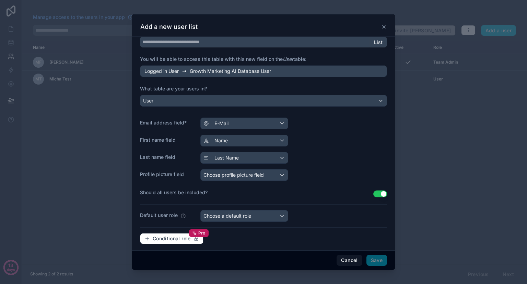
scroll to position [37, 0]
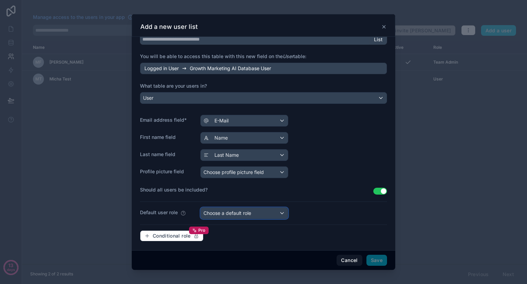
click at [258, 212] on div "Choose a default role" at bounding box center [244, 212] width 87 height 11
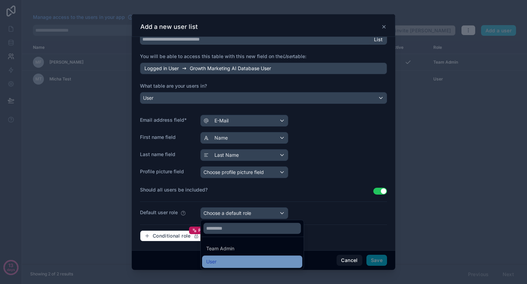
click at [232, 262] on div "User" at bounding box center [252, 261] width 92 height 8
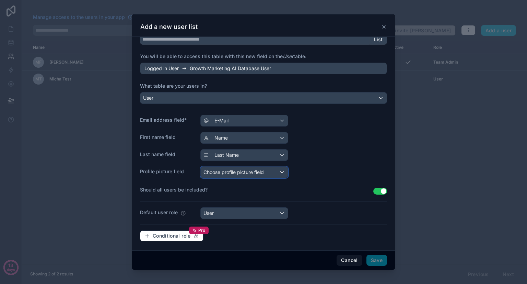
click at [225, 169] on span "Choose profile picture field" at bounding box center [234, 172] width 60 height 6
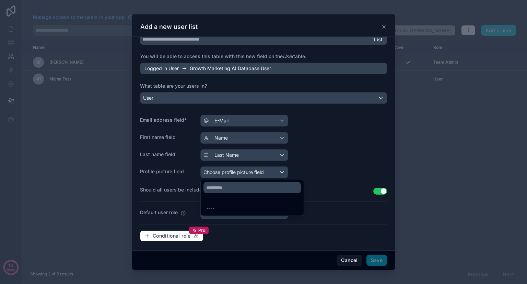
click at [225, 168] on div at bounding box center [264, 141] width 264 height 255
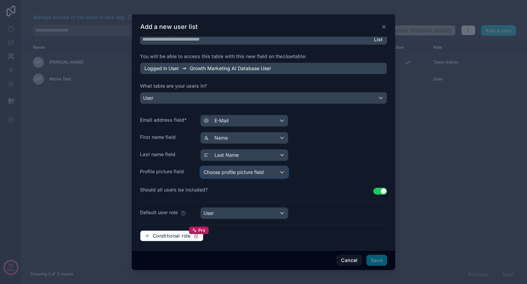
click at [255, 169] on span "Choose profile picture field" at bounding box center [234, 172] width 60 height 6
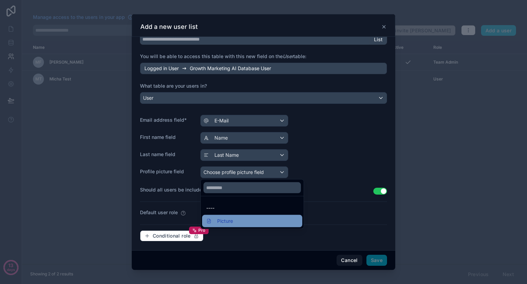
click at [229, 218] on span "Picture" at bounding box center [225, 221] width 16 height 8
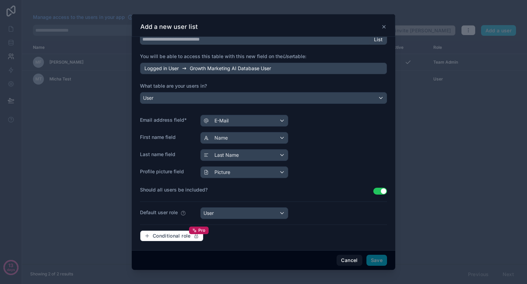
scroll to position [0, 0]
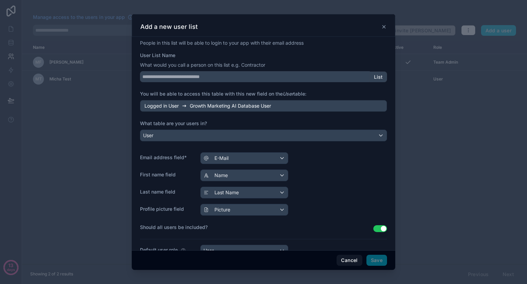
click at [374, 75] on span "List" at bounding box center [378, 77] width 9 height 6
click at [233, 77] on input "User List Name" at bounding box center [255, 76] width 230 height 11
click at [202, 109] on span "Growth Marketing AI Database User" at bounding box center [230, 105] width 81 height 7
click at [215, 106] on span "Growth Marketing AI Database User" at bounding box center [230, 105] width 81 height 7
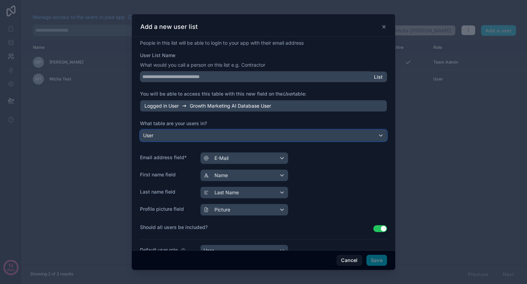
click at [170, 134] on div "User" at bounding box center [263, 135] width 247 height 11
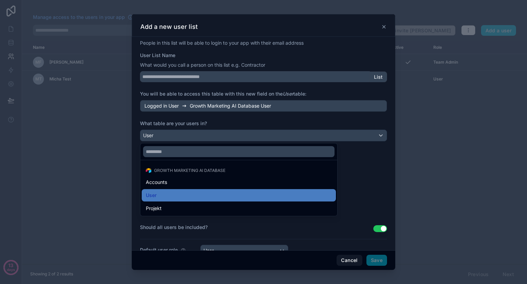
click at [190, 135] on div at bounding box center [264, 141] width 264 height 255
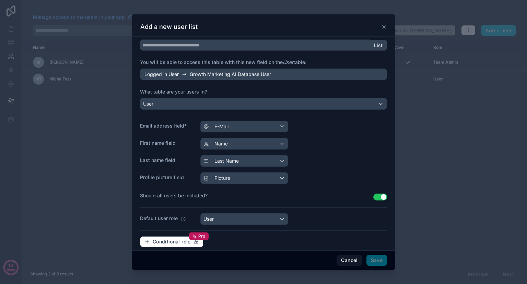
scroll to position [37, 0]
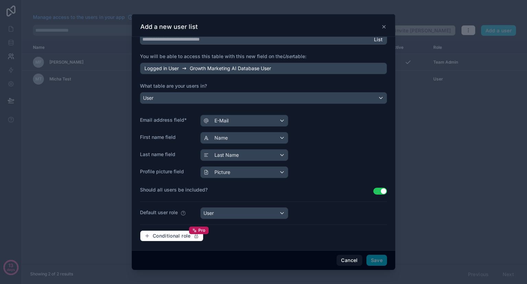
click at [375, 188] on button "Use setting" at bounding box center [381, 190] width 14 height 7
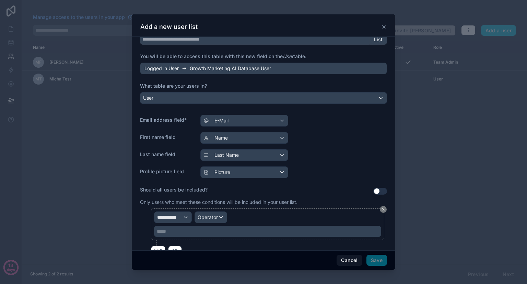
click at [375, 188] on button "Use setting" at bounding box center [381, 190] width 14 height 7
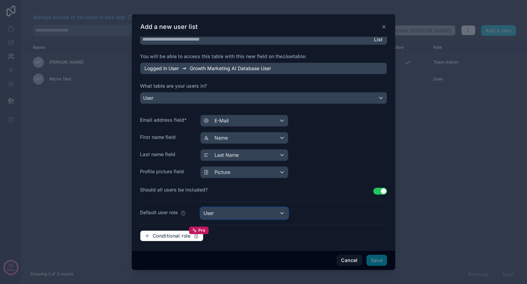
click at [272, 217] on div "User" at bounding box center [244, 212] width 87 height 11
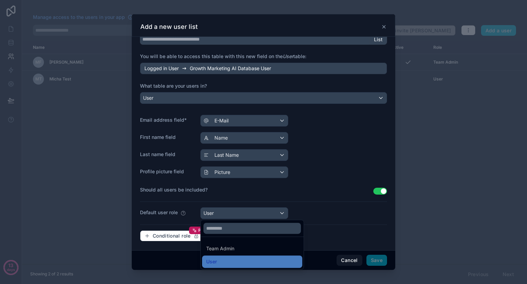
click at [243, 254] on ul "Team Admin User" at bounding box center [252, 253] width 103 height 32
click at [239, 249] on div "Team Admin" at bounding box center [252, 248] width 92 height 8
click at [236, 246] on div "Team Admin" at bounding box center [252, 248] width 92 height 8
click at [227, 249] on div "Team Admin" at bounding box center [220, 248] width 28 height 8
click at [223, 259] on div "User" at bounding box center [252, 261] width 92 height 8
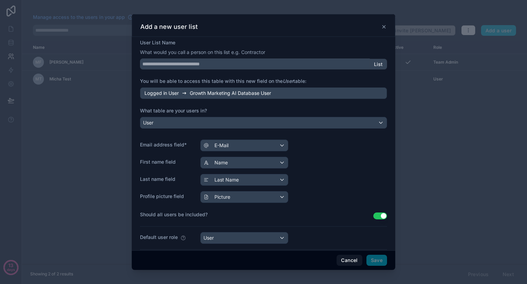
scroll to position [12, 0]
click at [250, 148] on div "E-Mail" at bounding box center [244, 145] width 87 height 11
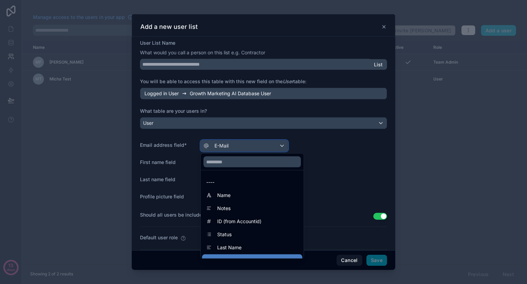
scroll to position [10, 0]
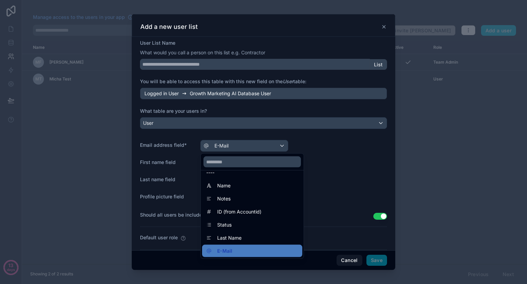
click at [334, 162] on div at bounding box center [264, 141] width 264 height 255
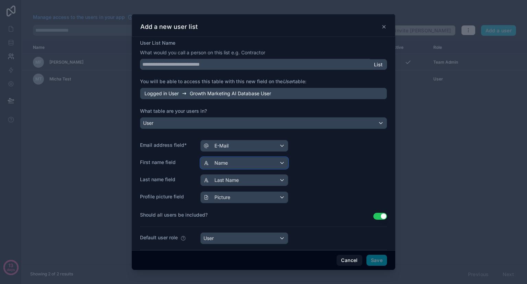
click at [263, 161] on div "Name" at bounding box center [244, 162] width 87 height 11
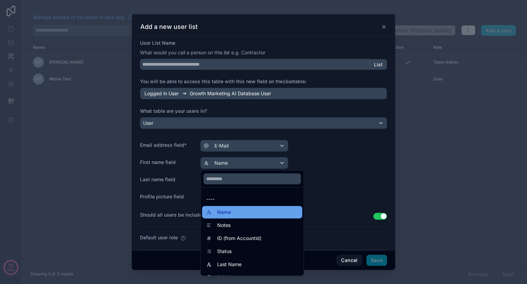
click at [242, 217] on div "Name" at bounding box center [252, 212] width 100 height 12
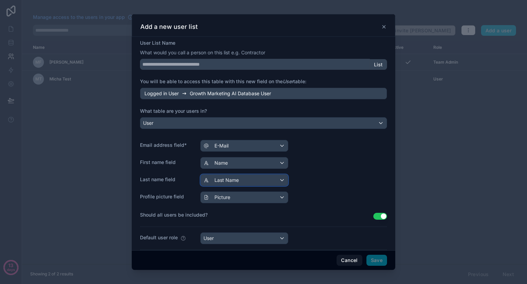
click at [247, 180] on div "Last Name" at bounding box center [244, 179] width 87 height 11
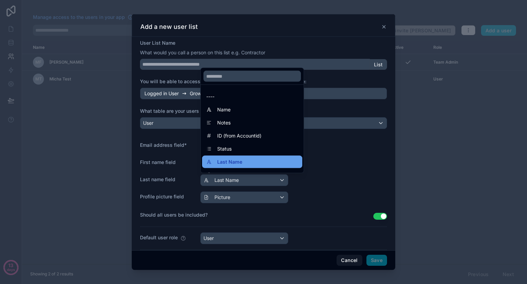
click at [244, 159] on div "Last Name" at bounding box center [252, 162] width 92 height 8
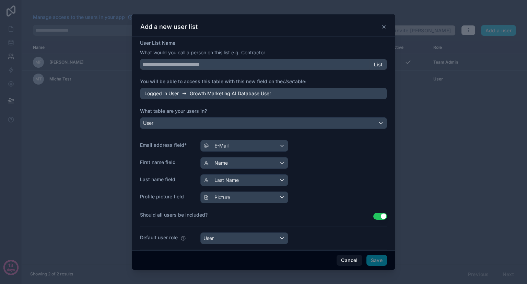
click at [375, 257] on span "Save" at bounding box center [377, 259] width 21 height 11
click at [209, 195] on span at bounding box center [208, 196] width 8 height 5
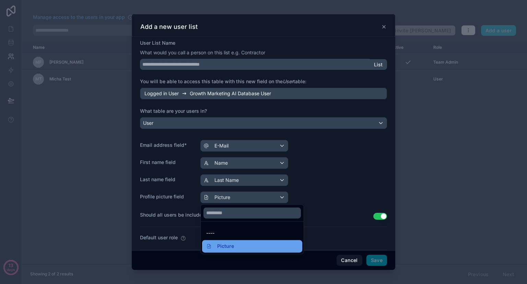
click at [225, 246] on span "Picture" at bounding box center [225, 246] width 17 height 8
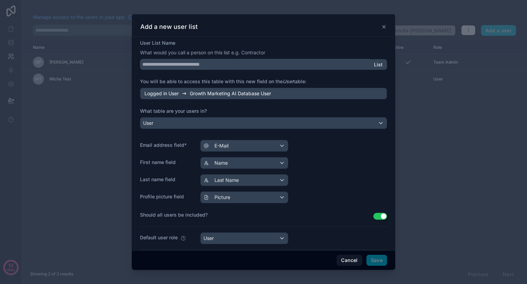
scroll to position [37, 0]
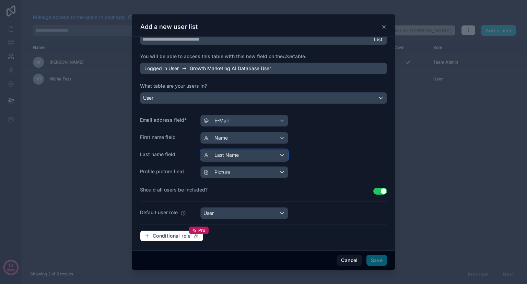
click at [261, 154] on div "Last Name" at bounding box center [244, 154] width 87 height 11
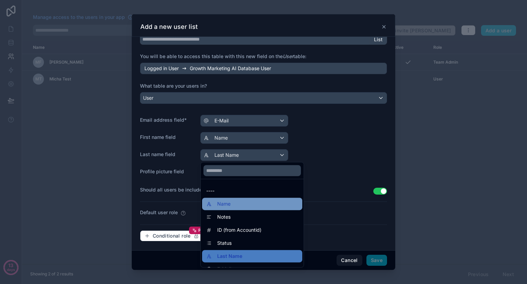
click at [233, 205] on div "Name" at bounding box center [252, 203] width 92 height 8
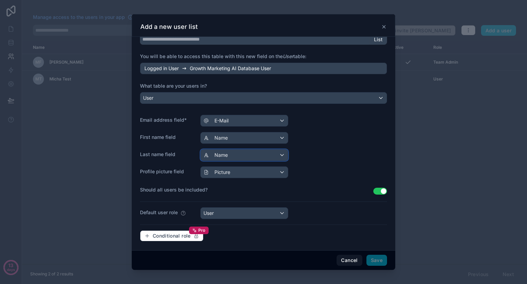
click at [259, 153] on div "Name" at bounding box center [244, 154] width 87 height 11
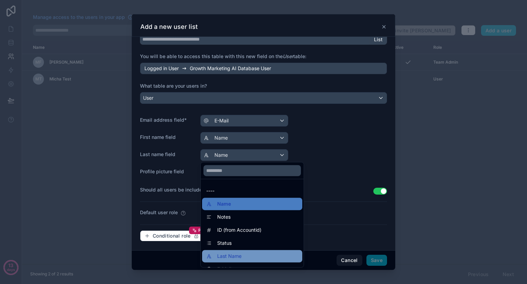
click at [238, 252] on span "Last Name" at bounding box center [229, 256] width 24 height 8
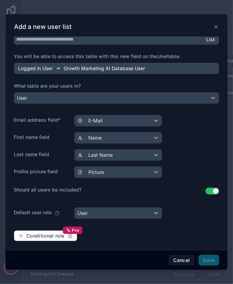
click at [191, 133] on div "First name field Name" at bounding box center [116, 138] width 205 height 12
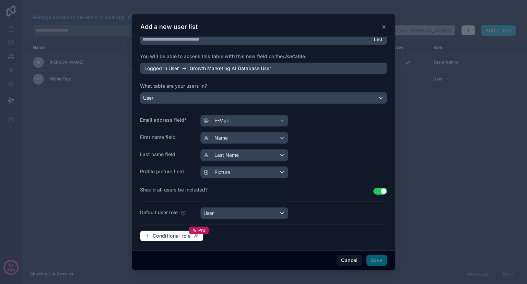
scroll to position [0, 0]
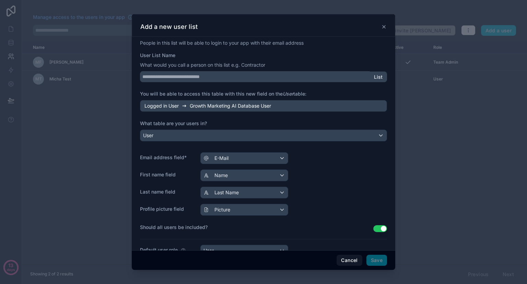
click at [382, 26] on icon at bounding box center [383, 26] width 5 height 5
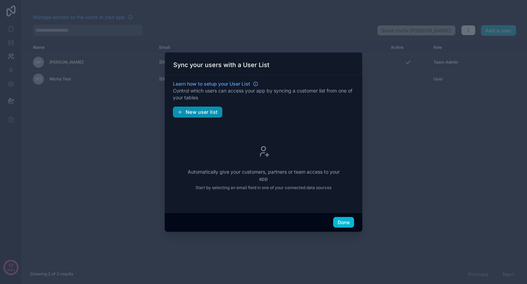
click at [198, 115] on button "New user list" at bounding box center [197, 111] width 49 height 11
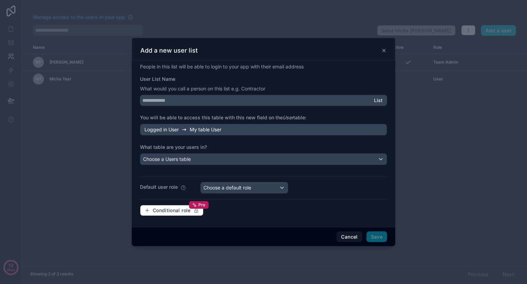
click at [224, 128] on div "Logged in User My table User" at bounding box center [263, 130] width 247 height 12
click at [203, 132] on span "My table User" at bounding box center [206, 129] width 32 height 7
drag, startPoint x: 203, startPoint y: 132, endPoint x: 198, endPoint y: 143, distance: 12.6
click at [198, 140] on div "People in this list will be able to login to your app with their email address …" at bounding box center [263, 142] width 247 height 158
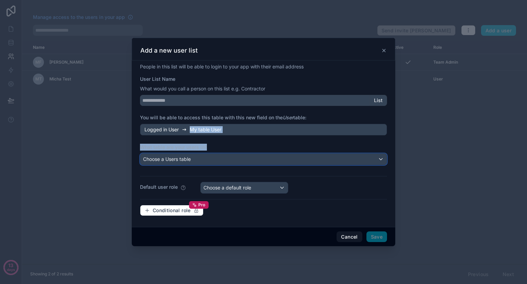
click at [208, 164] on div "Choose a Users table" at bounding box center [263, 158] width 247 height 11
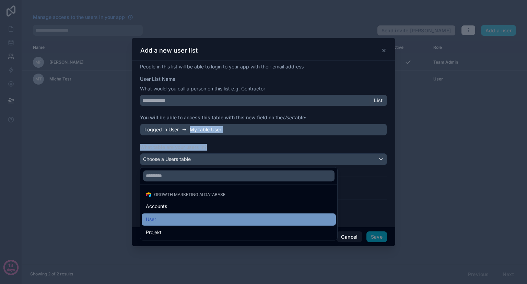
click at [179, 219] on div "User" at bounding box center [239, 219] width 186 height 8
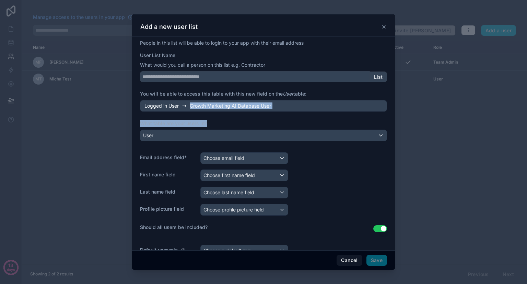
scroll to position [37, 0]
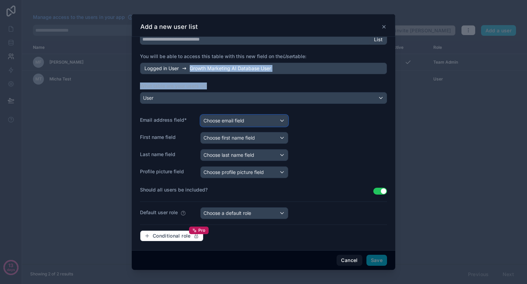
click at [252, 120] on div "Choose email field" at bounding box center [244, 120] width 87 height 11
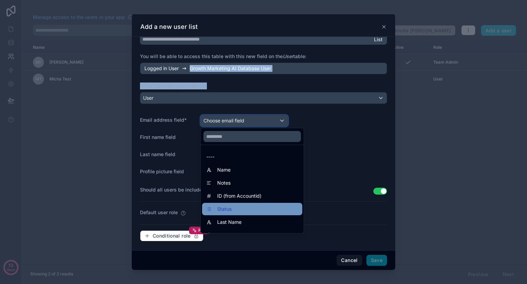
scroll to position [10, 0]
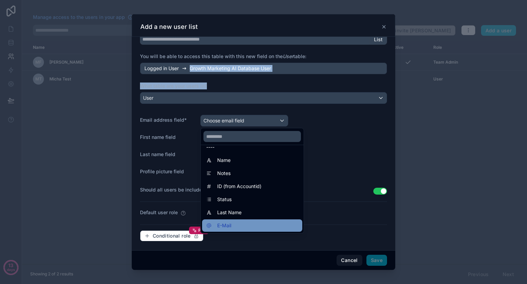
click at [238, 224] on div "E-Mail" at bounding box center [252, 225] width 92 height 8
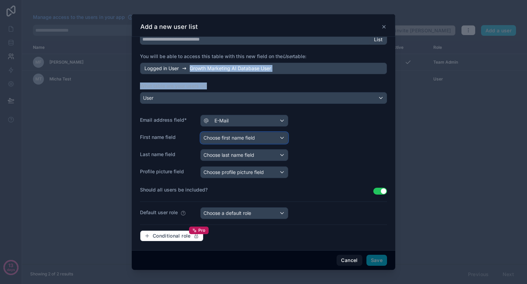
click at [252, 137] on span "Choose first name field" at bounding box center [229, 138] width 51 height 6
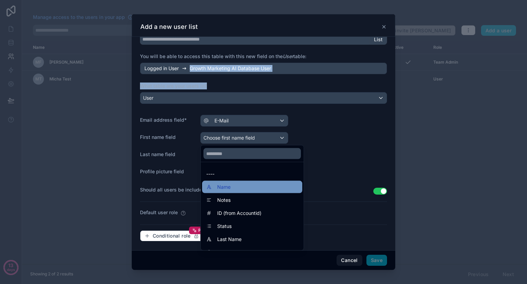
click at [240, 187] on div "Name" at bounding box center [252, 187] width 92 height 8
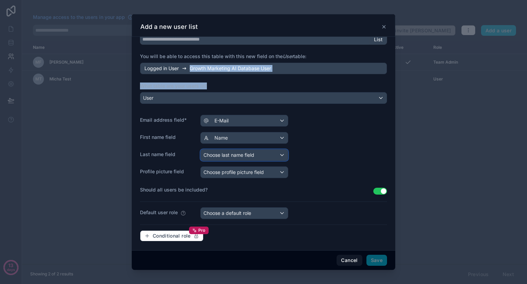
click at [250, 149] on div "Choose last name field" at bounding box center [244, 154] width 87 height 11
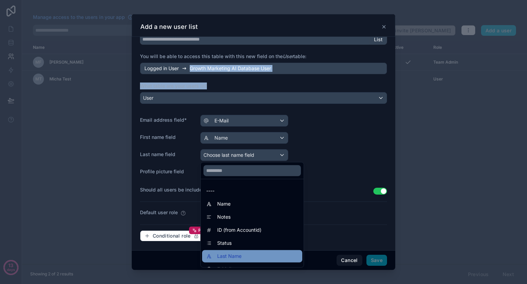
click at [233, 252] on span "Last Name" at bounding box center [229, 256] width 24 height 8
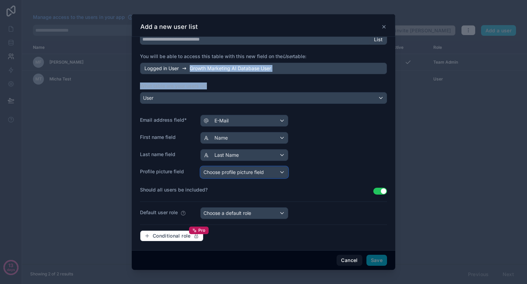
click at [246, 169] on span "Choose profile picture field" at bounding box center [234, 172] width 60 height 7
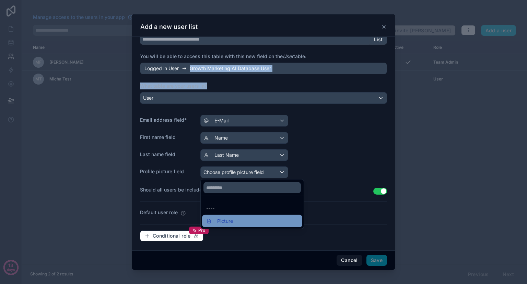
click at [241, 218] on div "Picture" at bounding box center [252, 221] width 92 height 8
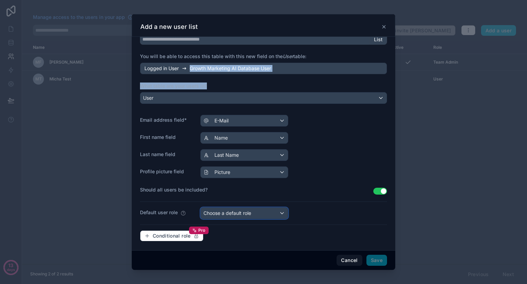
click at [261, 207] on div "Choose a default role" at bounding box center [244, 212] width 87 height 11
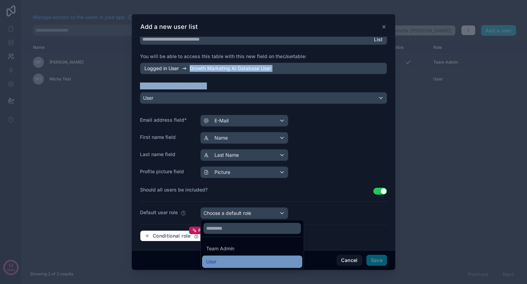
click at [238, 261] on div "User" at bounding box center [252, 261] width 92 height 8
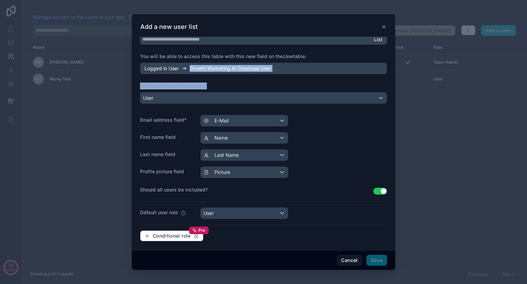
click at [377, 189] on button "Use setting" at bounding box center [381, 190] width 14 height 7
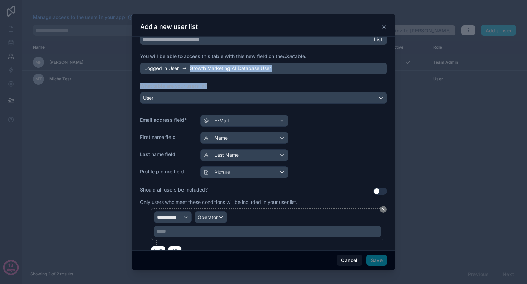
scroll to position [97, 0]
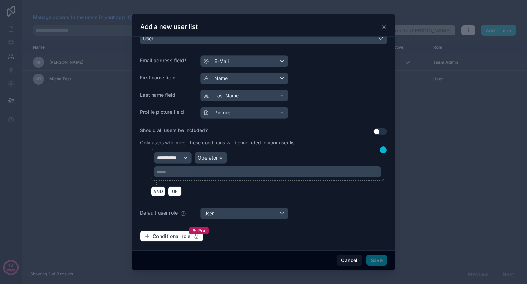
click at [381, 148] on icon at bounding box center [383, 150] width 4 height 4
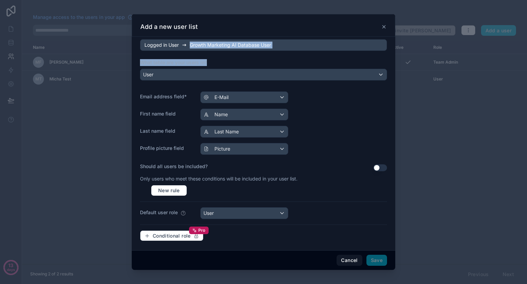
click at [374, 169] on button "Use setting" at bounding box center [381, 167] width 14 height 7
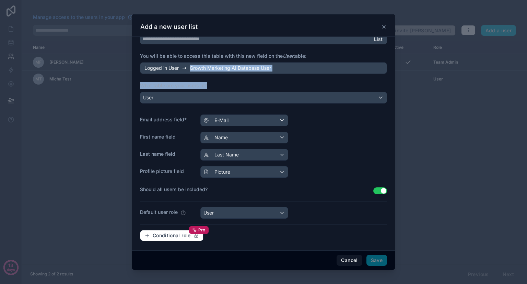
scroll to position [0, 0]
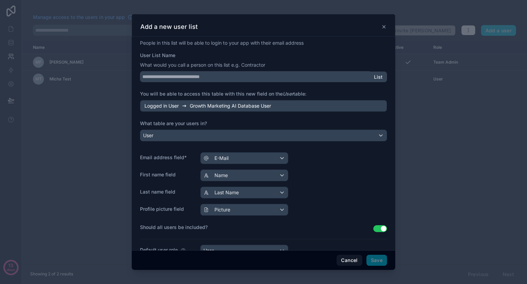
click at [374, 77] on span "List" at bounding box center [378, 77] width 9 height 6
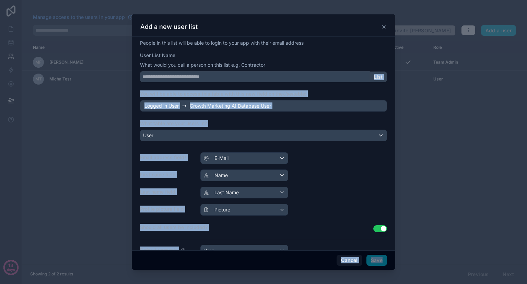
scroll to position [38, 0]
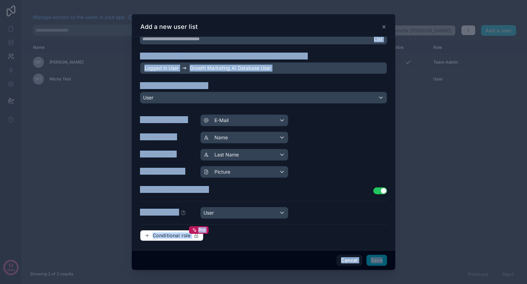
drag, startPoint x: 373, startPoint y: 77, endPoint x: 379, endPoint y: 263, distance: 185.5
click at [379, 263] on div "Add a new user list People in this list will be able to login to your app with …" at bounding box center [264, 141] width 264 height 255
click at [379, 263] on span "Save" at bounding box center [377, 259] width 21 height 11
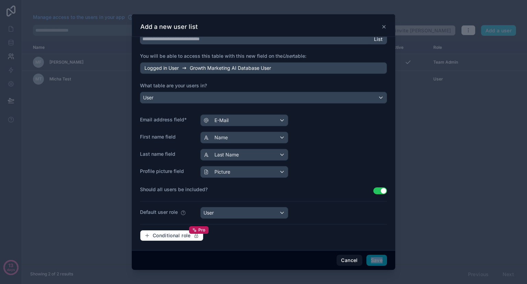
click at [379, 263] on span "Save" at bounding box center [377, 259] width 21 height 11
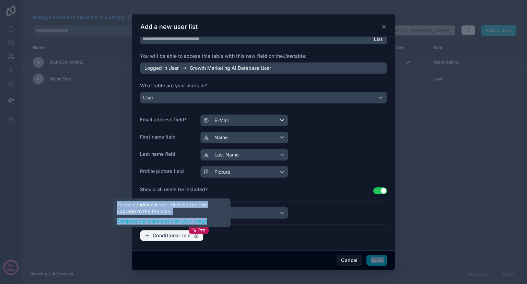
click at [183, 237] on button "Conditional role Pro" at bounding box center [172, 235] width 64 height 11
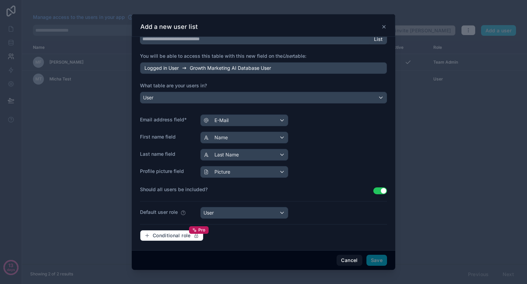
scroll to position [0, 0]
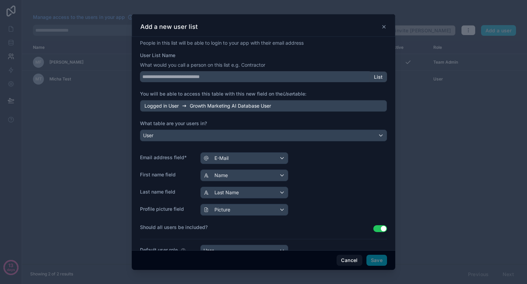
click at [383, 28] on icon at bounding box center [384, 26] width 3 height 3
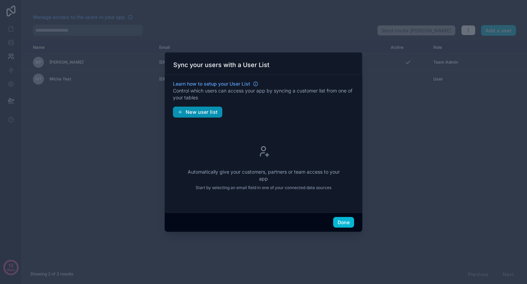
click at [213, 114] on span "New user list" at bounding box center [202, 112] width 32 height 6
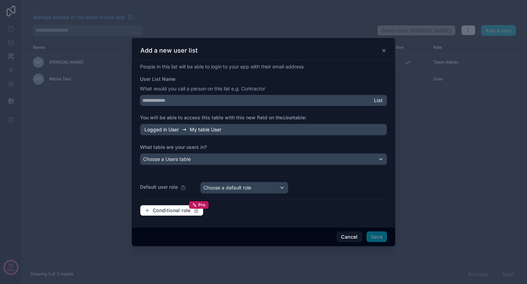
click at [379, 97] on div "List" at bounding box center [378, 100] width 17 height 11
click at [276, 127] on div "Logged in User My table User" at bounding box center [263, 130] width 247 height 12
click at [211, 165] on div "People in this list will be able to login to your app with their email address …" at bounding box center [263, 142] width 247 height 158
click at [212, 162] on div "Choose a Users table" at bounding box center [263, 158] width 247 height 11
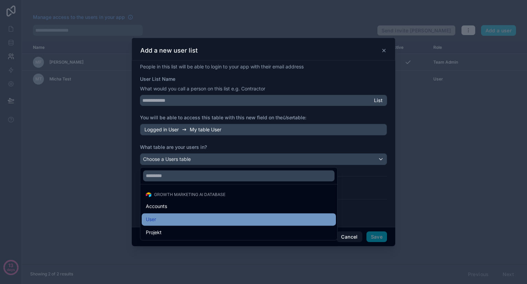
click at [200, 216] on div "User" at bounding box center [239, 219] width 186 height 8
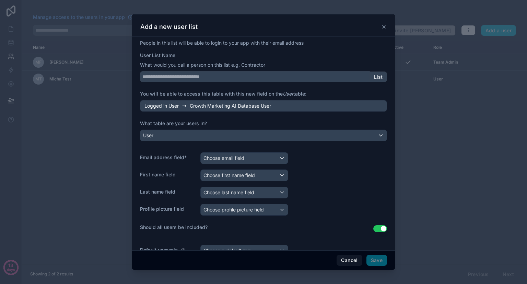
scroll to position [37, 0]
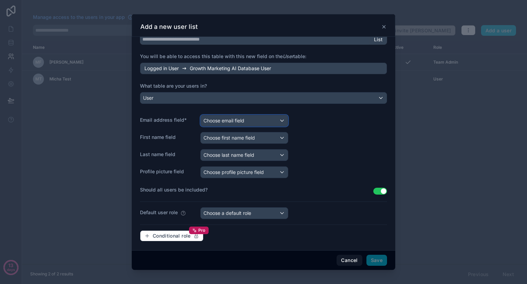
click at [259, 122] on div "Choose email field" at bounding box center [244, 120] width 87 height 11
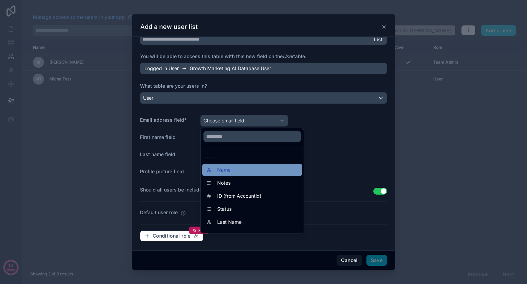
click at [253, 166] on div "Name" at bounding box center [252, 169] width 92 height 8
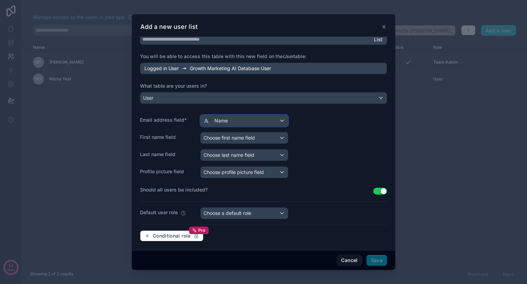
click at [251, 123] on div "Name" at bounding box center [244, 120] width 87 height 11
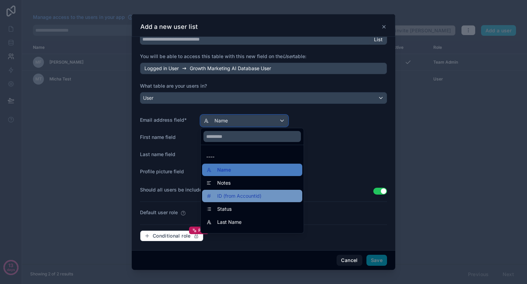
scroll to position [10, 0]
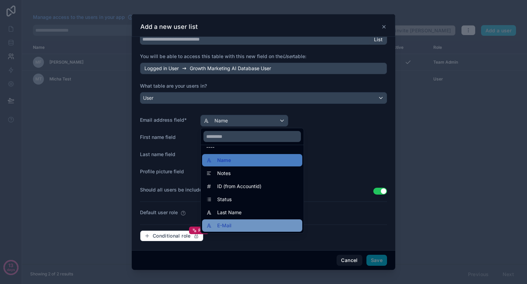
click at [242, 223] on div "E-Mail" at bounding box center [252, 225] width 92 height 8
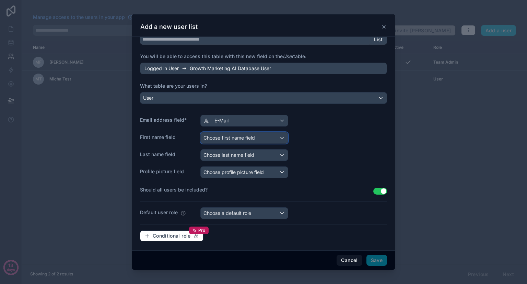
click at [252, 138] on span "Choose first name field" at bounding box center [229, 138] width 51 height 6
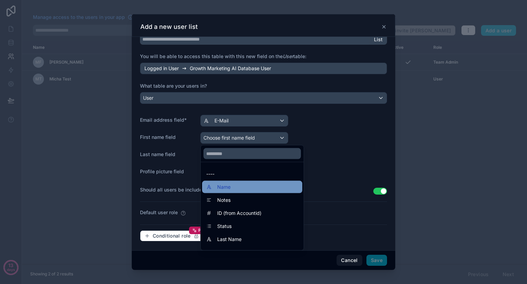
click at [242, 187] on div "Name" at bounding box center [252, 187] width 92 height 8
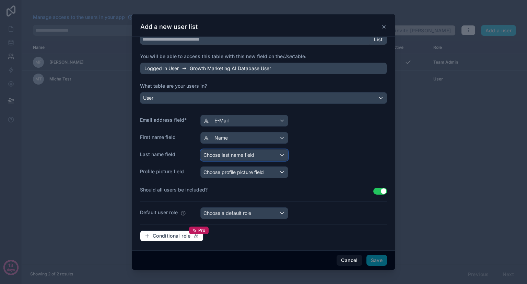
click at [255, 154] on div "Choose last name field" at bounding box center [244, 154] width 87 height 11
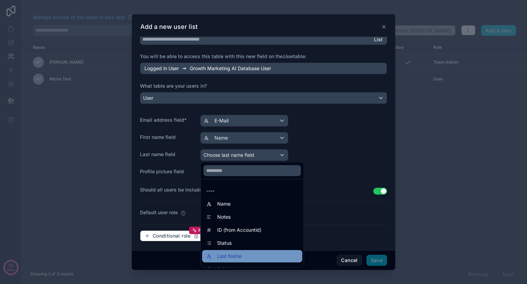
click at [242, 252] on div "Last Name" at bounding box center [252, 256] width 92 height 8
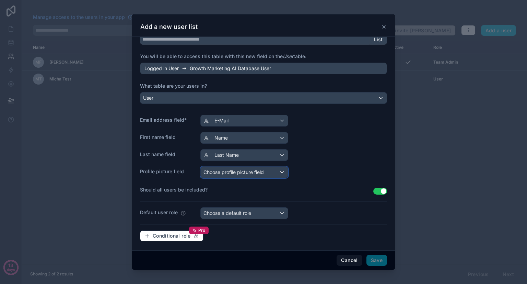
click at [261, 169] on span "Choose profile picture field" at bounding box center [234, 172] width 60 height 6
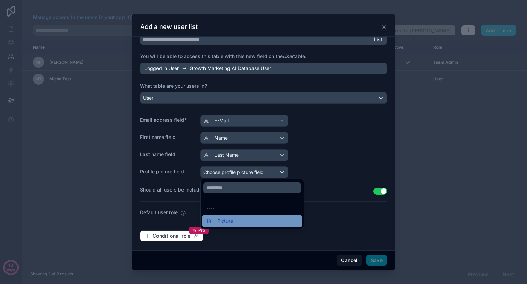
click at [241, 217] on div "Picture" at bounding box center [252, 221] width 92 height 8
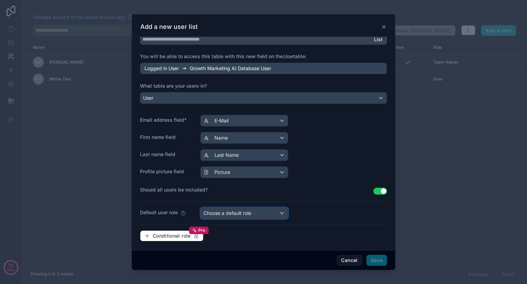
click at [248, 213] on span "Choose a default role" at bounding box center [228, 213] width 48 height 6
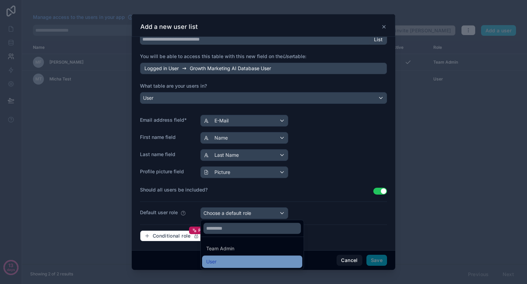
click at [232, 259] on div "User" at bounding box center [252, 261] width 92 height 8
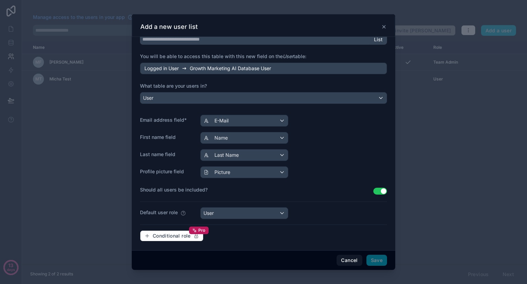
click at [376, 259] on span "Save" at bounding box center [377, 259] width 21 height 11
click at [167, 54] on span "You will be able to access this table with this new field on the User table:" at bounding box center [223, 56] width 167 height 6
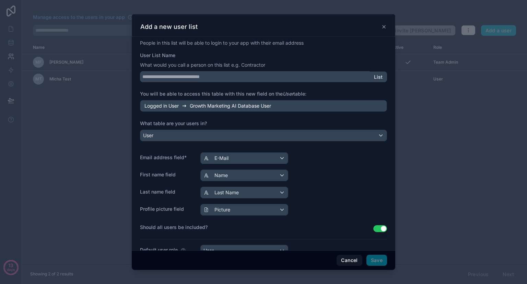
click at [385, 26] on icon at bounding box center [383, 26] width 5 height 5
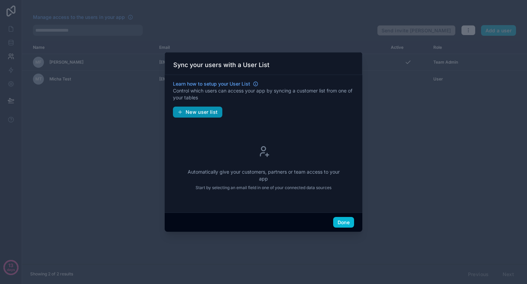
click at [211, 112] on span "New user list" at bounding box center [202, 112] width 32 height 6
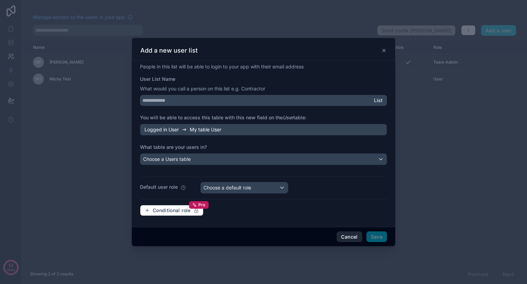
click at [352, 235] on button "Cancel" at bounding box center [349, 236] width 25 height 11
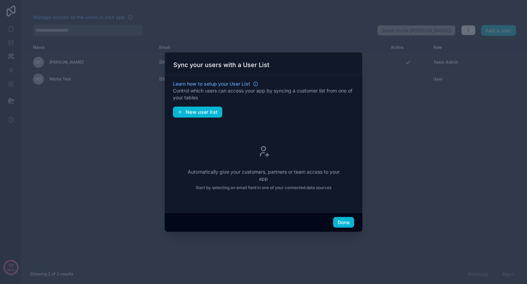
click at [392, 94] on div at bounding box center [263, 142] width 527 height 284
click at [346, 220] on button "Done" at bounding box center [343, 222] width 21 height 11
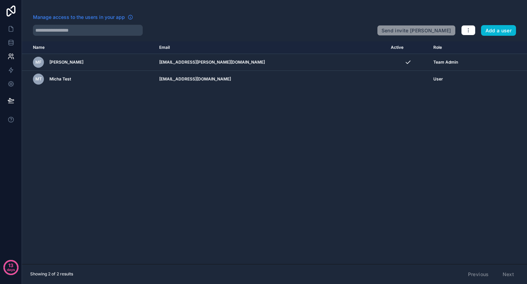
click at [110, 18] on span "Manage access to the users in your app" at bounding box center [79, 17] width 92 height 7
click at [470, 31] on icon "button" at bounding box center [468, 29] width 5 height 5
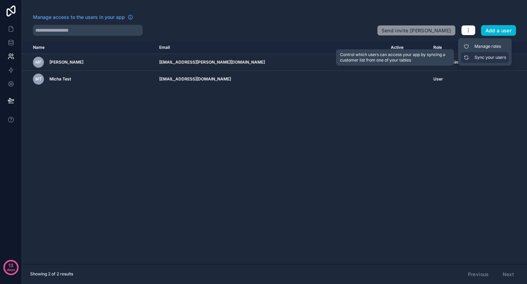
click at [472, 58] on link "Sync your users" at bounding box center [485, 57] width 48 height 11
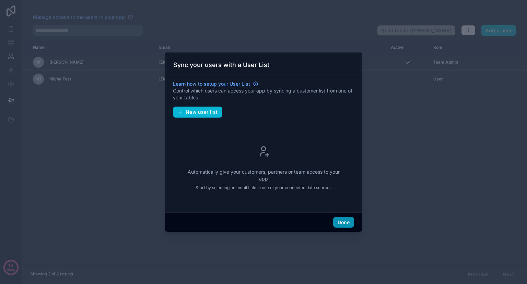
click at [345, 223] on button "Done" at bounding box center [343, 222] width 21 height 11
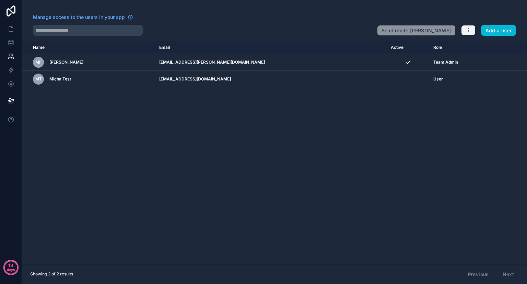
click at [467, 30] on icon "button" at bounding box center [468, 29] width 5 height 5
click at [476, 46] on link "Manage roles" at bounding box center [485, 46] width 48 height 11
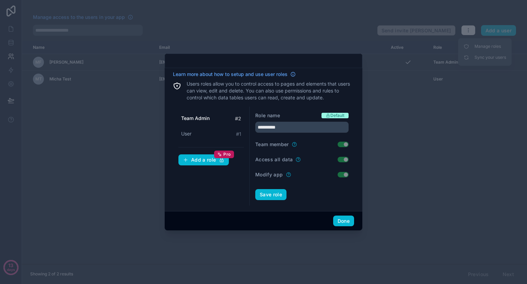
click at [319, 149] on form "**********" at bounding box center [301, 156] width 93 height 88
click at [270, 127] on input "**********" at bounding box center [301, 127] width 93 height 11
click at [336, 222] on button "Done" at bounding box center [343, 220] width 21 height 11
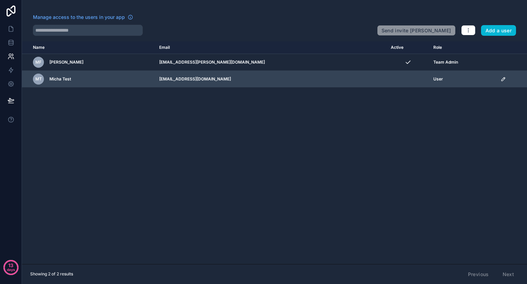
click at [393, 83] on td "scrollable content" at bounding box center [408, 79] width 43 height 17
click at [501, 78] on icon "scrollable content" at bounding box center [503, 78] width 5 height 5
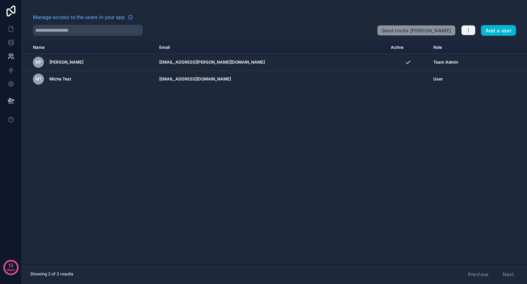
click at [467, 30] on icon "button" at bounding box center [468, 29] width 5 height 5
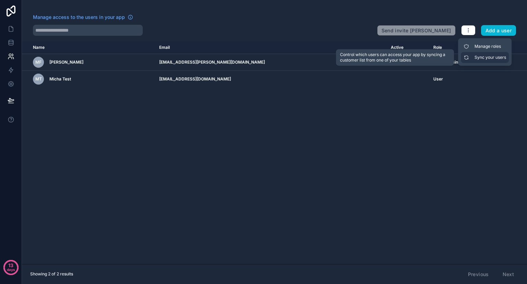
click at [474, 58] on link "Sync your users" at bounding box center [485, 57] width 48 height 11
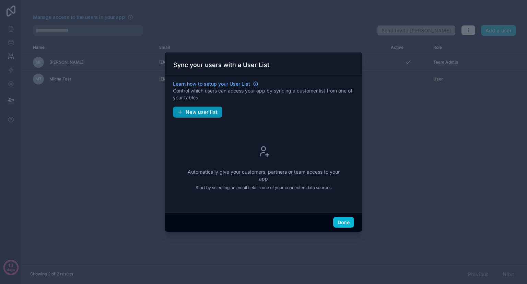
click at [209, 112] on span "New user list" at bounding box center [202, 112] width 32 height 6
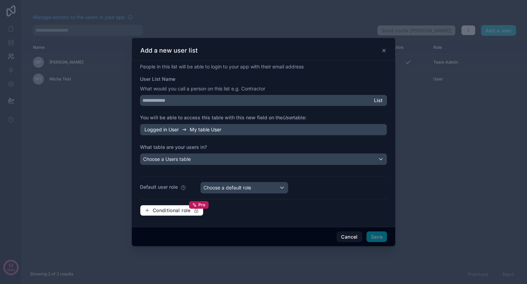
click at [384, 49] on icon at bounding box center [383, 50] width 5 height 5
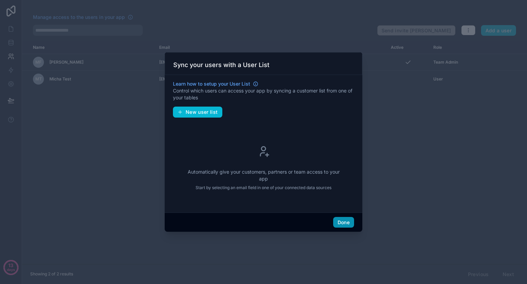
click at [344, 222] on button "Done" at bounding box center [343, 222] width 21 height 11
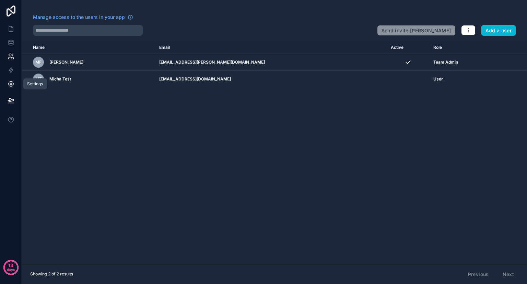
click at [11, 87] on icon at bounding box center [11, 83] width 7 height 7
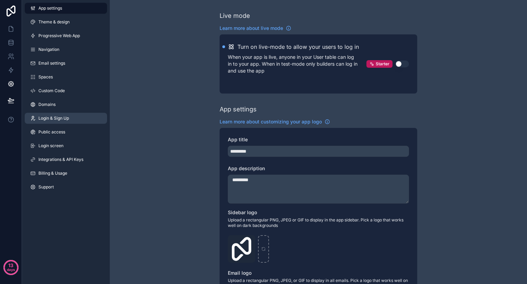
click at [55, 123] on link "Login & Sign Up" at bounding box center [66, 118] width 82 height 11
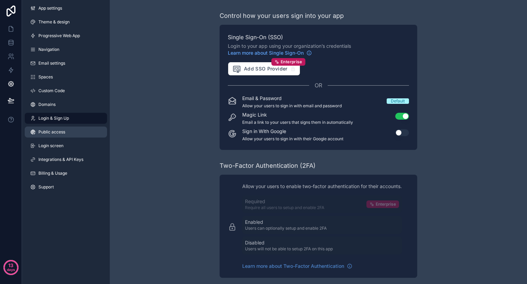
click at [59, 136] on link "Public access" at bounding box center [66, 131] width 82 height 11
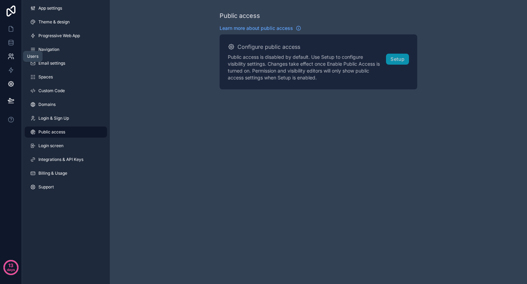
click at [15, 57] on link at bounding box center [11, 56] width 22 height 14
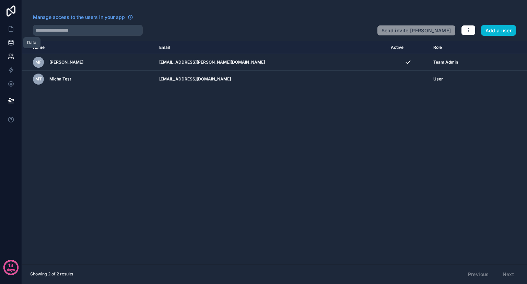
click at [11, 43] on icon at bounding box center [11, 42] width 4 height 3
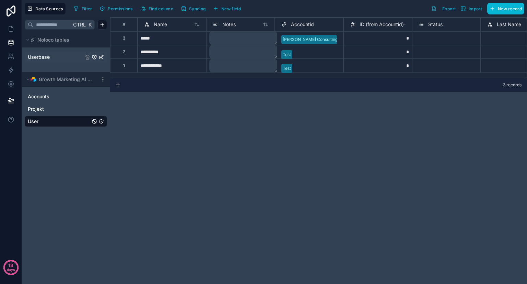
click at [48, 56] on span "Userbase" at bounding box center [39, 57] width 22 height 7
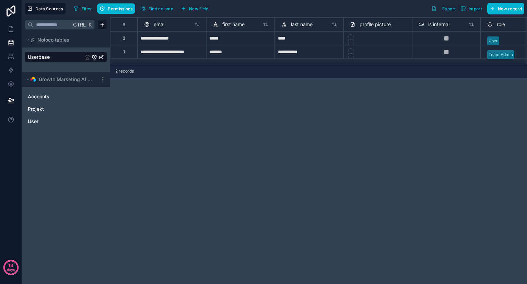
click at [100, 58] on icon "Userbase" at bounding box center [101, 57] width 3 height 3
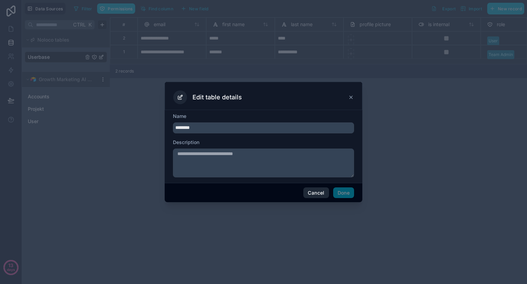
click at [314, 195] on button "Cancel" at bounding box center [315, 192] width 25 height 11
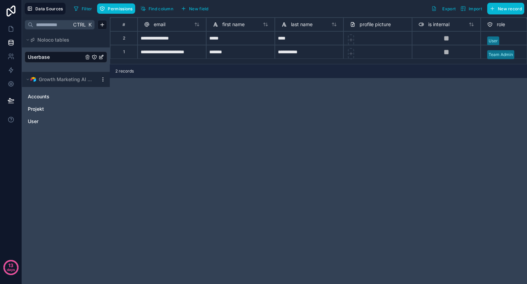
click at [93, 58] on icon "Userbase" at bounding box center [94, 57] width 4 height 4
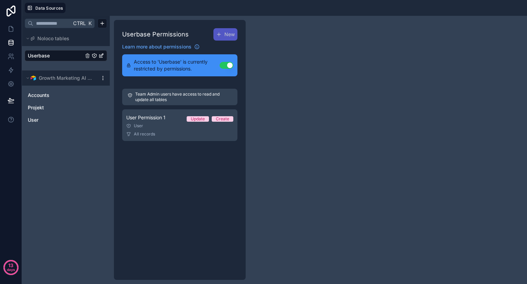
click at [227, 64] on button "Use setting" at bounding box center [227, 65] width 14 height 7
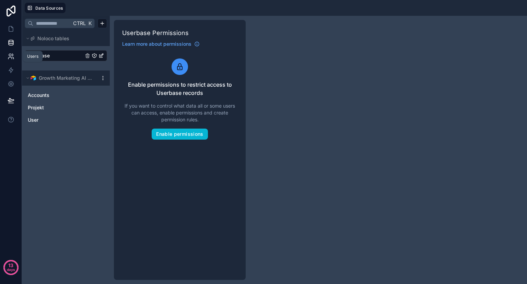
click at [11, 57] on icon at bounding box center [11, 56] width 7 height 7
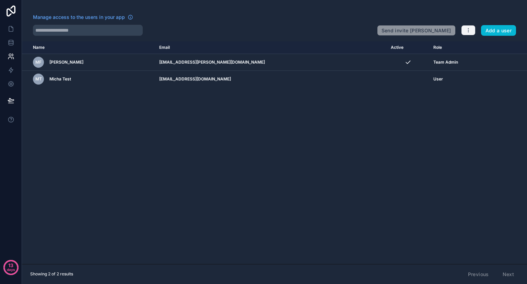
click at [468, 32] on icon "button" at bounding box center [468, 29] width 5 height 5
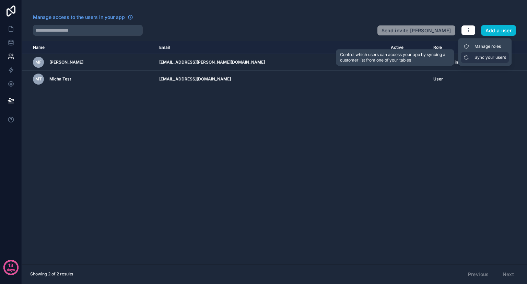
click at [478, 55] on link "Sync your users" at bounding box center [485, 57] width 48 height 11
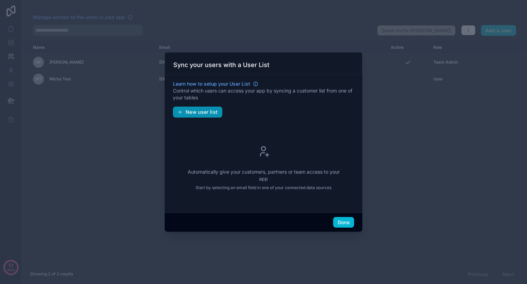
click at [206, 111] on span "New user list" at bounding box center [202, 112] width 32 height 6
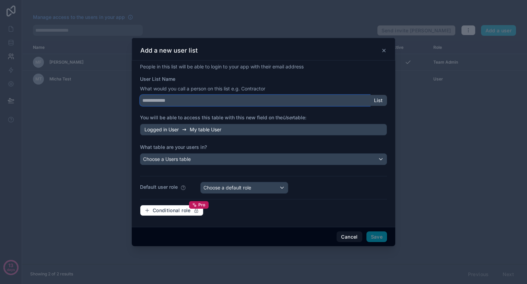
click at [225, 103] on input "User List Name" at bounding box center [255, 100] width 230 height 11
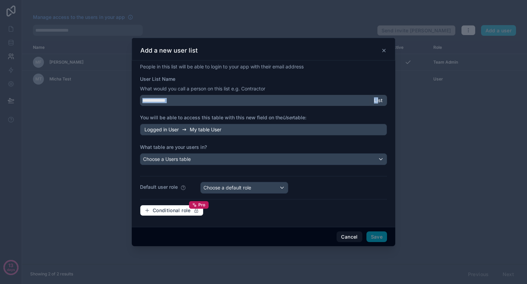
drag, startPoint x: 378, startPoint y: 102, endPoint x: 307, endPoint y: 101, distance: 71.4
click at [307, 101] on div "List" at bounding box center [263, 100] width 247 height 11
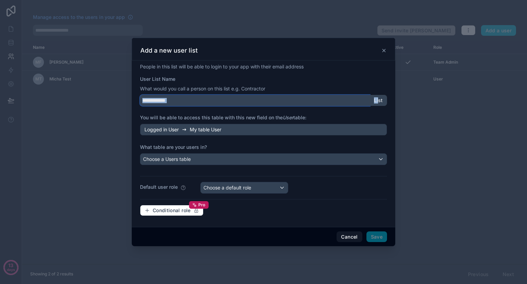
click at [307, 101] on input "User List Name" at bounding box center [255, 100] width 230 height 11
click at [293, 98] on input "User List Name" at bounding box center [255, 100] width 230 height 11
type input "**********"
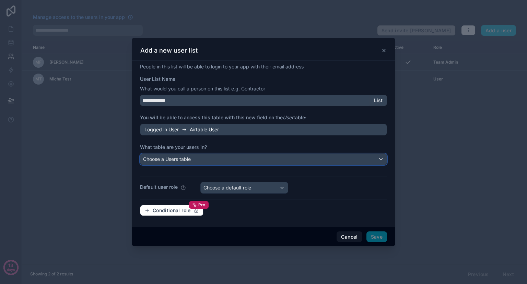
click at [216, 160] on div "Choose a Users table" at bounding box center [263, 158] width 247 height 11
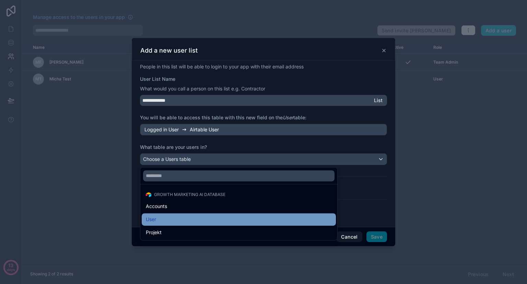
click at [192, 217] on div "User" at bounding box center [239, 219] width 186 height 8
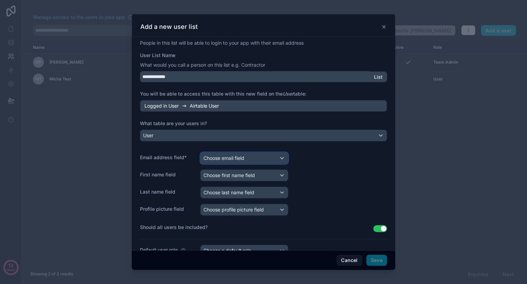
click at [244, 160] on span "Choose email field" at bounding box center [224, 158] width 41 height 6
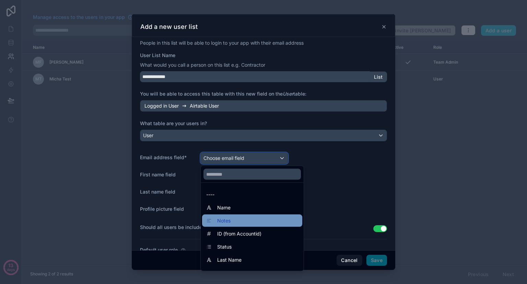
scroll to position [10, 0]
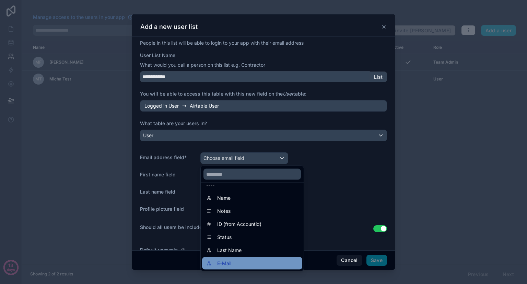
click at [236, 261] on div "E-Mail" at bounding box center [252, 263] width 92 height 8
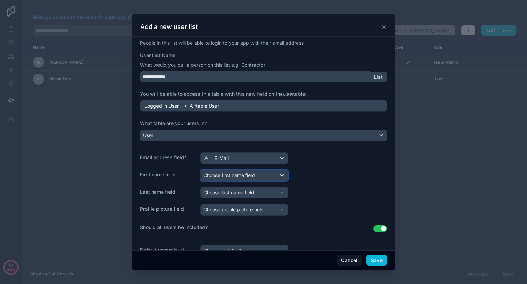
click at [255, 174] on span "Choose first name field" at bounding box center [229, 175] width 51 height 6
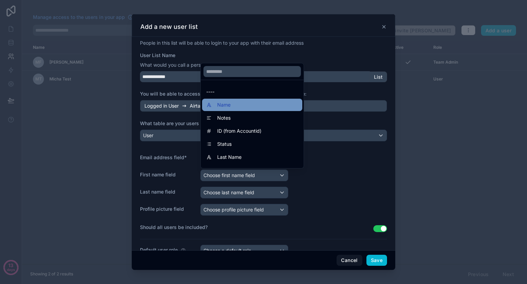
click at [250, 109] on div "Name" at bounding box center [252, 105] width 100 height 12
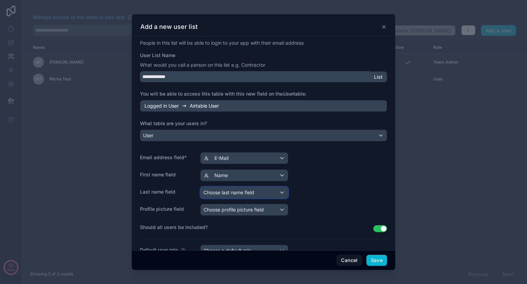
click at [242, 192] on span "Choose last name field" at bounding box center [229, 192] width 51 height 6
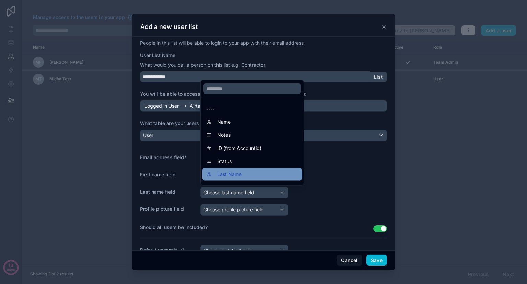
click at [243, 168] on div "Last Name" at bounding box center [252, 174] width 100 height 12
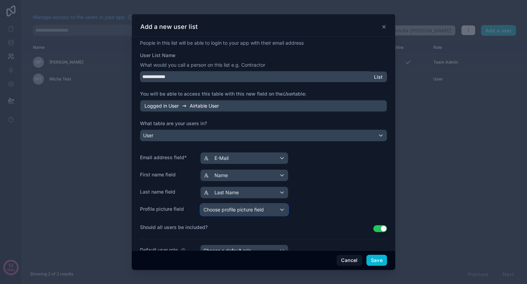
click at [236, 211] on span "Choose profile picture field" at bounding box center [234, 209] width 60 height 6
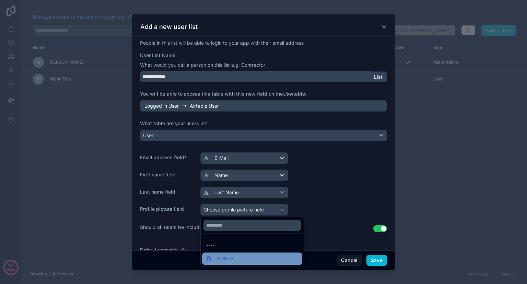
click at [232, 260] on span "Picture" at bounding box center [225, 258] width 16 height 8
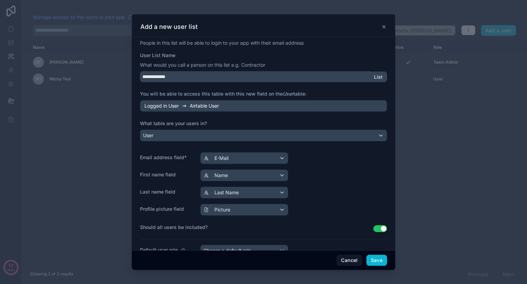
scroll to position [37, 0]
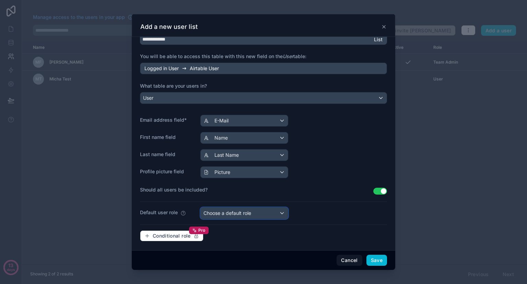
click at [256, 215] on div "Choose a default role" at bounding box center [244, 212] width 87 height 11
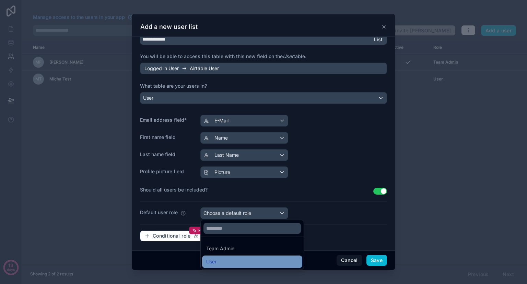
click at [233, 260] on div "User" at bounding box center [252, 261] width 92 height 8
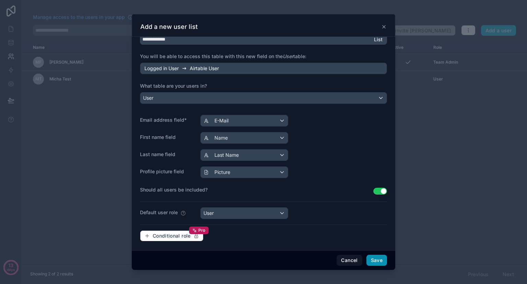
click at [379, 259] on button "Save" at bounding box center [377, 259] width 21 height 11
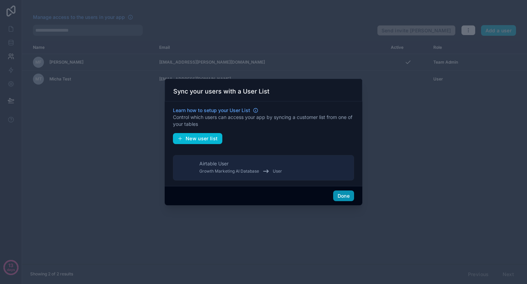
click at [345, 195] on button "Done" at bounding box center [343, 195] width 21 height 11
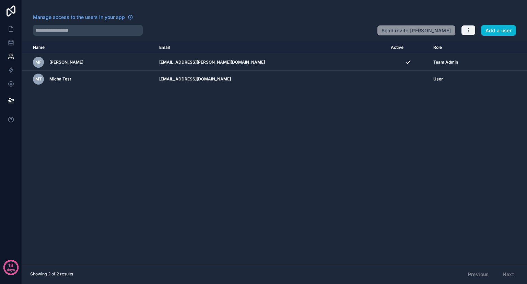
click at [469, 31] on icon "button" at bounding box center [468, 29] width 5 height 5
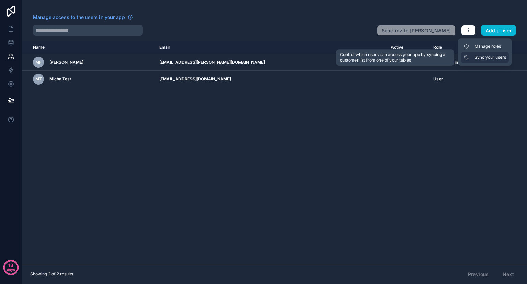
click at [475, 59] on link "Sync your users" at bounding box center [485, 57] width 48 height 11
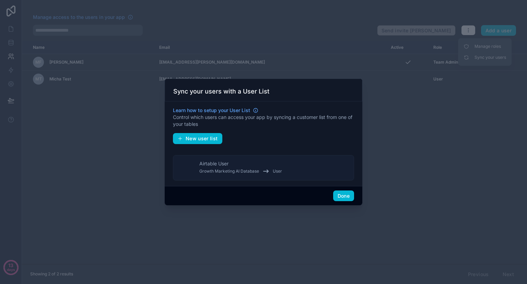
click at [251, 171] on span "Growth Marketing AI Database" at bounding box center [229, 170] width 60 height 5
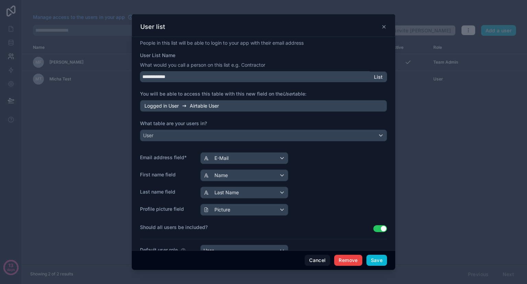
click at [383, 27] on icon at bounding box center [384, 26] width 3 height 3
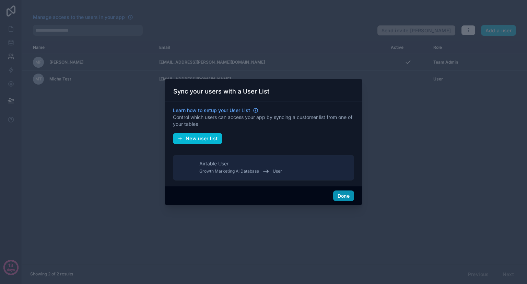
click at [345, 197] on button "Done" at bounding box center [343, 195] width 21 height 11
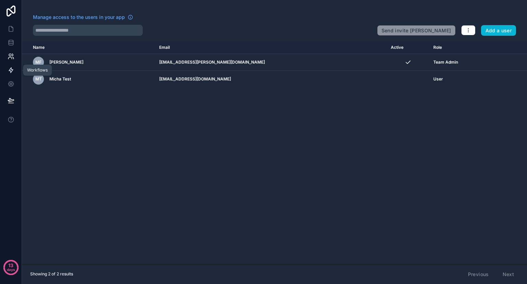
click at [11, 71] on icon at bounding box center [11, 70] width 4 height 5
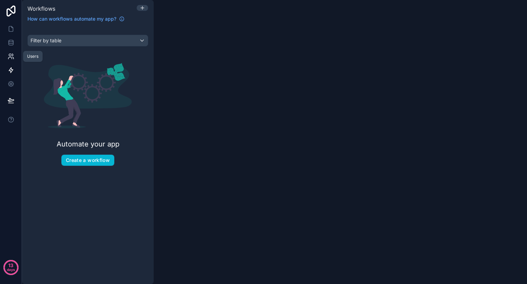
click at [8, 54] on icon at bounding box center [11, 56] width 7 height 7
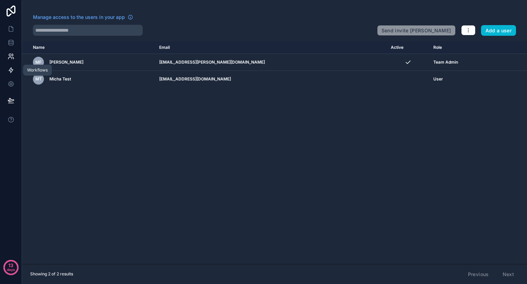
click at [12, 73] on icon at bounding box center [11, 70] width 7 height 7
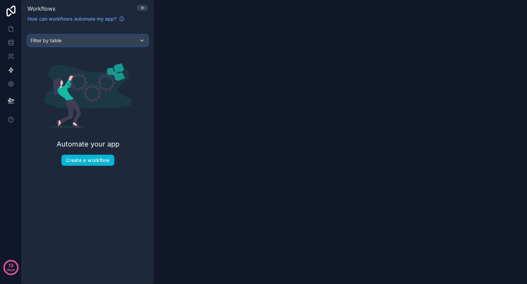
click at [54, 40] on span "Filter by table" at bounding box center [46, 40] width 31 height 6
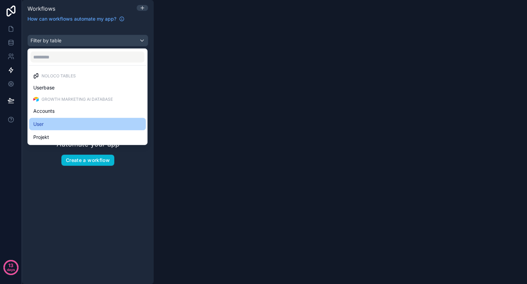
click at [56, 123] on div "User" at bounding box center [87, 124] width 108 height 8
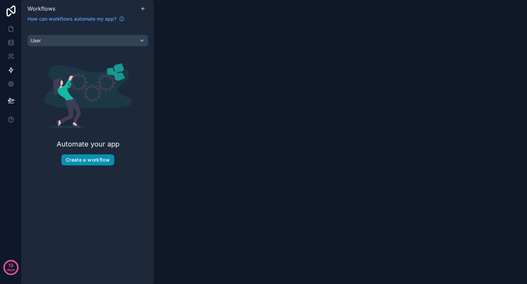
click at [98, 158] on button "Create a workflow" at bounding box center [87, 159] width 53 height 11
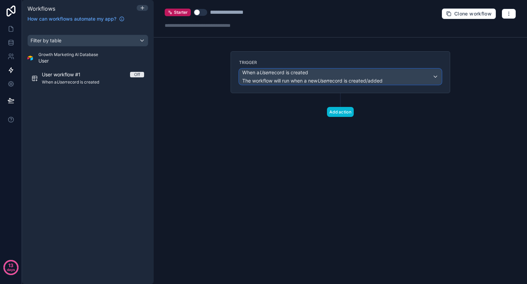
click at [430, 75] on div "When a User record is created The workflow will run when a new User record is c…" at bounding box center [341, 76] width 202 height 15
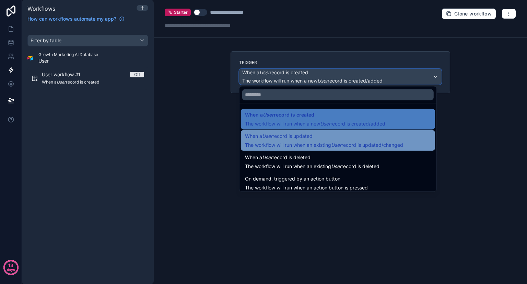
scroll to position [25, 0]
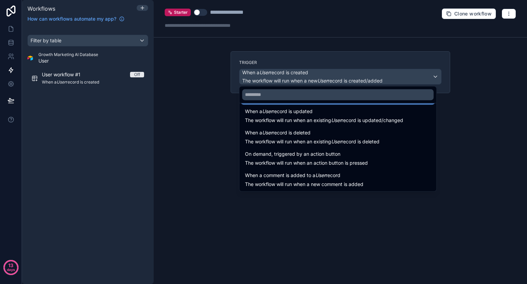
click at [374, 228] on div at bounding box center [263, 142] width 527 height 284
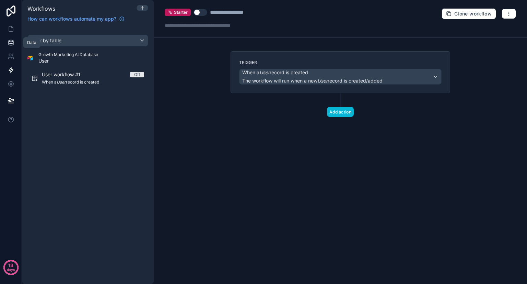
click at [18, 46] on link at bounding box center [11, 43] width 22 height 14
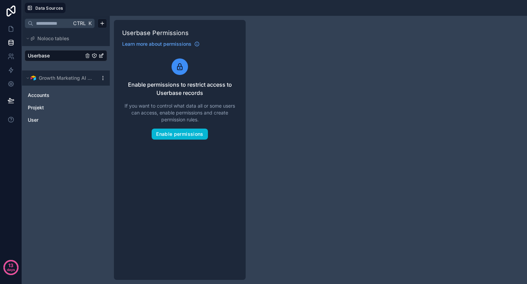
click at [46, 57] on span "Userbase" at bounding box center [39, 55] width 22 height 7
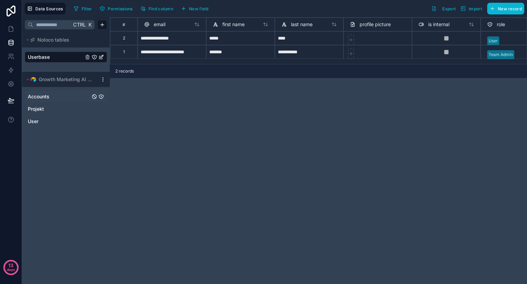
click at [43, 98] on span "Accounts" at bounding box center [39, 96] width 22 height 7
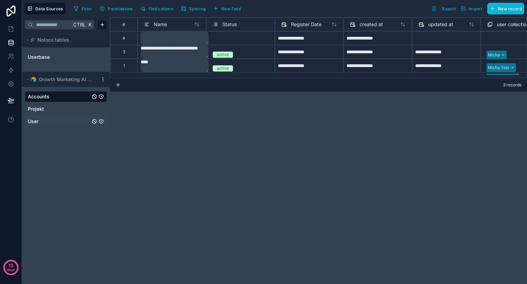
click at [39, 119] on link "User" at bounding box center [59, 121] width 62 height 7
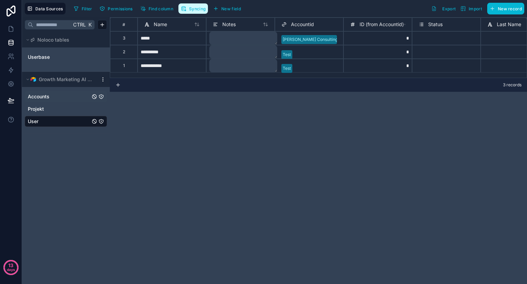
click at [198, 11] on span "Syncing" at bounding box center [197, 8] width 16 height 5
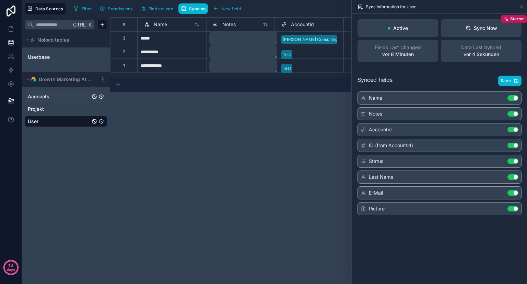
click at [301, 115] on div "**********" at bounding box center [318, 150] width 417 height 266
click at [521, 6] on icon at bounding box center [521, 6] width 5 height 5
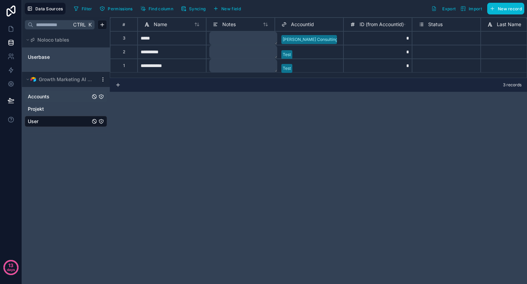
scroll to position [0, 32]
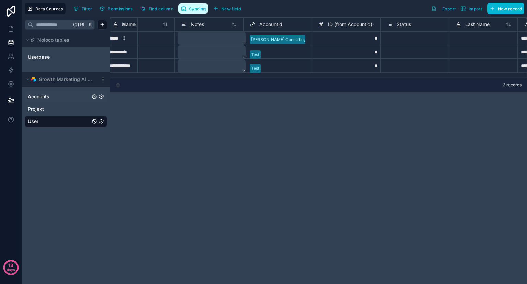
click at [186, 8] on icon "button" at bounding box center [183, 8] width 5 height 5
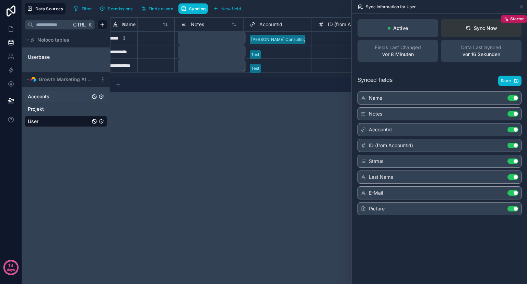
click at [456, 32] on button "Sync Now Starter" at bounding box center [481, 28] width 81 height 18
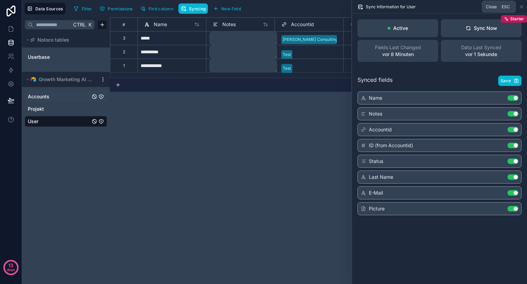
click at [520, 6] on icon at bounding box center [521, 6] width 5 height 5
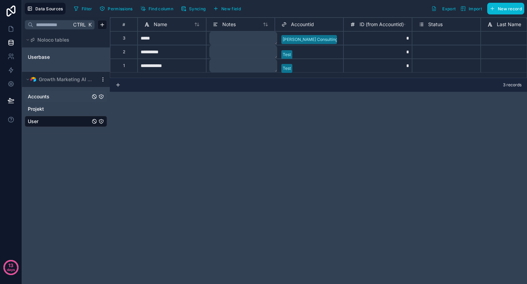
scroll to position [0, 161]
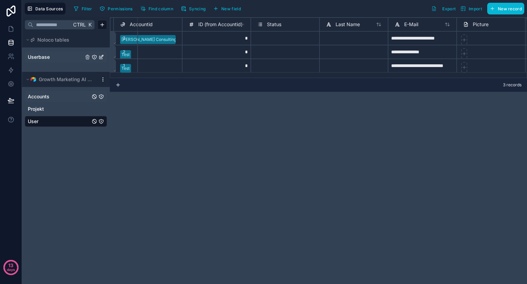
click at [47, 58] on span "Userbase" at bounding box center [39, 57] width 22 height 7
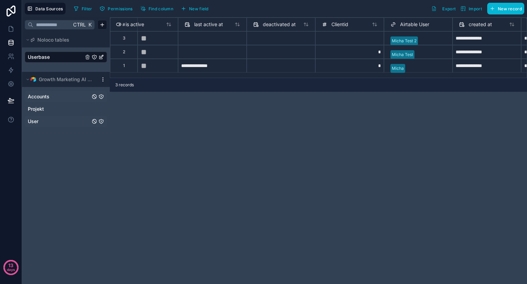
scroll to position [0, 509]
click at [358, 44] on div at bounding box center [349, 38] width 69 height 14
type input "*"
click at [360, 136] on div "**********" at bounding box center [318, 150] width 417 height 266
